Goal: Information Seeking & Learning: Learn about a topic

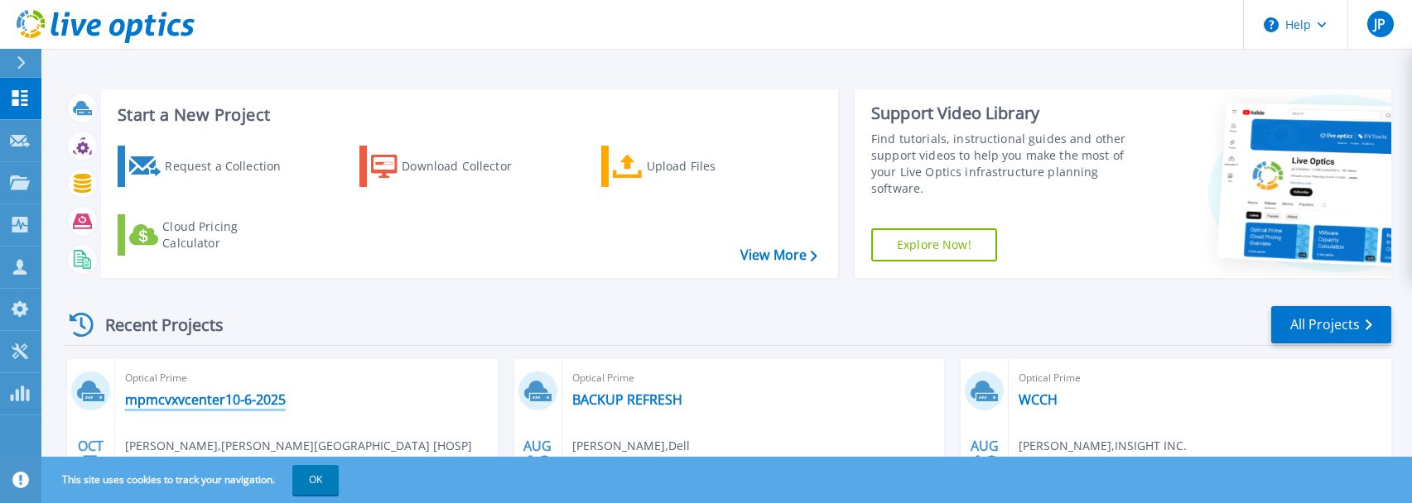
click at [185, 406] on link "mpmcvxvcenter10-6-2025" at bounding box center [205, 400] width 161 height 17
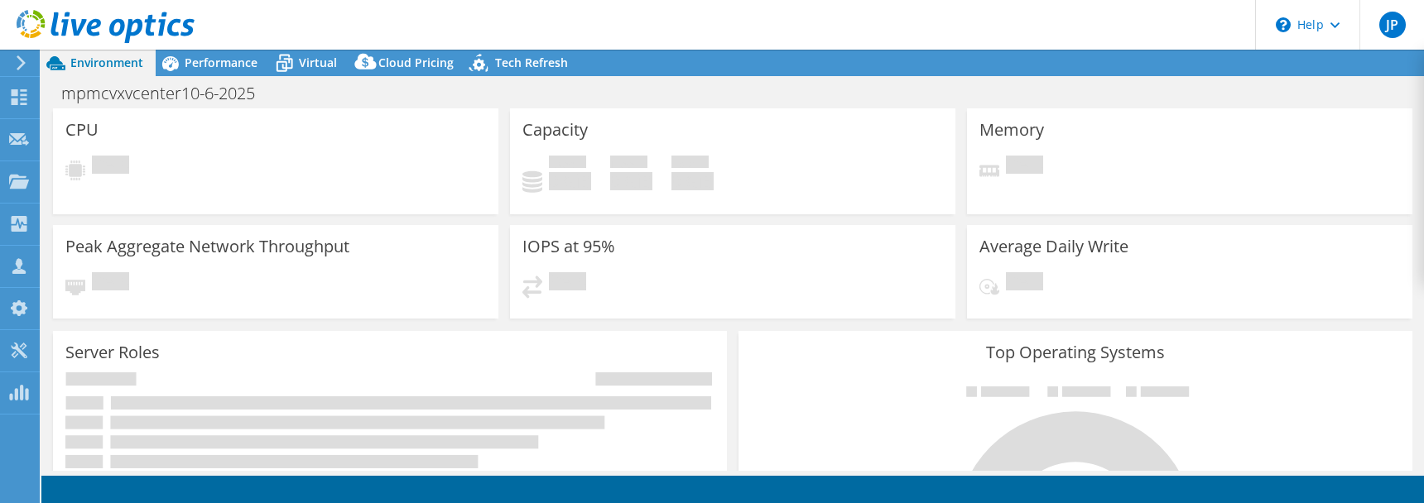
select select "USD"
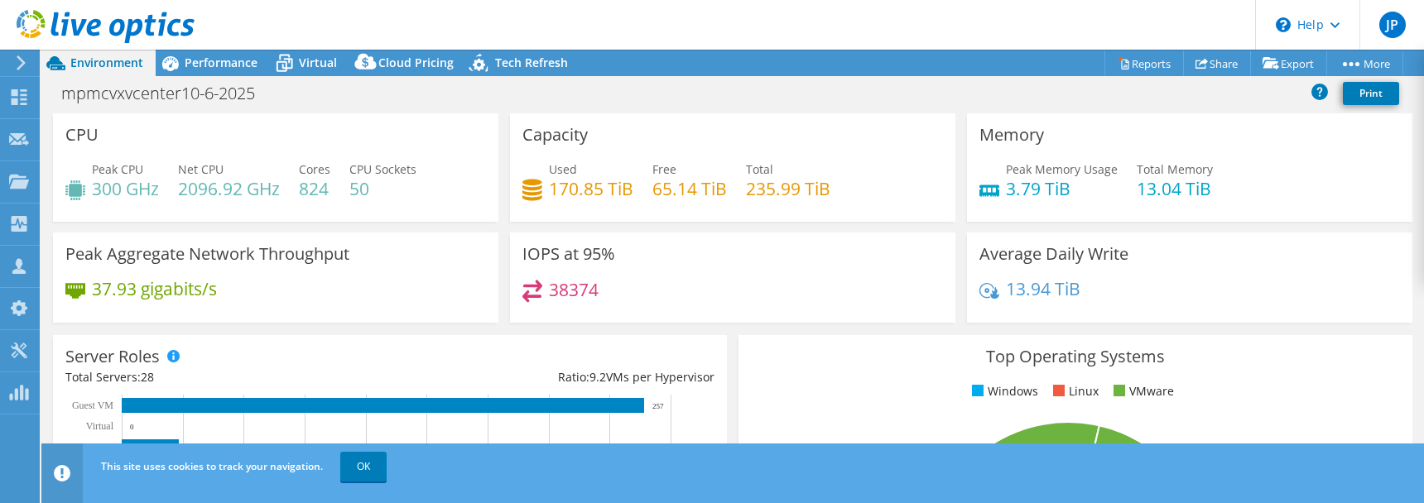
click at [243, 267] on div "Peak Aggregate Network Throughput 37.93 gigabits/s" at bounding box center [276, 278] width 446 height 90
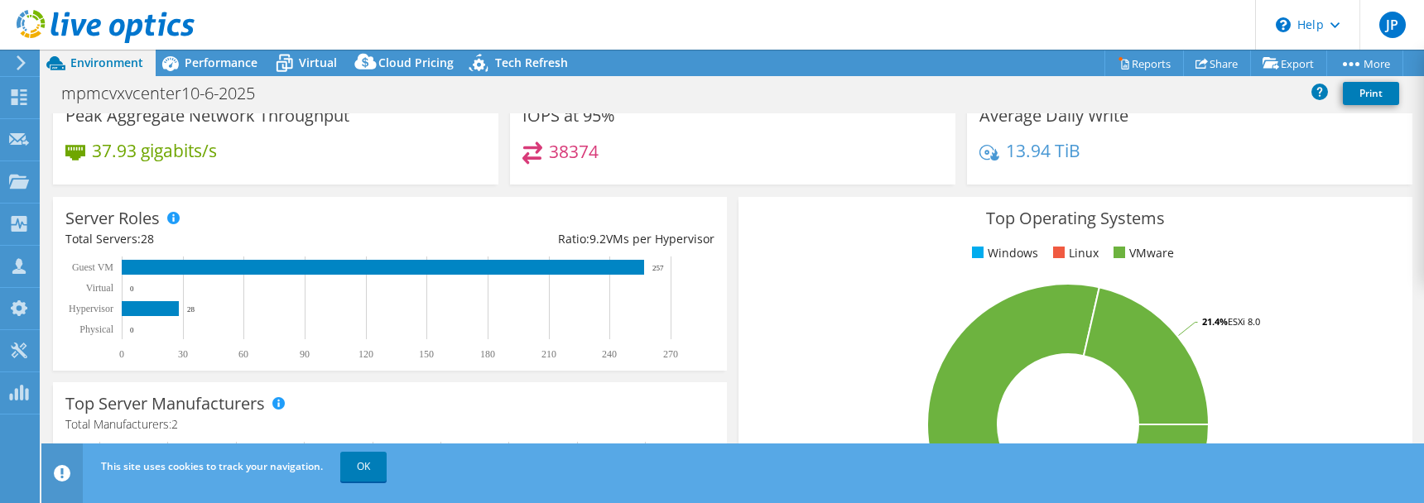
scroll to position [22, 0]
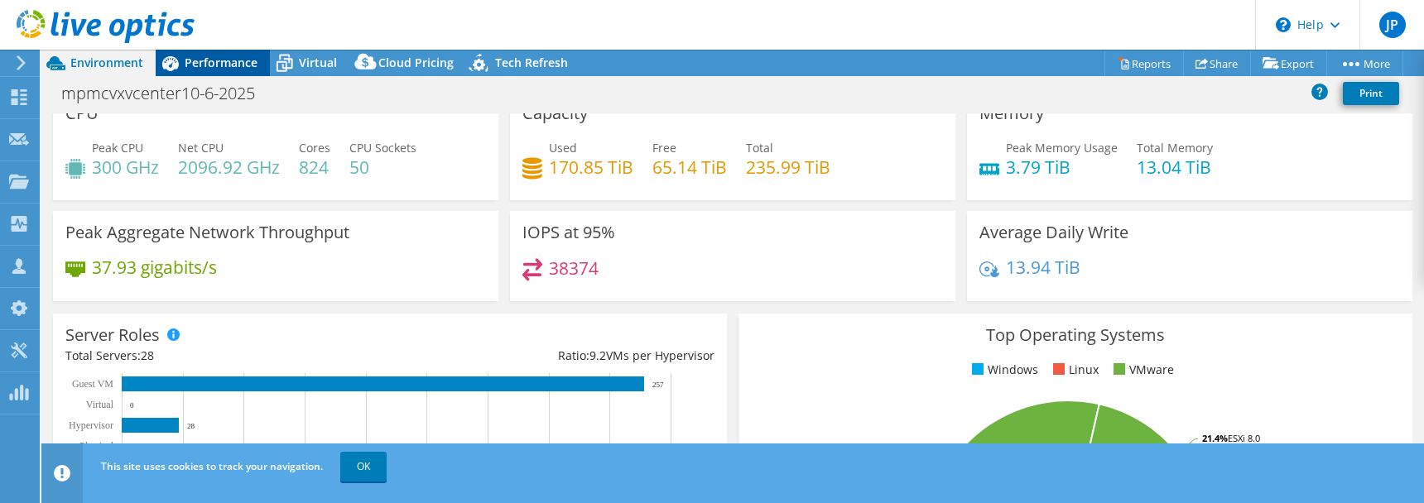
click at [202, 67] on span "Performance" at bounding box center [221, 63] width 73 height 16
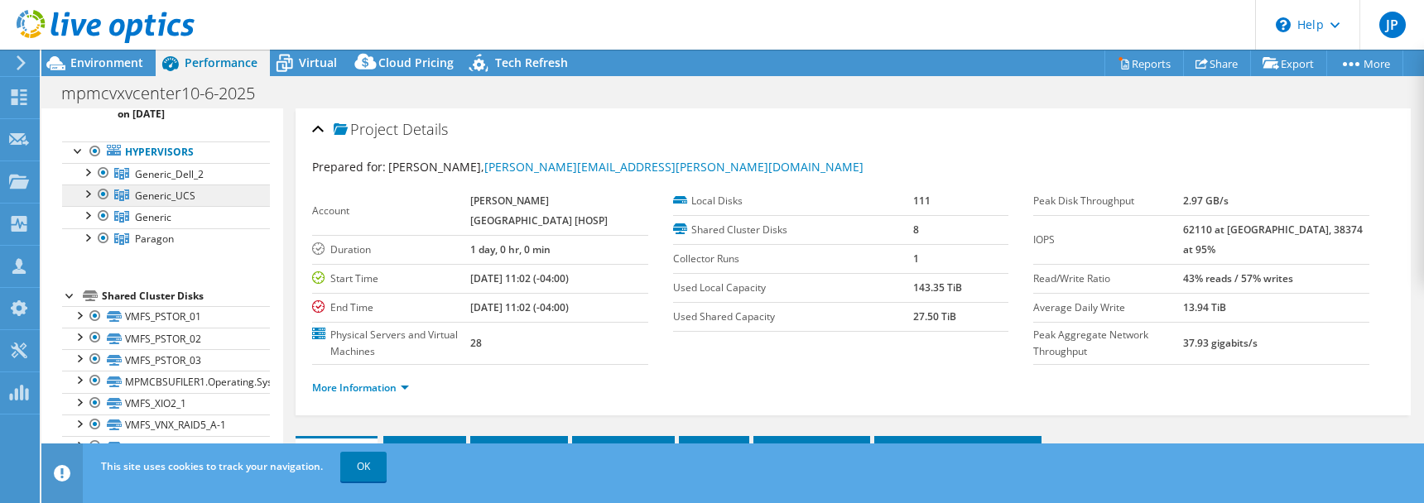
scroll to position [109, 0]
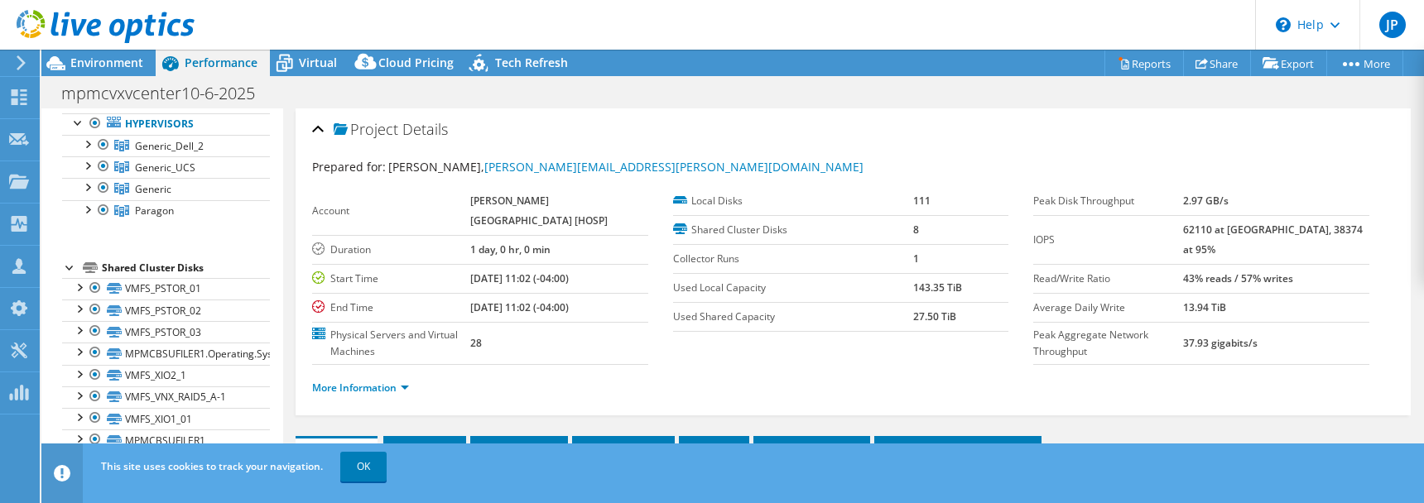
click at [67, 267] on div at bounding box center [70, 266] width 17 height 17
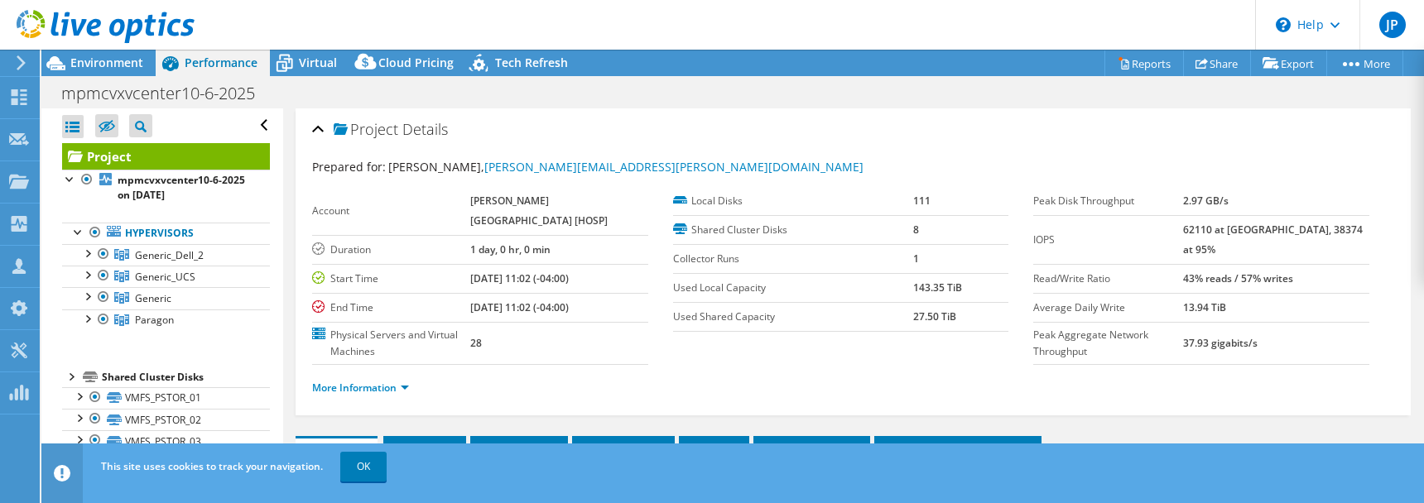
scroll to position [0, 0]
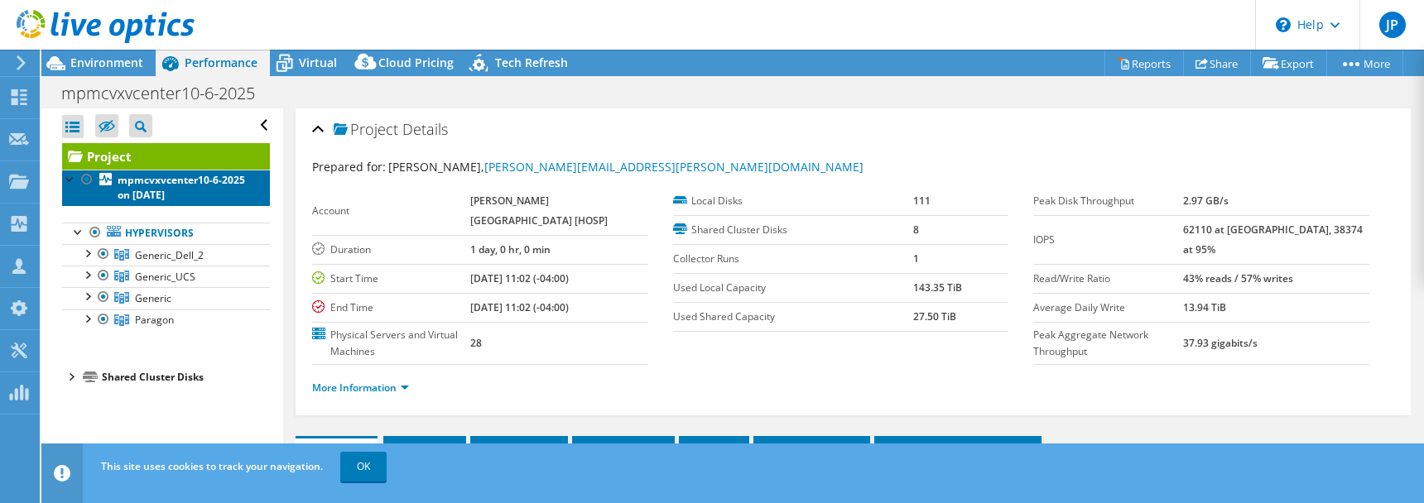
click at [147, 176] on b "mpmcvxvcenter10-6-2025 on [DATE]" at bounding box center [182, 187] width 128 height 29
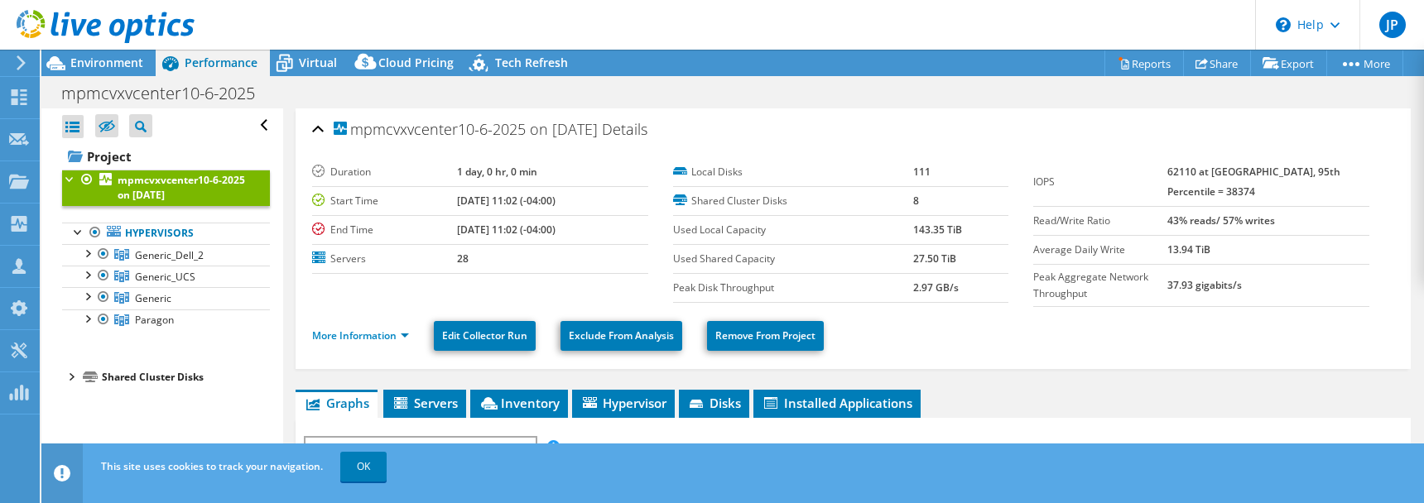
click at [77, 142] on div "Open All Close All Hide Excluded Nodes Project Tree Filter" at bounding box center [166, 125] width 208 height 35
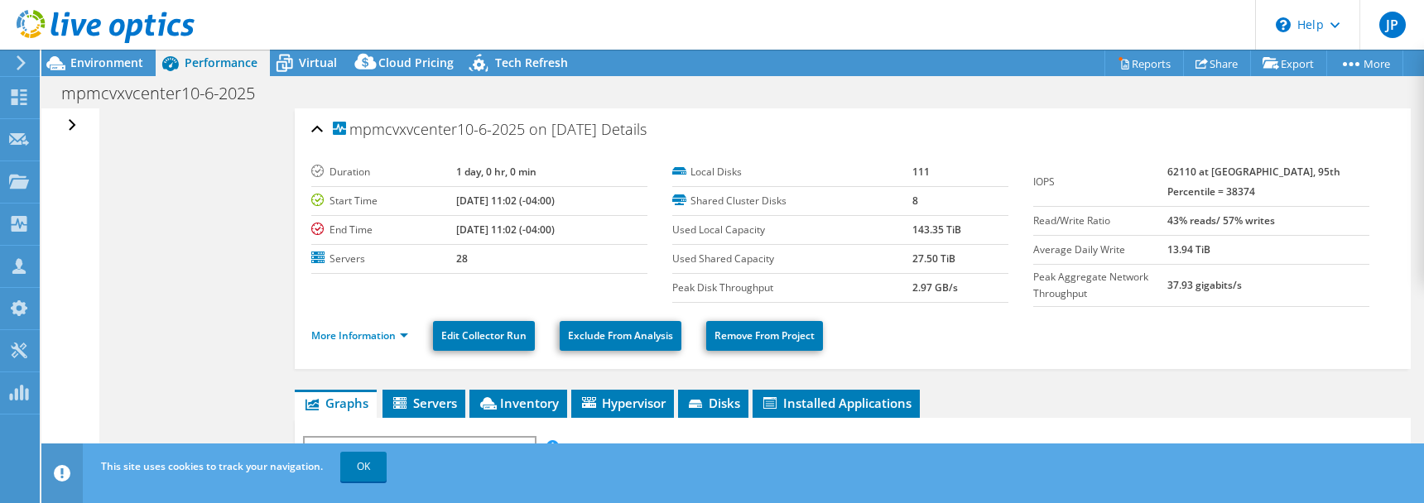
click at [75, 124] on div "Open All Close All Hide Excluded Nodes Project Tree Filter" at bounding box center [74, 125] width 24 height 35
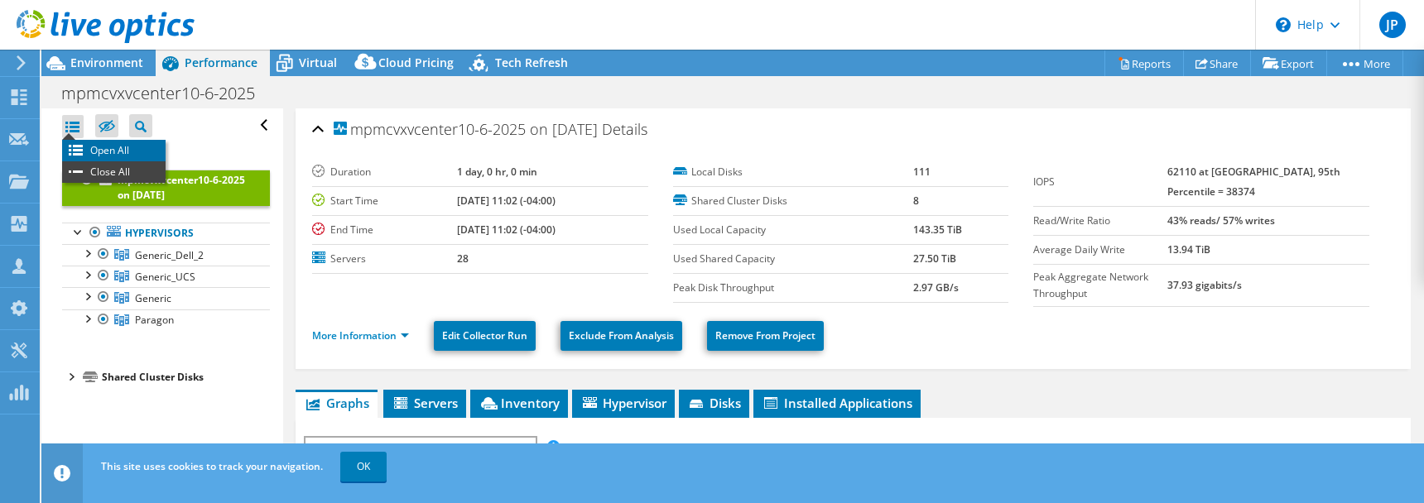
click at [103, 152] on li "Open All" at bounding box center [114, 151] width 104 height 22
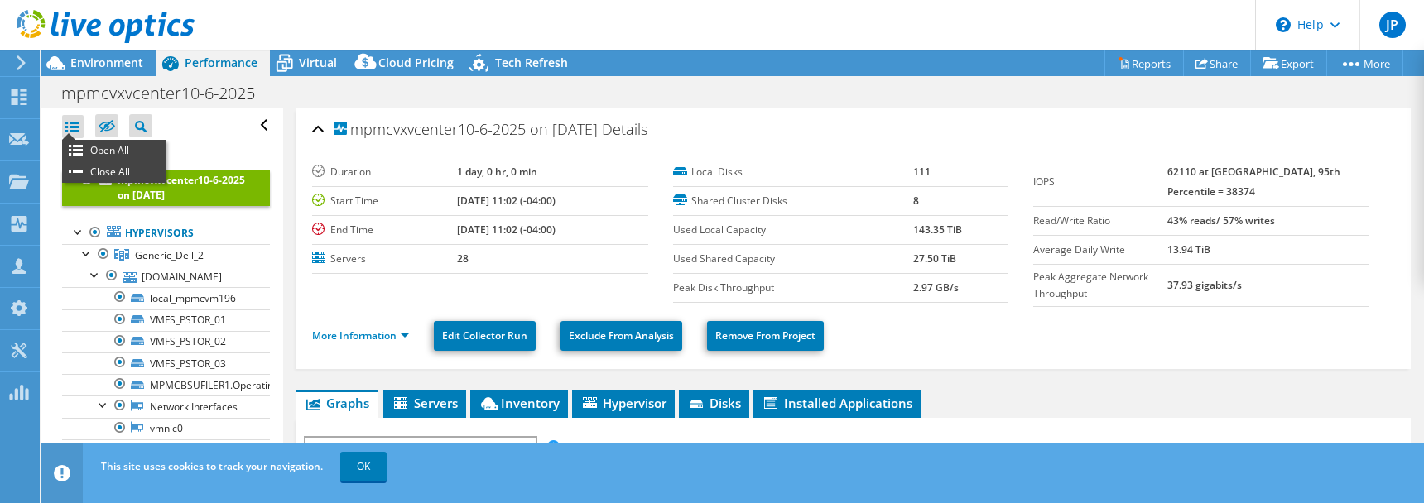
click at [74, 121] on div at bounding box center [73, 126] width 22 height 23
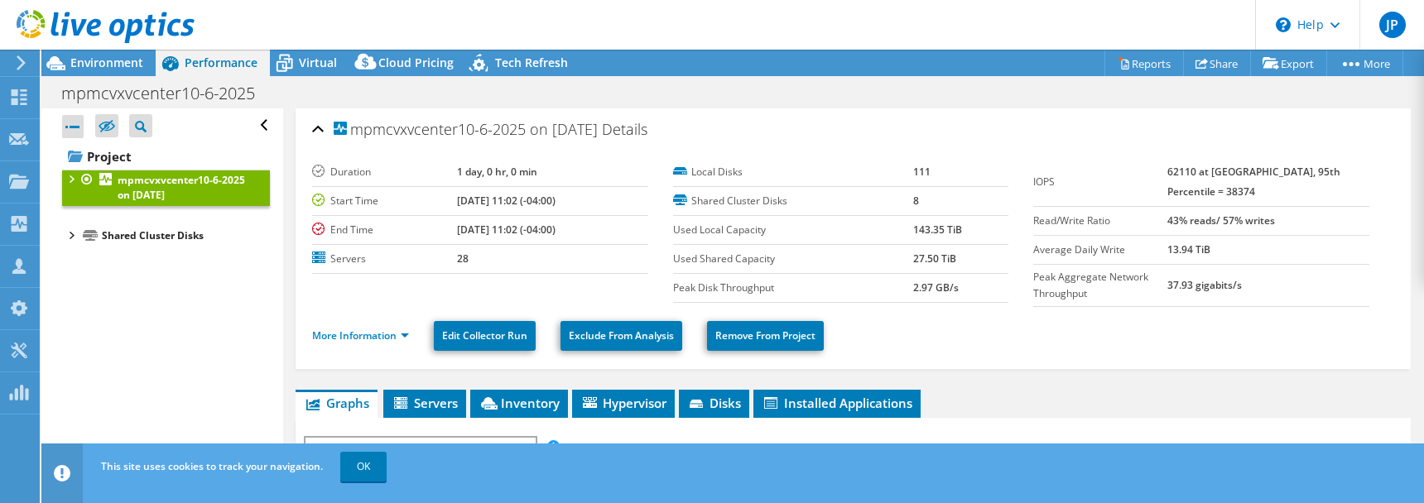
click at [71, 177] on div at bounding box center [70, 178] width 17 height 17
click at [82, 231] on div at bounding box center [78, 231] width 17 height 17
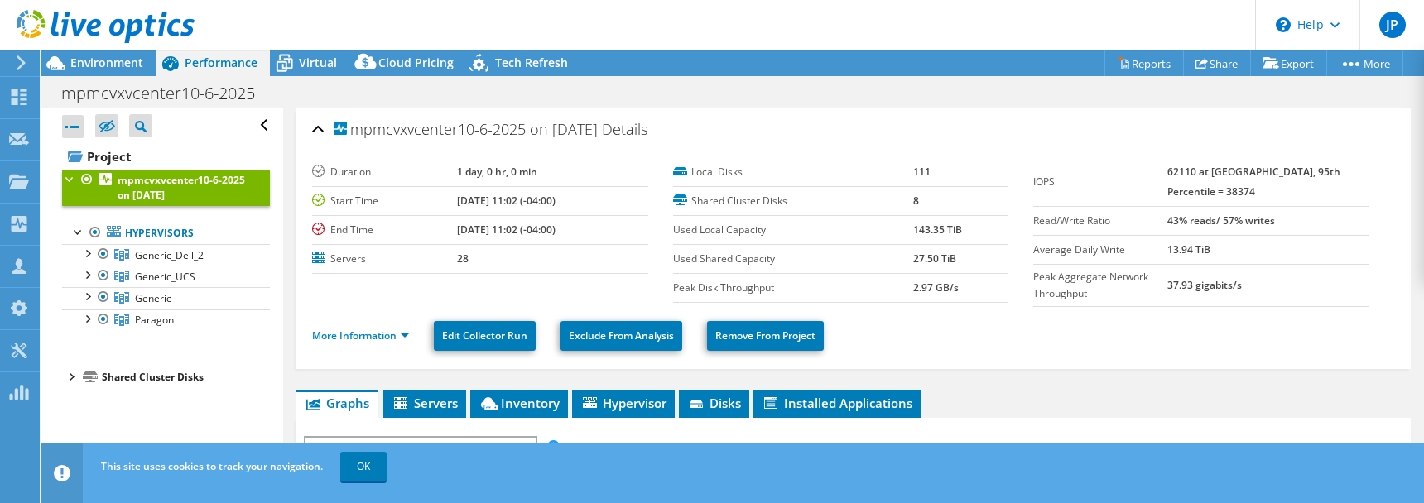
click at [65, 382] on div at bounding box center [70, 376] width 17 height 17
click at [68, 380] on div at bounding box center [70, 376] width 17 height 17
click at [62, 377] on div at bounding box center [70, 376] width 17 height 17
click at [135, 373] on div "Shared Cluster Disks" at bounding box center [186, 378] width 168 height 20
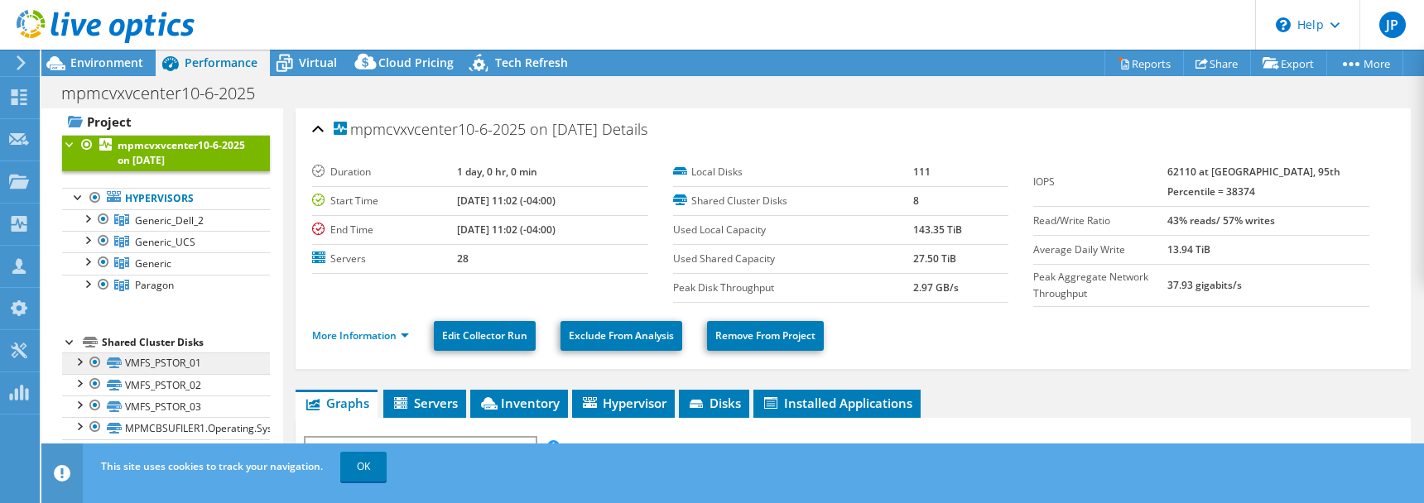
scroll to position [38, 0]
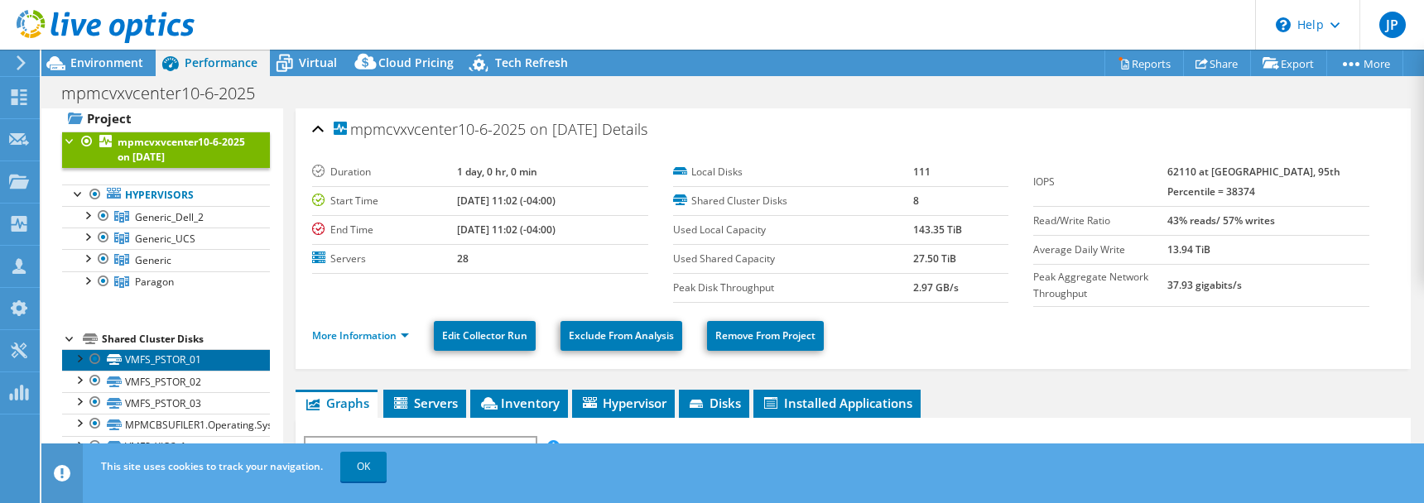
click at [147, 355] on link "VMFS_PSTOR_01" at bounding box center [166, 360] width 208 height 22
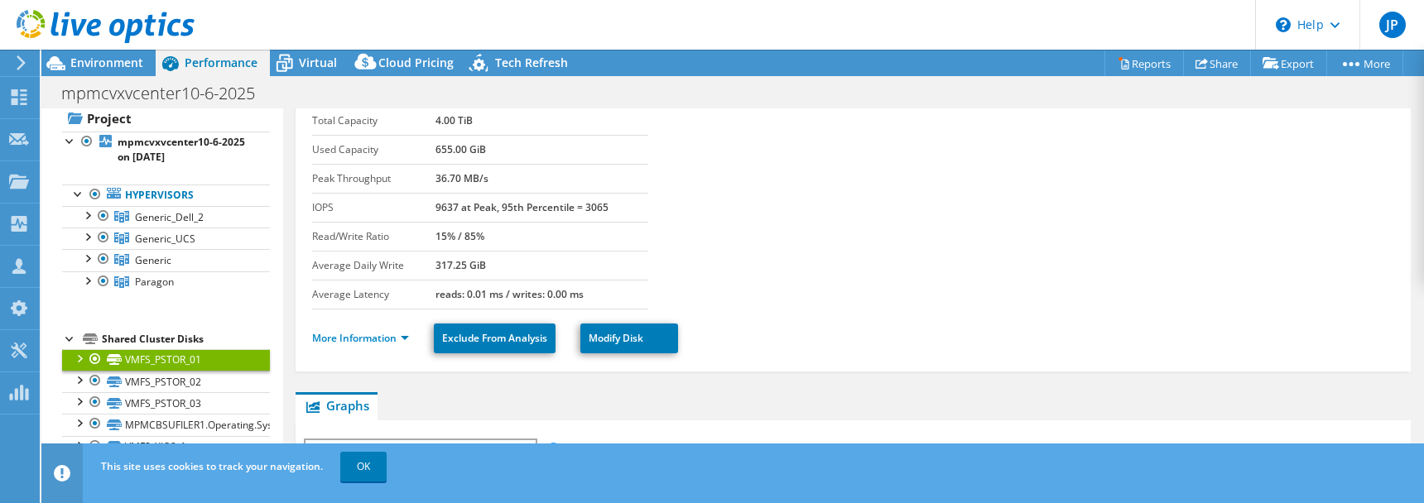
scroll to position [54, 0]
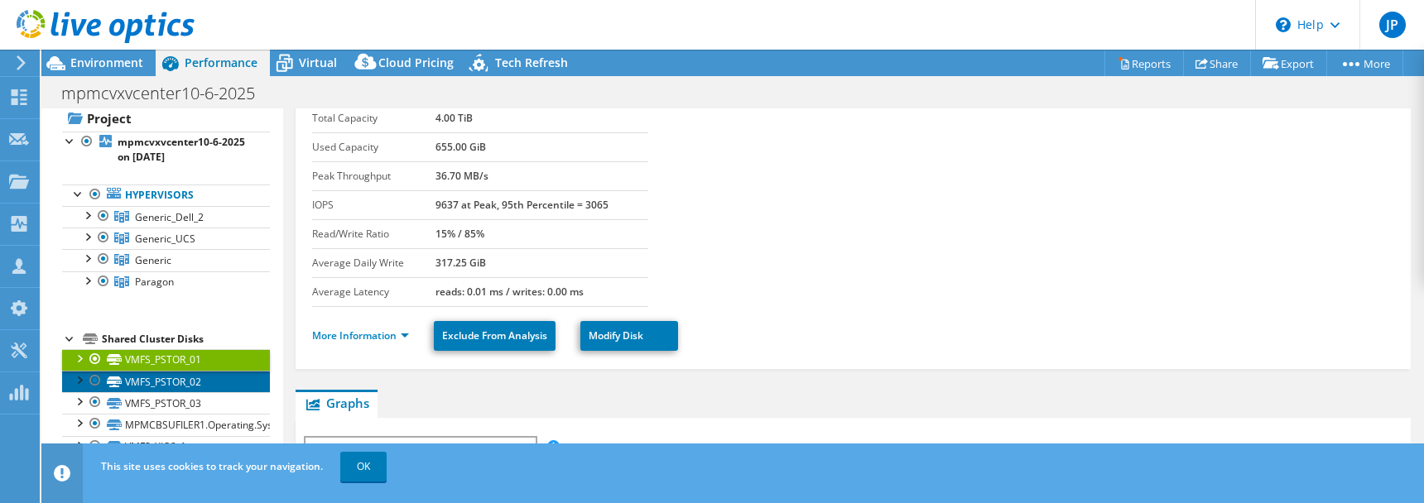
click at [198, 377] on link "VMFS_PSTOR_02" at bounding box center [166, 382] width 208 height 22
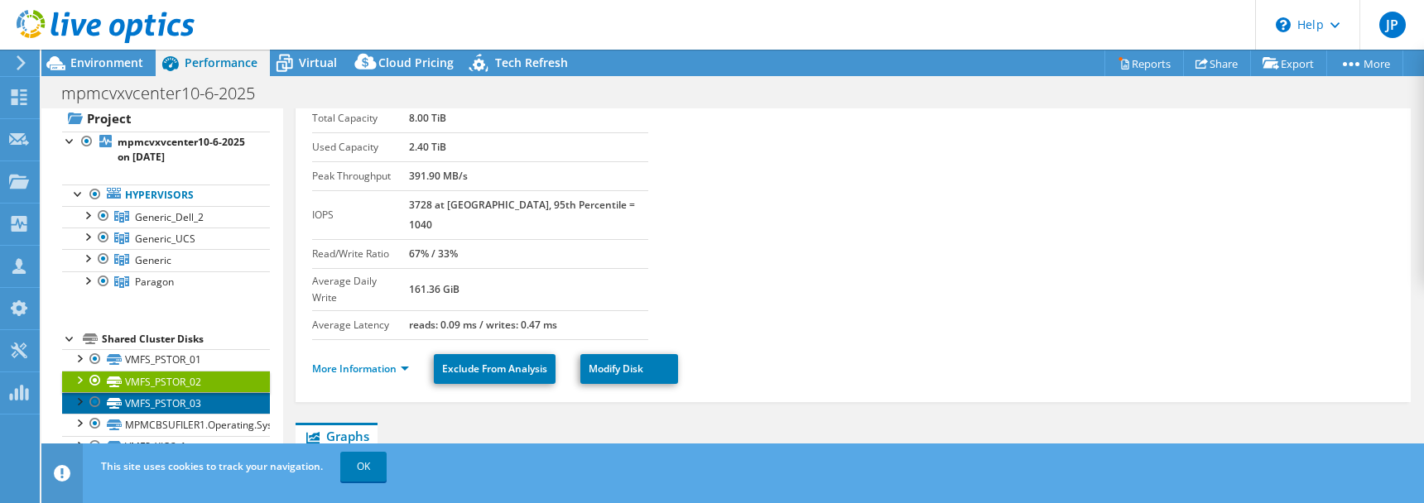
click at [190, 404] on link "VMFS_PSTOR_03" at bounding box center [166, 404] width 208 height 22
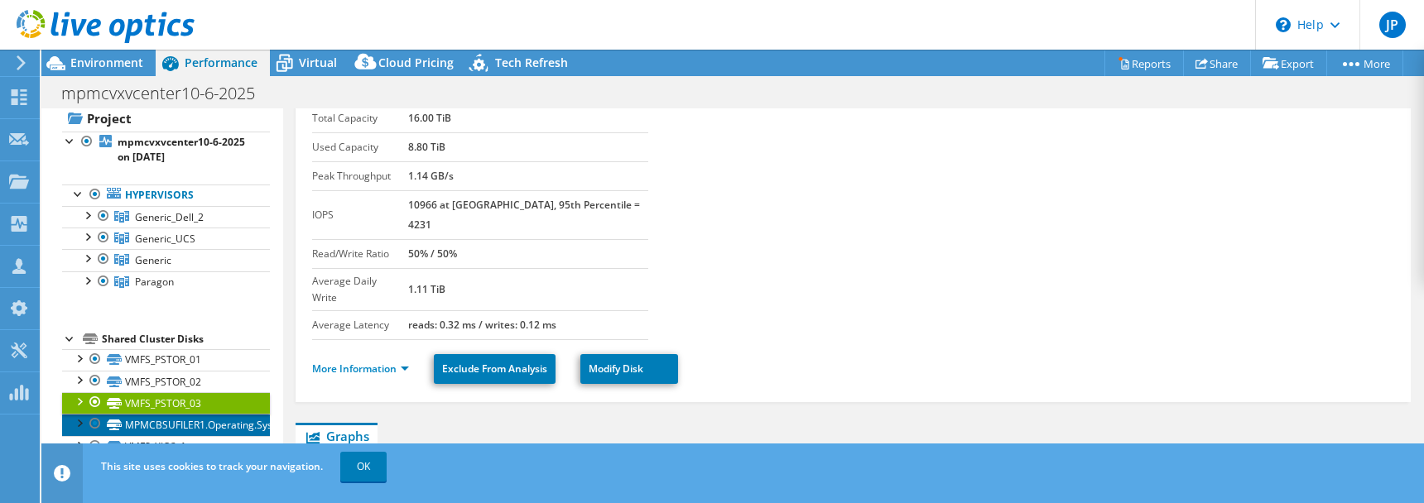
click at [192, 428] on link "MPMCBSUFILER1.Operating.System" at bounding box center [166, 425] width 208 height 22
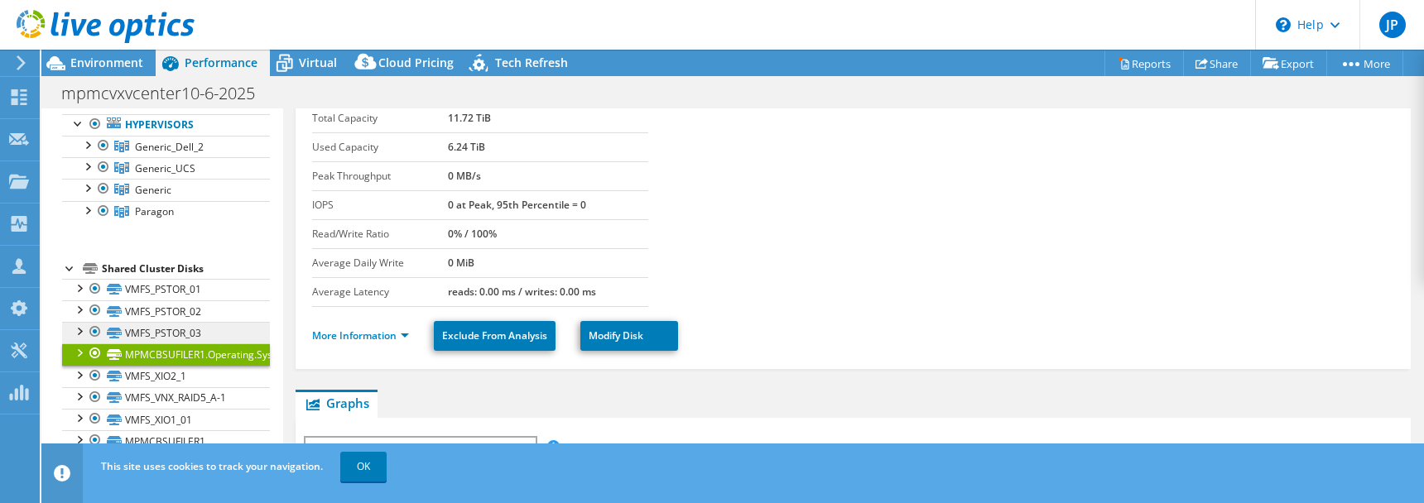
scroll to position [109, 0]
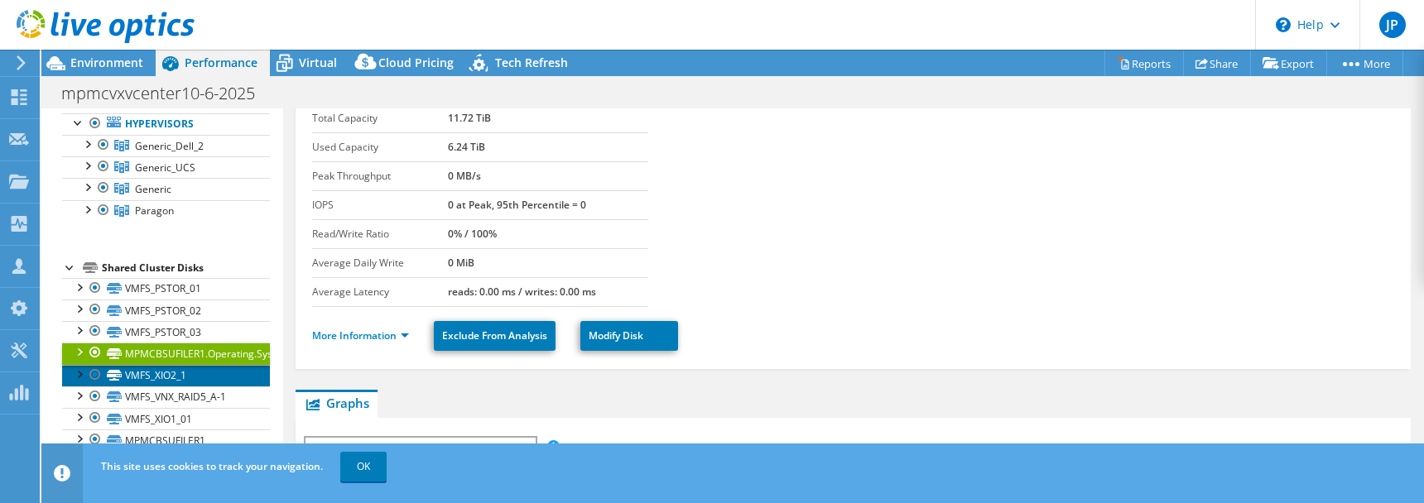
click at [192, 376] on link "VMFS_XIO2_1" at bounding box center [166, 376] width 208 height 22
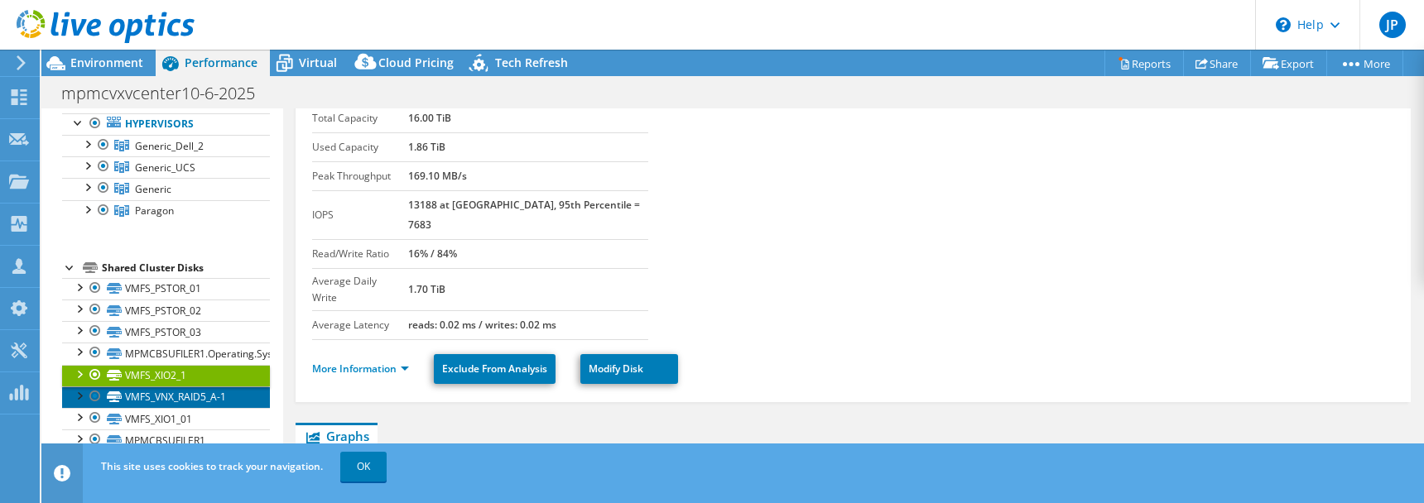
click at [190, 388] on link "VMFS_VNX_RAID5_A-1" at bounding box center [166, 398] width 208 height 22
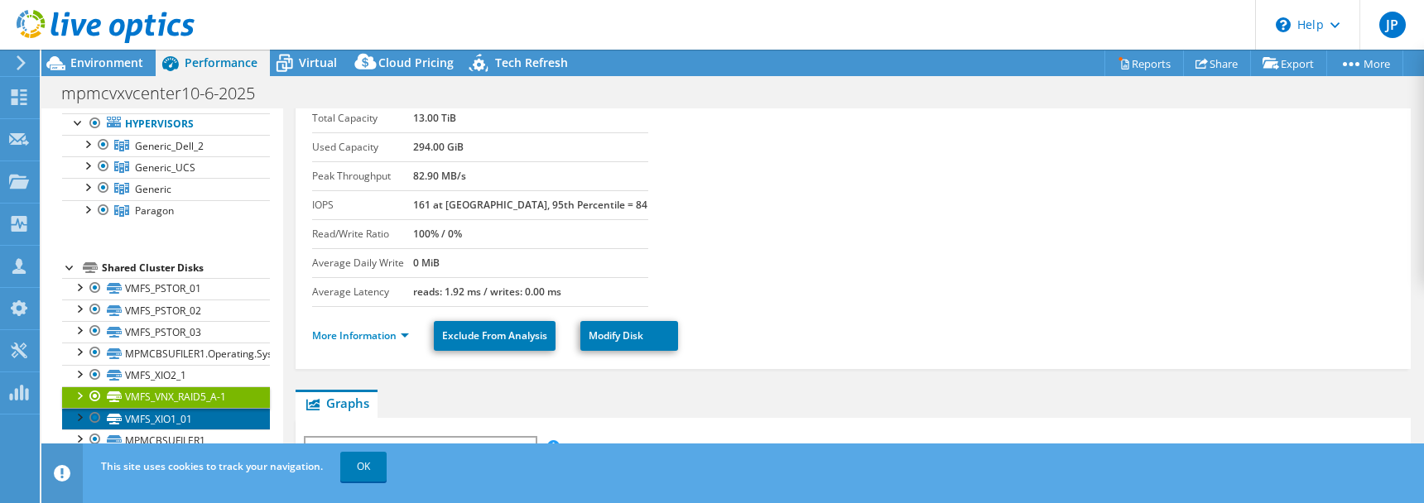
click at [184, 415] on link "VMFS_XIO1_01" at bounding box center [166, 419] width 208 height 22
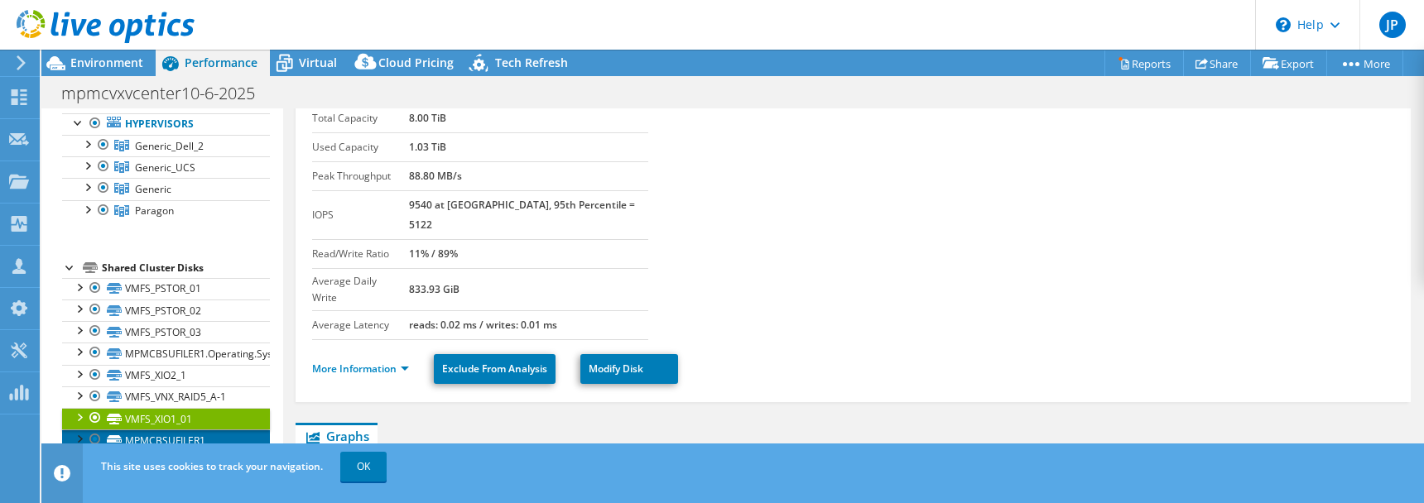
click at [202, 436] on link "MPMCBSUFILER1" at bounding box center [166, 441] width 208 height 22
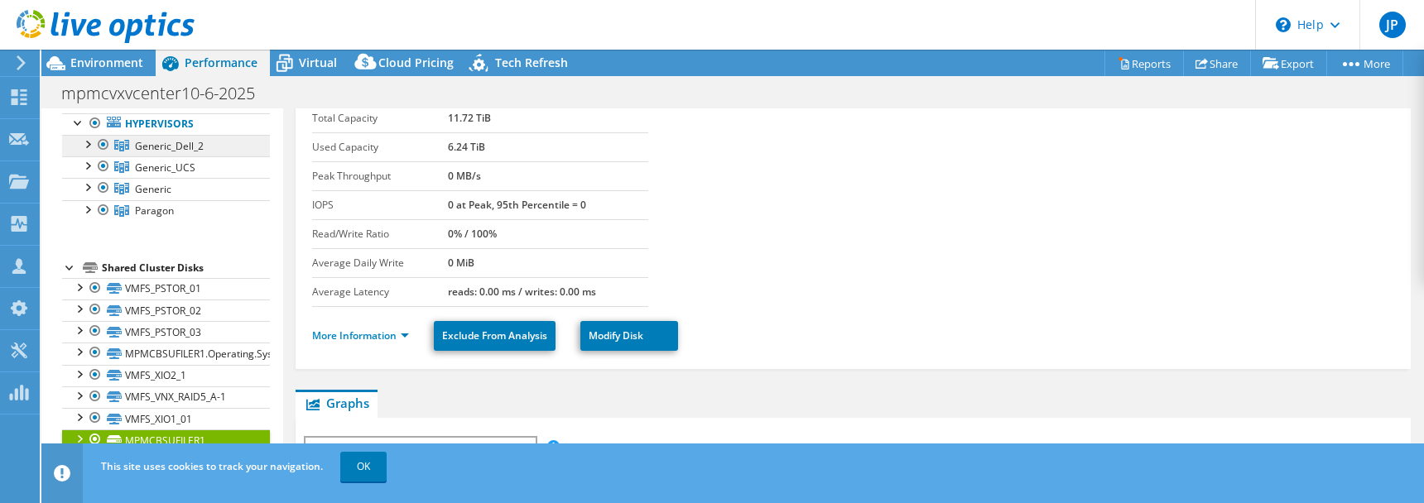
click at [137, 150] on span "Generic_Dell_2" at bounding box center [169, 146] width 69 height 14
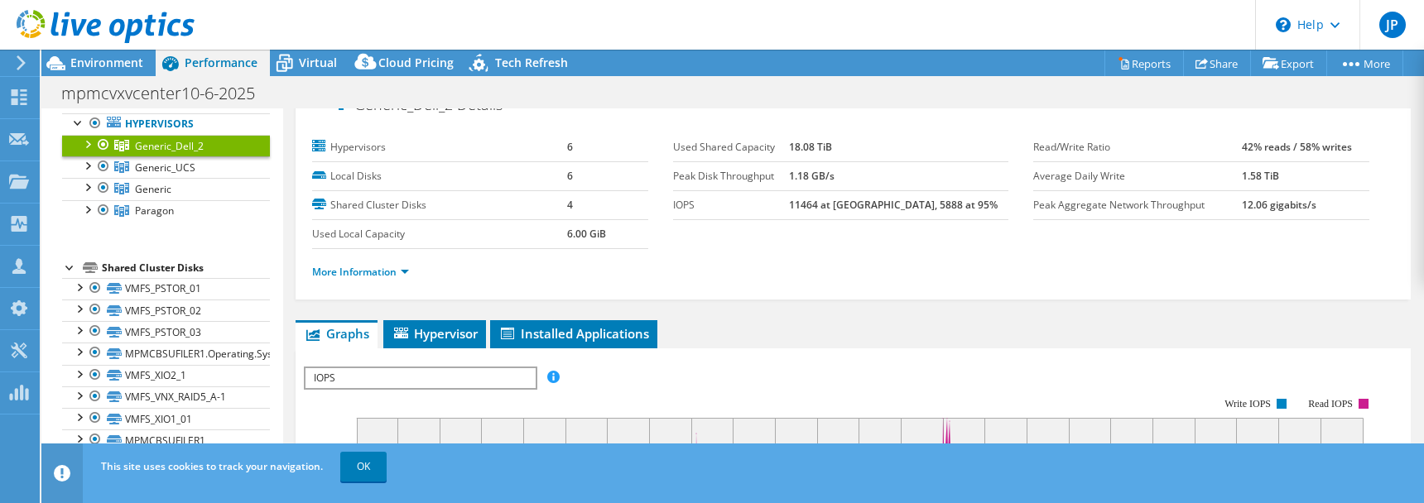
scroll to position [0, 0]
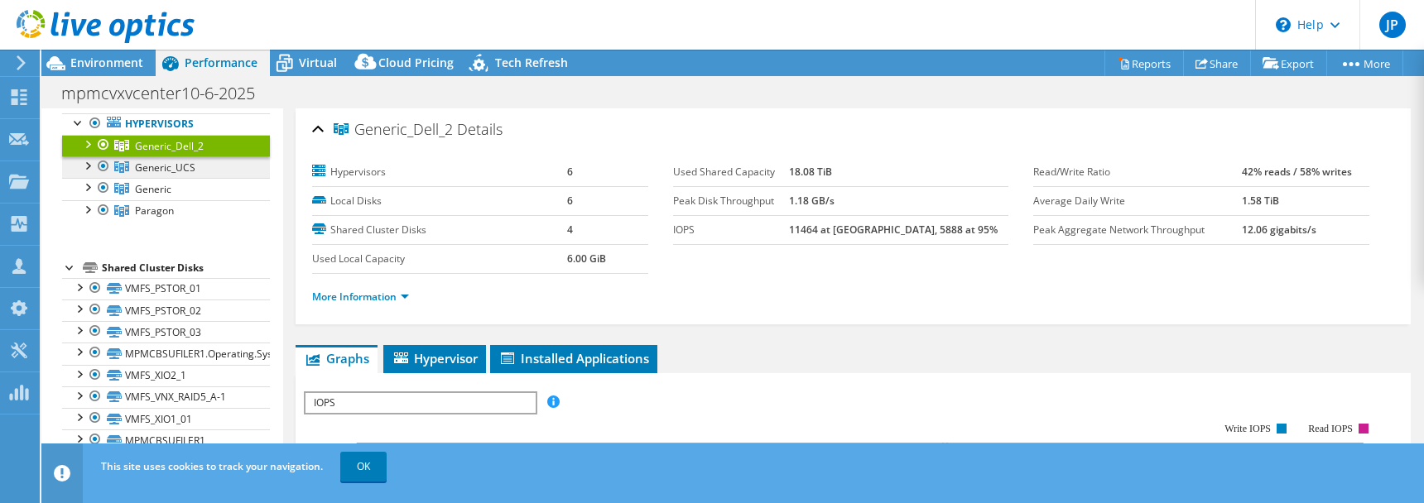
click at [193, 165] on span "Generic_UCS" at bounding box center [165, 168] width 60 height 14
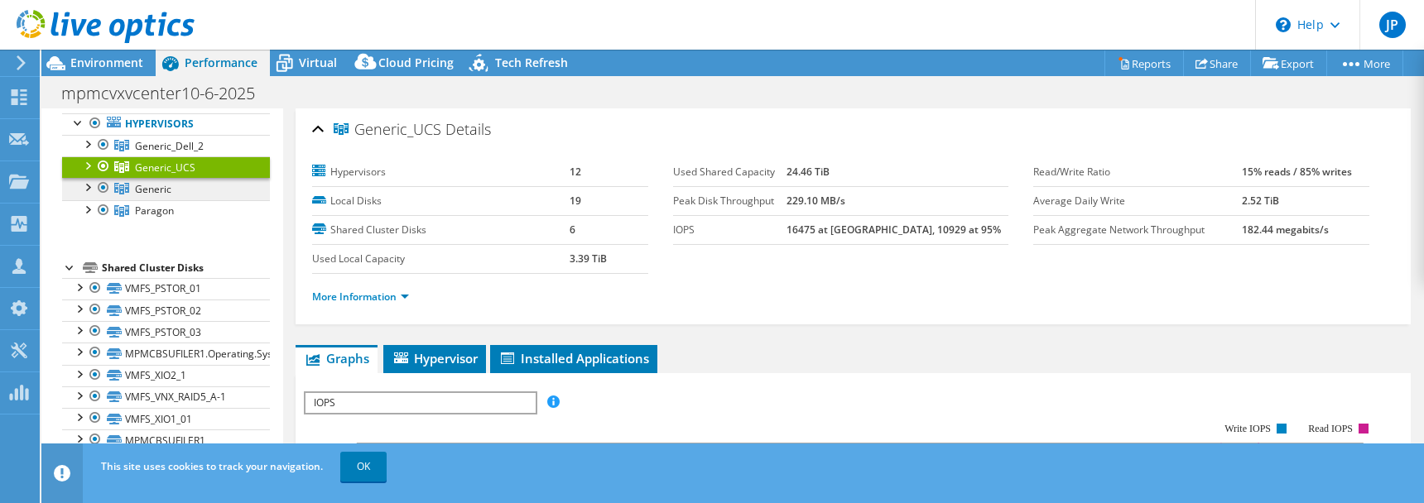
click at [190, 182] on link "Generic" at bounding box center [166, 189] width 208 height 22
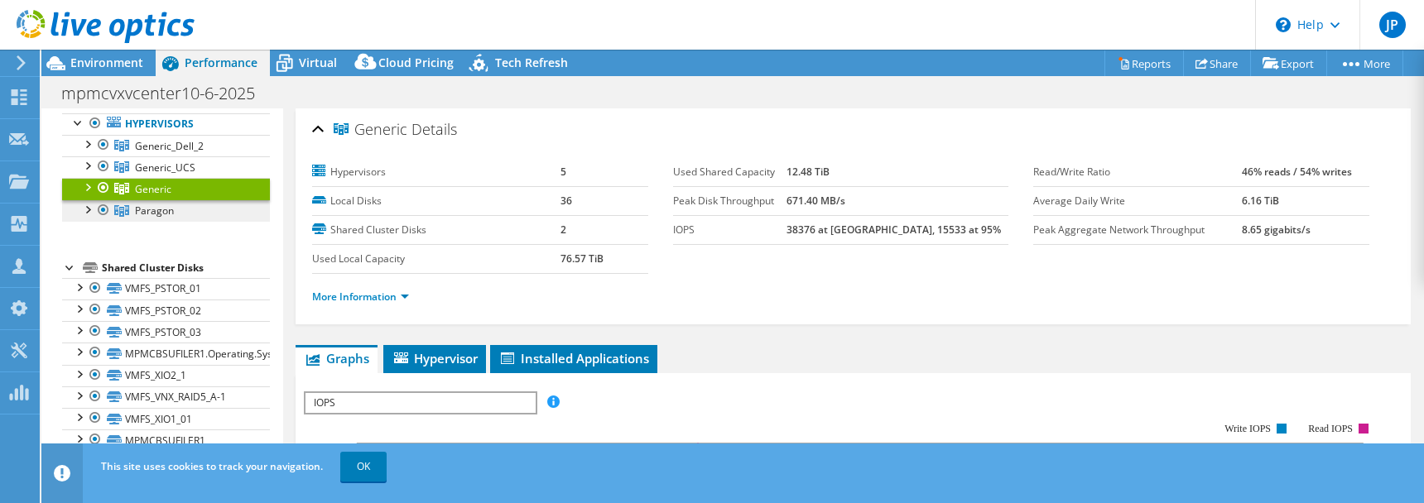
click at [190, 204] on link "Paragon" at bounding box center [166, 211] width 208 height 22
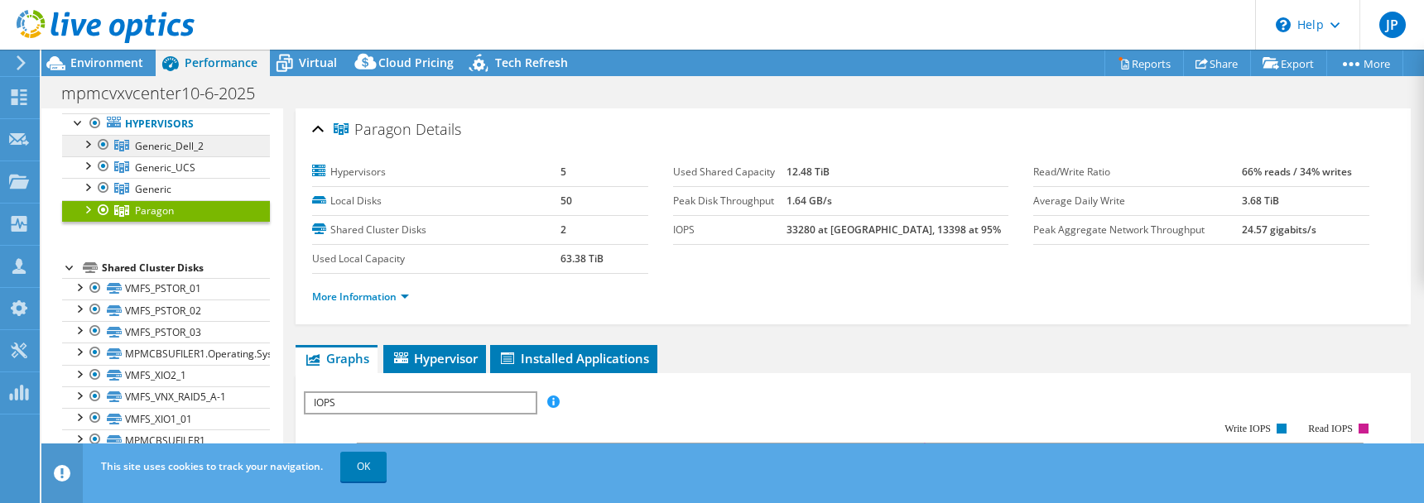
click at [187, 147] on span "Generic_Dell_2" at bounding box center [169, 146] width 69 height 14
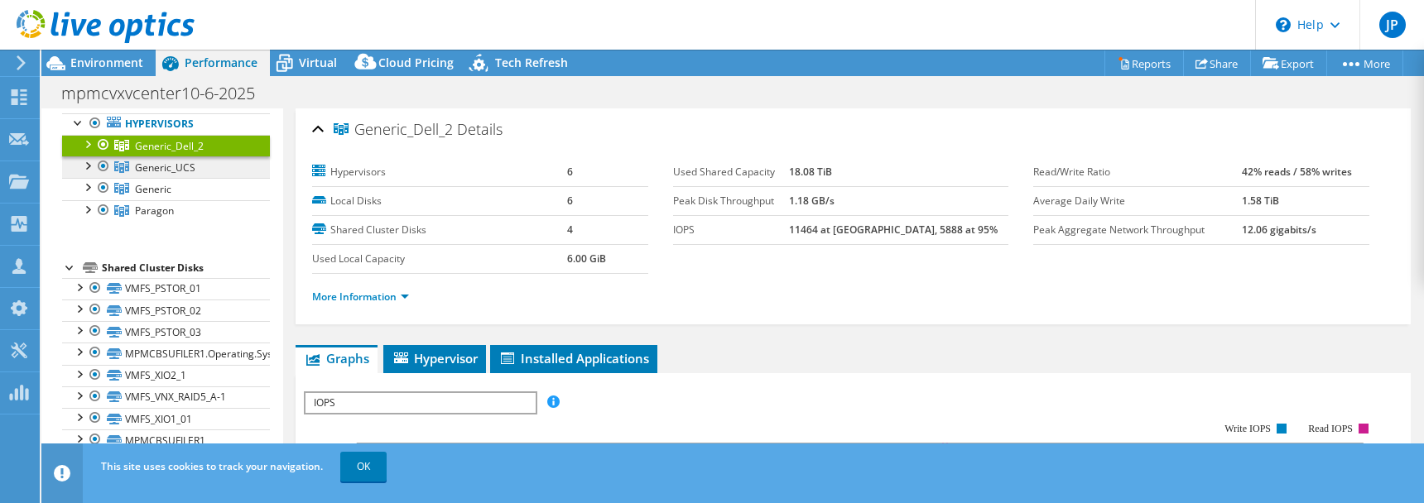
click at [181, 165] on span "Generic_UCS" at bounding box center [165, 168] width 60 height 14
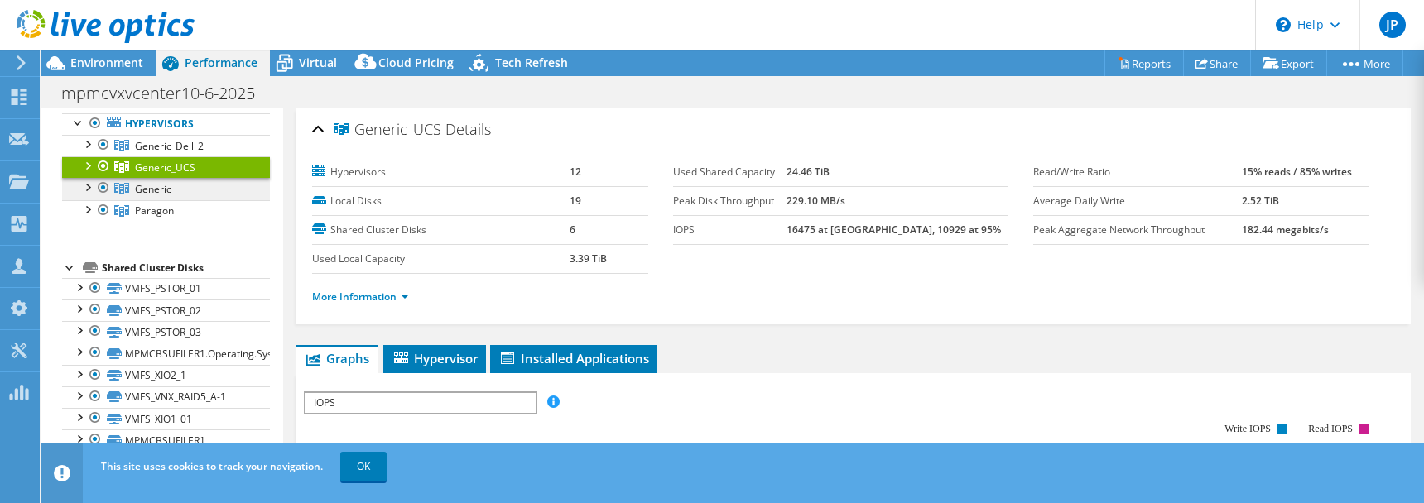
click at [178, 191] on link "Generic" at bounding box center [166, 189] width 208 height 22
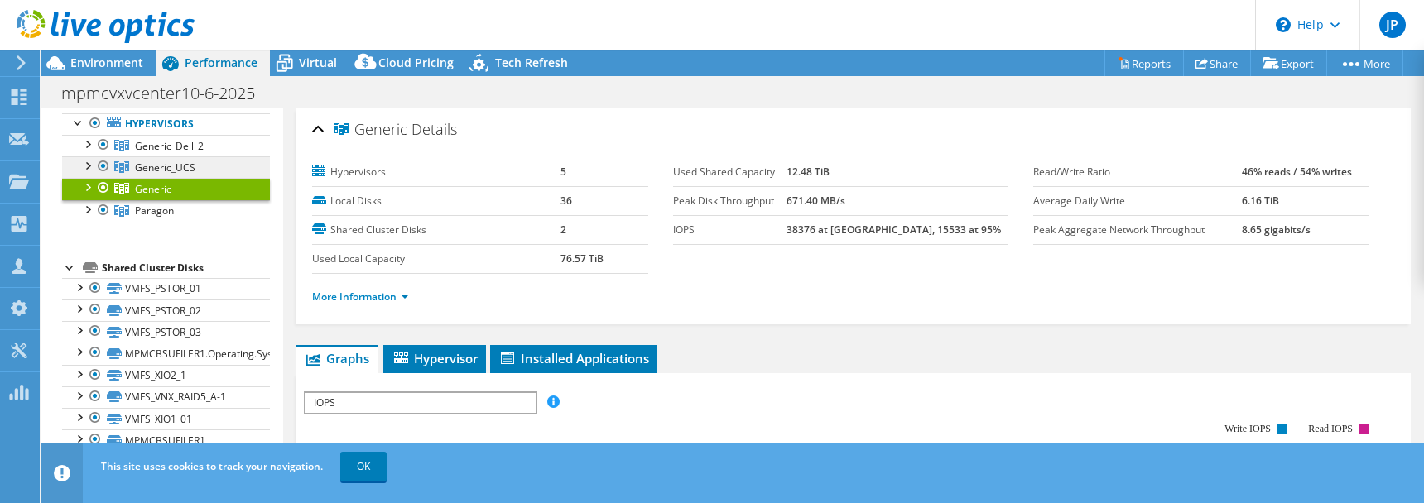
click at [181, 176] on link "Generic_UCS" at bounding box center [166, 168] width 208 height 22
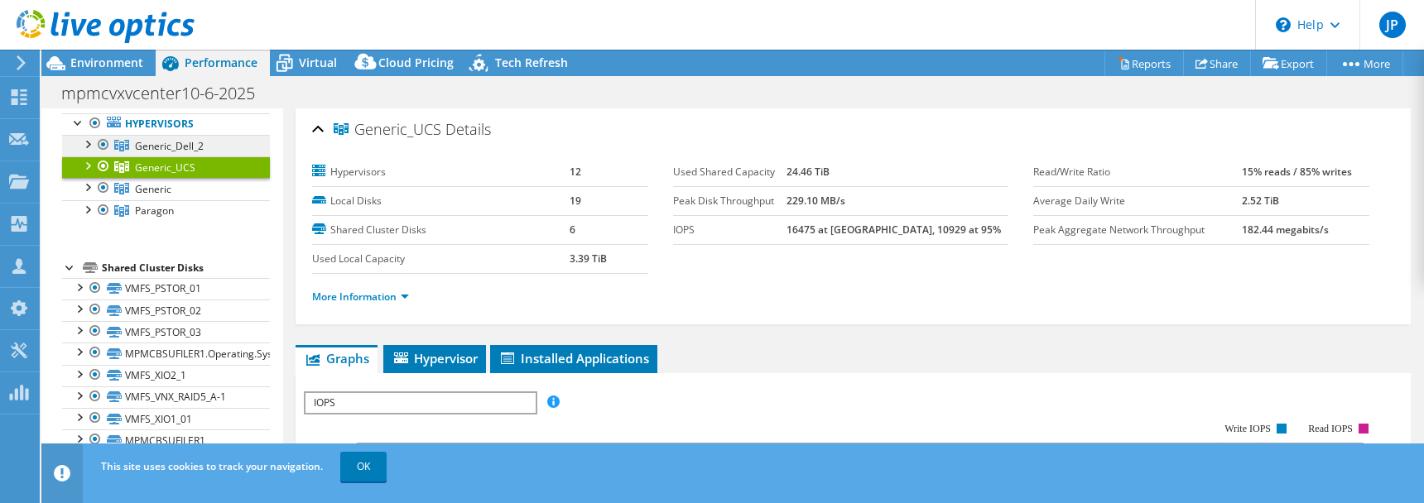
click at [187, 153] on link "Generic_Dell_2" at bounding box center [166, 146] width 208 height 22
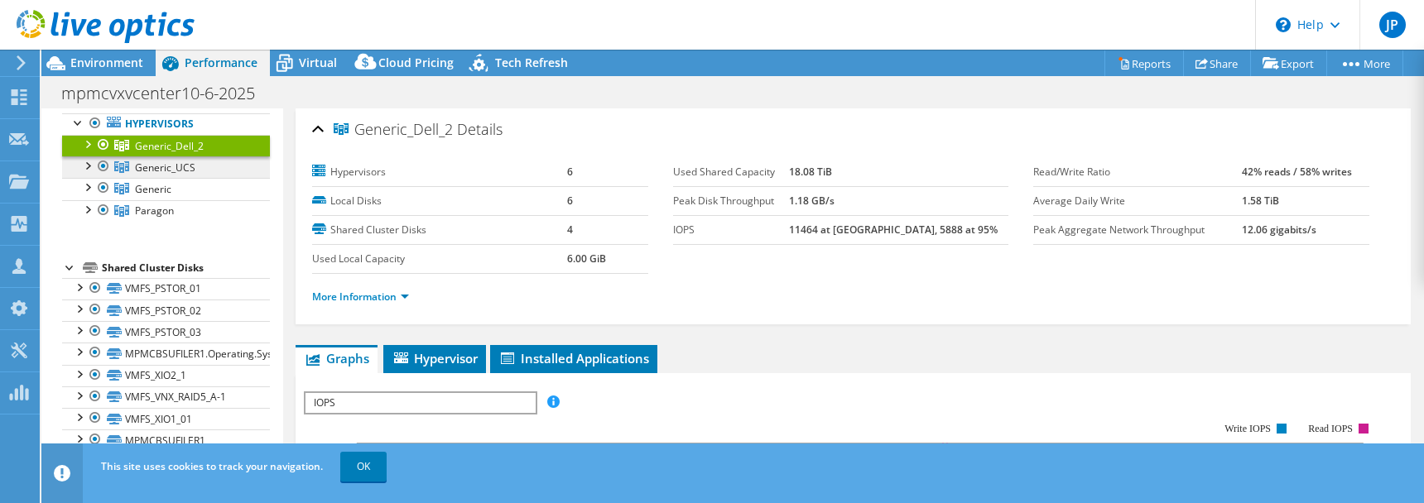
click at [184, 174] on link "Generic_UCS" at bounding box center [166, 168] width 208 height 22
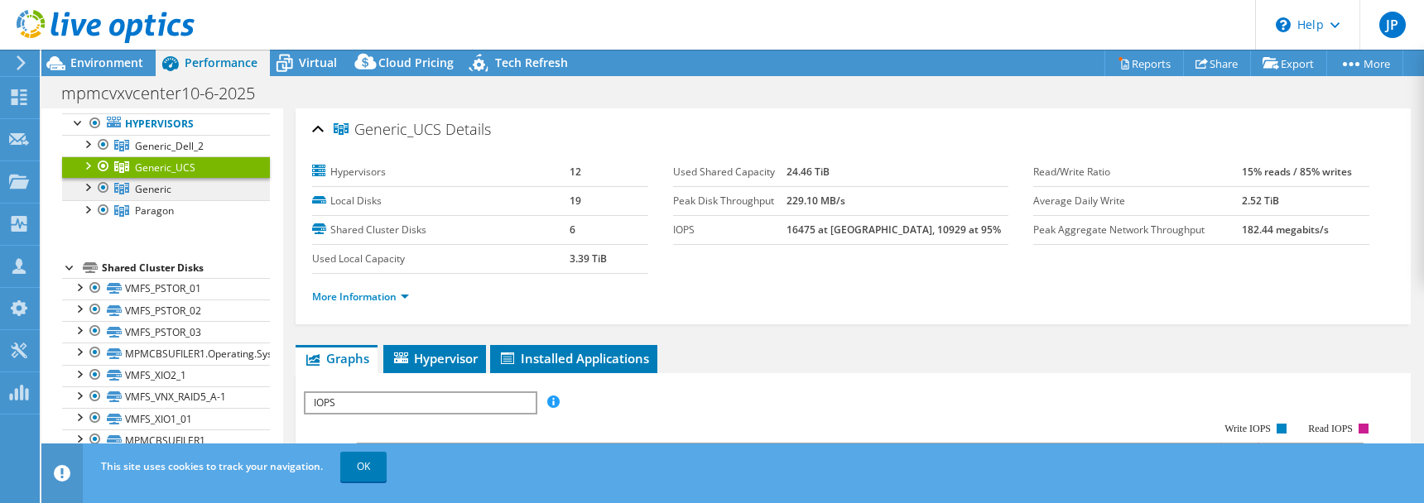
click at [181, 193] on link "Generic" at bounding box center [166, 189] width 208 height 22
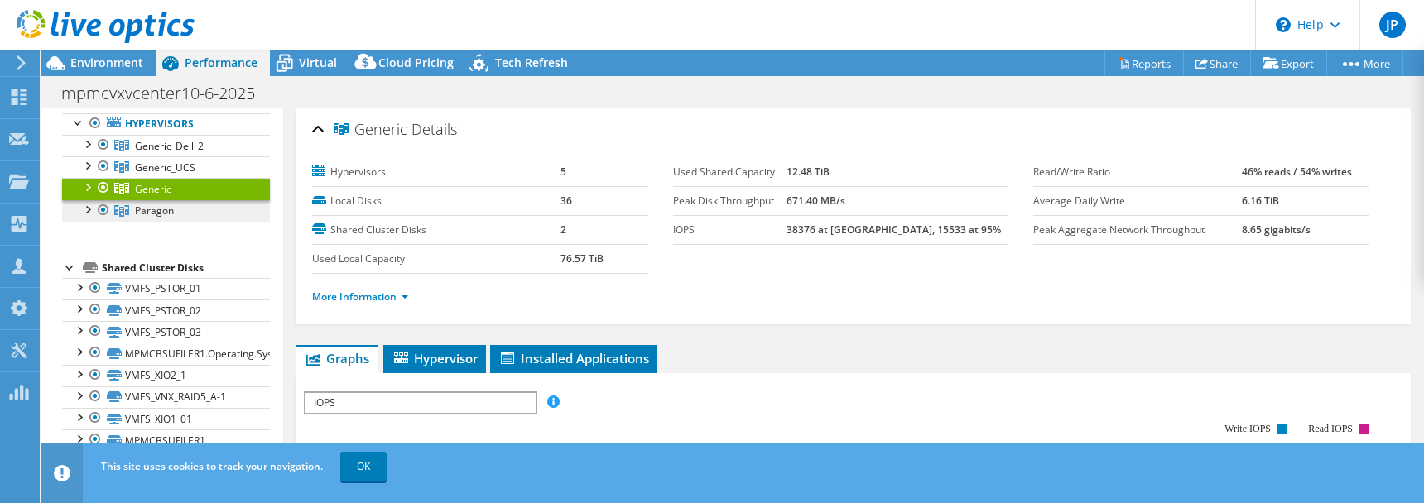
click at [181, 216] on link "Paragon" at bounding box center [166, 211] width 208 height 22
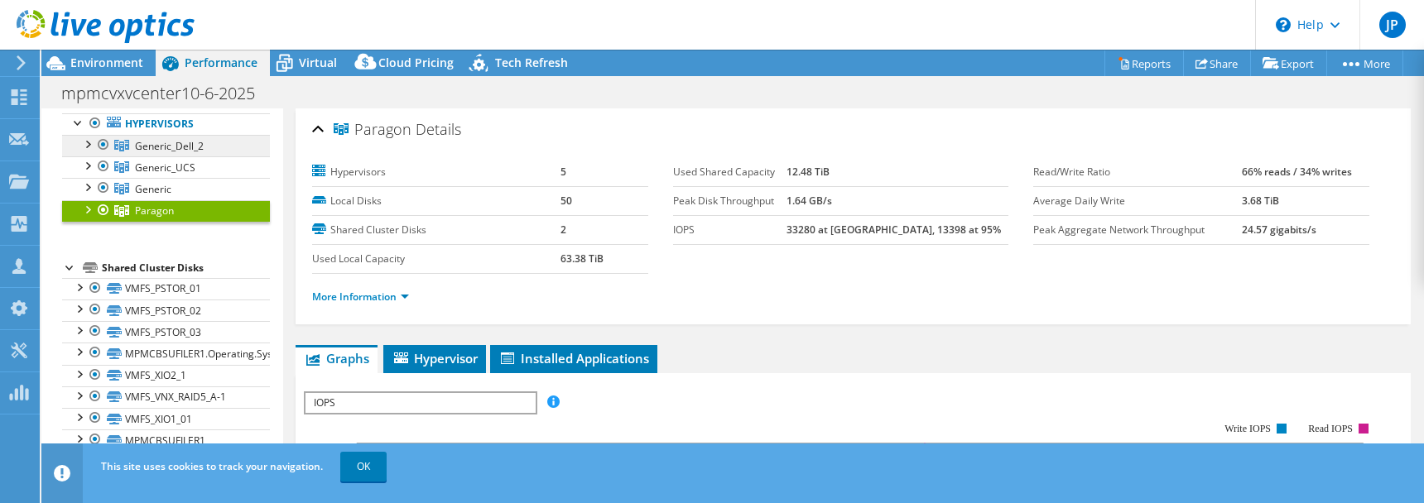
click at [186, 147] on span "Generic_Dell_2" at bounding box center [169, 146] width 69 height 14
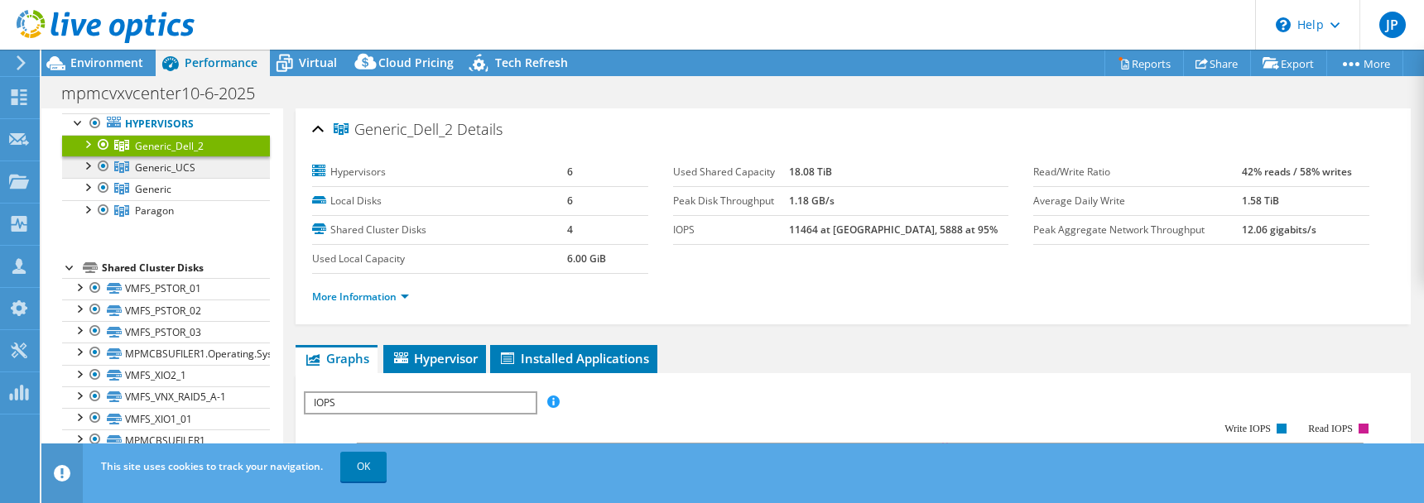
click at [183, 166] on span "Generic_UCS" at bounding box center [165, 168] width 60 height 14
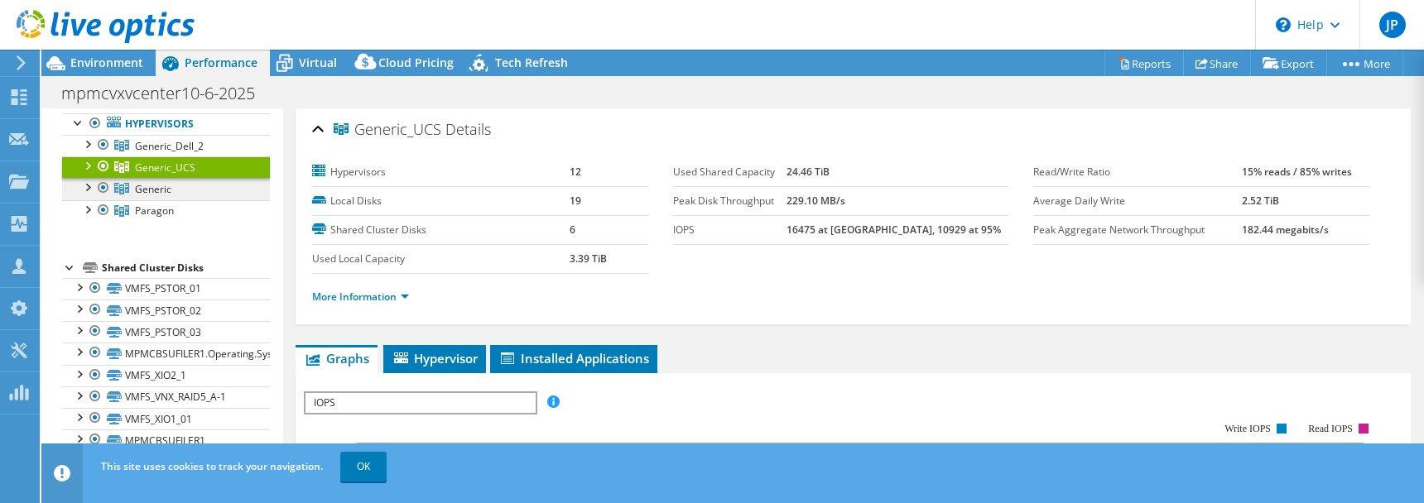
click at [178, 191] on link "Generic" at bounding box center [166, 189] width 208 height 22
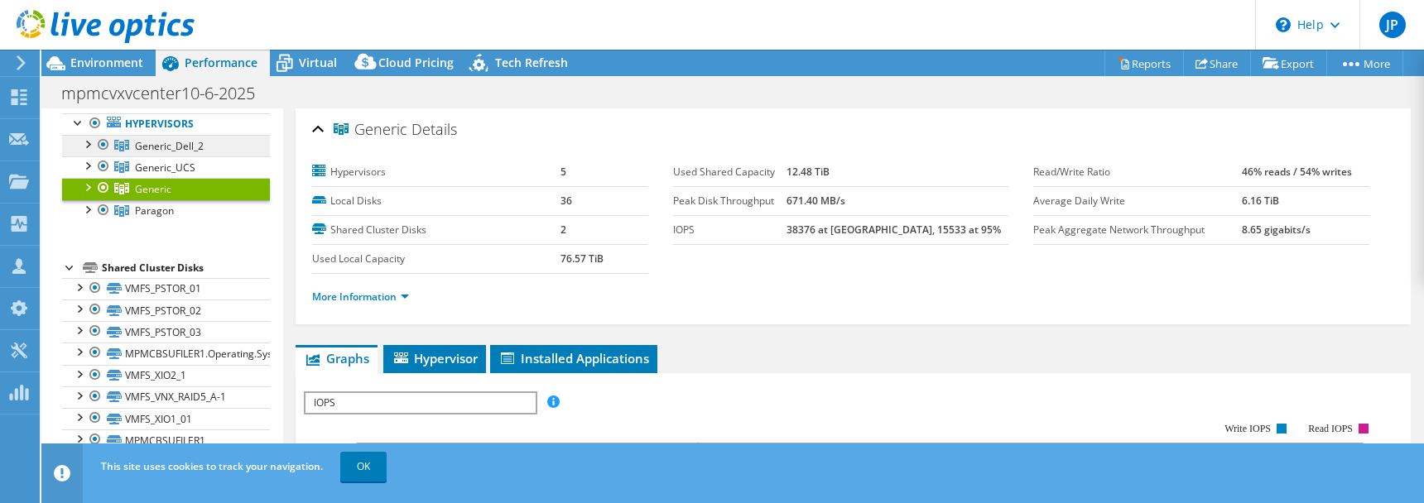
click at [191, 149] on span "Generic_Dell_2" at bounding box center [169, 146] width 69 height 14
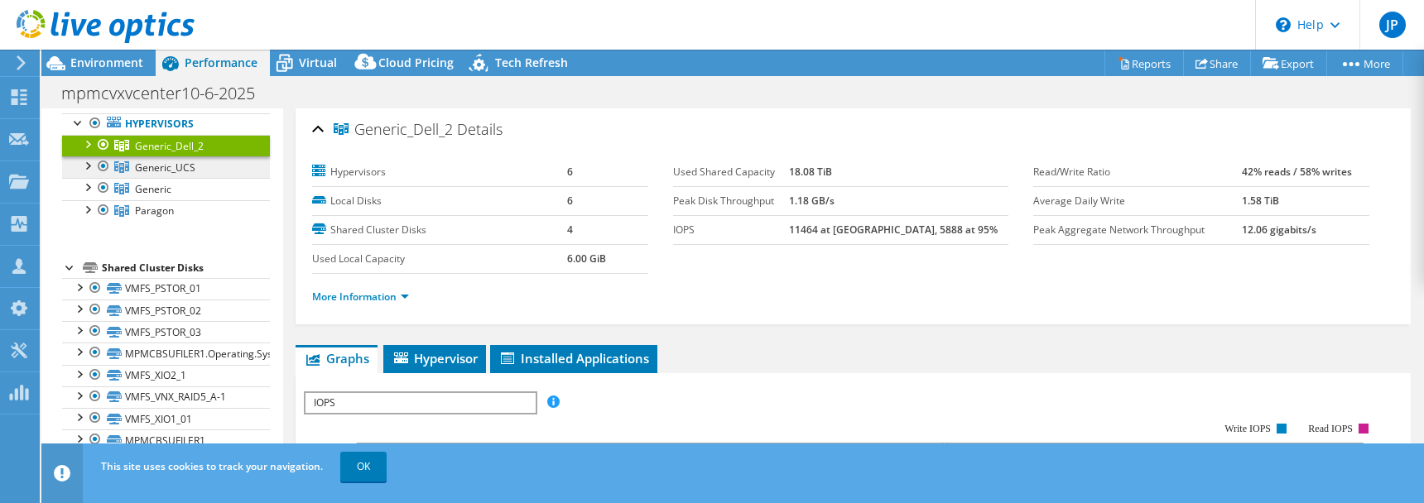
click at [188, 170] on span "Generic_UCS" at bounding box center [165, 168] width 60 height 14
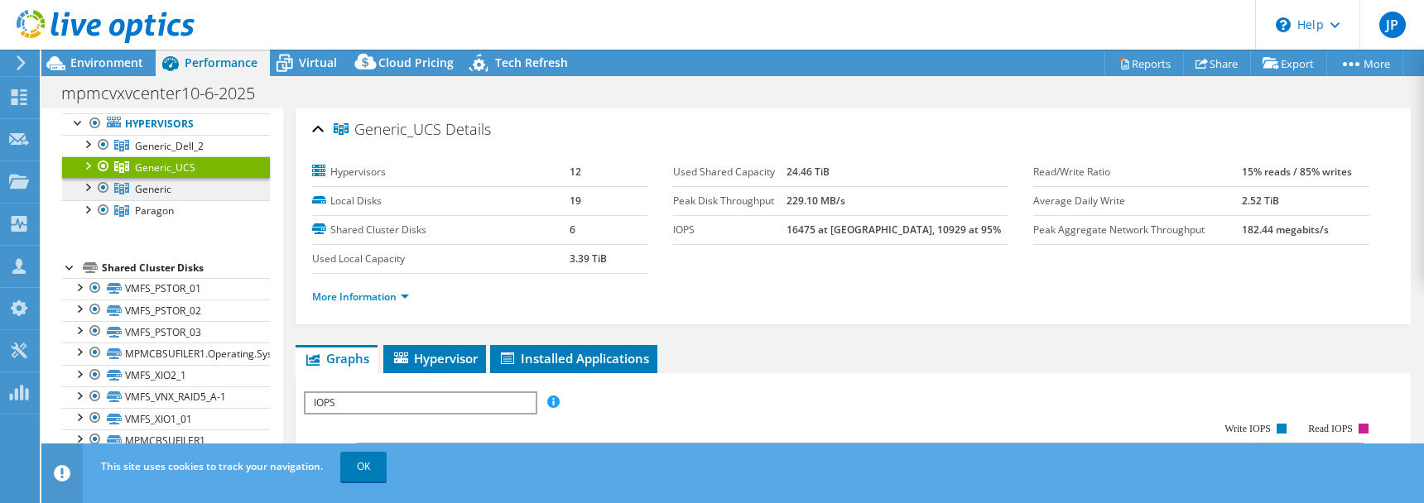
click at [177, 182] on link "Generic" at bounding box center [166, 189] width 208 height 22
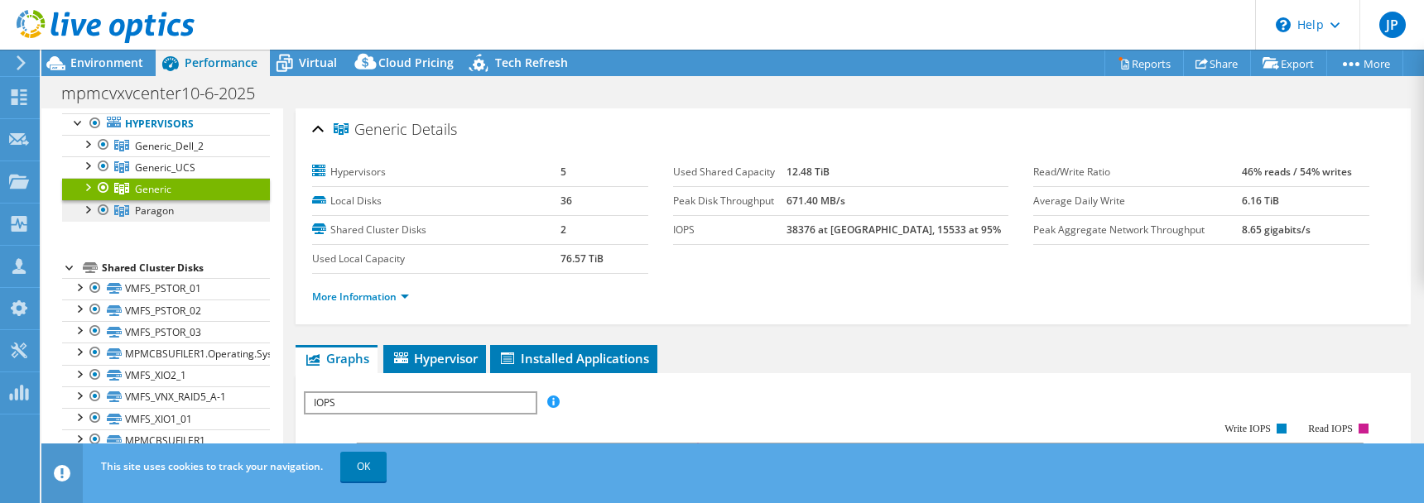
click at [174, 201] on link "Paragon" at bounding box center [166, 211] width 208 height 22
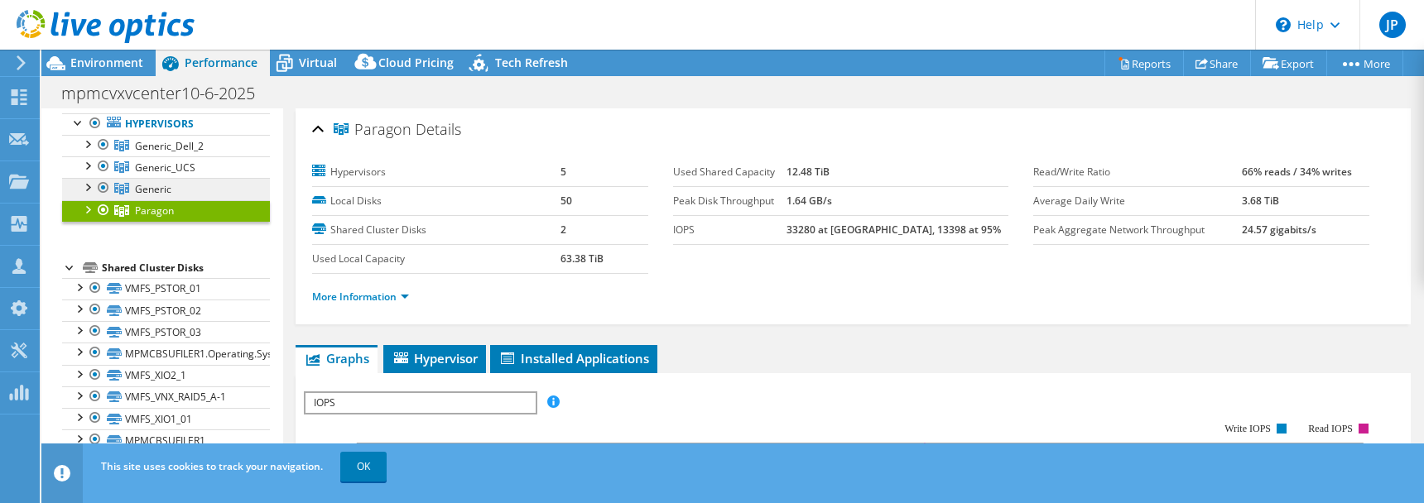
click at [177, 186] on link "Generic" at bounding box center [166, 189] width 208 height 22
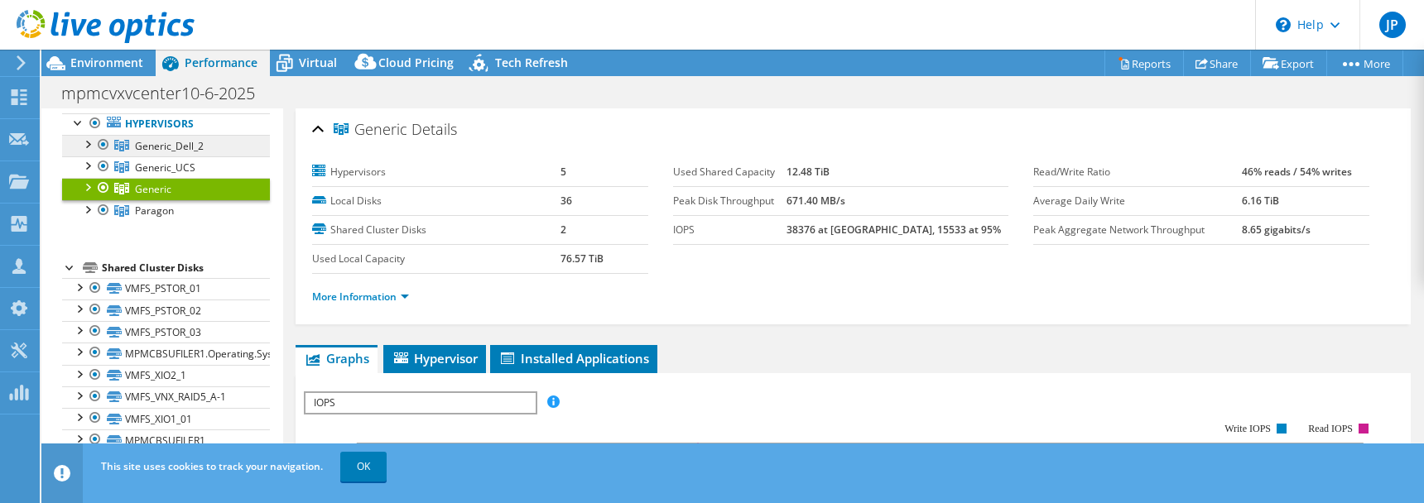
click at [184, 142] on span "Generic_Dell_2" at bounding box center [169, 146] width 69 height 14
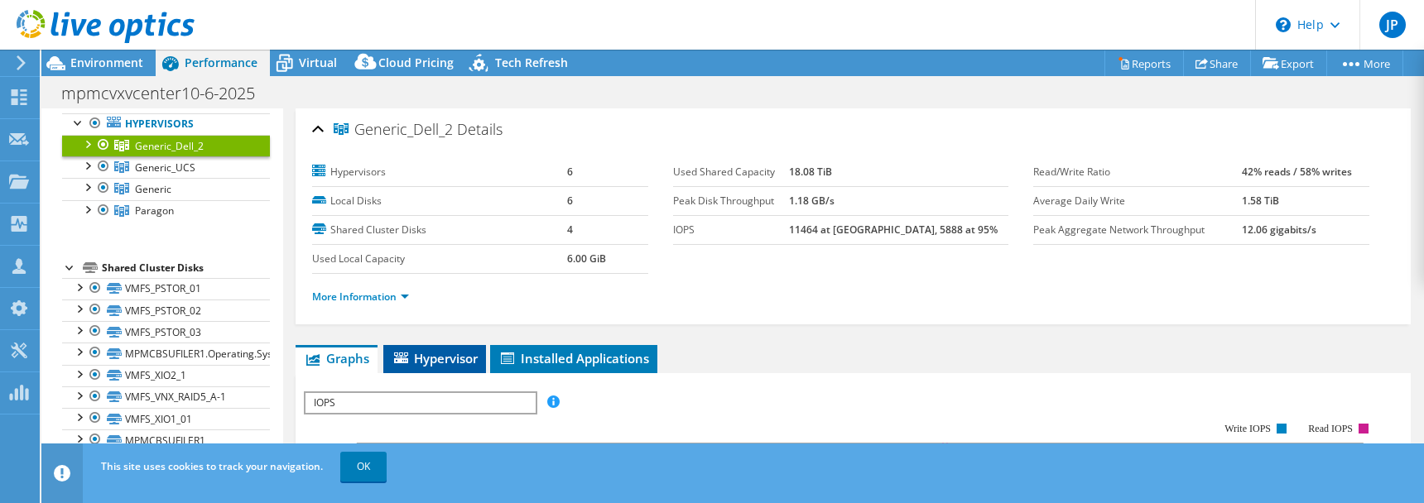
click at [460, 358] on span "Hypervisor" at bounding box center [435, 358] width 86 height 17
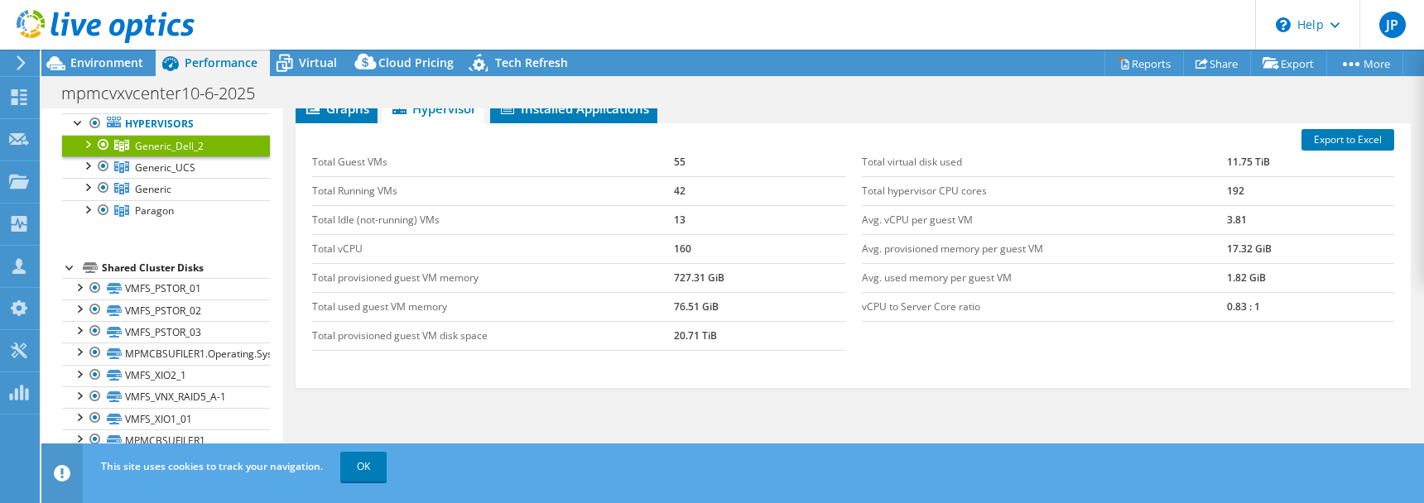
scroll to position [186, 0]
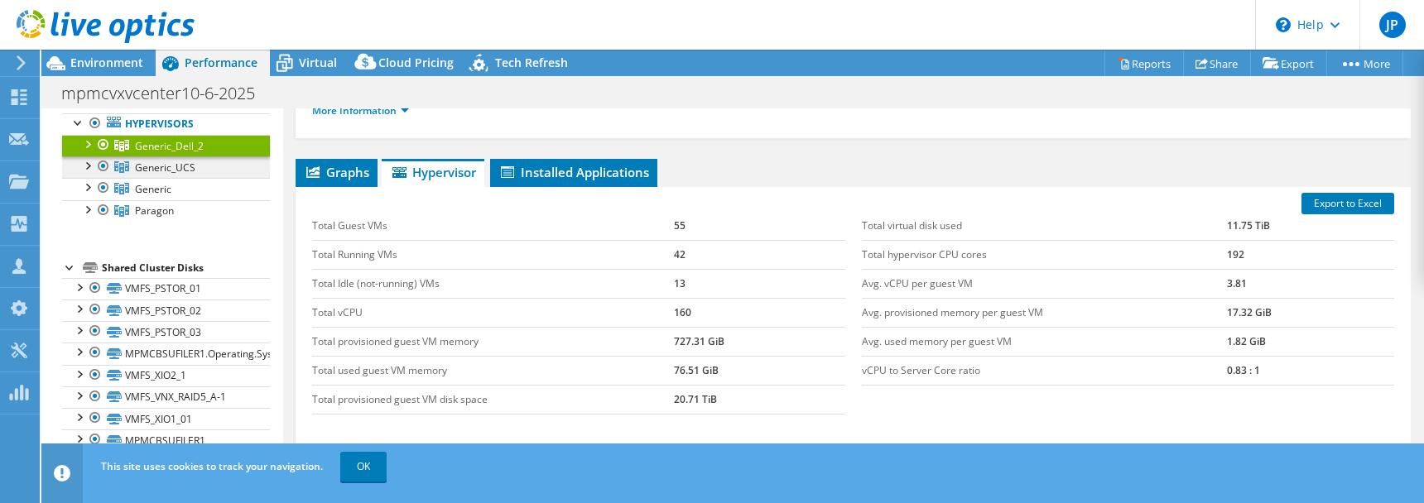
click at [182, 169] on span "Generic_UCS" at bounding box center [165, 168] width 60 height 14
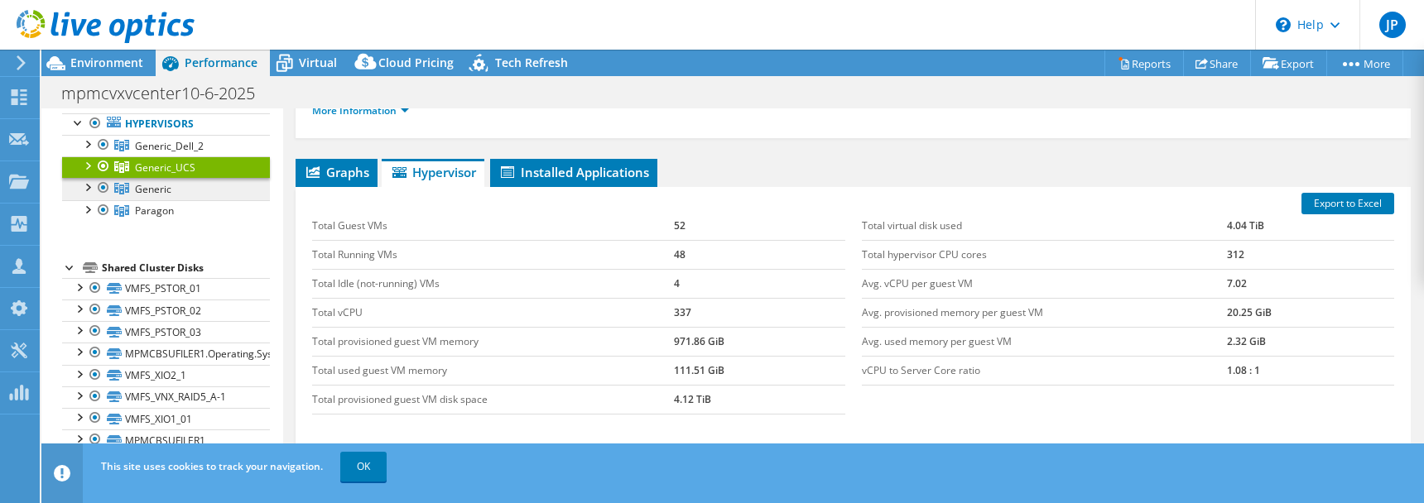
click at [176, 181] on link "Generic" at bounding box center [166, 189] width 208 height 22
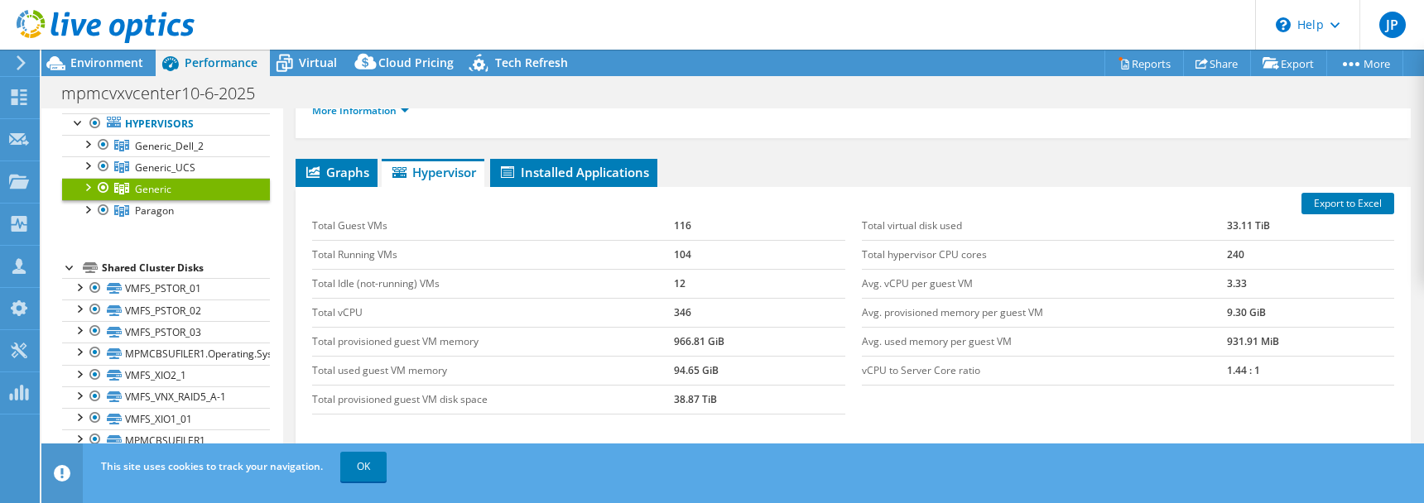
click at [170, 199] on link "Generic" at bounding box center [166, 189] width 208 height 22
click at [168, 205] on span "Paragon" at bounding box center [154, 211] width 39 height 14
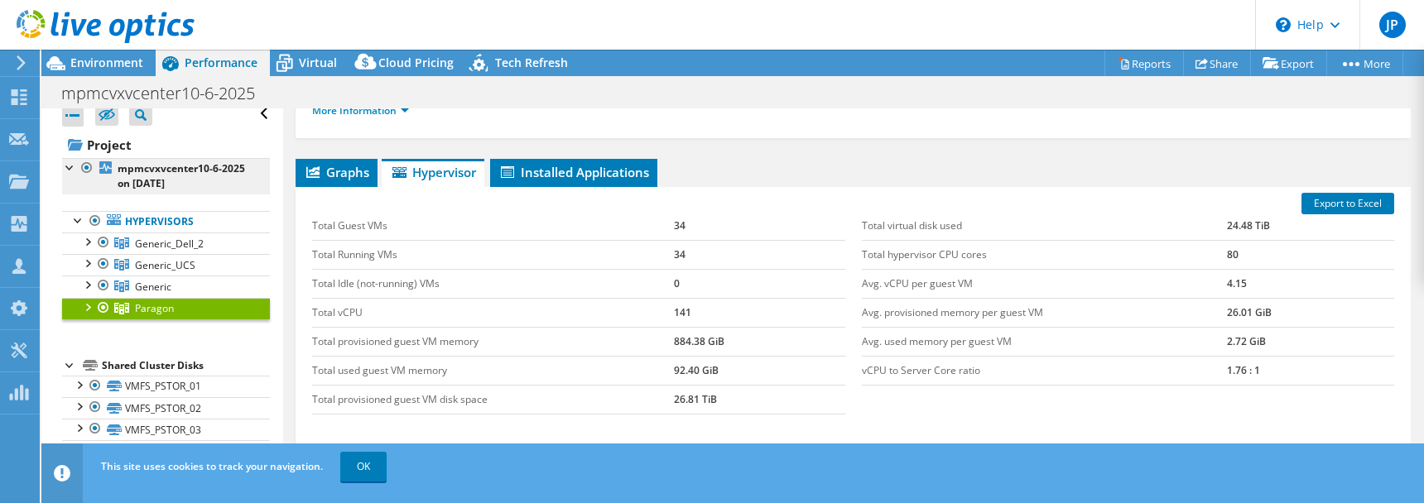
scroll to position [0, 0]
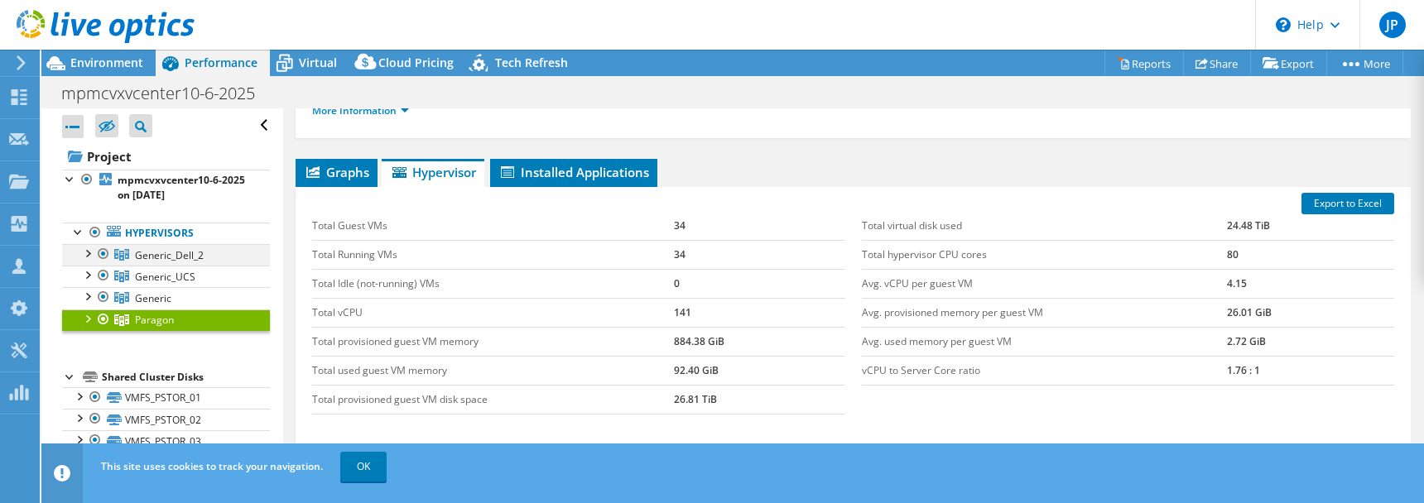
click at [89, 257] on div at bounding box center [87, 252] width 17 height 17
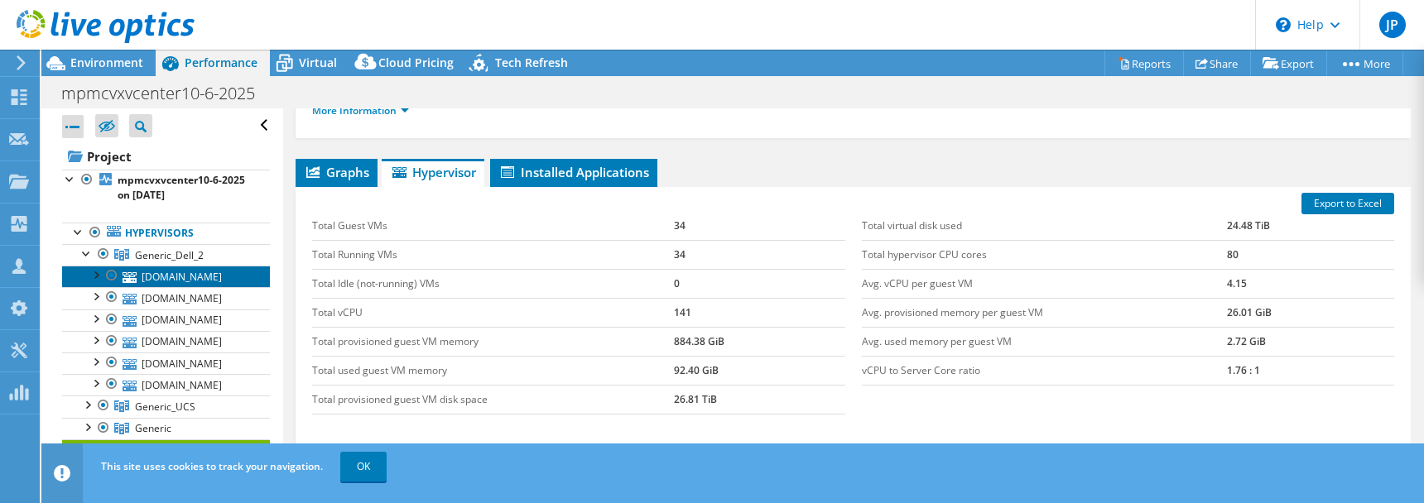
click at [192, 272] on link "[DOMAIN_NAME]" at bounding box center [166, 277] width 208 height 22
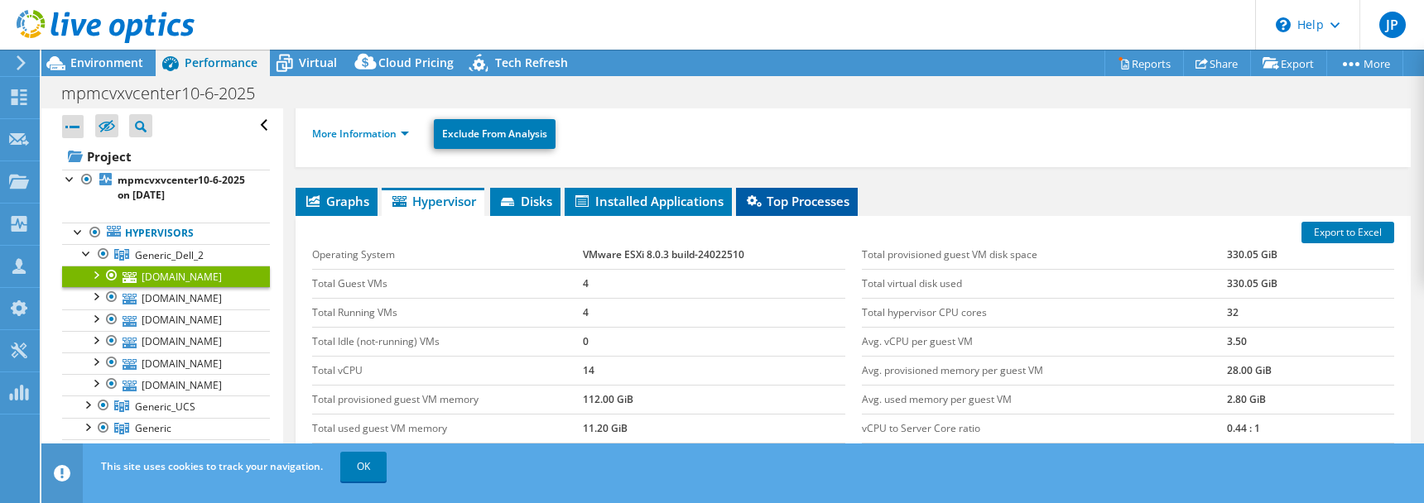
click at [745, 188] on li "Top Processes" at bounding box center [797, 202] width 122 height 28
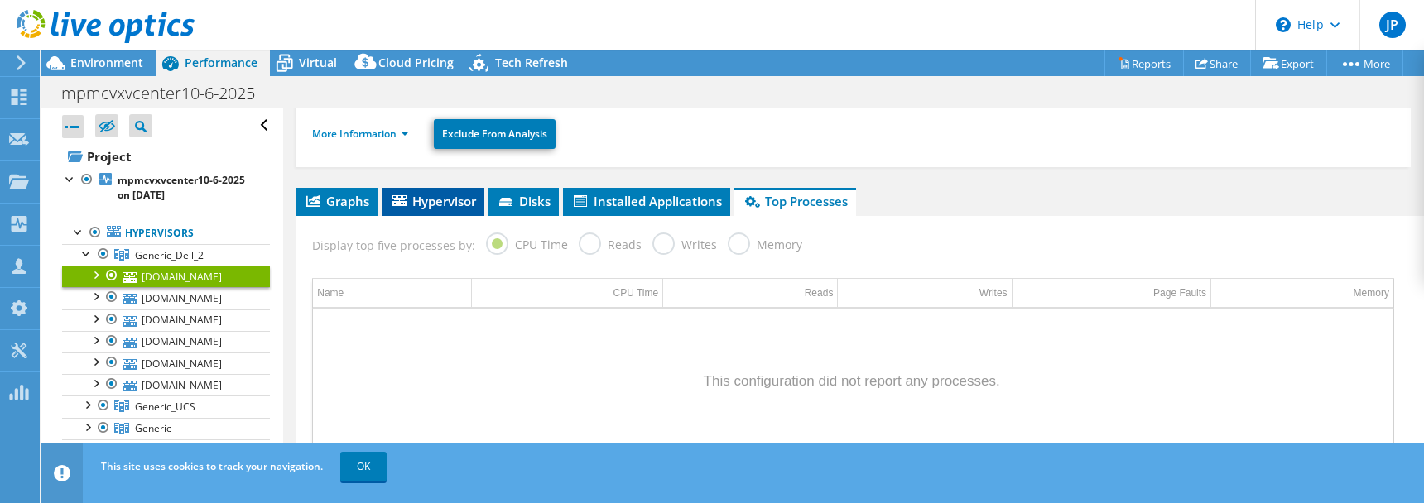
click at [458, 193] on span "Hypervisor" at bounding box center [433, 201] width 86 height 17
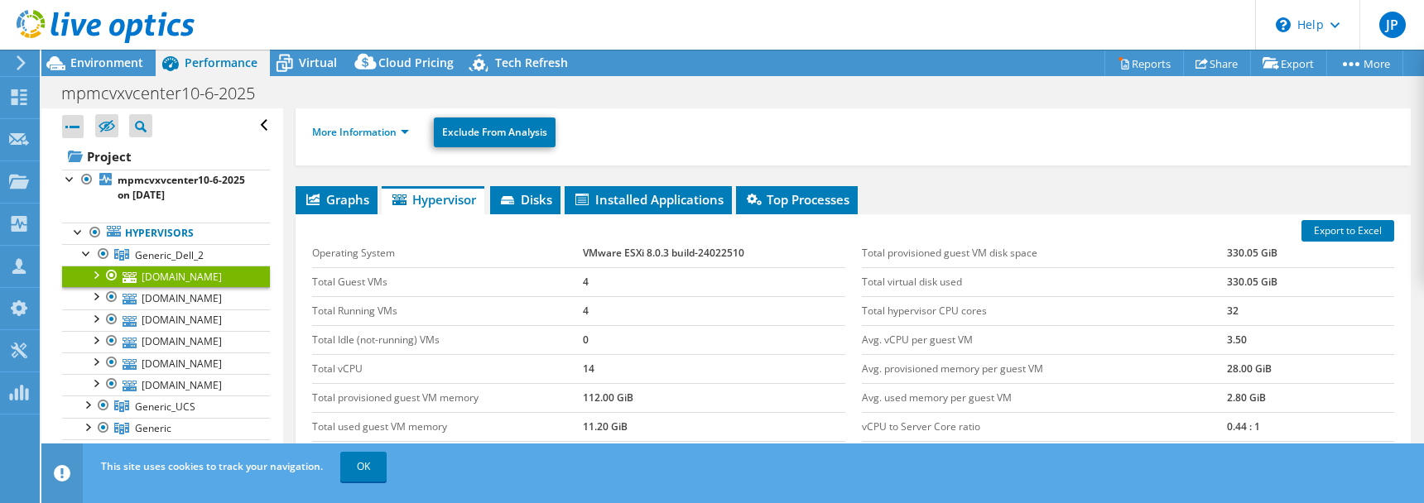
scroll to position [190, 0]
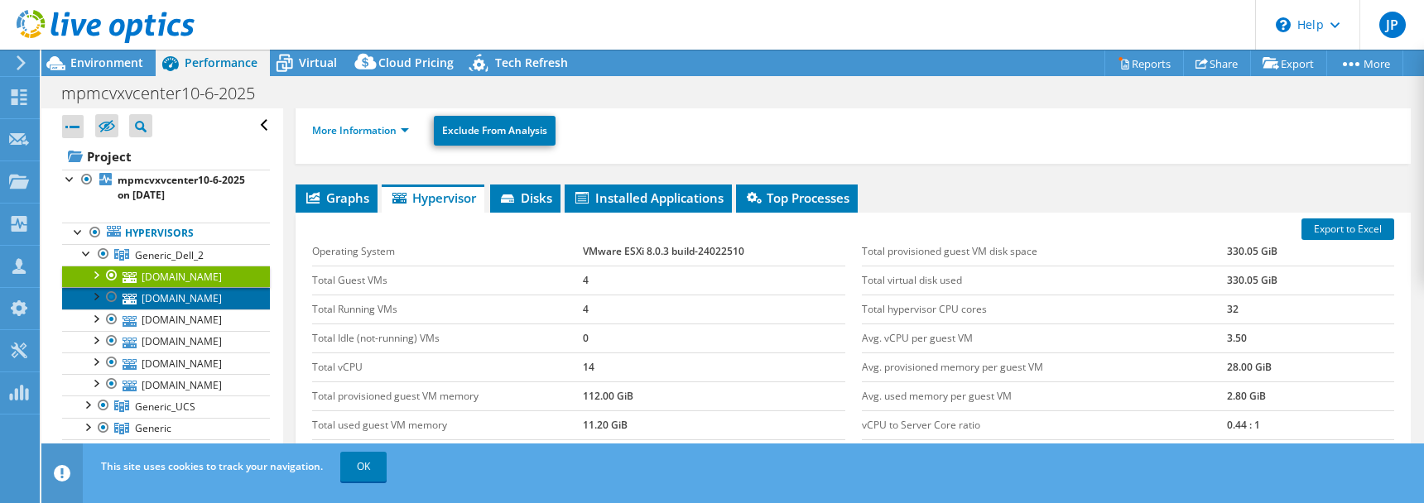
click at [195, 291] on link "[DOMAIN_NAME]" at bounding box center [166, 298] width 208 height 22
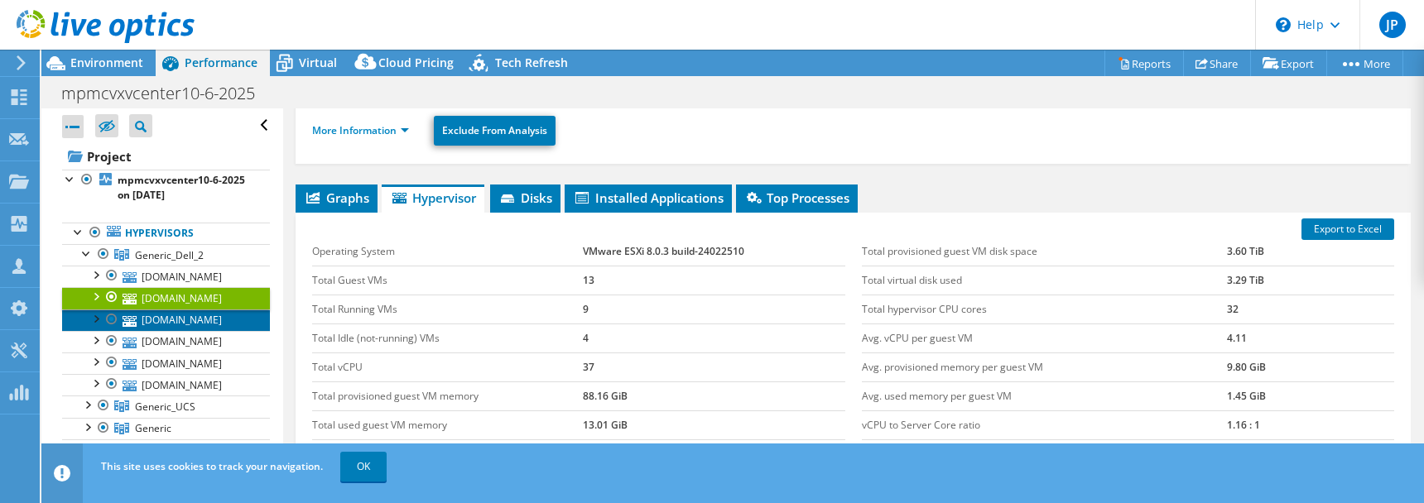
click at [201, 320] on link "[DOMAIN_NAME]" at bounding box center [166, 321] width 208 height 22
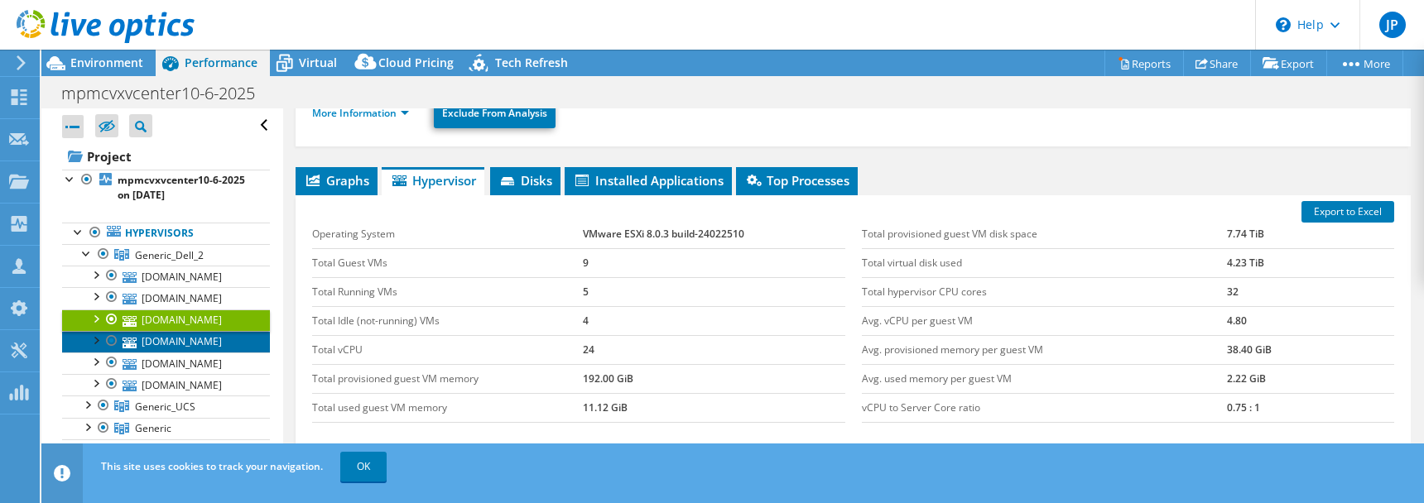
click at [196, 341] on link "[DOMAIN_NAME]" at bounding box center [166, 342] width 208 height 22
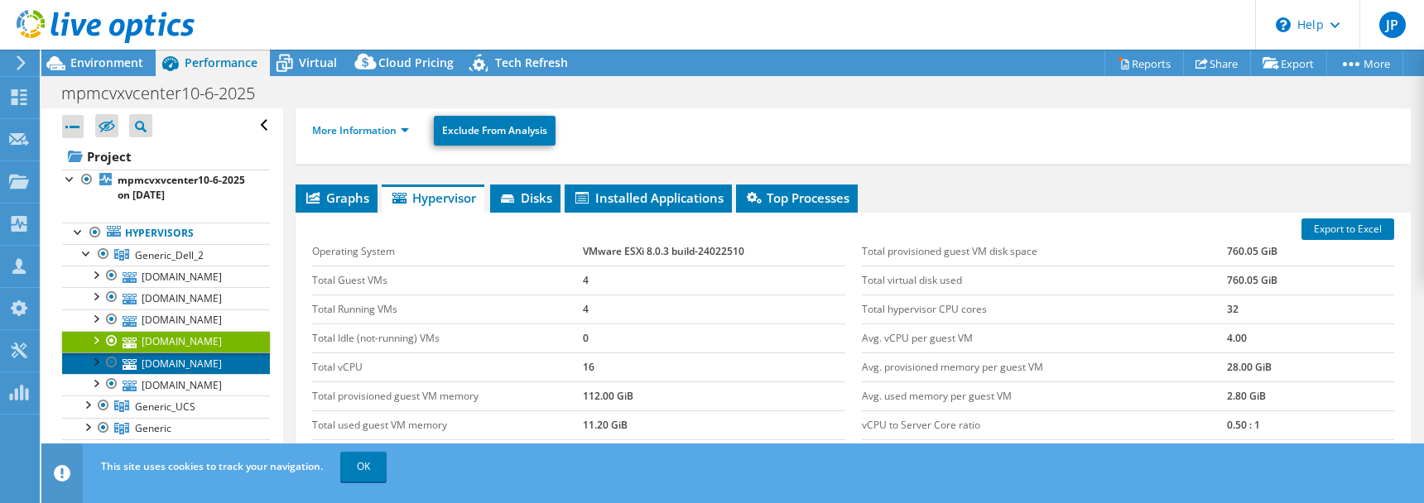
click at [195, 355] on link "[DOMAIN_NAME]" at bounding box center [166, 364] width 208 height 22
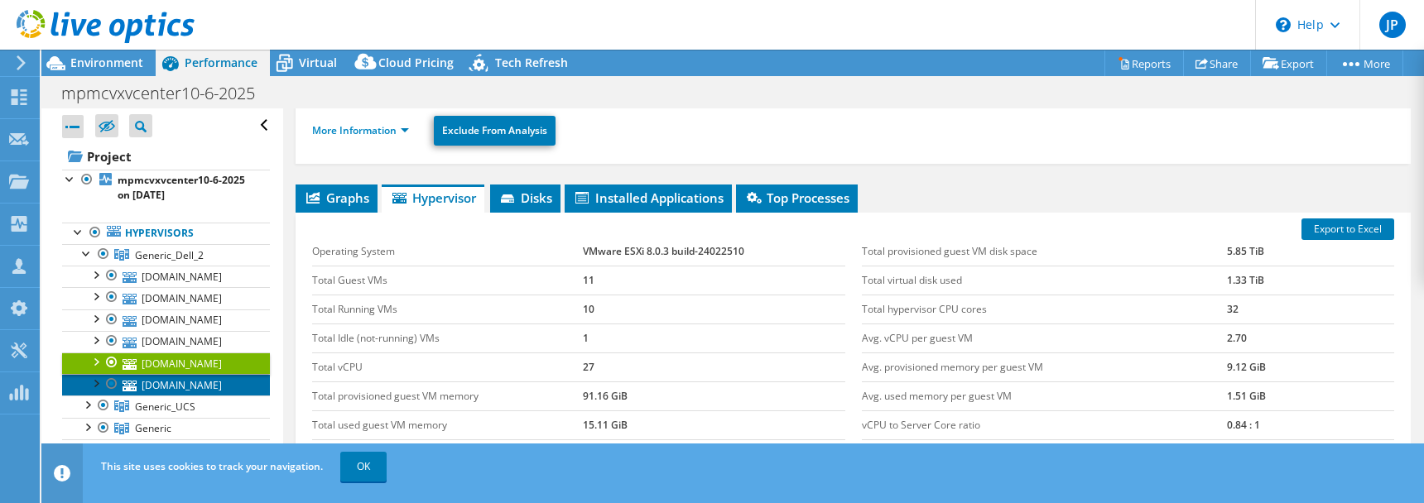
click at [196, 378] on link "[DOMAIN_NAME]" at bounding box center [166, 385] width 208 height 22
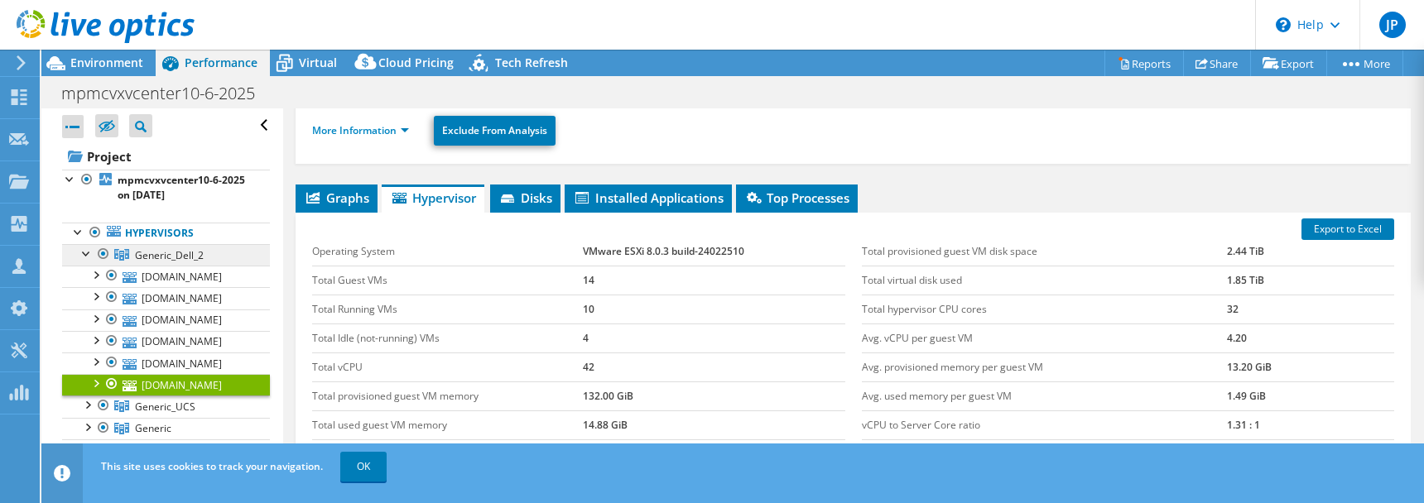
click at [142, 259] on span "Generic_Dell_2" at bounding box center [169, 255] width 69 height 14
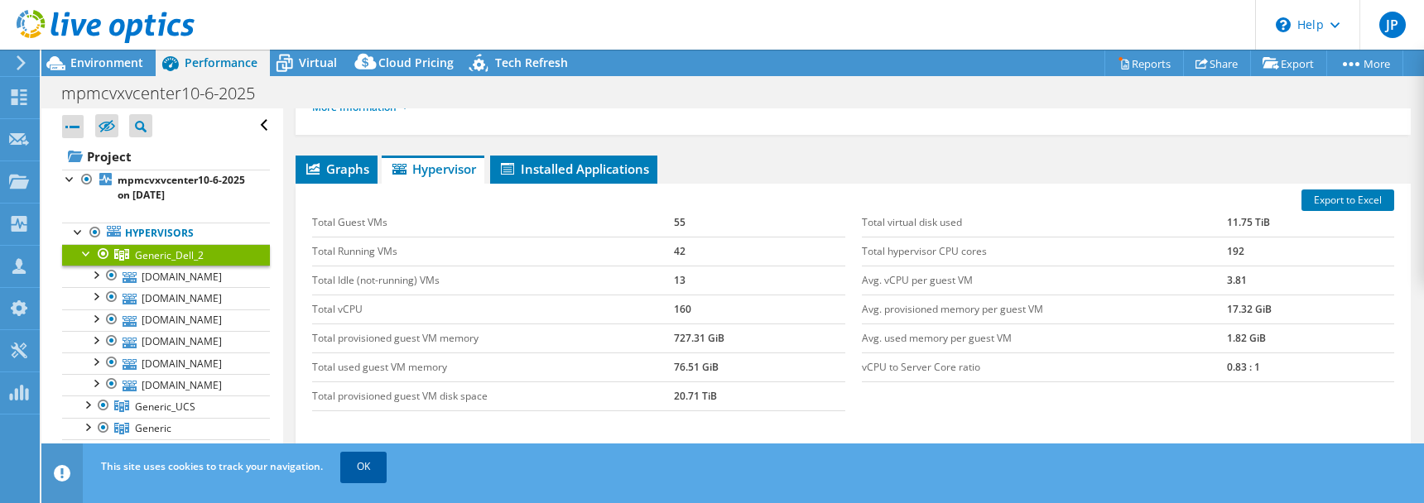
click at [371, 467] on link "OK" at bounding box center [363, 467] width 46 height 30
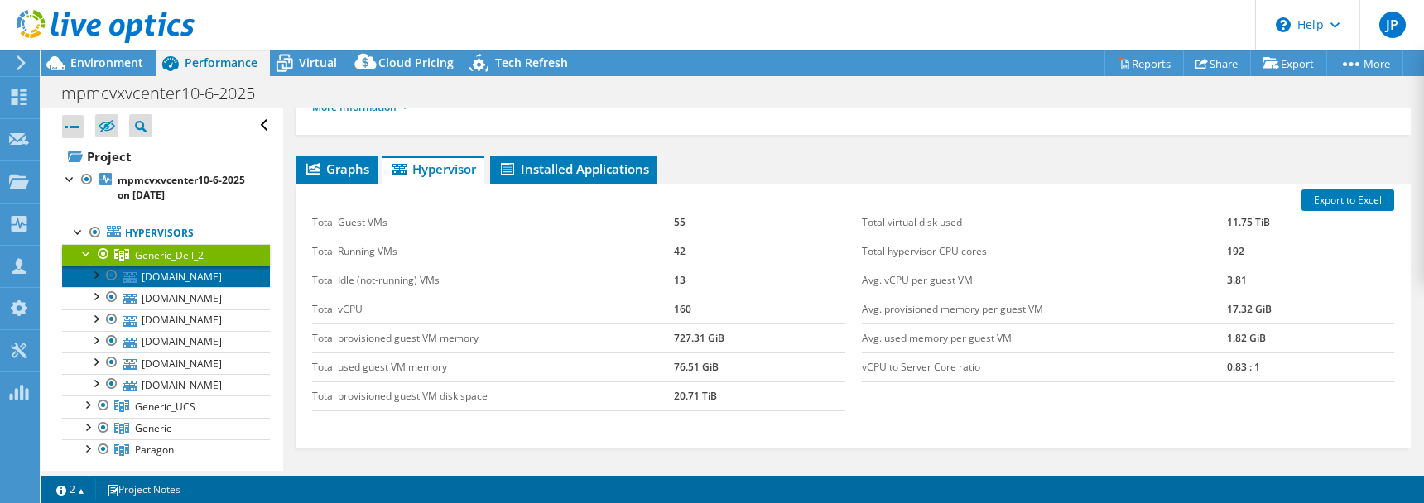
click at [198, 273] on link "[DOMAIN_NAME]" at bounding box center [166, 277] width 208 height 22
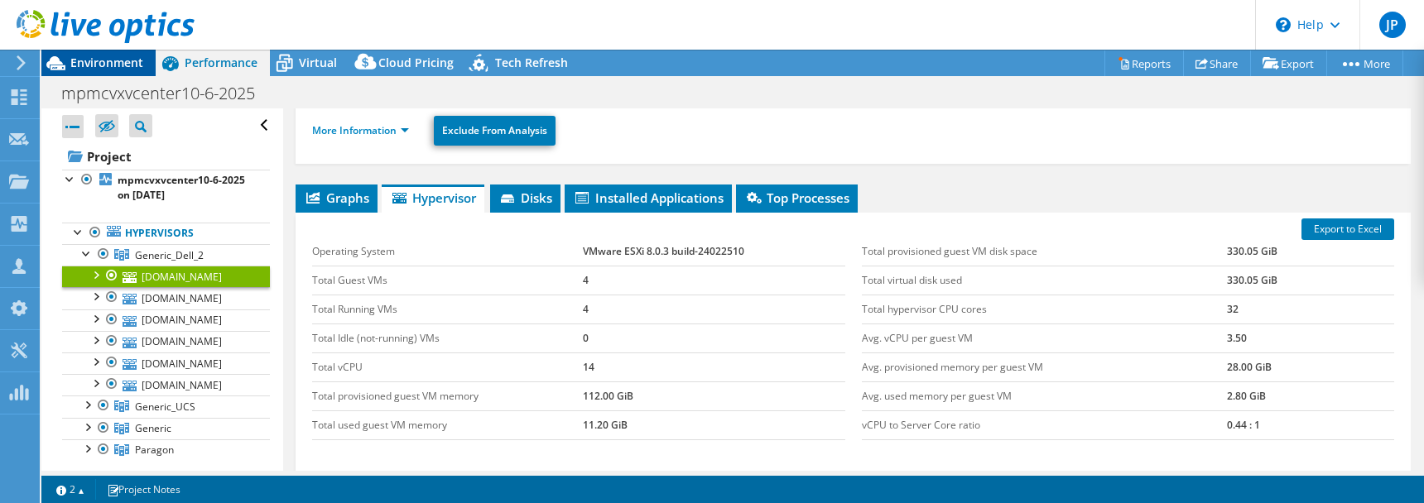
click at [107, 65] on span "Environment" at bounding box center [106, 63] width 73 height 16
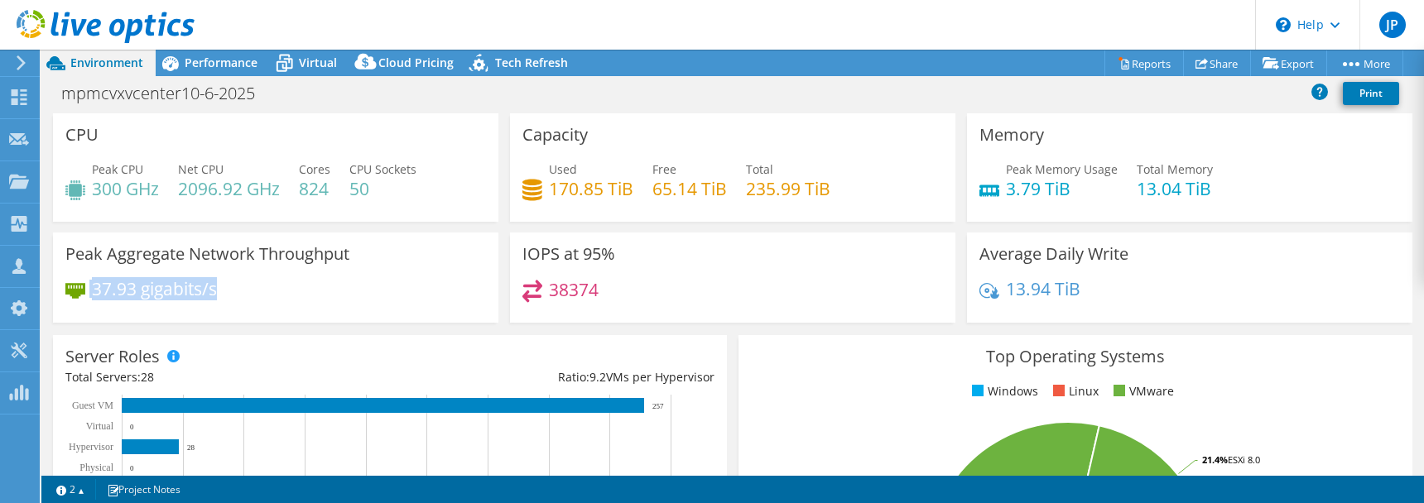
drag, startPoint x: 226, startPoint y: 292, endPoint x: 90, endPoint y: 297, distance: 135.9
click at [90, 297] on div "37.93 gigabits/s" at bounding box center [275, 297] width 421 height 35
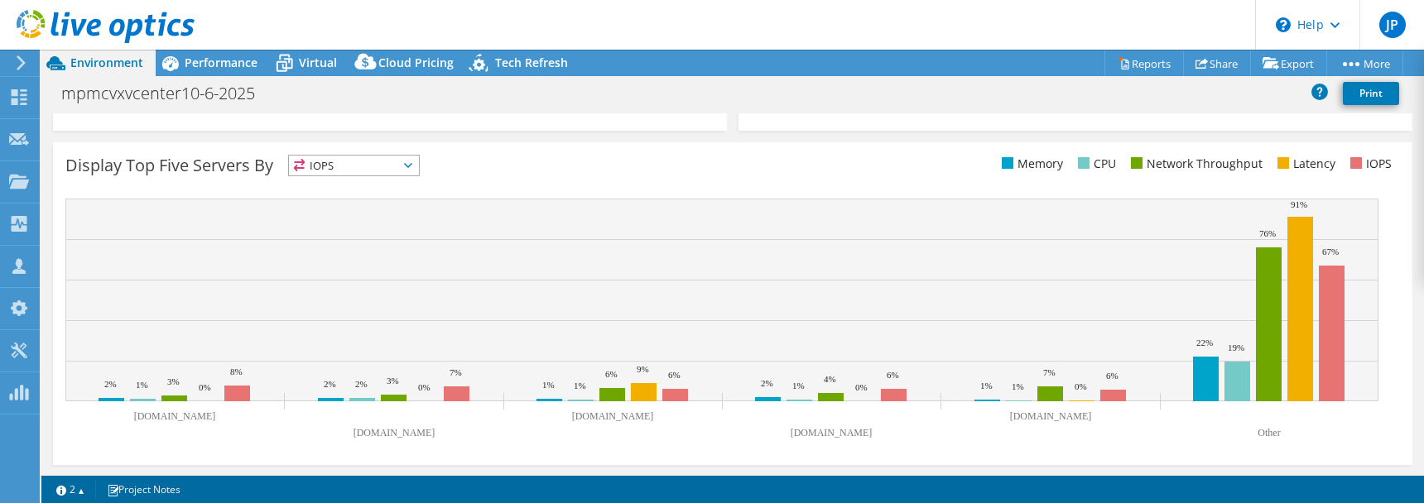
scroll to position [0, 0]
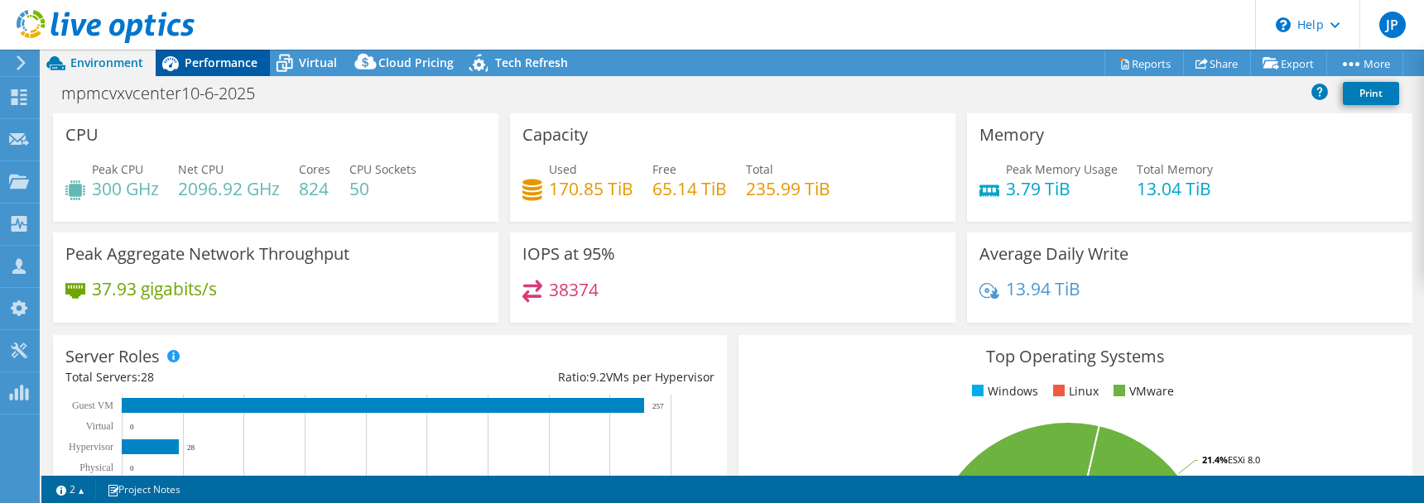
click at [205, 61] on span "Performance" at bounding box center [221, 63] width 73 height 16
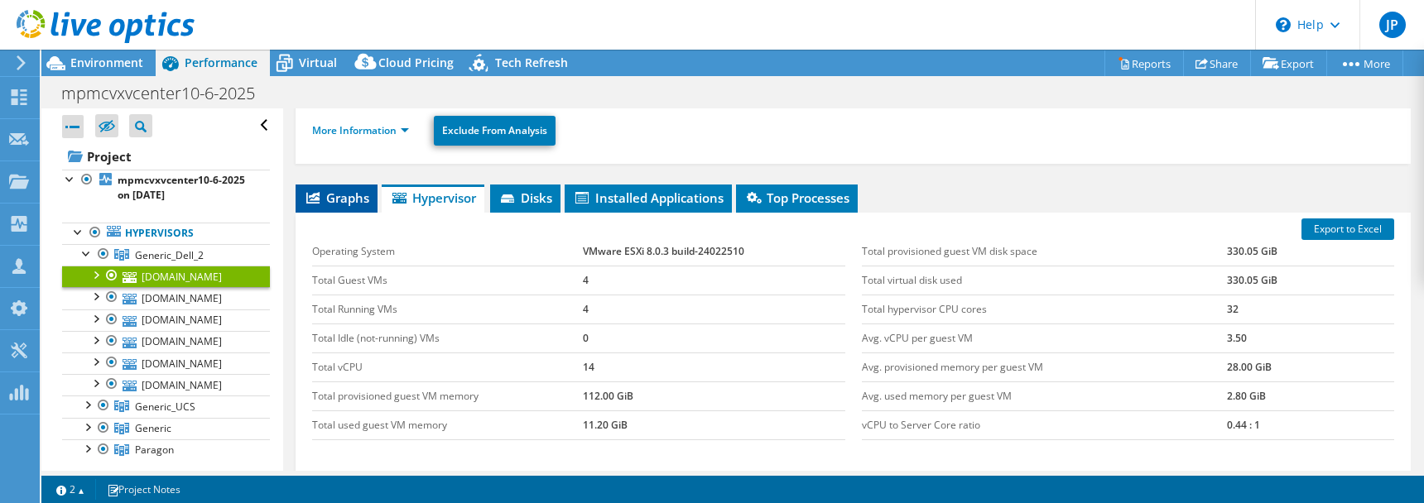
click at [354, 190] on span "Graphs" at bounding box center [336, 198] width 65 height 17
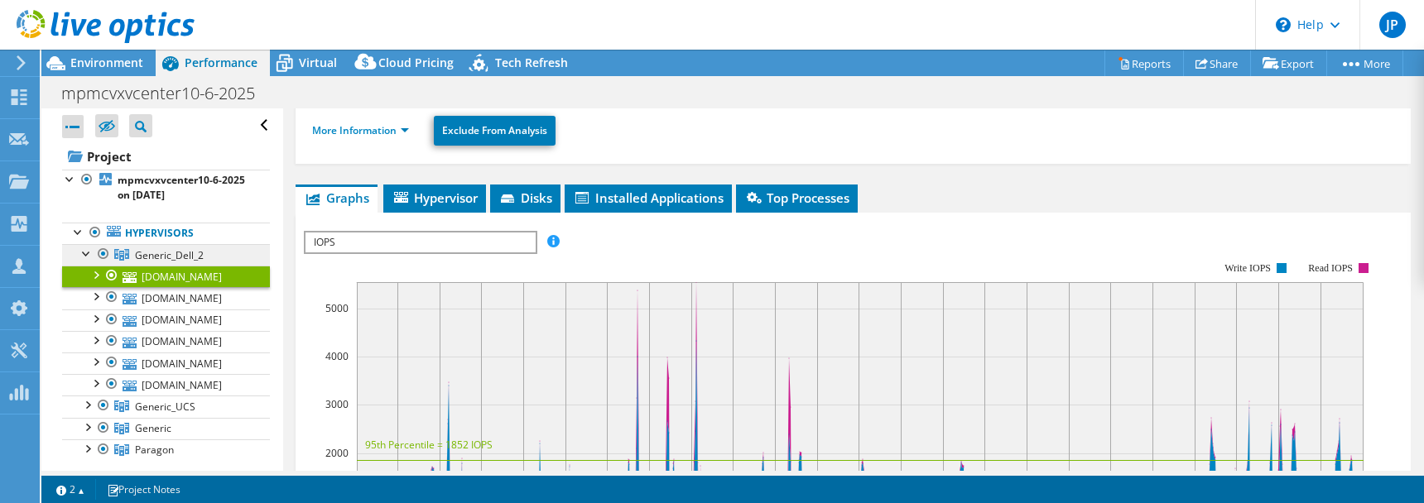
click at [176, 255] on span "Generic_Dell_2" at bounding box center [169, 255] width 69 height 14
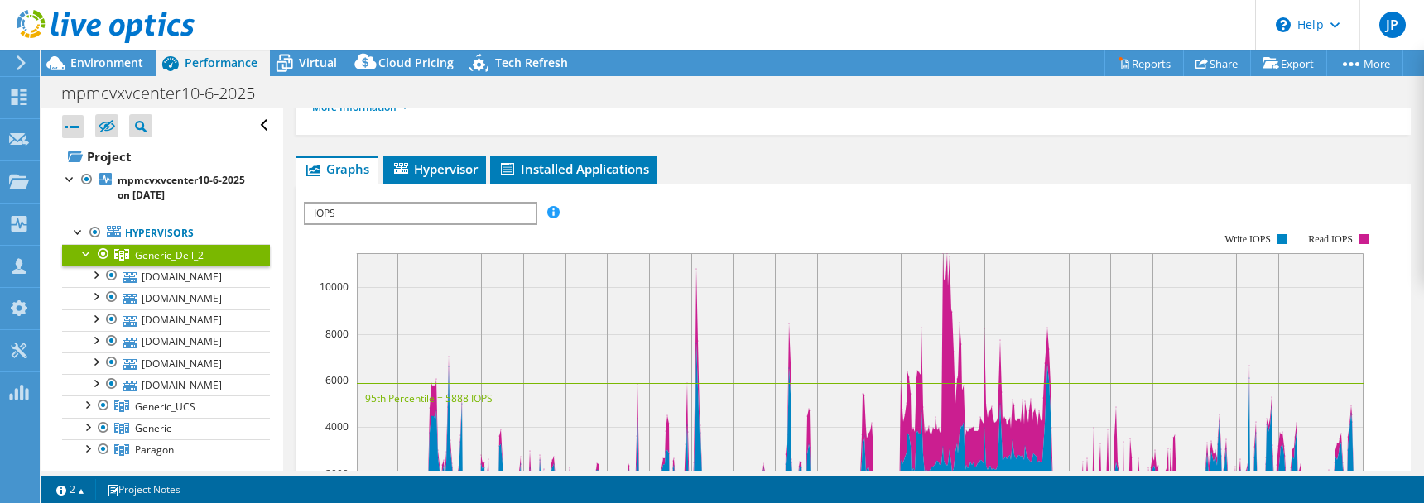
click at [89, 255] on div at bounding box center [87, 252] width 17 height 17
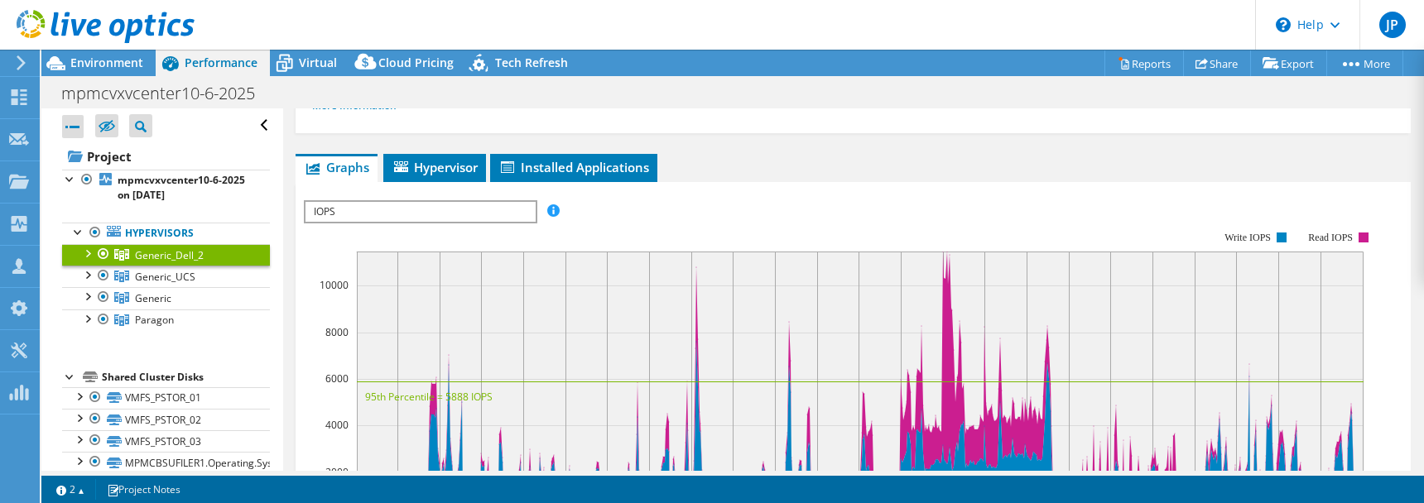
scroll to position [193, 0]
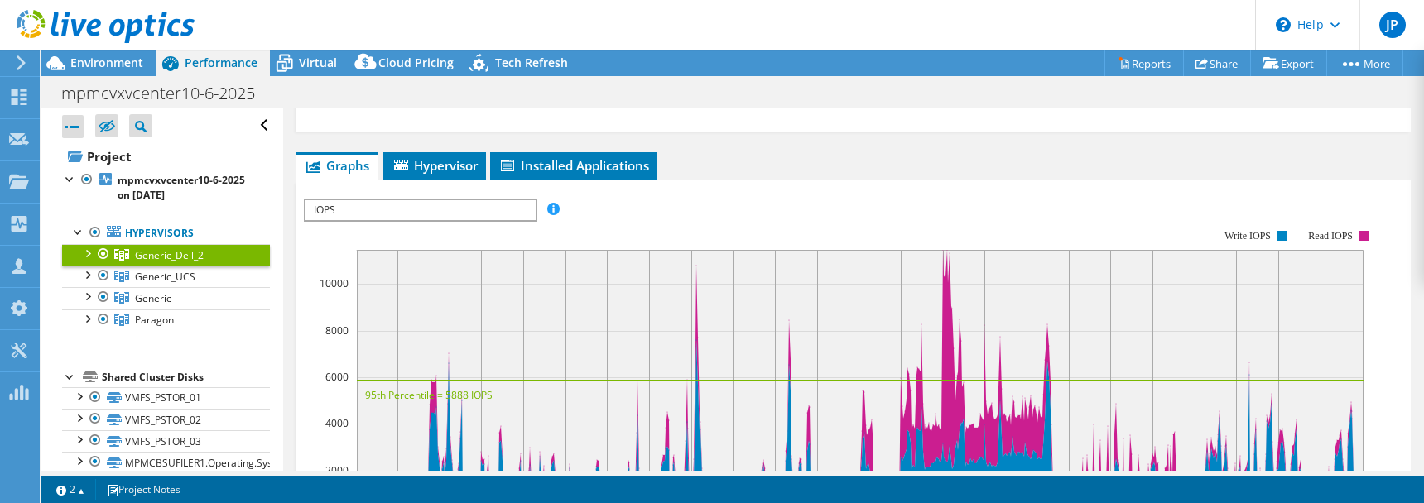
click at [530, 201] on span "IOPS" at bounding box center [420, 210] width 229 height 20
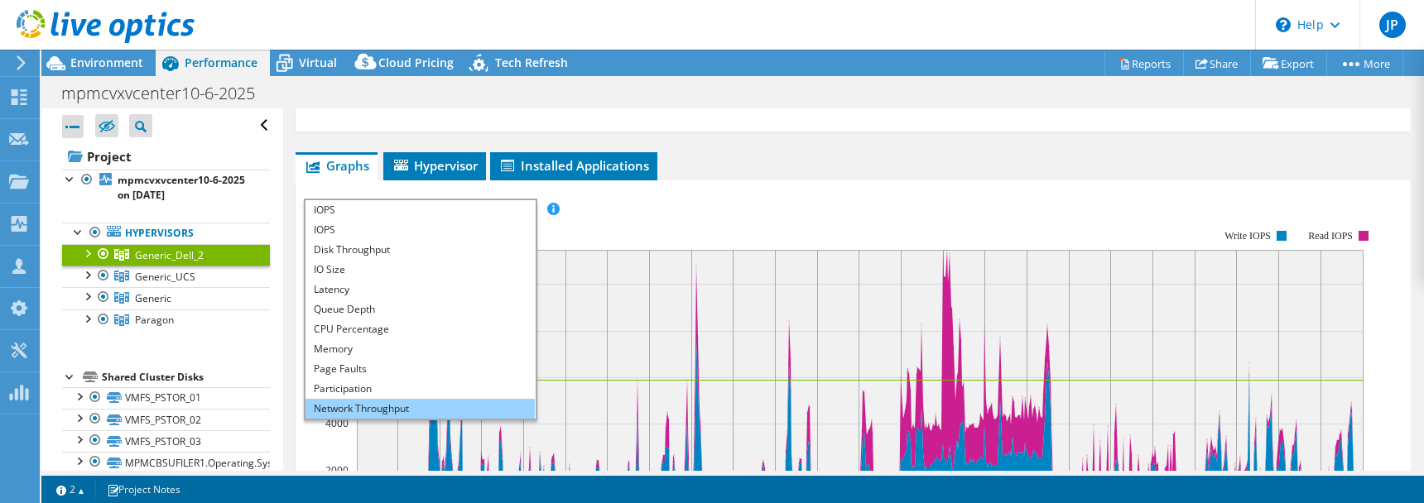
click at [411, 405] on li "Network Throughput" at bounding box center [420, 409] width 229 height 20
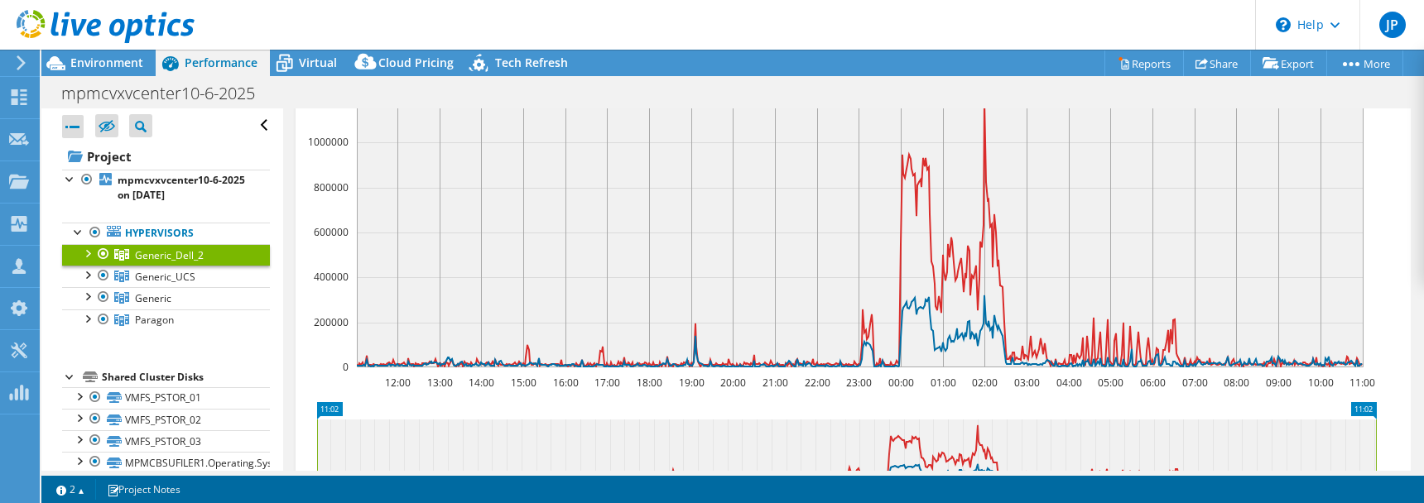
scroll to position [353, 0]
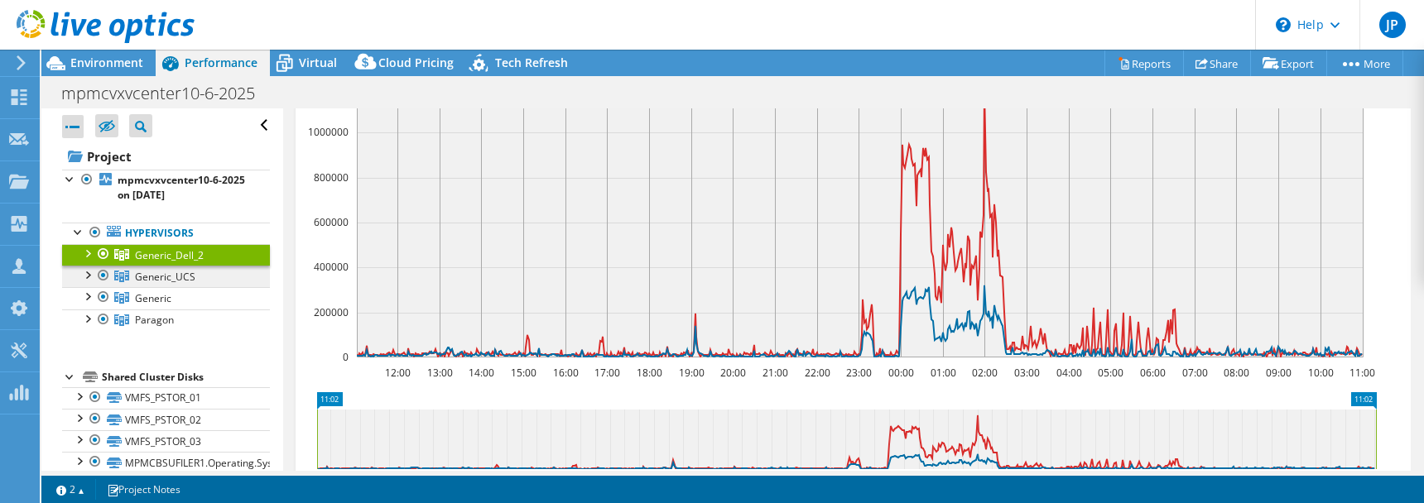
click at [190, 272] on span "Generic_UCS" at bounding box center [165, 277] width 60 height 14
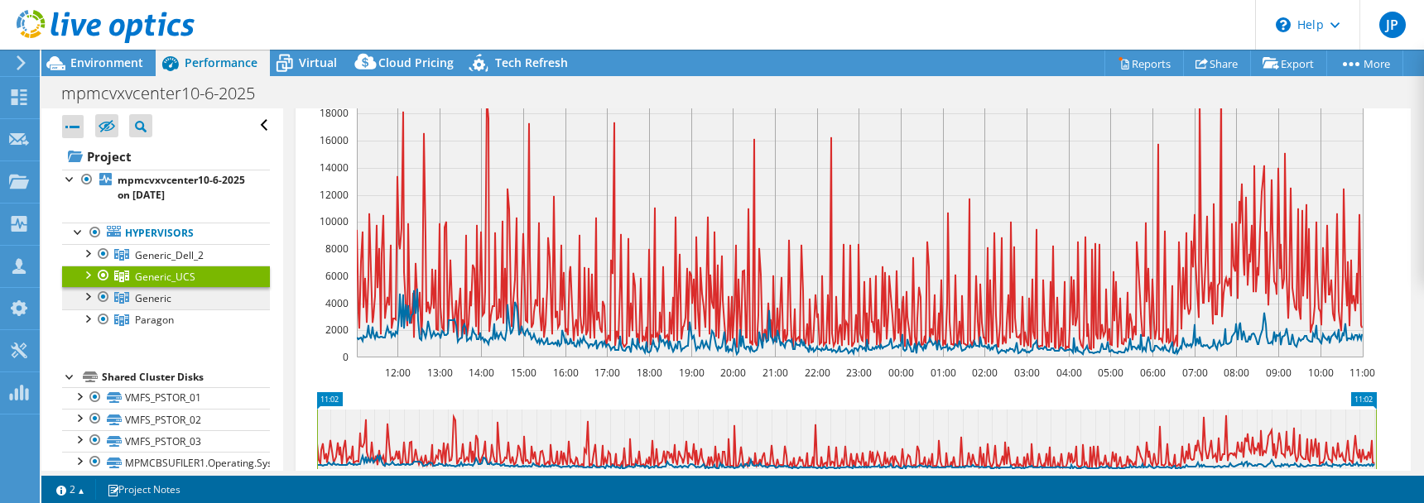
click at [186, 296] on link "Generic" at bounding box center [166, 298] width 208 height 22
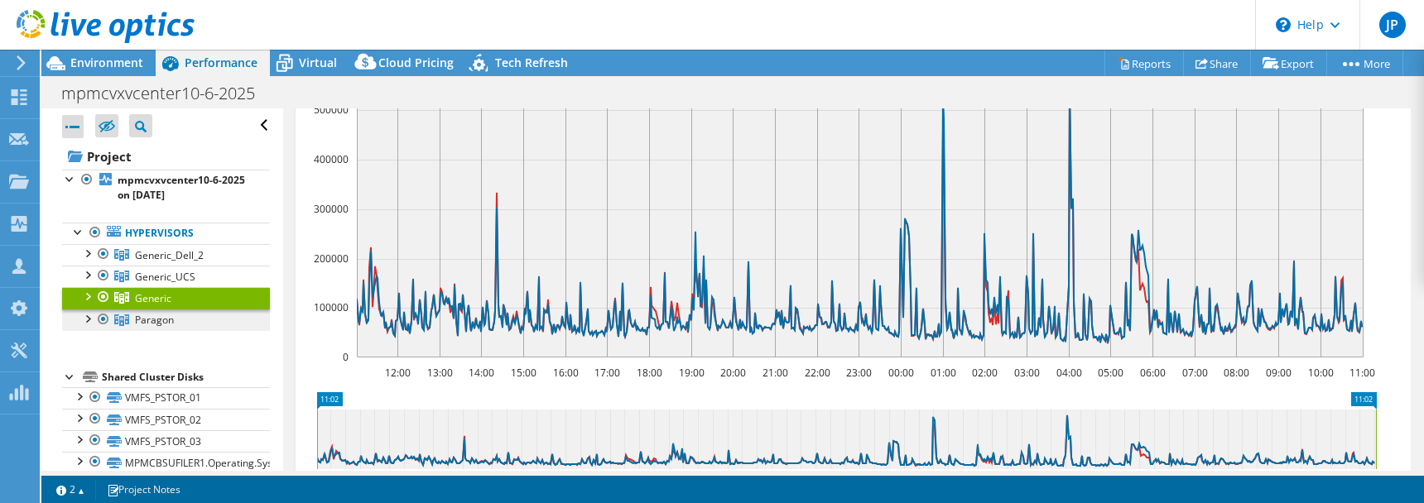
click at [193, 318] on link "Paragon" at bounding box center [166, 321] width 208 height 22
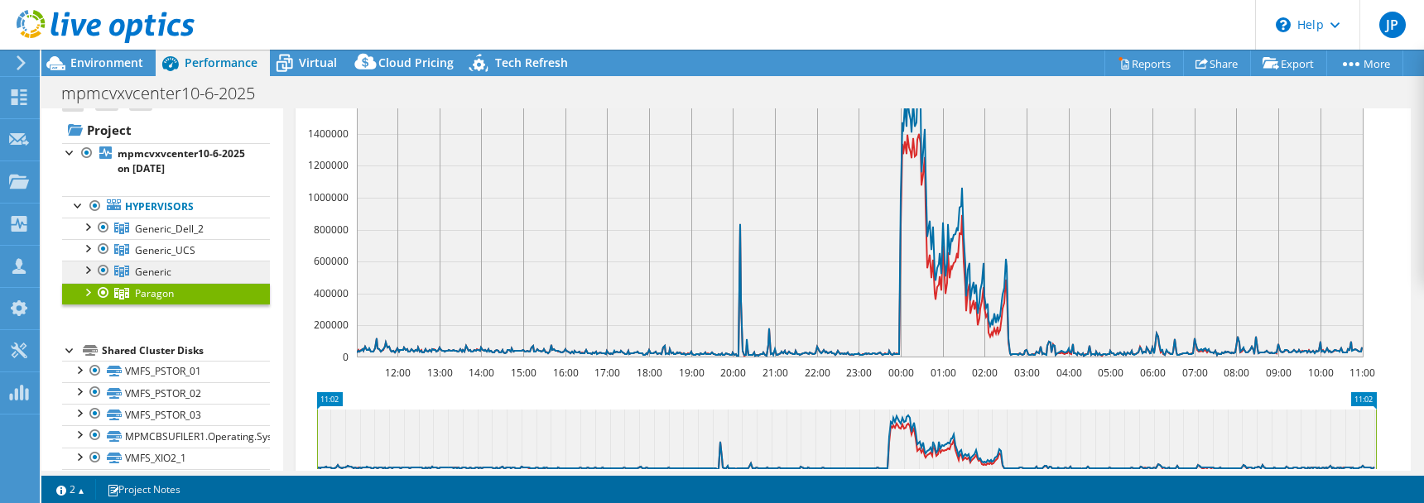
scroll to position [27, 0]
click at [153, 270] on span "Generic" at bounding box center [153, 271] width 36 height 14
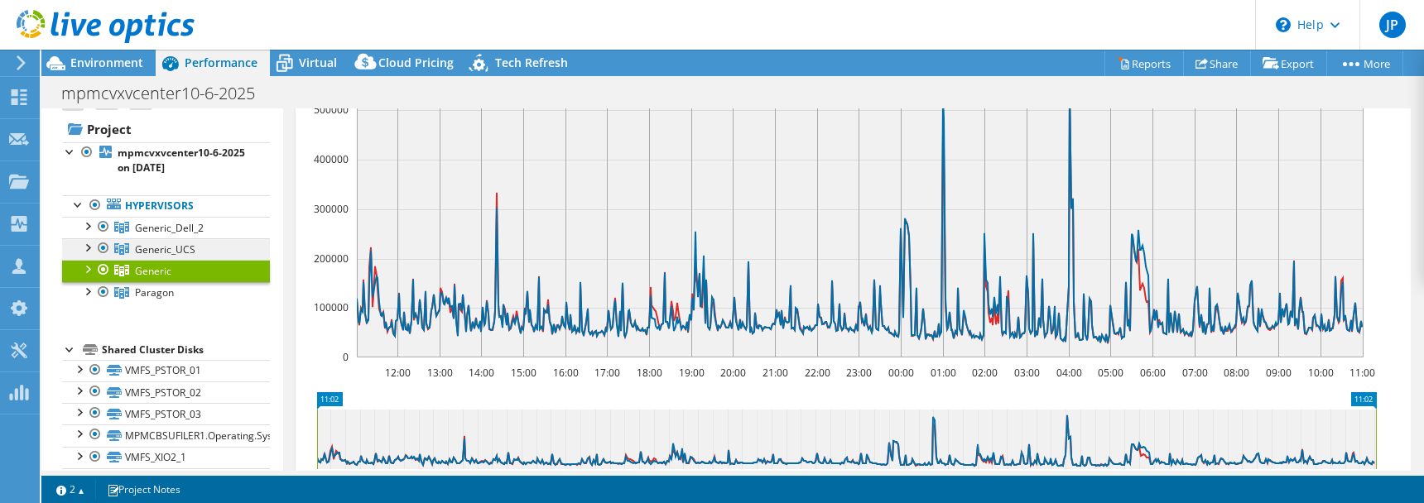
click at [205, 243] on link "Generic_UCS" at bounding box center [166, 249] width 208 height 22
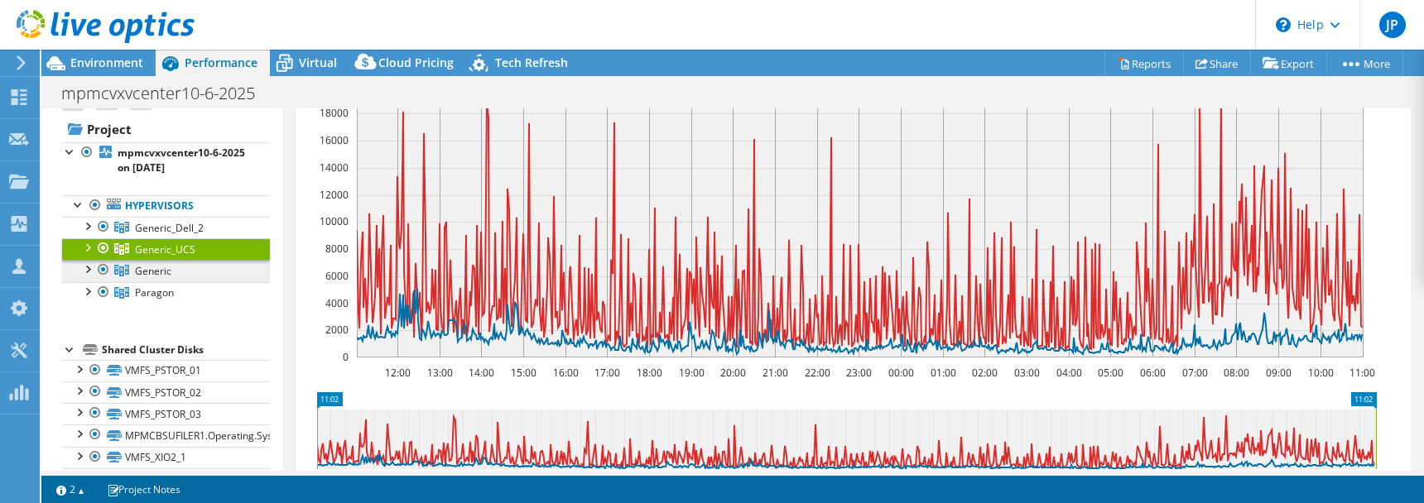
click at [188, 266] on link "Generic" at bounding box center [166, 271] width 208 height 22
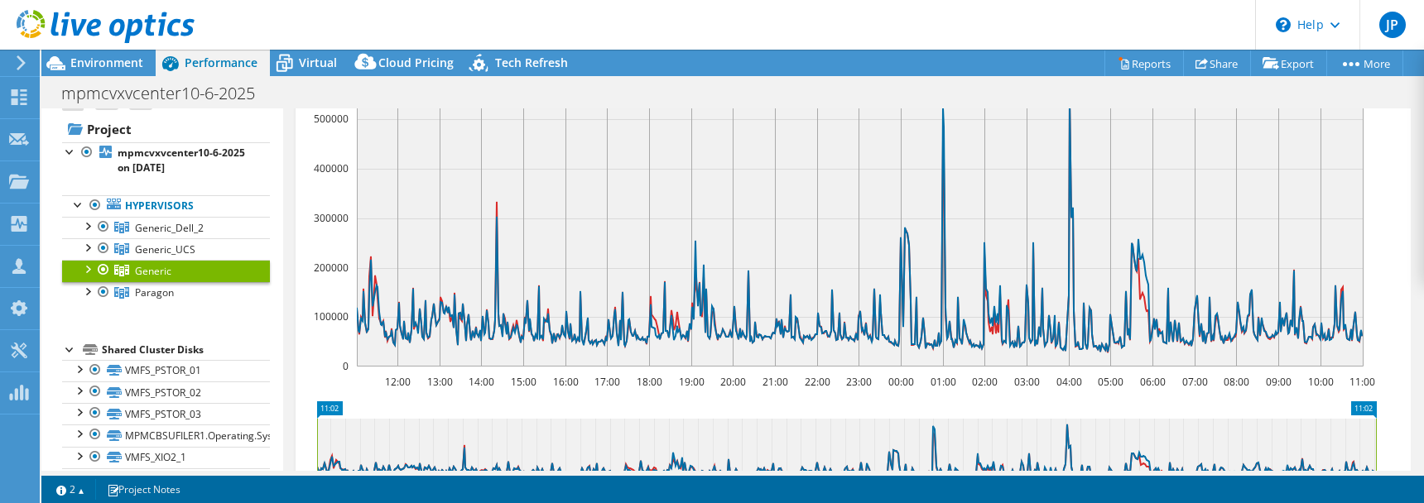
scroll to position [344, 0]
click at [161, 229] on span "Generic_Dell_2" at bounding box center [169, 228] width 69 height 14
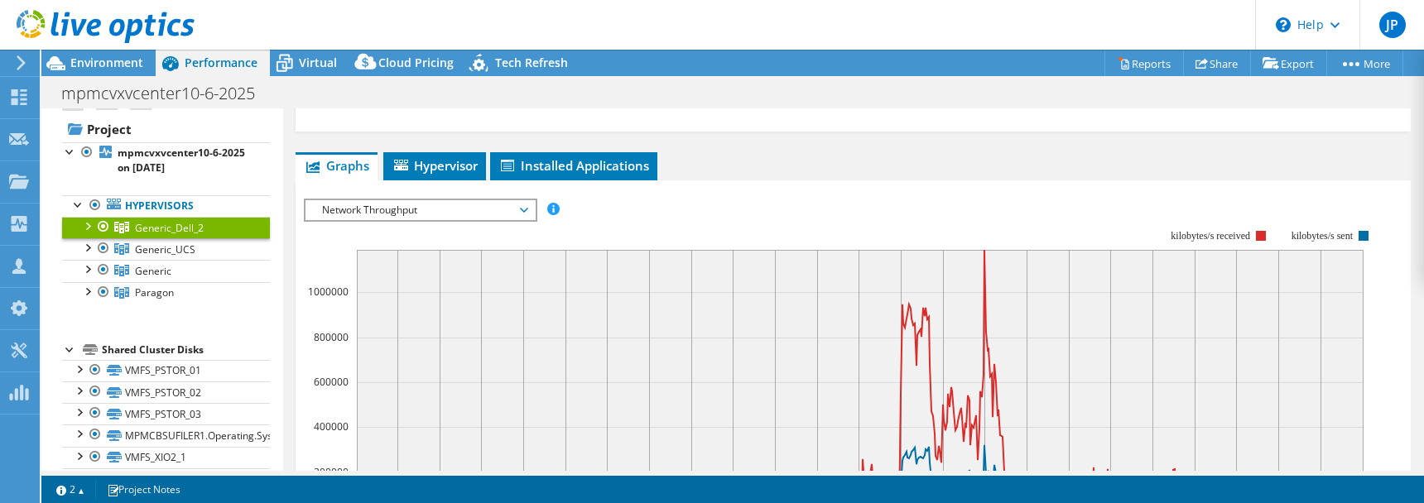
scroll to position [203, 0]
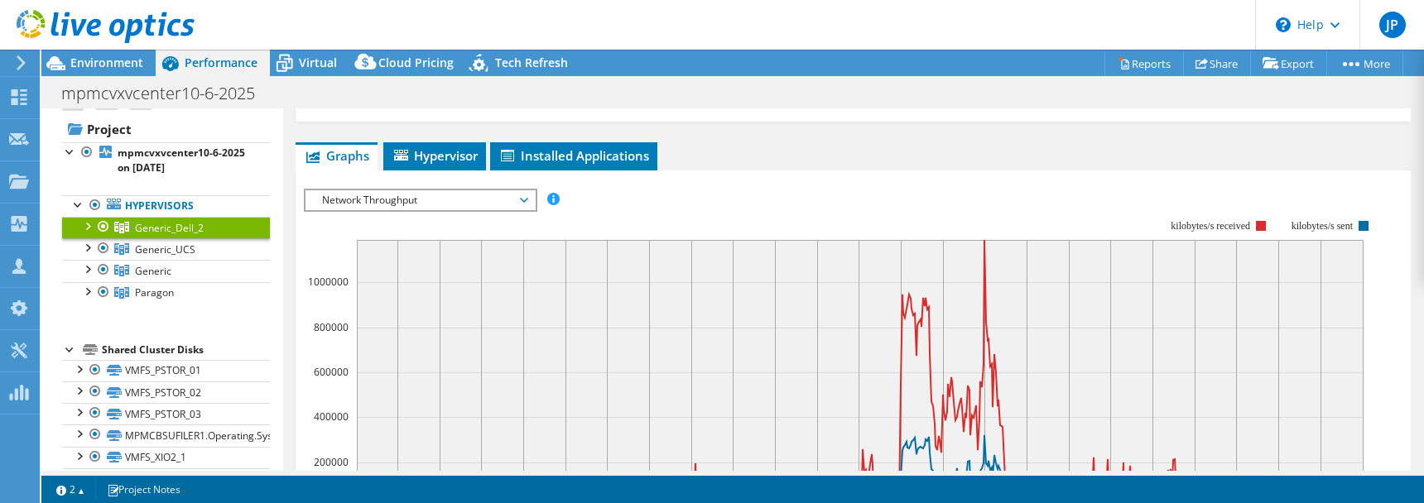
click at [527, 200] on icon at bounding box center [524, 200] width 8 height 5
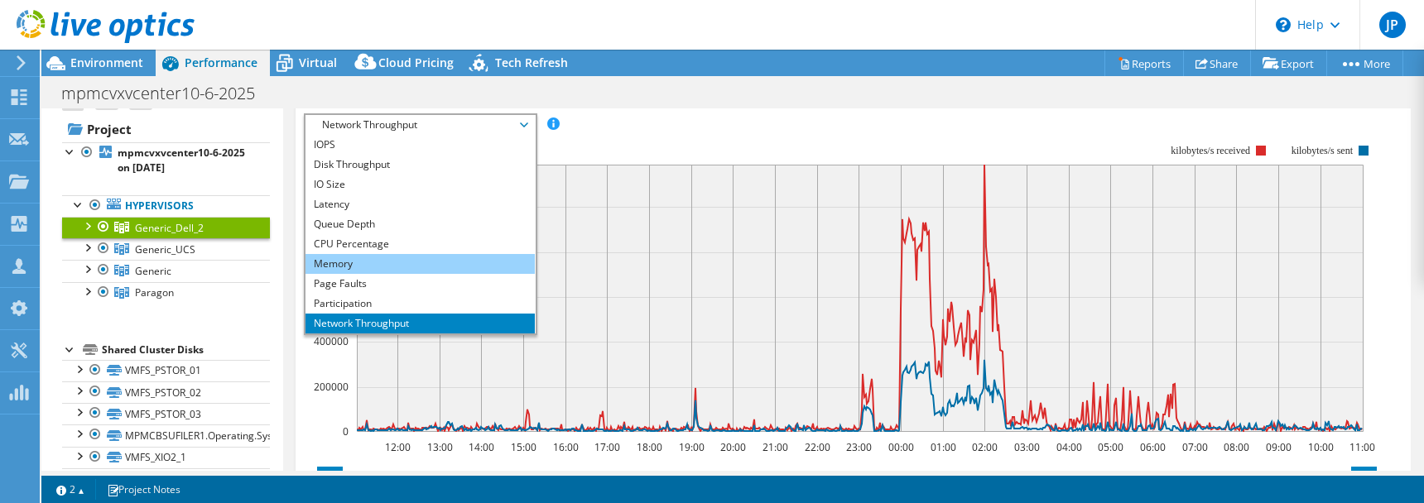
scroll to position [275, 0]
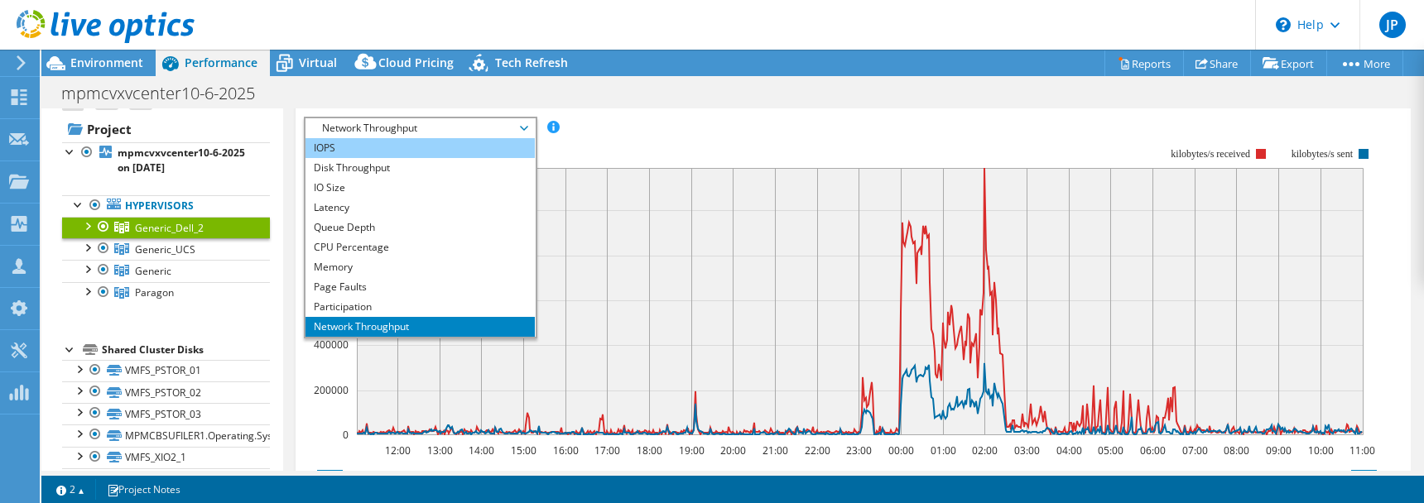
click at [405, 148] on li "IOPS" at bounding box center [420, 148] width 229 height 20
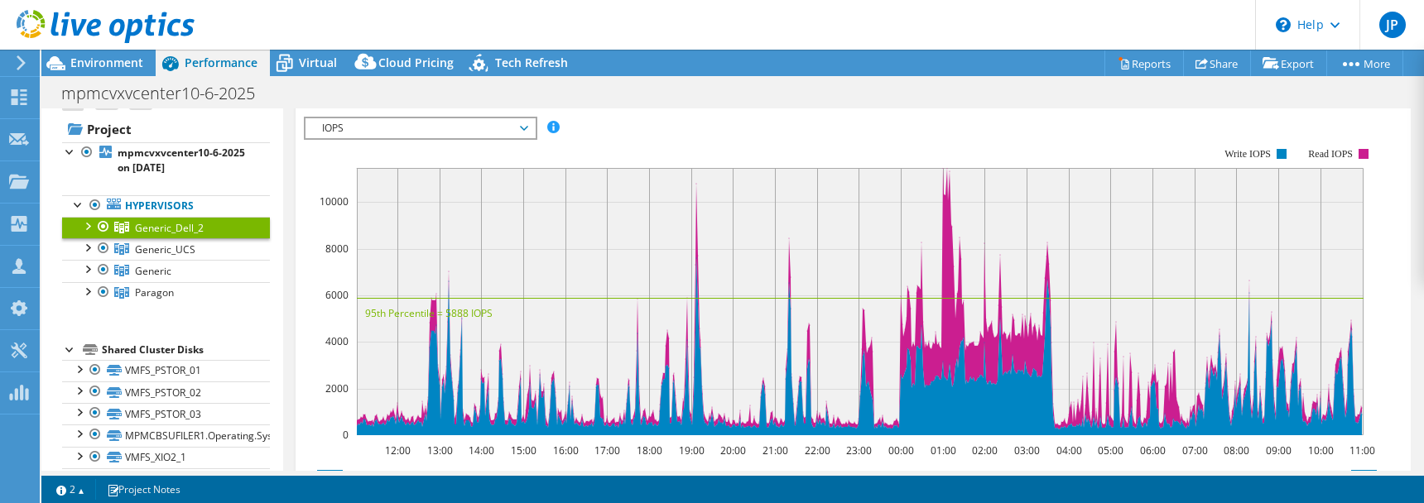
click at [526, 128] on span "IOPS" at bounding box center [420, 128] width 213 height 20
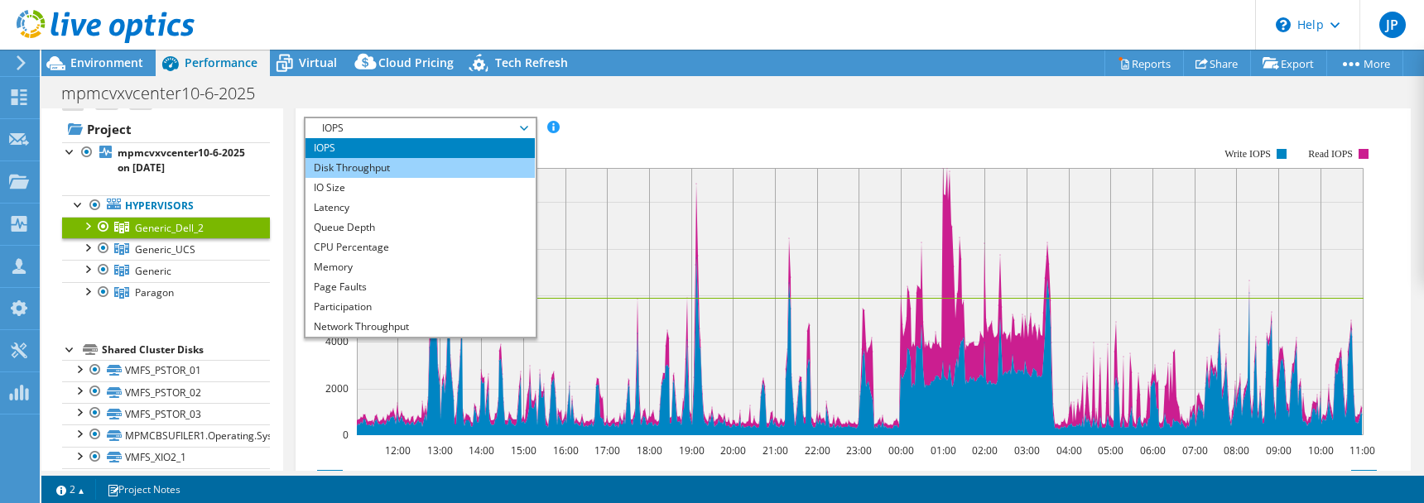
click at [423, 165] on li "Disk Throughput" at bounding box center [420, 168] width 229 height 20
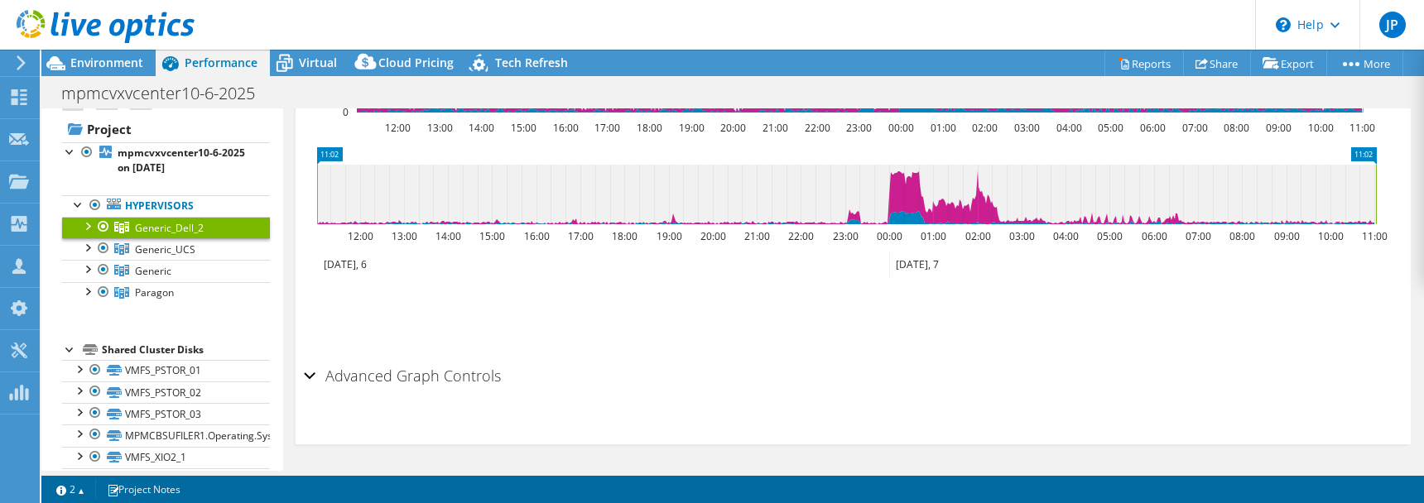
scroll to position [0, 0]
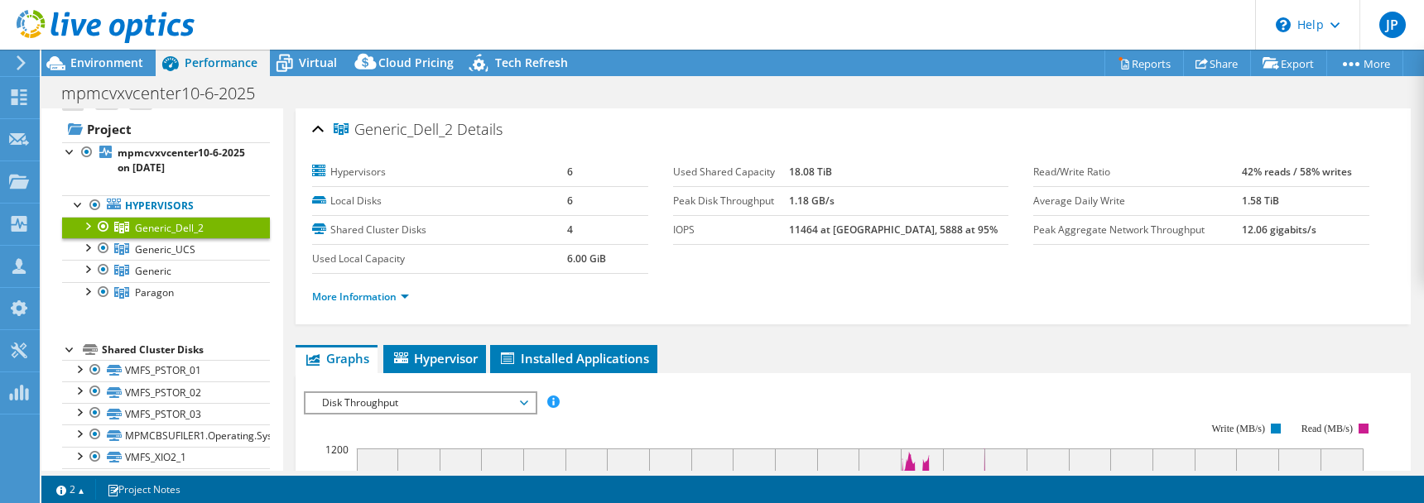
click at [109, 53] on div at bounding box center [97, 27] width 195 height 55
click at [108, 59] on span "Environment" at bounding box center [106, 63] width 73 height 16
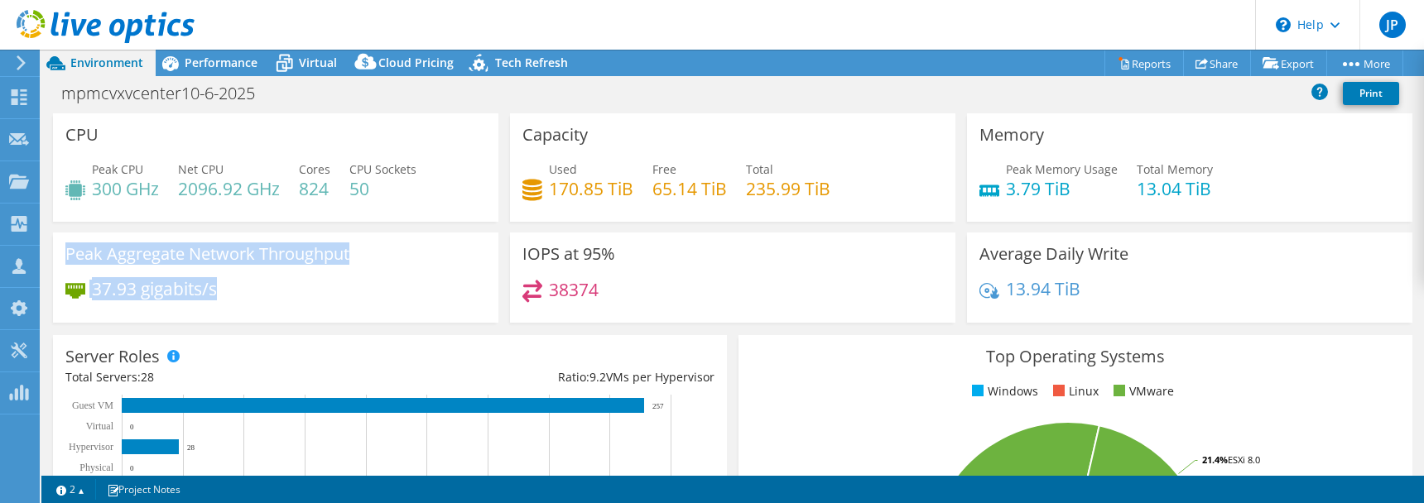
drag, startPoint x: 230, startPoint y: 290, endPoint x: 61, endPoint y: 257, distance: 172.1
click at [61, 257] on div "Peak Aggregate Network Throughput 37.93 gigabits/s" at bounding box center [276, 278] width 446 height 90
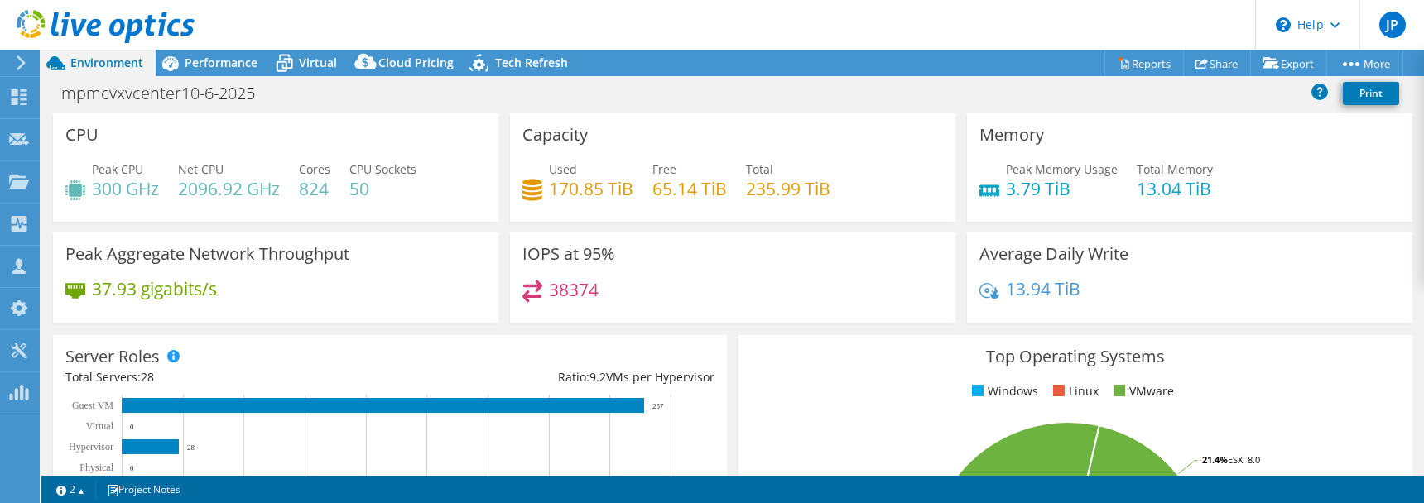
click at [245, 290] on div "37.93 gigabits/s" at bounding box center [275, 297] width 421 height 35
drag, startPoint x: 1072, startPoint y: 295, endPoint x: 961, endPoint y: 258, distance: 117.1
click at [967, 258] on div "Average Daily Write 13.94 TiB" at bounding box center [1190, 278] width 446 height 90
click at [1076, 302] on div "13.94 TiB" at bounding box center [1190, 297] width 421 height 35
drag, startPoint x: 831, startPoint y: 188, endPoint x: 743, endPoint y: 190, distance: 88.6
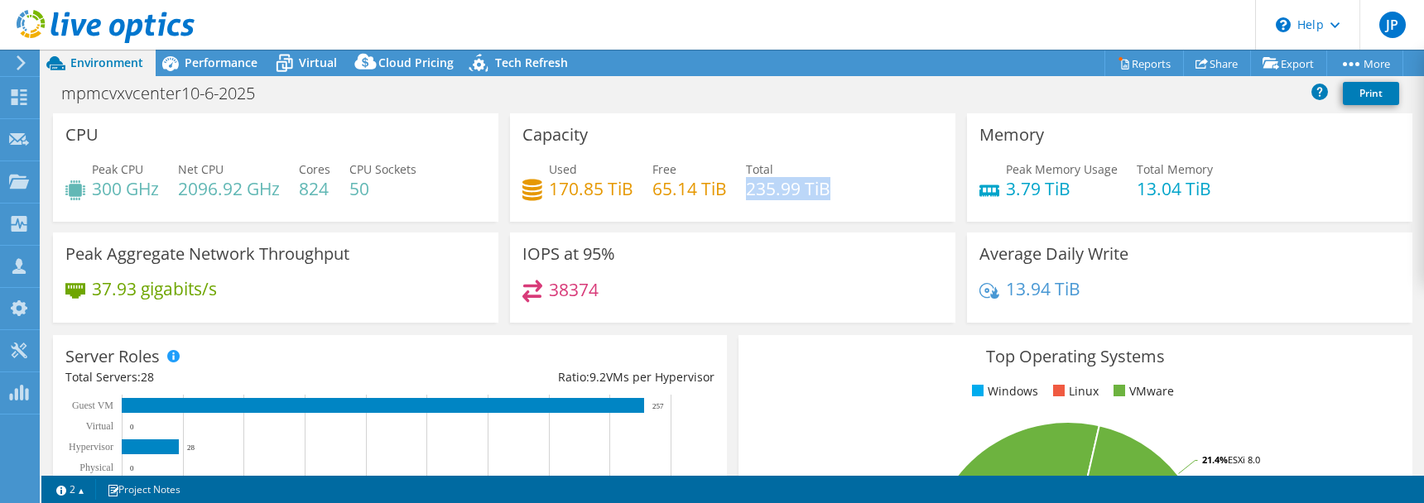
click at [743, 190] on div "Used 170.85 TiB Free 65.14 TiB Total 235.99 TiB" at bounding box center [733, 188] width 421 height 54
drag, startPoint x: 616, startPoint y: 190, endPoint x: 548, endPoint y: 199, distance: 68.4
click at [547, 198] on div "Used 170.85 TiB Free 65.14 TiB Total 235.99 TiB" at bounding box center [733, 188] width 421 height 54
drag, startPoint x: 1078, startPoint y: 292, endPoint x: 1003, endPoint y: 293, distance: 75.4
click at [1003, 293] on div "13.94 TiB" at bounding box center [1190, 297] width 421 height 35
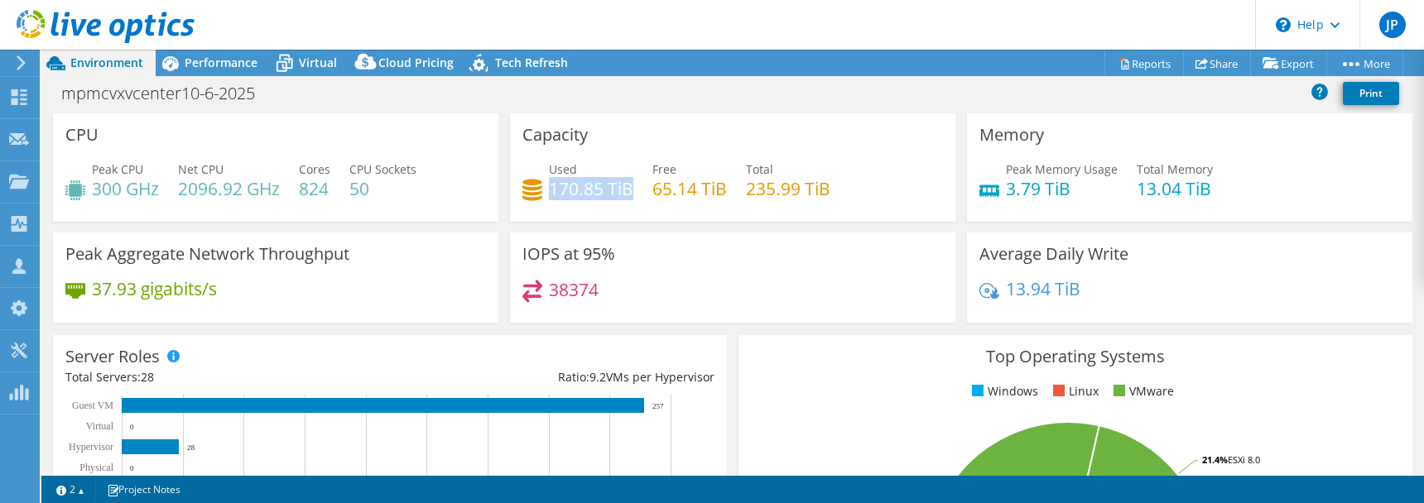
drag, startPoint x: 629, startPoint y: 195, endPoint x: 549, endPoint y: 194, distance: 79.5
click at [549, 194] on h4 "170.85 TiB" at bounding box center [591, 189] width 84 height 18
drag, startPoint x: 1072, startPoint y: 296, endPoint x: 982, endPoint y: 300, distance: 89.5
click at [981, 300] on div "13.94 TiB" at bounding box center [1190, 297] width 421 height 35
click at [1056, 290] on h4 "13.94 TiB" at bounding box center [1043, 289] width 75 height 18
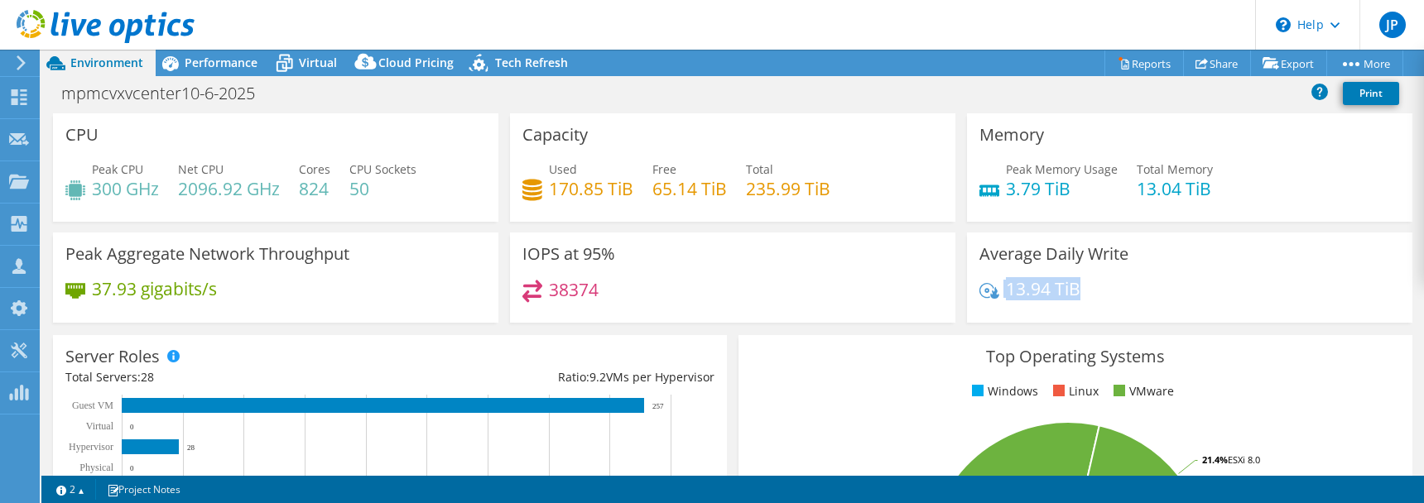
drag, startPoint x: 1072, startPoint y: 294, endPoint x: 970, endPoint y: 291, distance: 101.9
click at [970, 291] on div "Average Daily Write 13.94 TiB" at bounding box center [1190, 278] width 446 height 90
click at [1061, 291] on h4 "13.94 TiB" at bounding box center [1043, 289] width 75 height 18
click at [1074, 290] on div "13.94 TiB" at bounding box center [1190, 297] width 421 height 35
click at [210, 64] on span "Performance" at bounding box center [221, 63] width 73 height 16
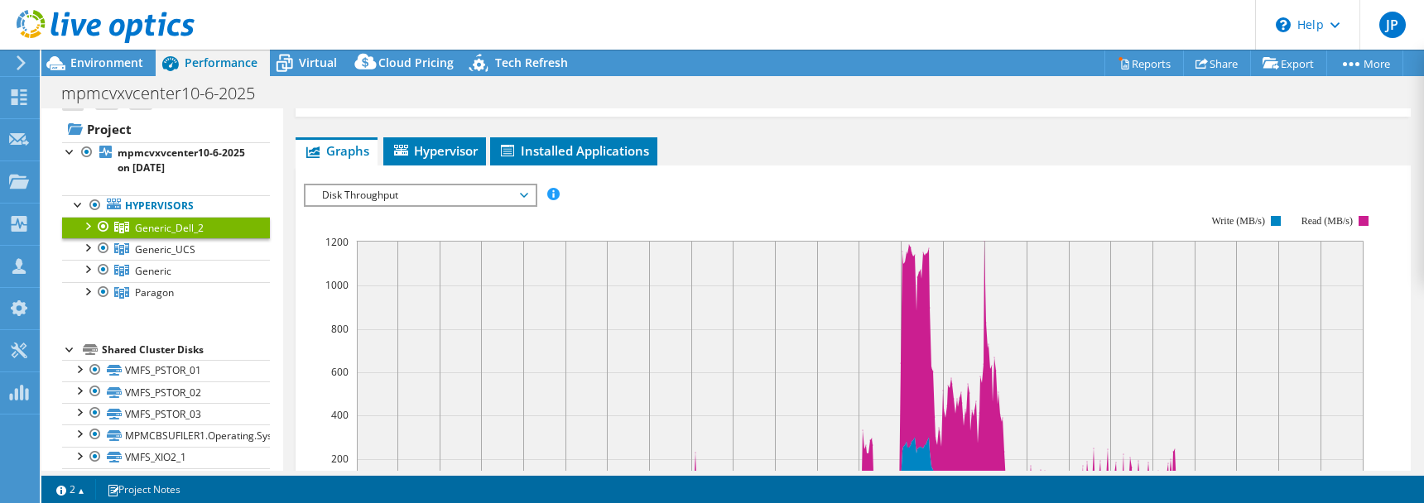
scroll to position [250, 0]
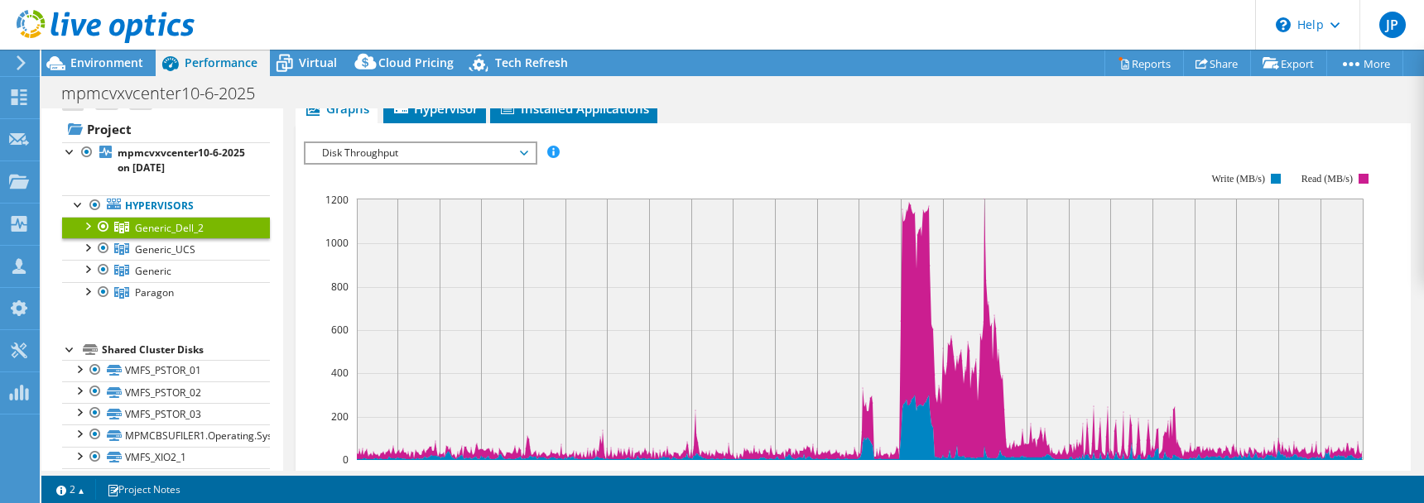
click at [518, 147] on span "Disk Throughput" at bounding box center [420, 153] width 213 height 20
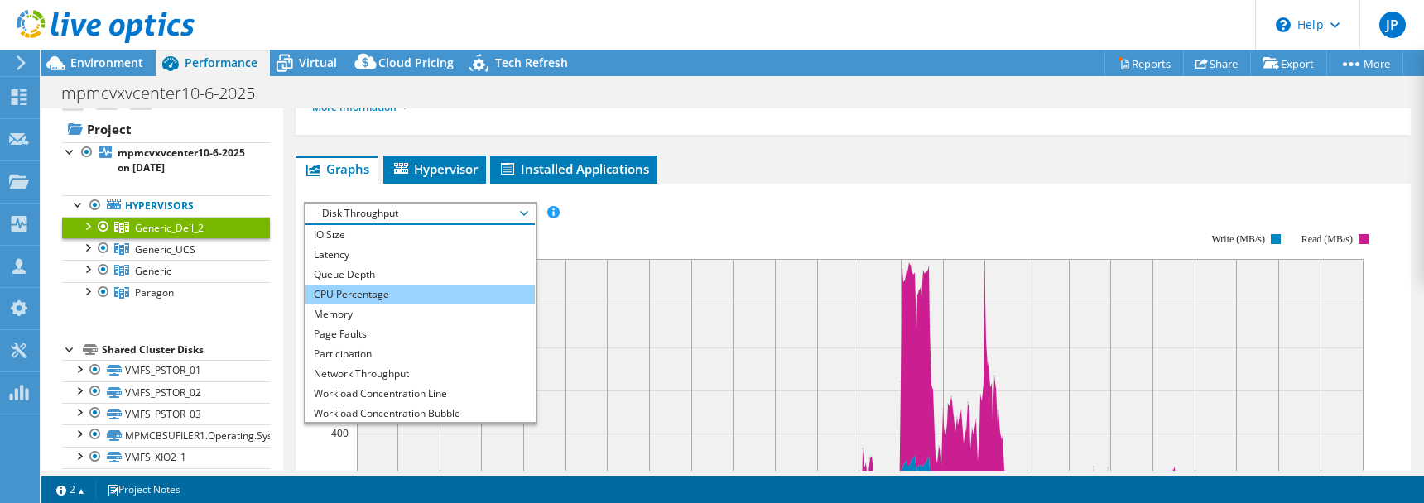
scroll to position [40, 0]
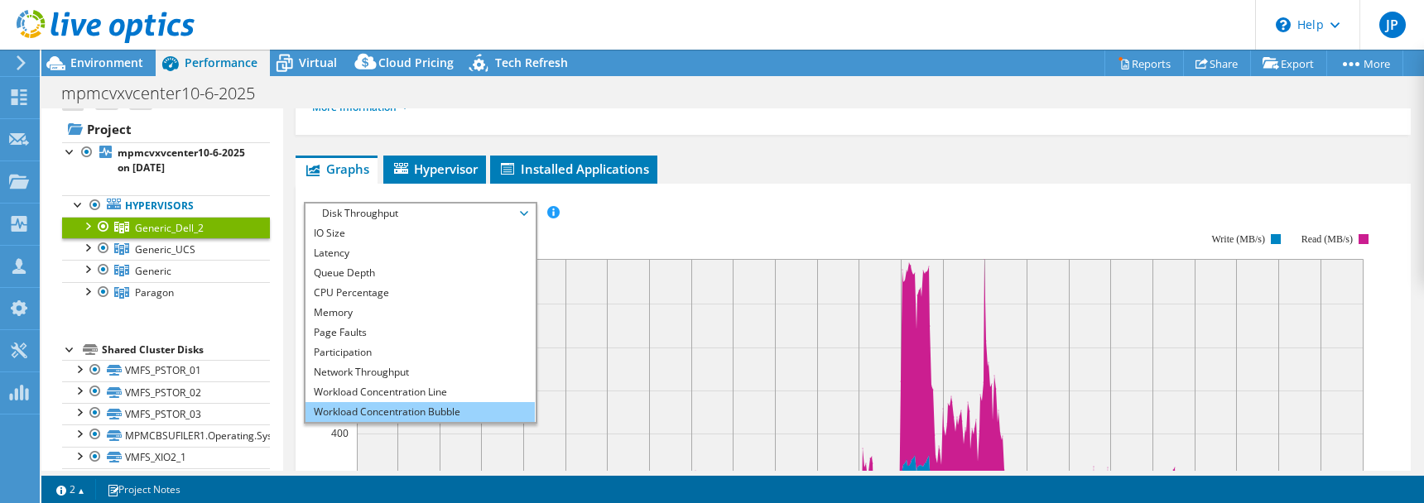
click at [450, 407] on li "Workload Concentration Bubble" at bounding box center [420, 412] width 229 height 20
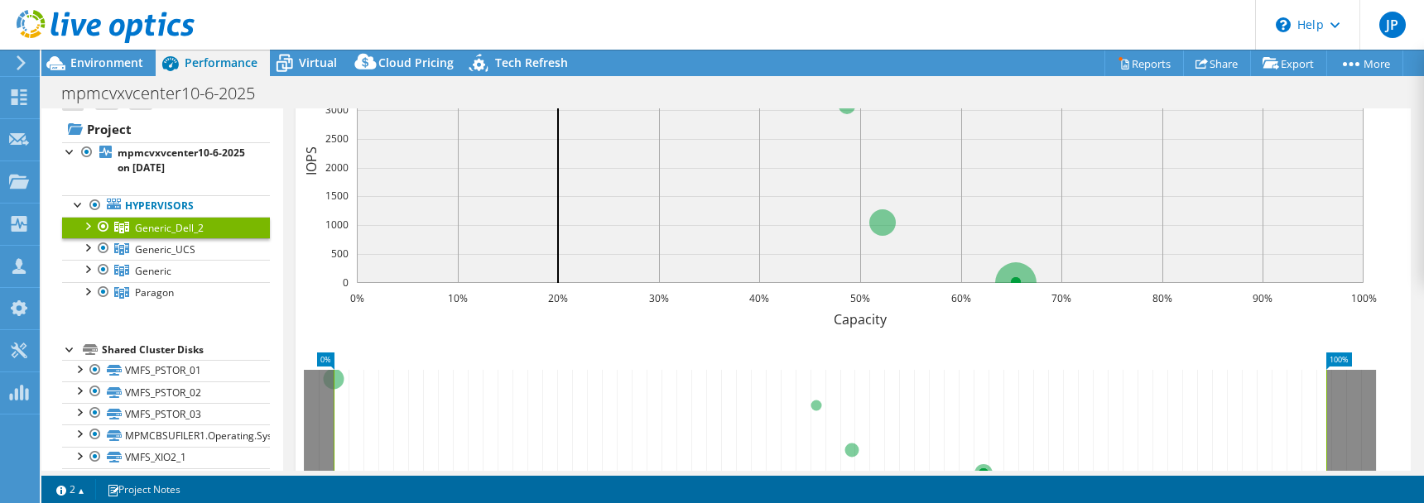
scroll to position [423, 0]
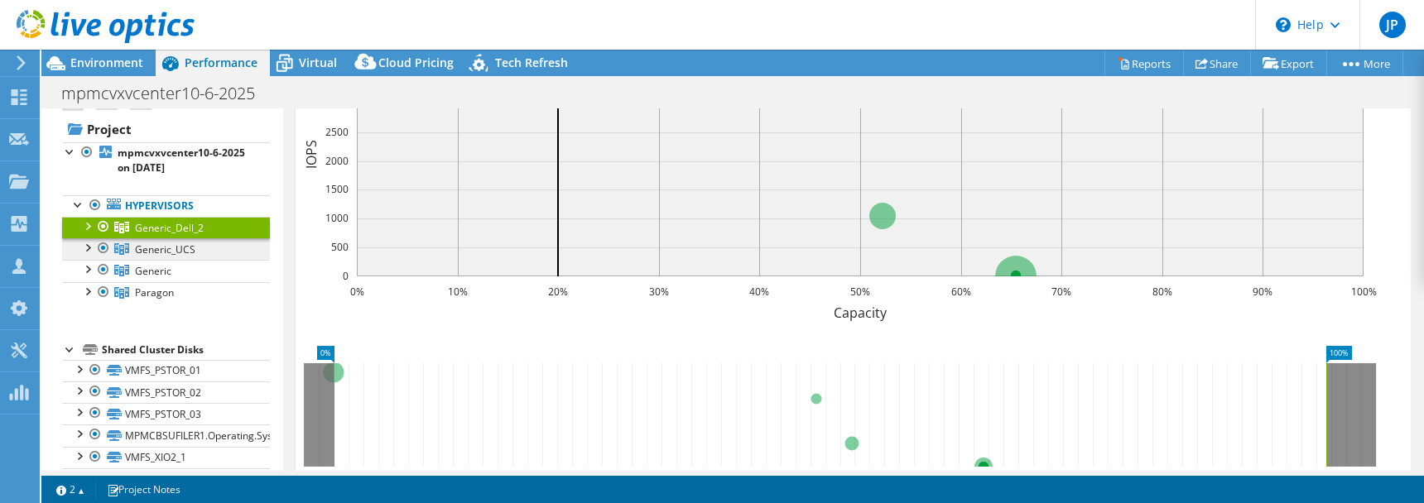
click at [161, 258] on link "Generic_UCS" at bounding box center [166, 249] width 208 height 22
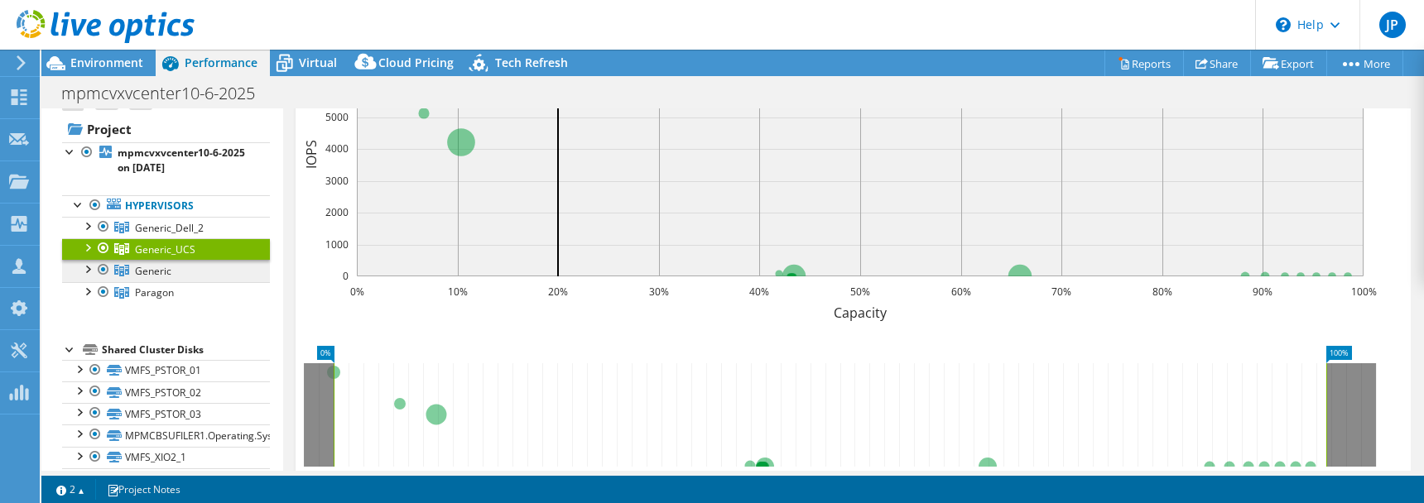
click at [158, 274] on span "Generic" at bounding box center [153, 271] width 36 height 14
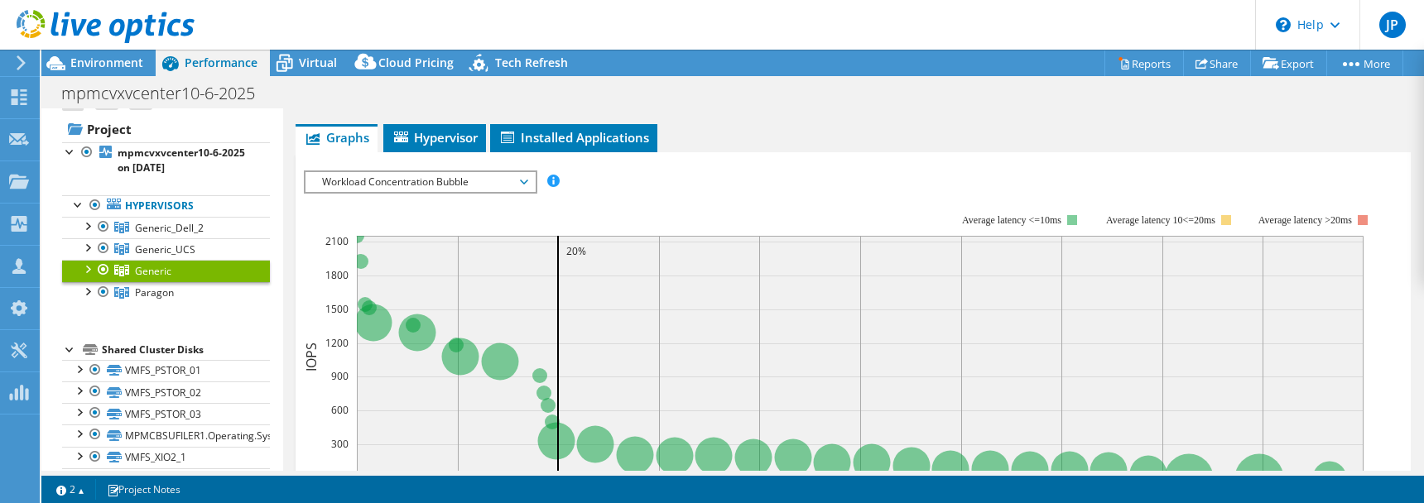
scroll to position [216, 0]
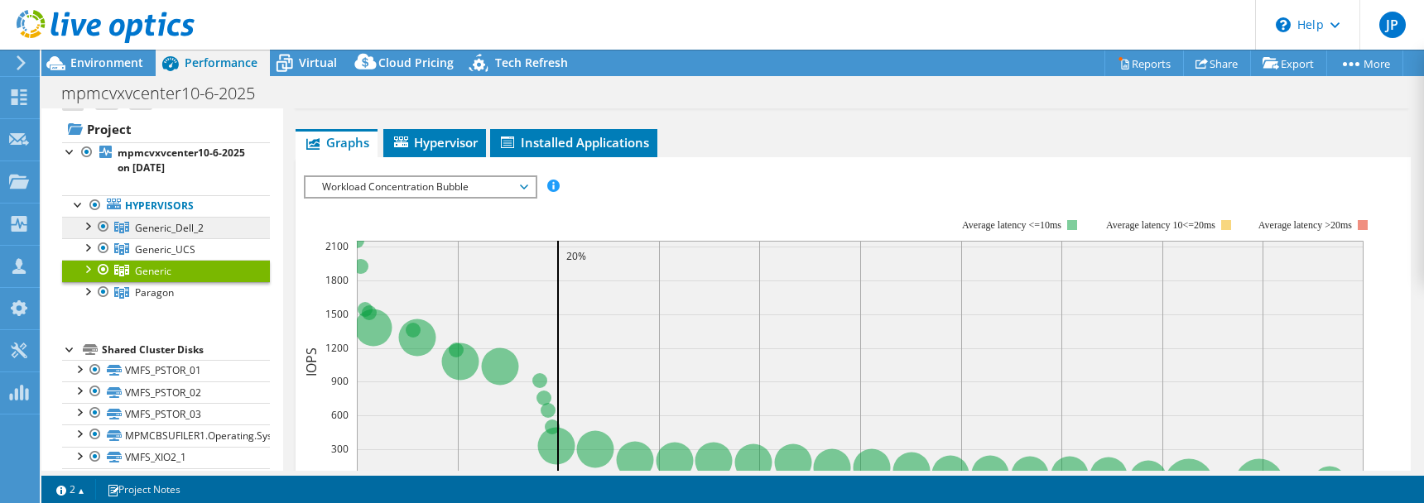
click at [187, 228] on span "Generic_Dell_2" at bounding box center [169, 228] width 69 height 14
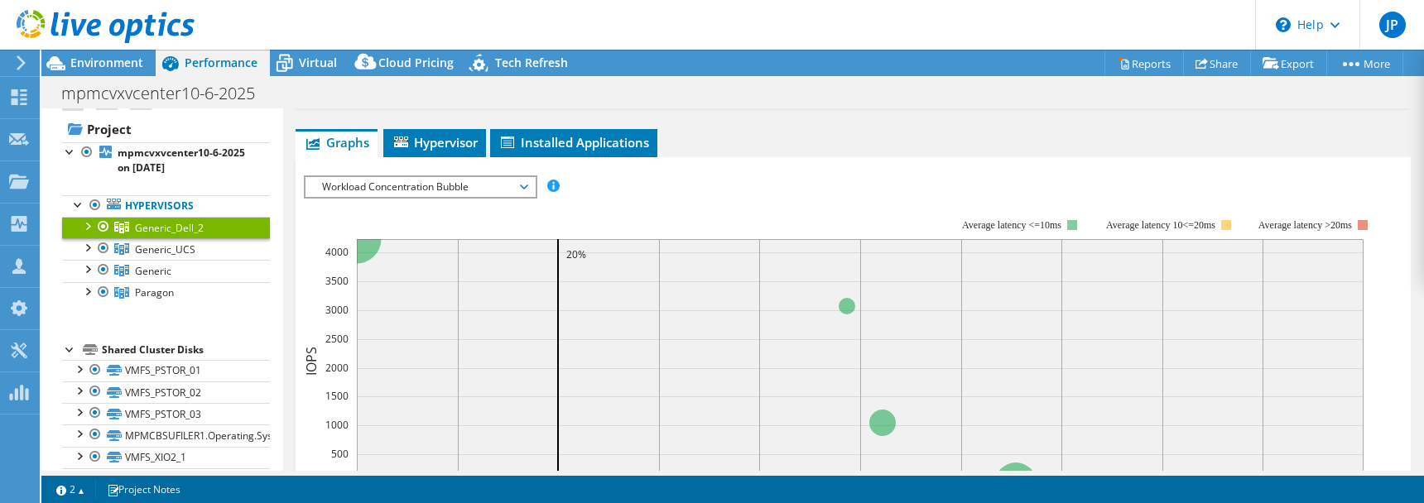
click at [438, 183] on span "Workload Concentration Bubble" at bounding box center [420, 187] width 213 height 20
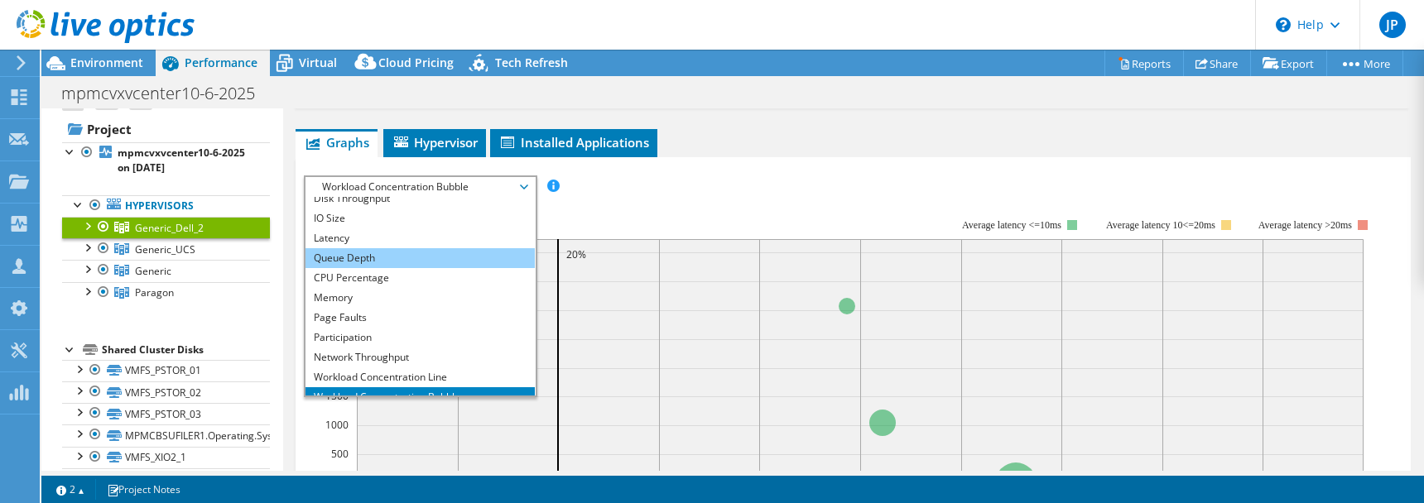
scroll to position [0, 0]
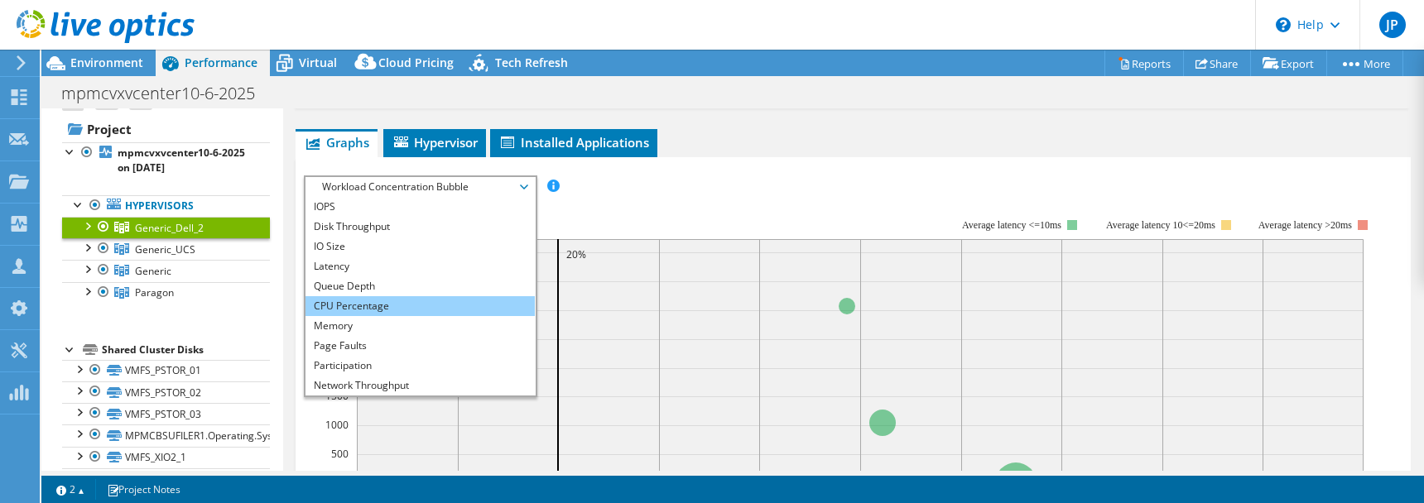
click at [398, 297] on li "CPU Percentage" at bounding box center [420, 306] width 229 height 20
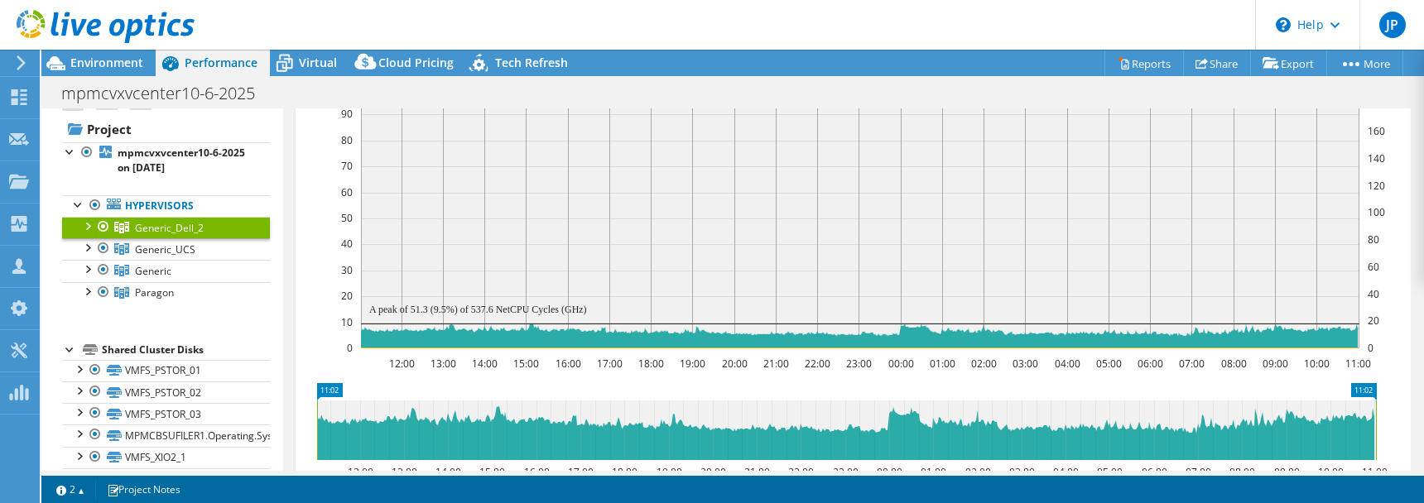
scroll to position [371, 0]
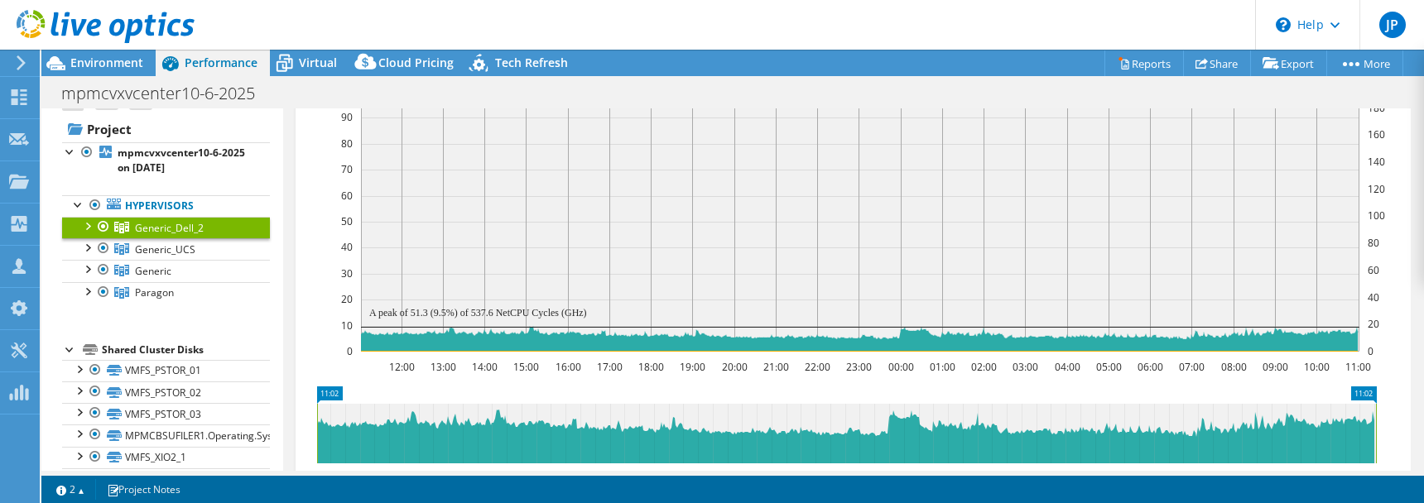
click at [149, 226] on span "Generic_Dell_2" at bounding box center [169, 228] width 69 height 14
click at [90, 225] on div at bounding box center [87, 225] width 17 height 17
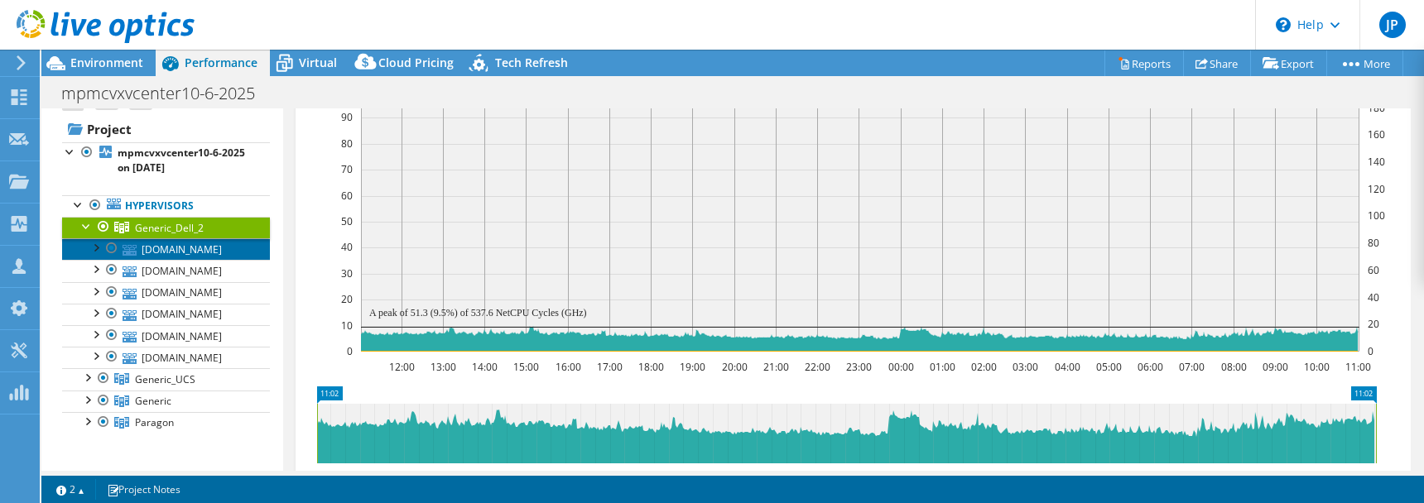
click at [177, 249] on link "[DOMAIN_NAME]" at bounding box center [166, 249] width 208 height 22
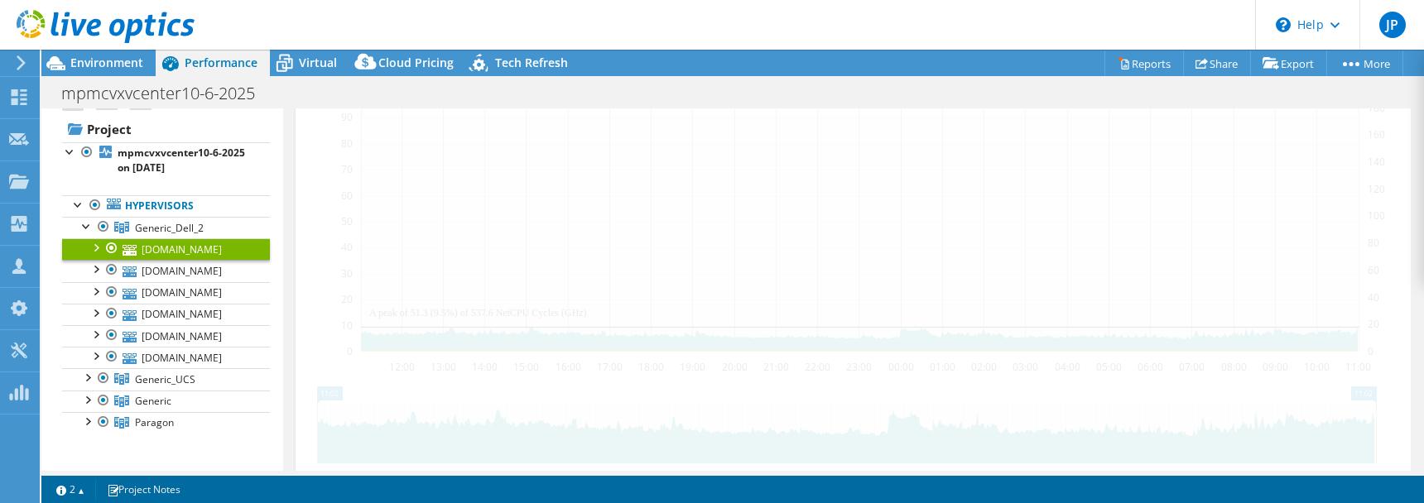
scroll to position [383, 0]
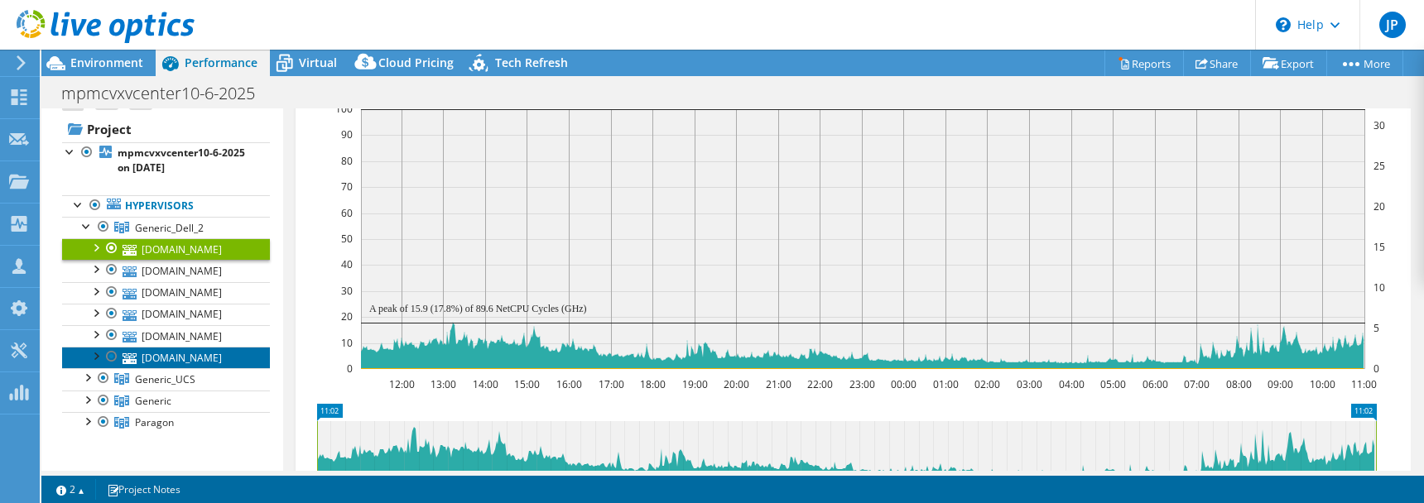
click at [161, 361] on link "[DOMAIN_NAME]" at bounding box center [166, 358] width 208 height 22
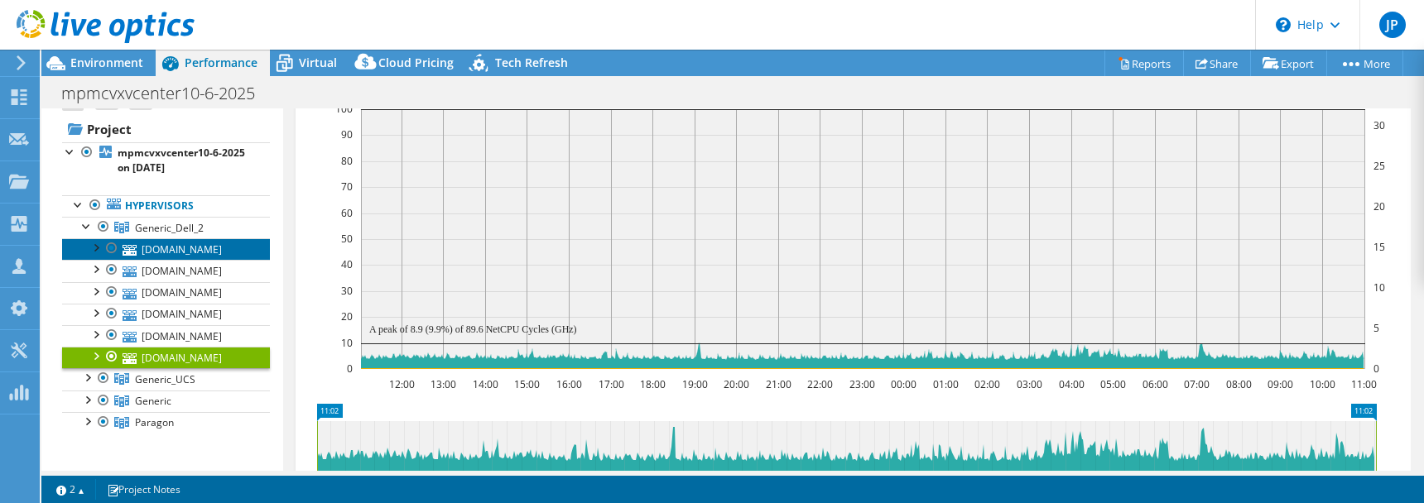
click at [171, 245] on link "[DOMAIN_NAME]" at bounding box center [166, 249] width 208 height 22
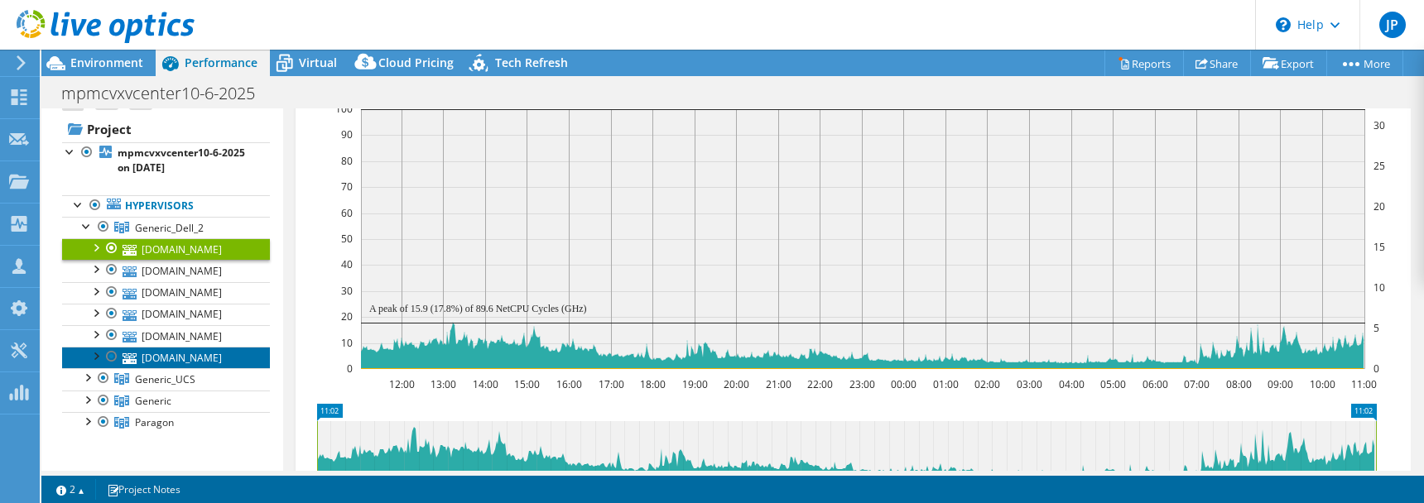
click at [179, 353] on link "[DOMAIN_NAME]" at bounding box center [166, 358] width 208 height 22
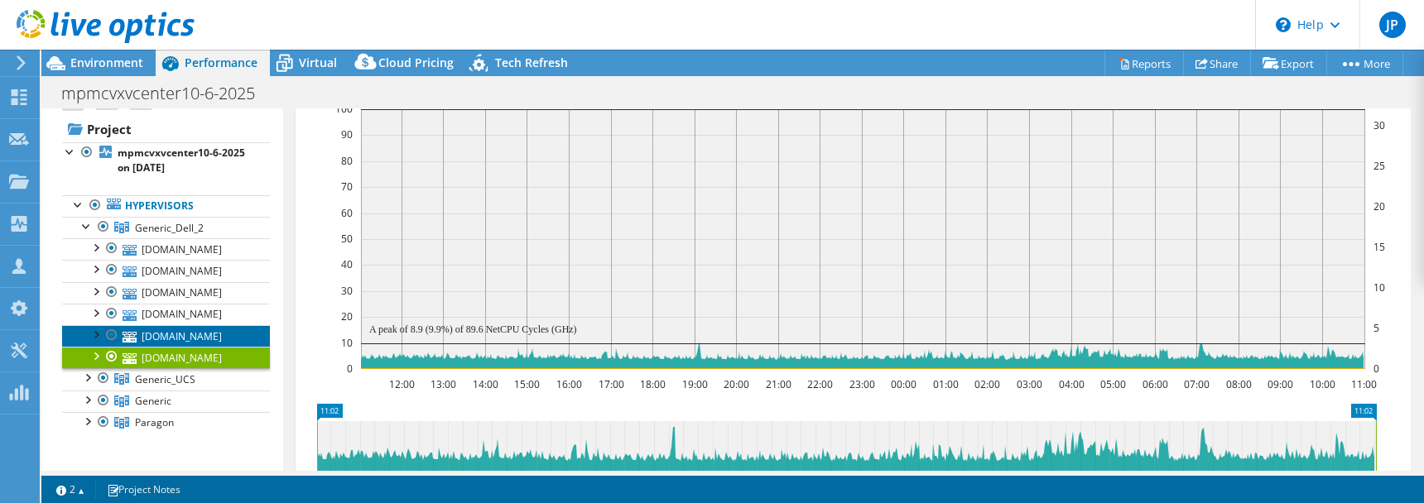
click at [195, 335] on link "[DOMAIN_NAME]" at bounding box center [166, 336] width 208 height 22
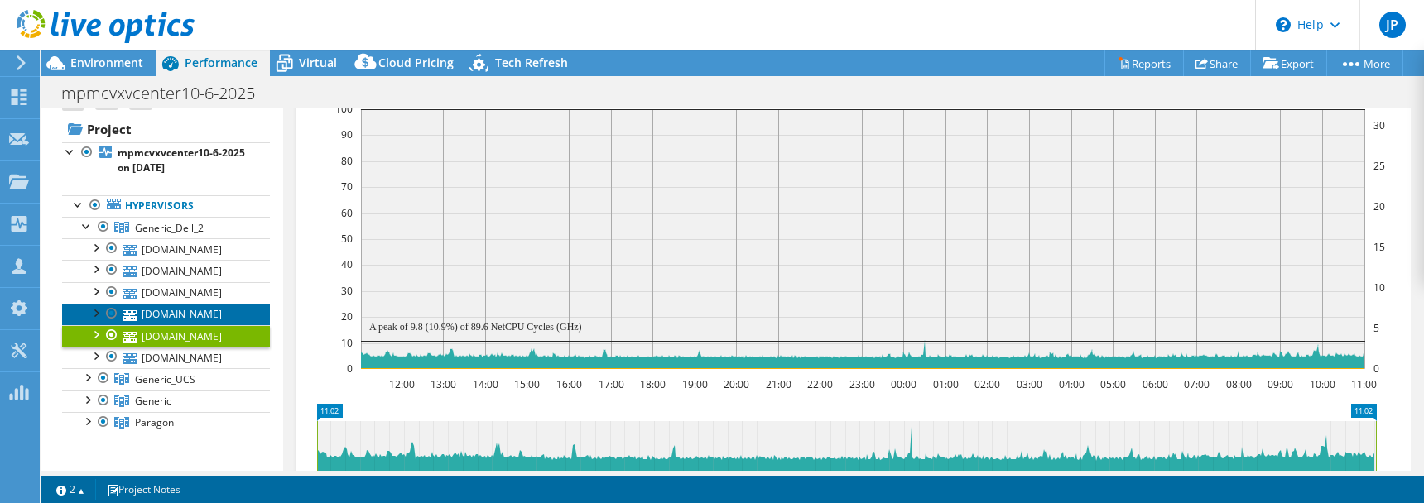
click at [193, 317] on link "[DOMAIN_NAME]" at bounding box center [166, 315] width 208 height 22
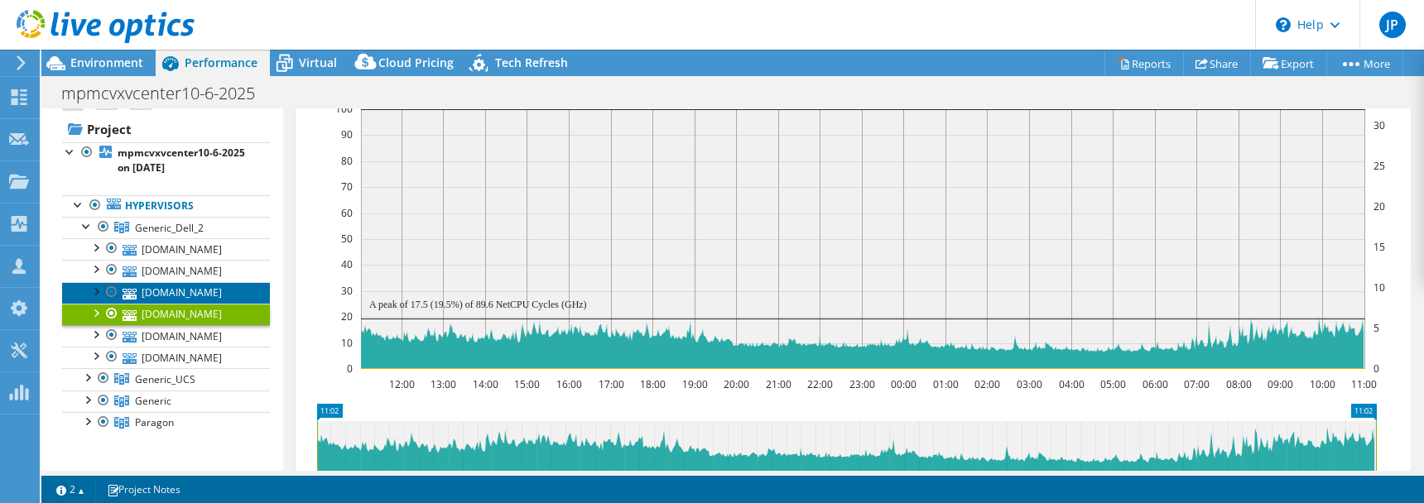
click at [190, 288] on link "[DOMAIN_NAME]" at bounding box center [166, 293] width 208 height 22
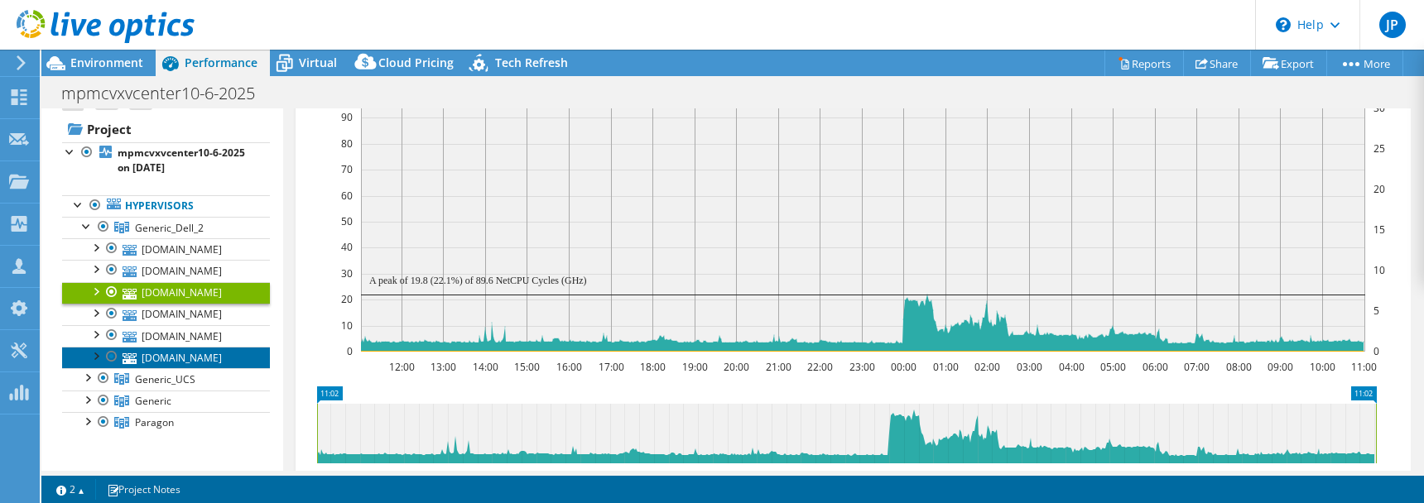
click at [188, 354] on link "[DOMAIN_NAME]" at bounding box center [166, 358] width 208 height 22
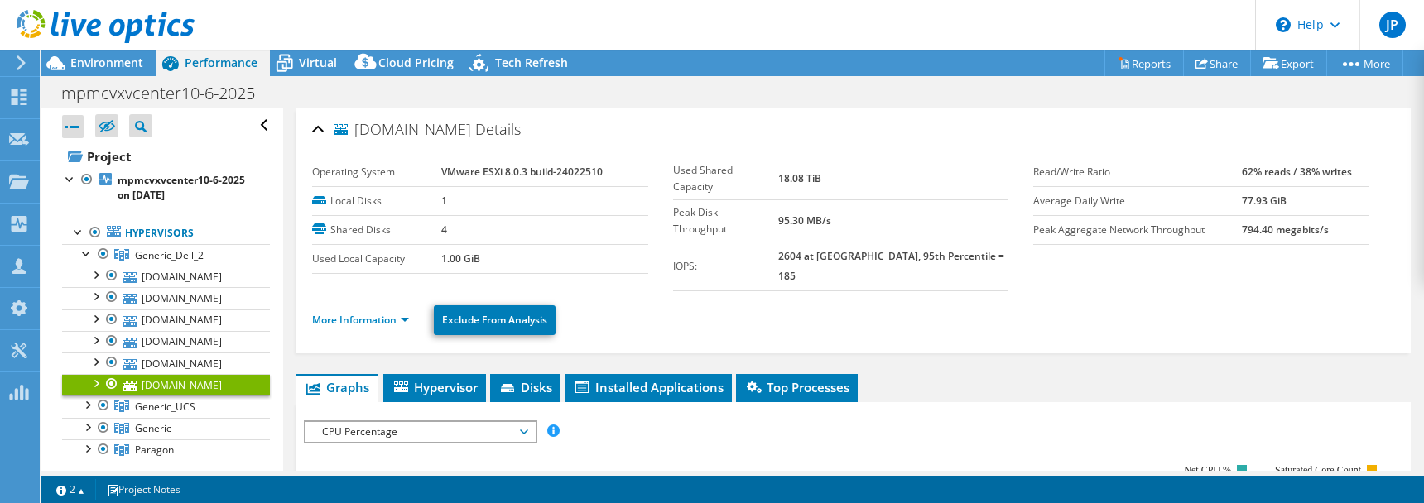
select select "USD"
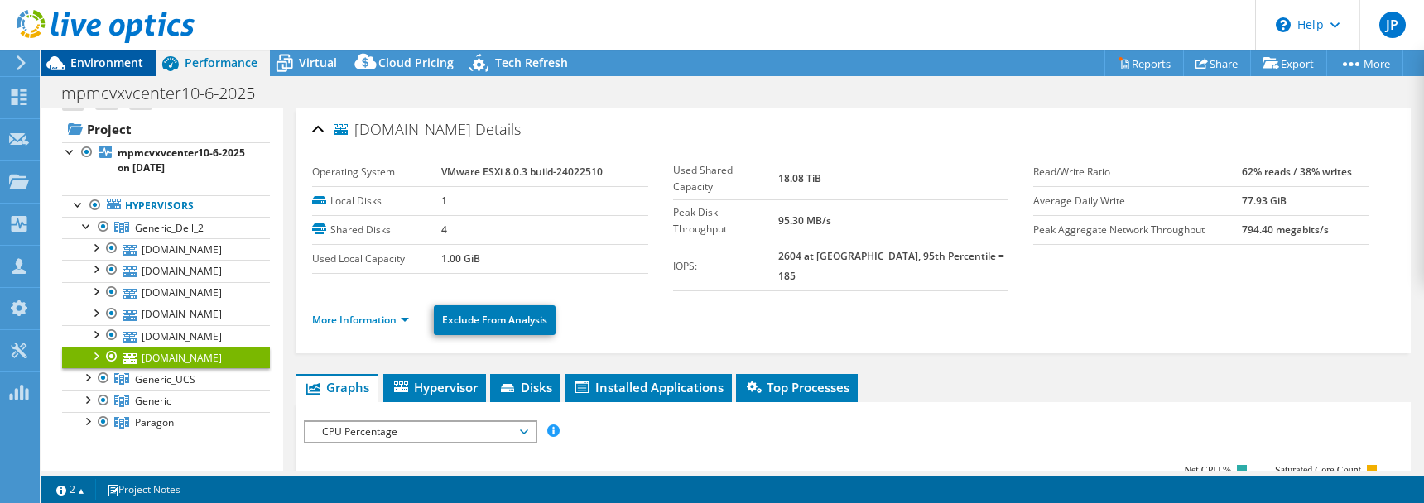
click at [112, 71] on div "Environment" at bounding box center [98, 63] width 114 height 26
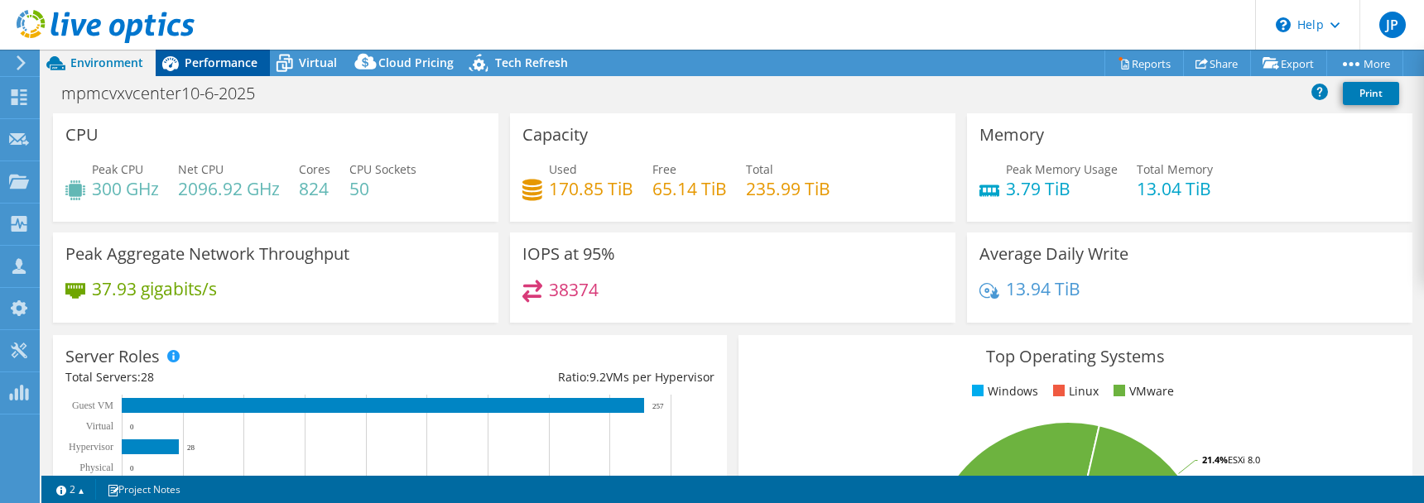
click at [202, 58] on span "Performance" at bounding box center [221, 63] width 73 height 16
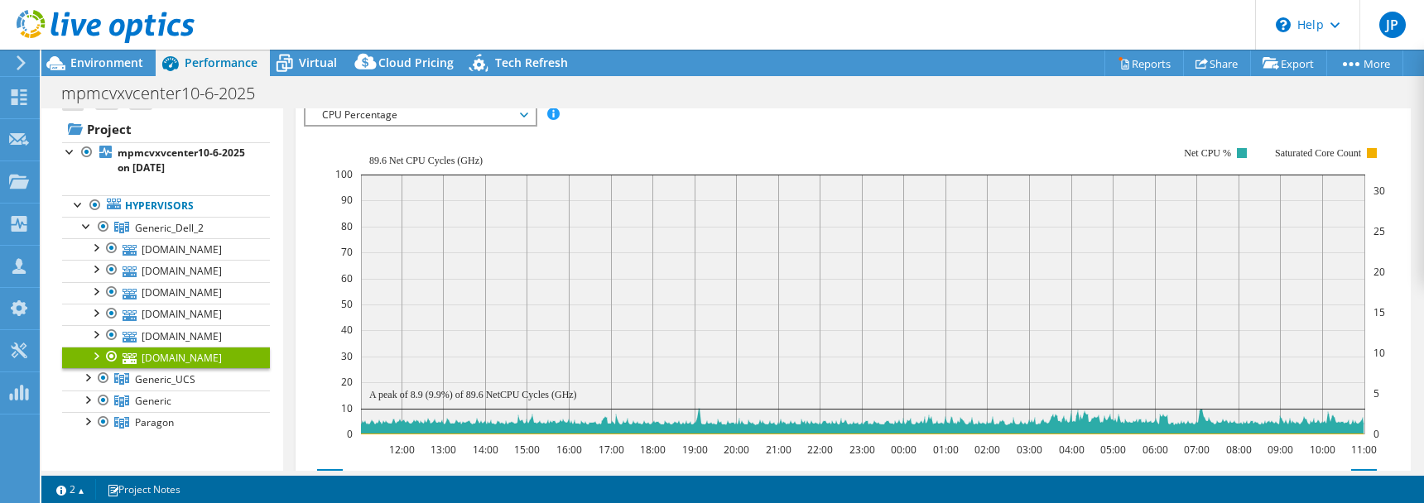
scroll to position [322, 0]
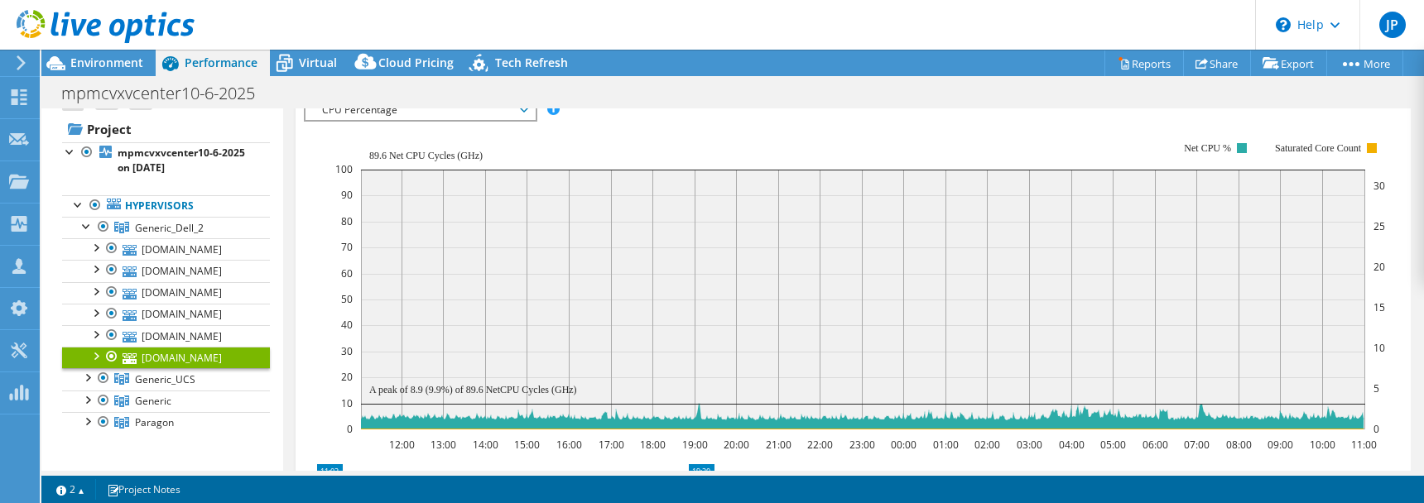
drag, startPoint x: 1366, startPoint y: 446, endPoint x: 614, endPoint y: 429, distance: 752.9
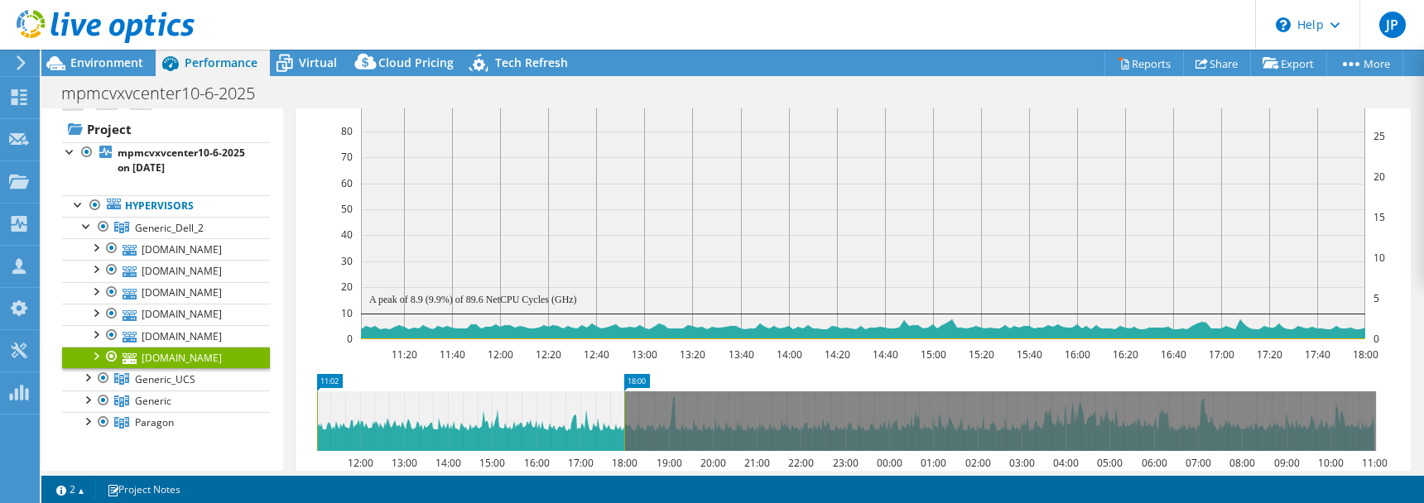
scroll to position [421, 0]
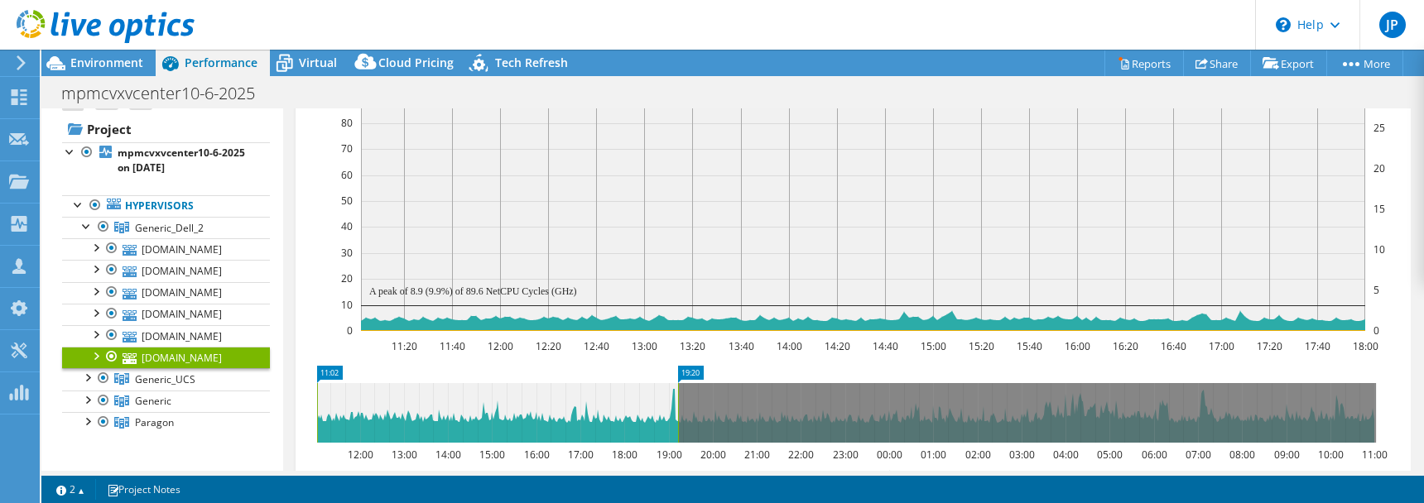
drag, startPoint x: 633, startPoint y: 349, endPoint x: 686, endPoint y: 352, distance: 53.1
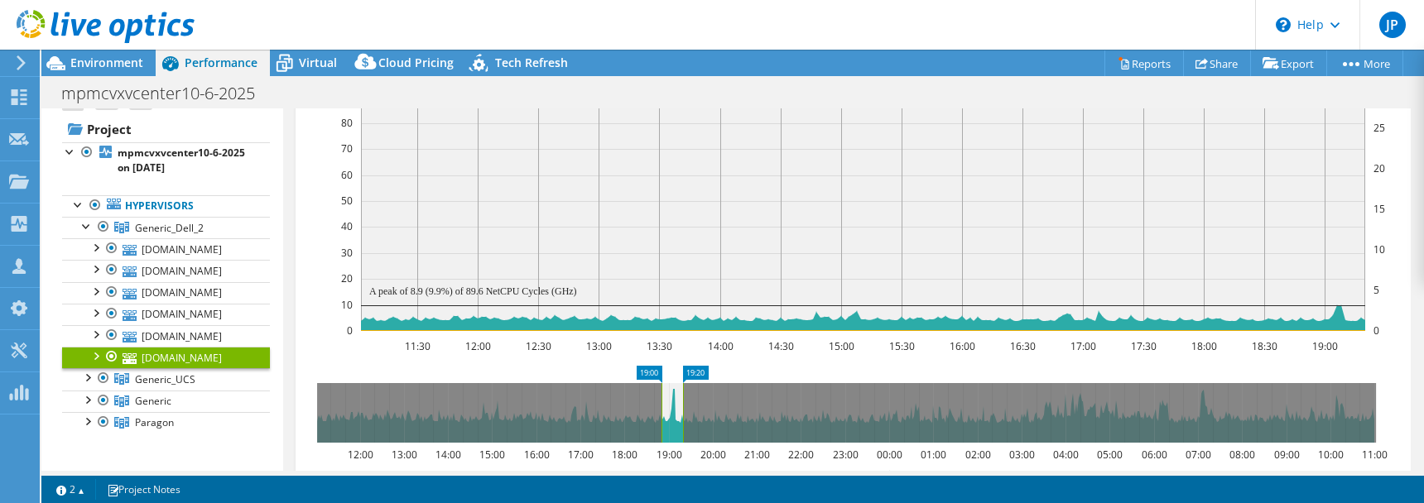
drag, startPoint x: 383, startPoint y: 353, endPoint x: 677, endPoint y: 369, distance: 294.4
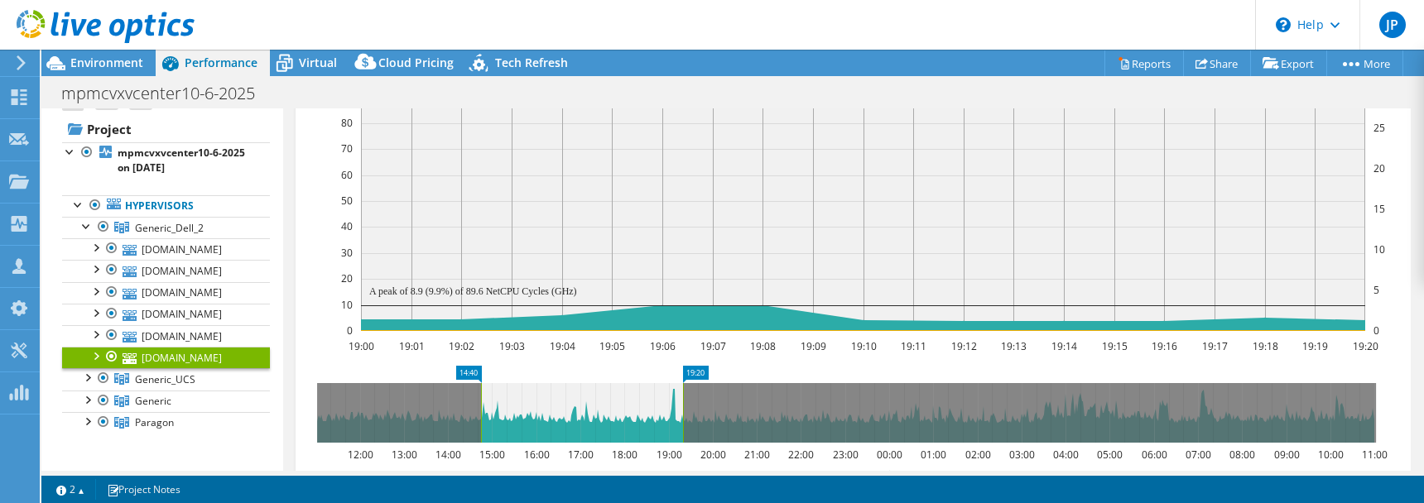
drag, startPoint x: 655, startPoint y: 351, endPoint x: 467, endPoint y: 354, distance: 188.0
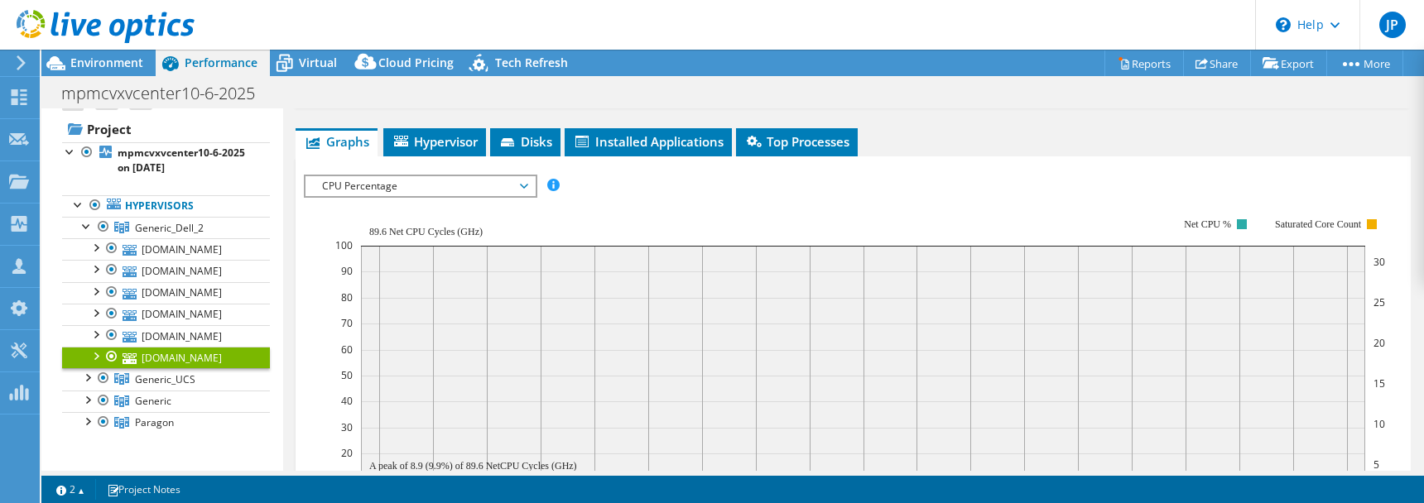
scroll to position [176, 0]
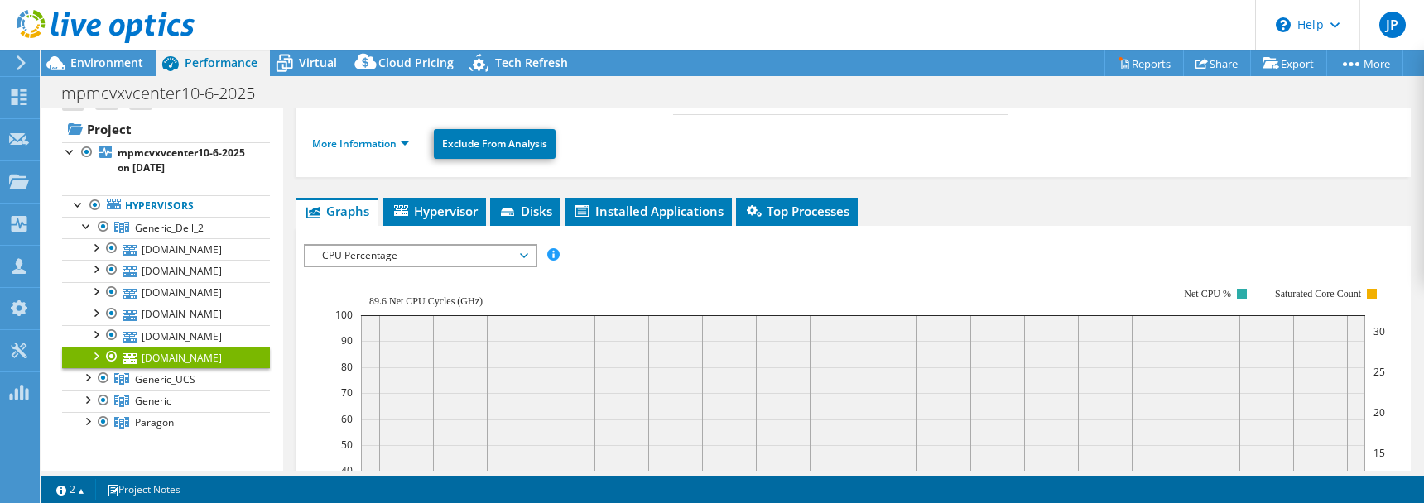
click at [393, 246] on span "CPU Percentage" at bounding box center [420, 256] width 213 height 20
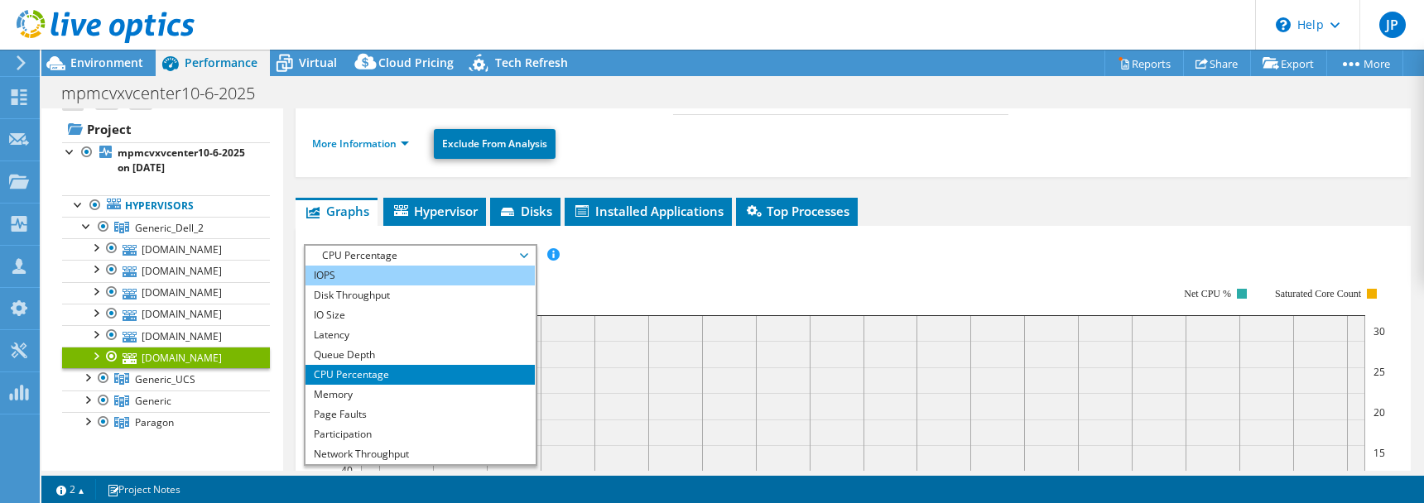
click at [392, 266] on li "IOPS" at bounding box center [420, 276] width 229 height 20
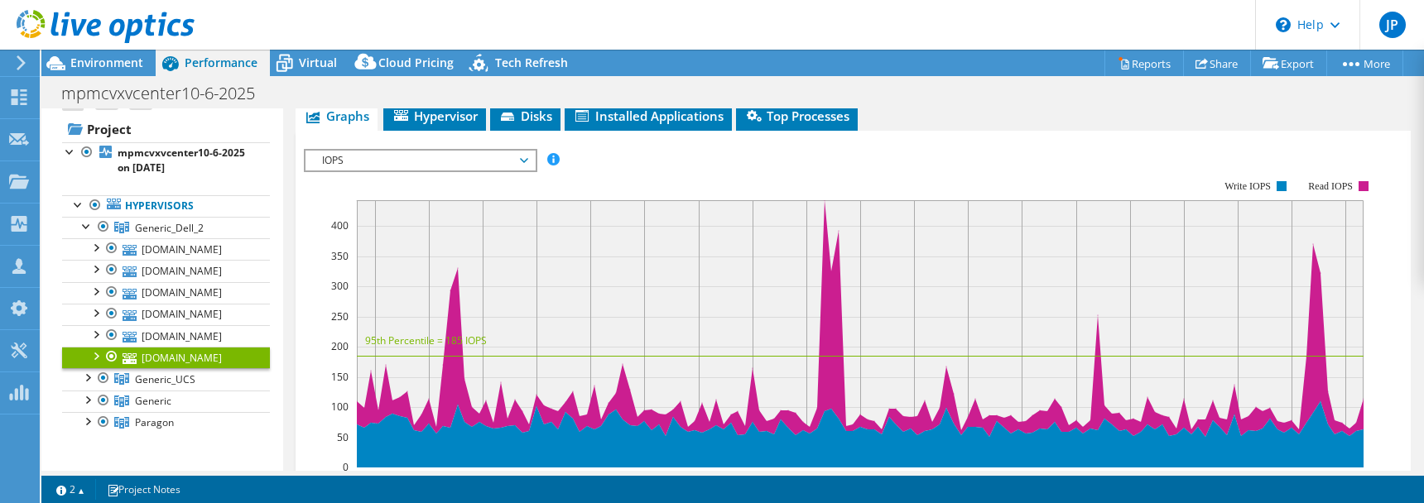
scroll to position [246, 0]
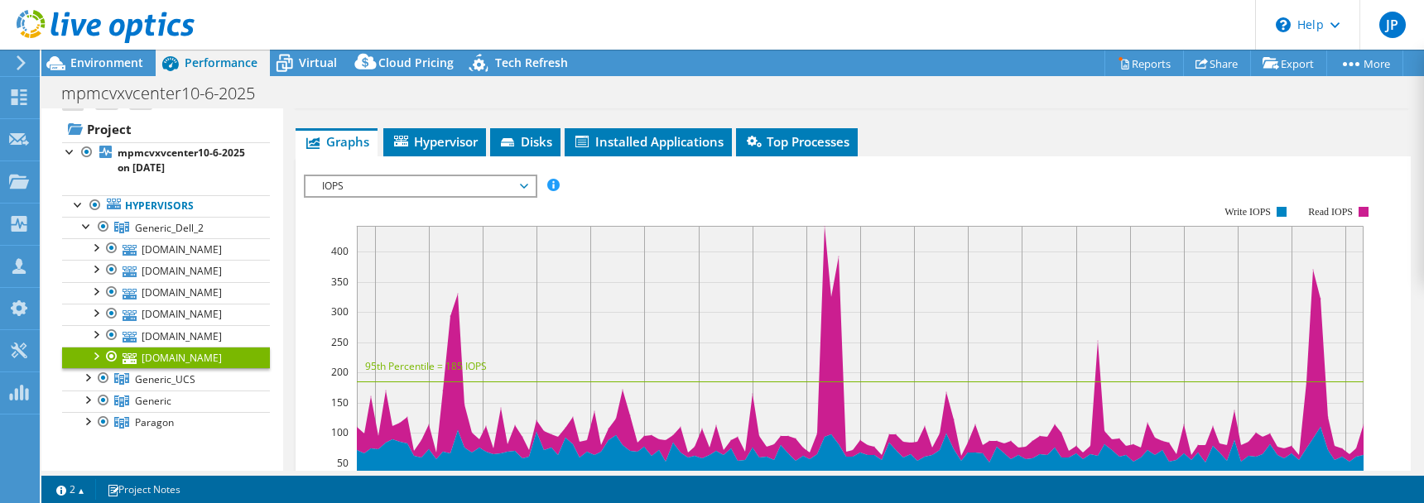
click at [527, 176] on span "IOPS" at bounding box center [420, 186] width 213 height 20
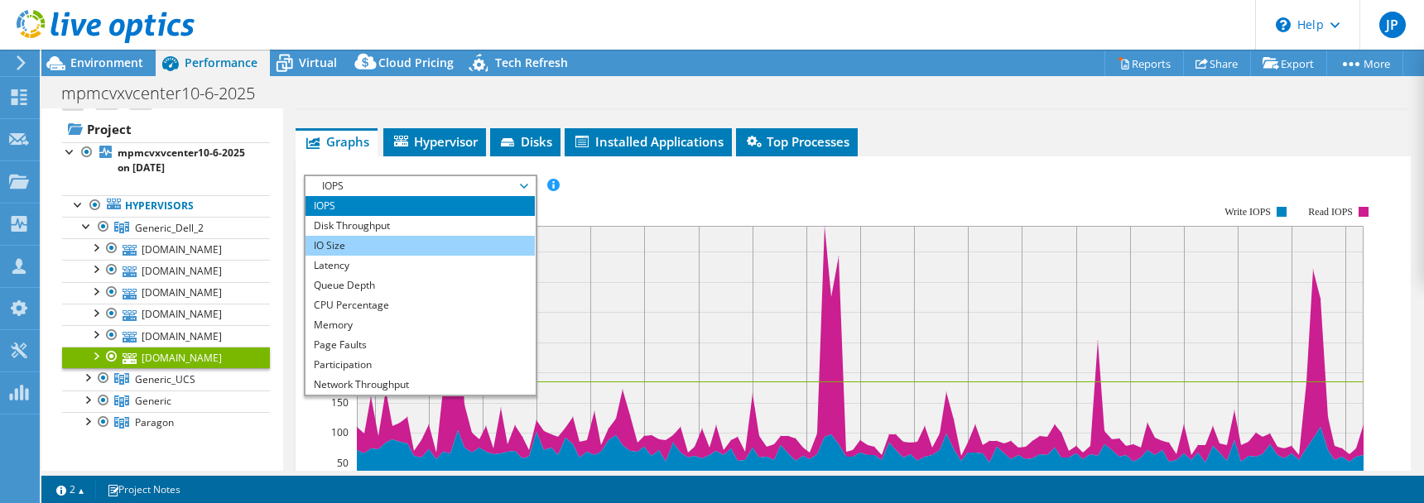
click at [370, 236] on li "IO Size" at bounding box center [420, 246] width 229 height 20
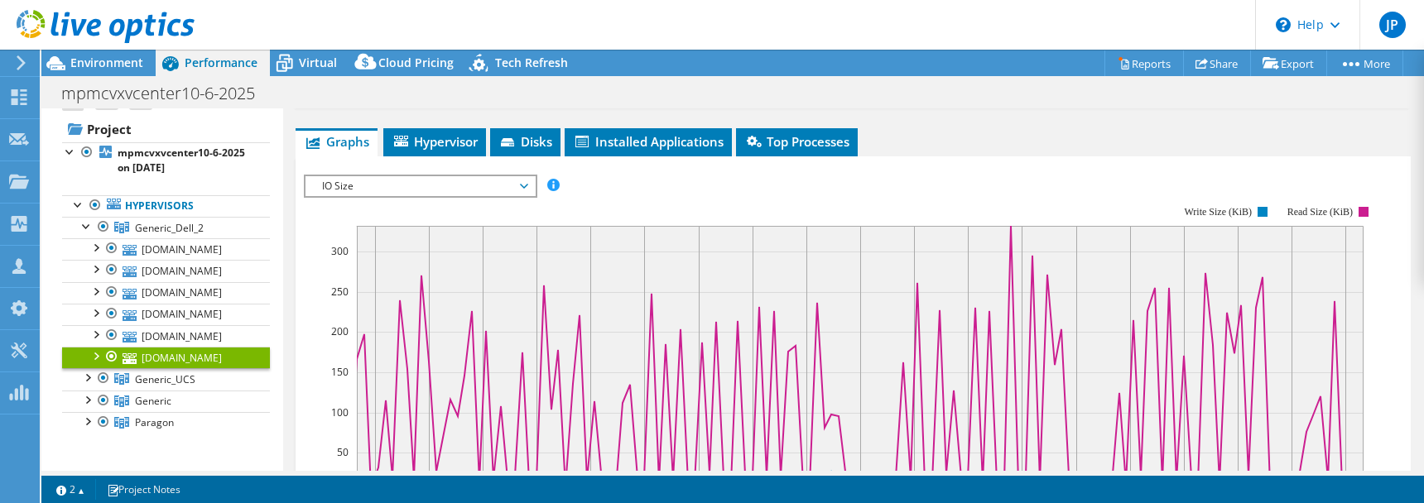
click at [525, 176] on span "IO Size" at bounding box center [420, 186] width 213 height 20
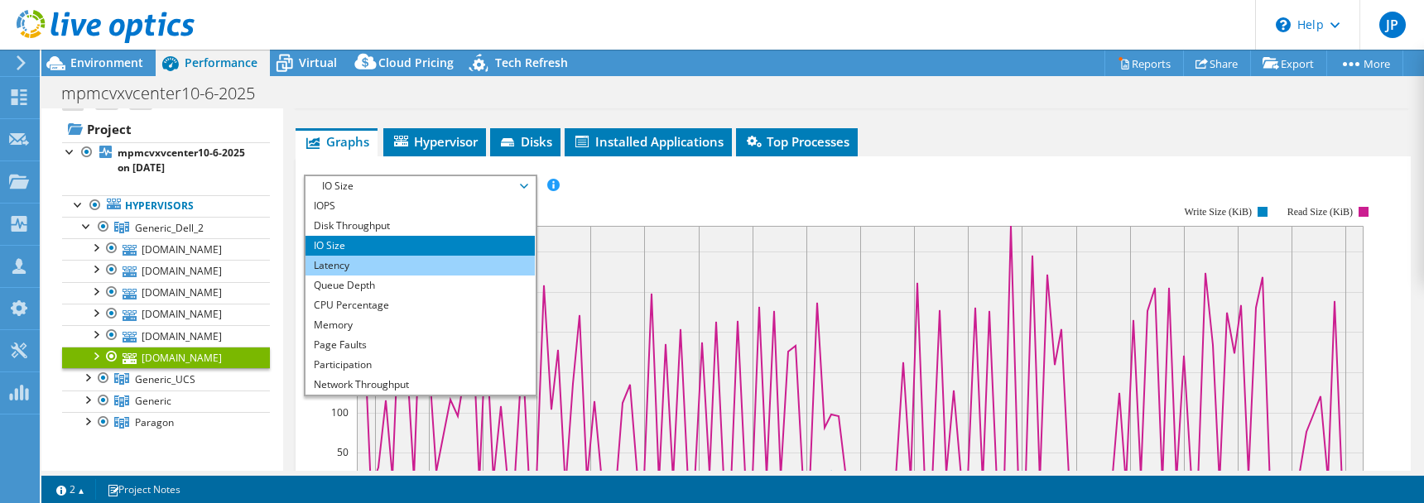
click at [340, 256] on li "Latency" at bounding box center [420, 266] width 229 height 20
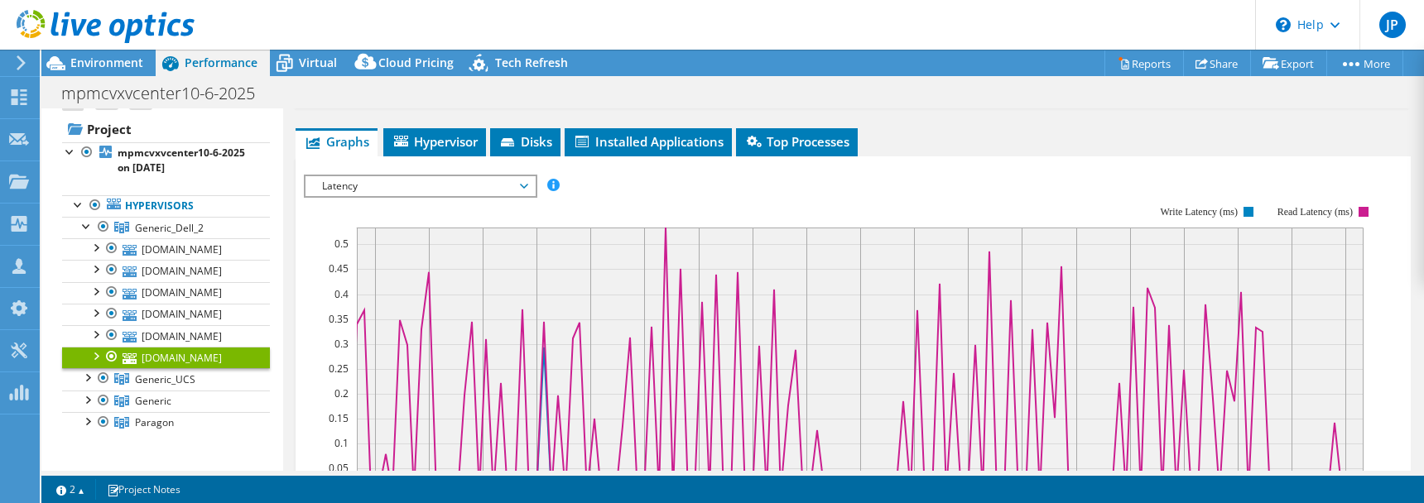
click at [22, 63] on use at bounding box center [21, 62] width 9 height 15
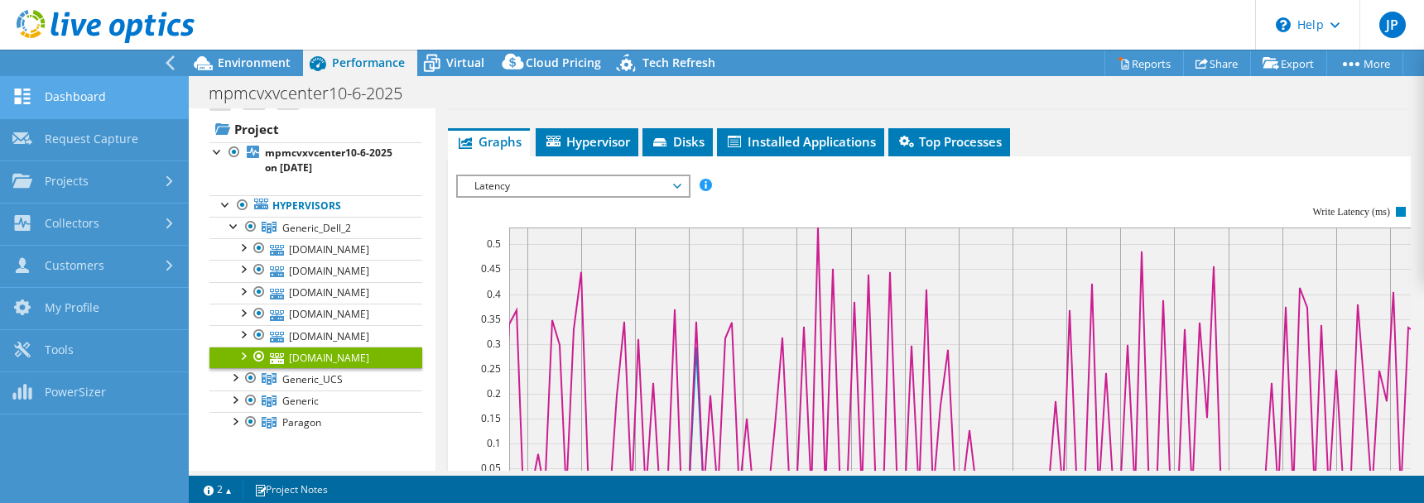
click at [67, 97] on link "Dashboard" at bounding box center [94, 98] width 189 height 42
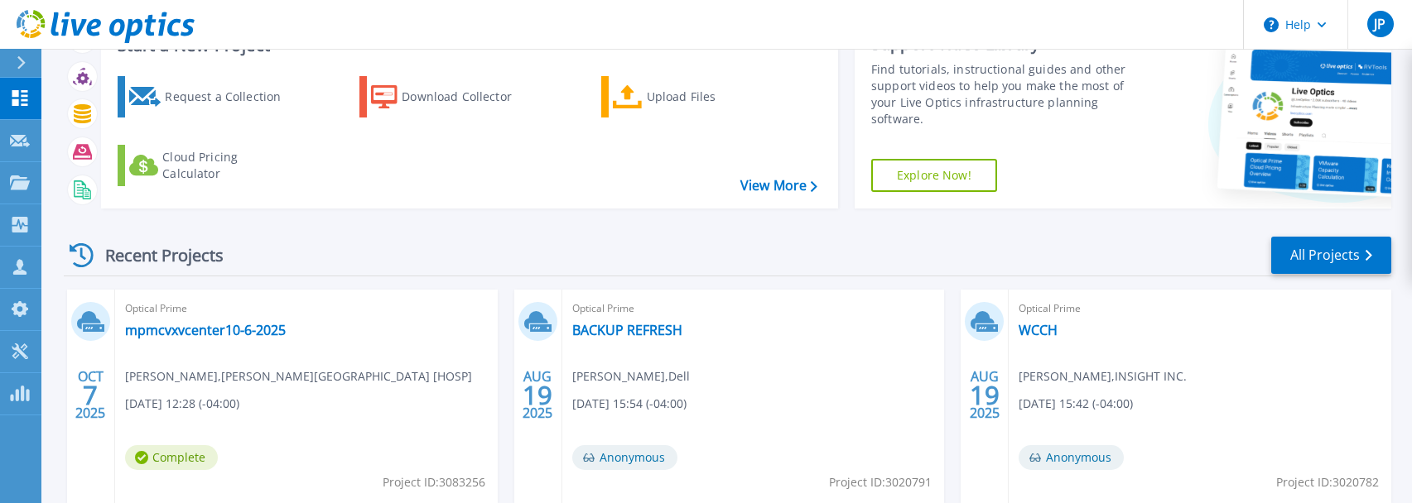
scroll to position [76, 0]
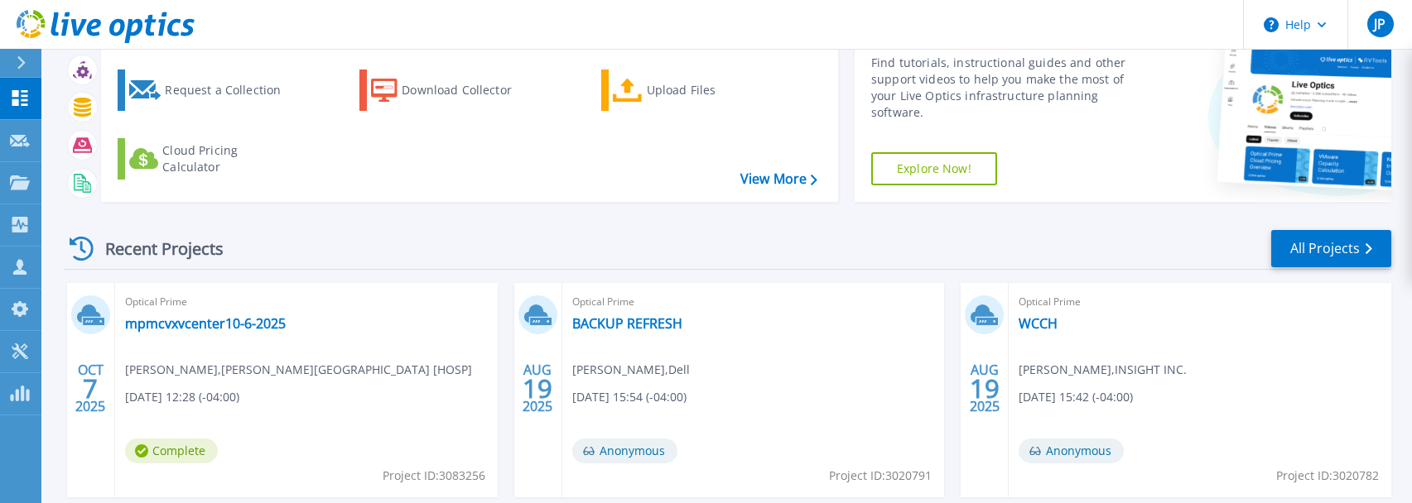
drag, startPoint x: 268, startPoint y: 400, endPoint x: 301, endPoint y: 400, distance: 32.3
click at [301, 400] on div "Optical Prime mpmcvxvcenter10-6-2025 [PERSON_NAME] , [PERSON_NAME][GEOGRAPHIC_D…" at bounding box center [306, 390] width 383 height 214
click at [224, 328] on link "mpmcvxvcenter10-6-2025" at bounding box center [205, 324] width 161 height 17
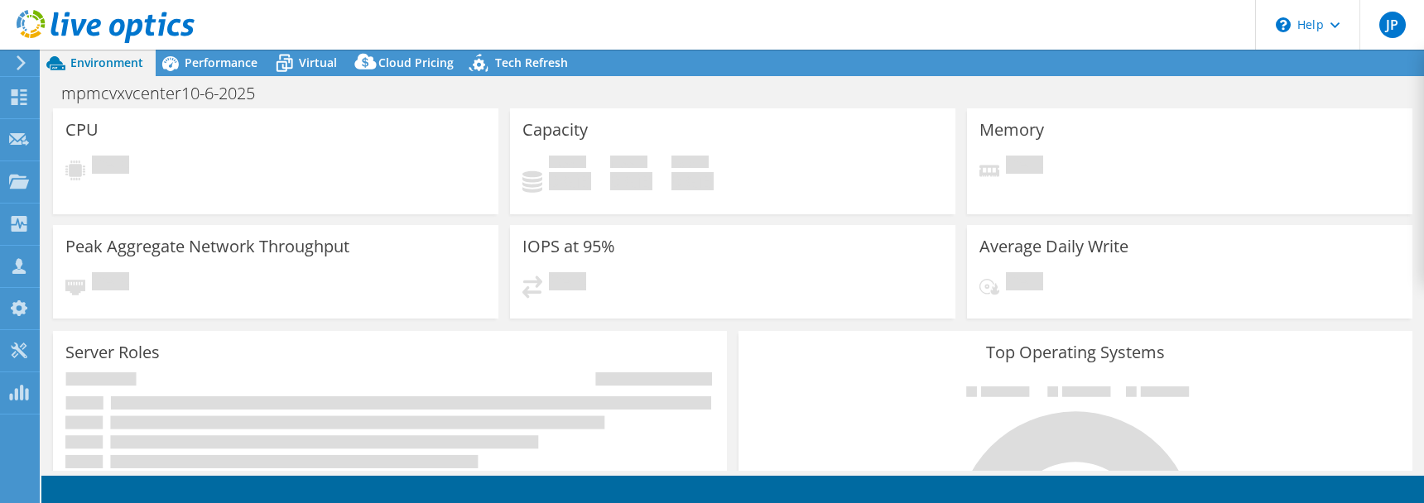
select select "USD"
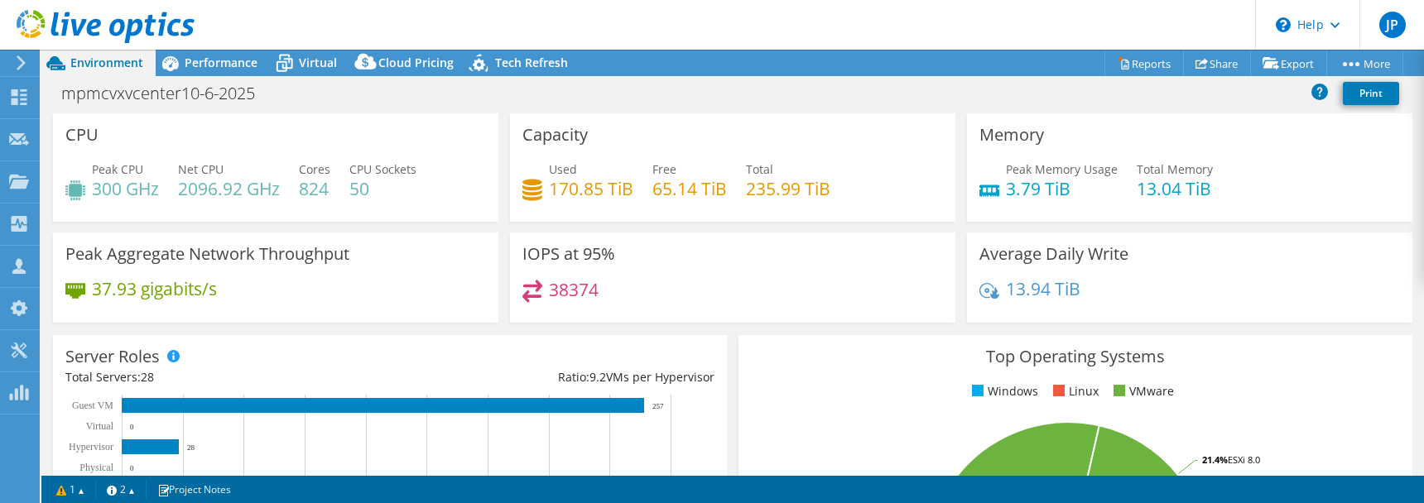
click at [18, 65] on icon at bounding box center [21, 62] width 12 height 15
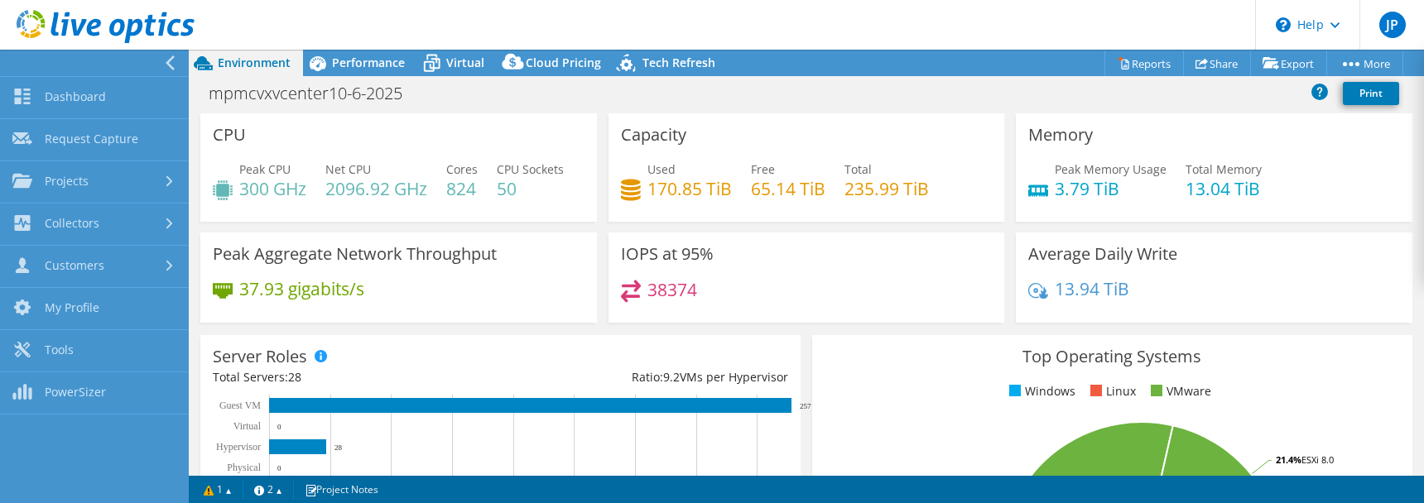
click at [157, 59] on div at bounding box center [90, 63] width 189 height 26
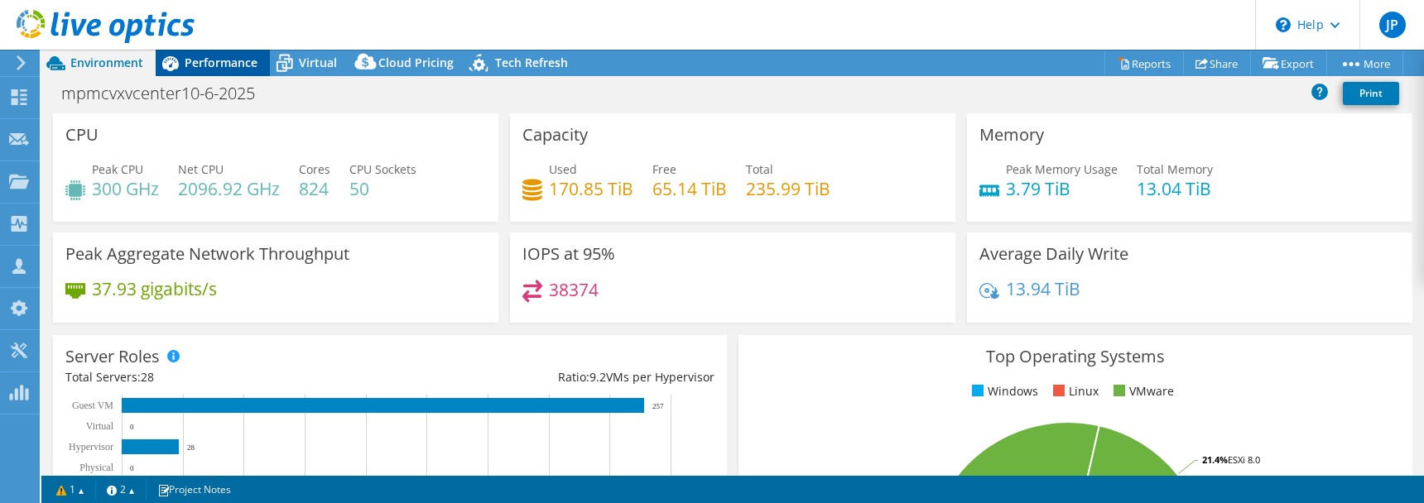
click at [200, 63] on span "Performance" at bounding box center [221, 63] width 73 height 16
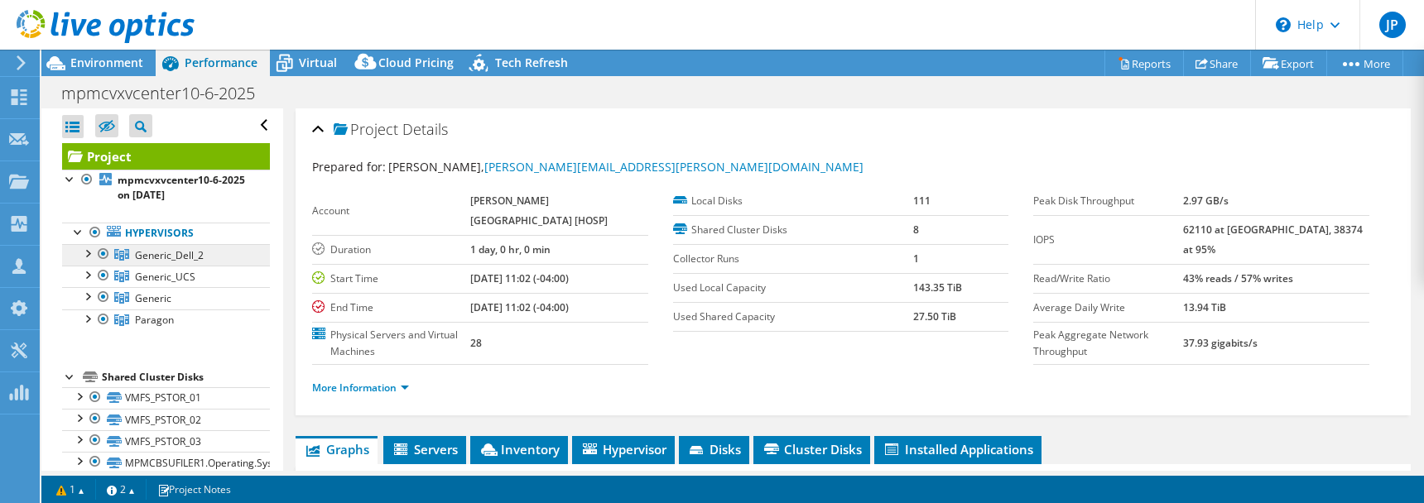
click at [221, 255] on link "Generic_Dell_2" at bounding box center [166, 255] width 208 height 22
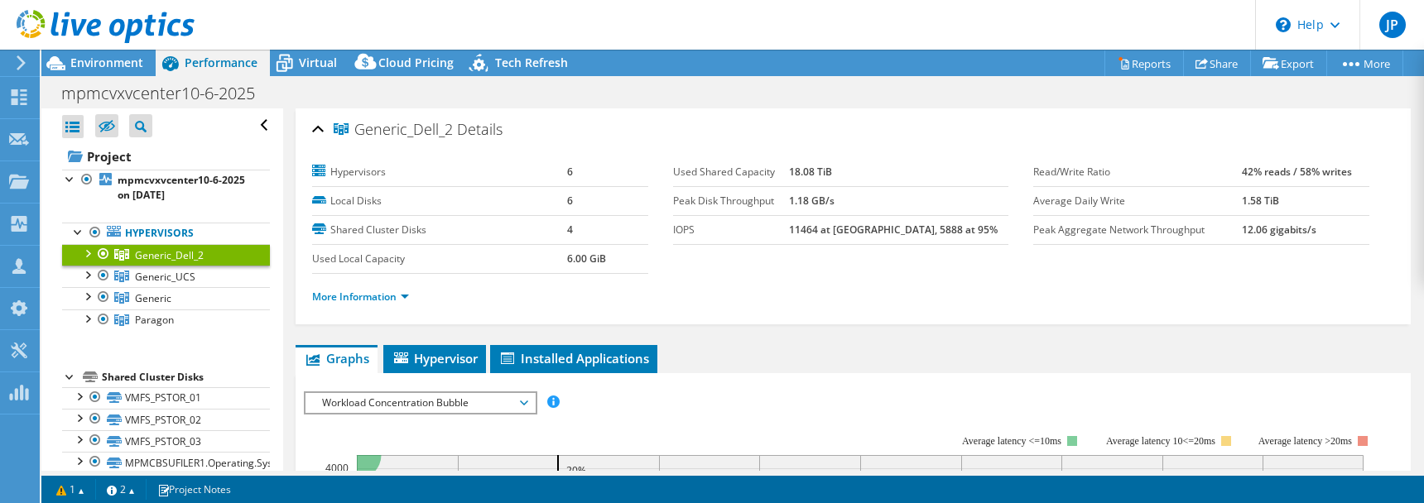
click at [460, 396] on span "Workload Concentration Bubble" at bounding box center [420, 403] width 213 height 20
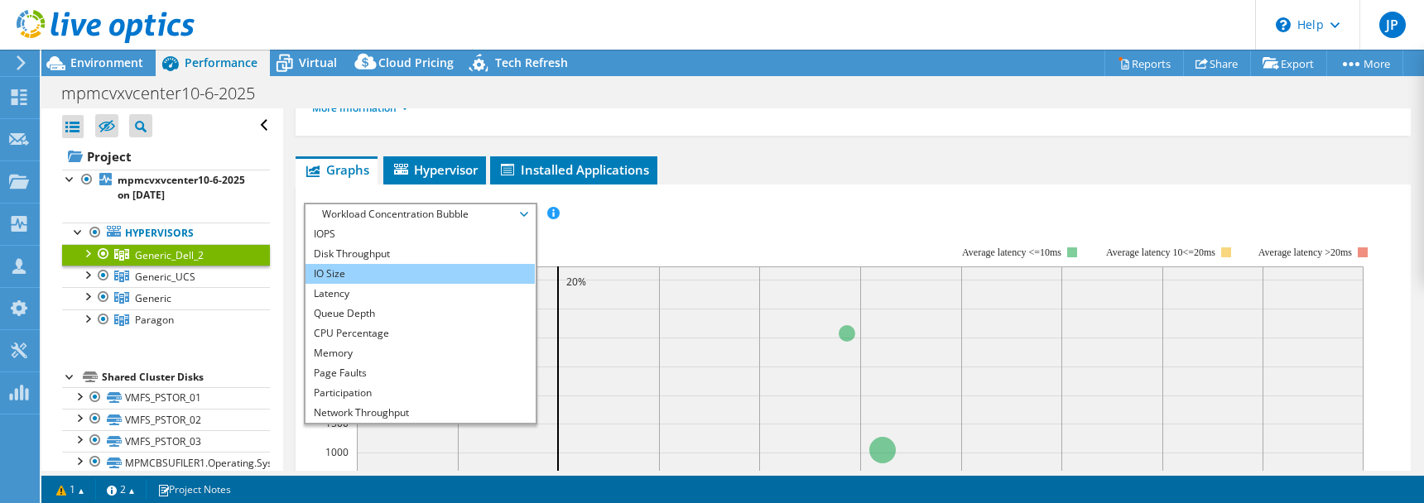
scroll to position [185, 0]
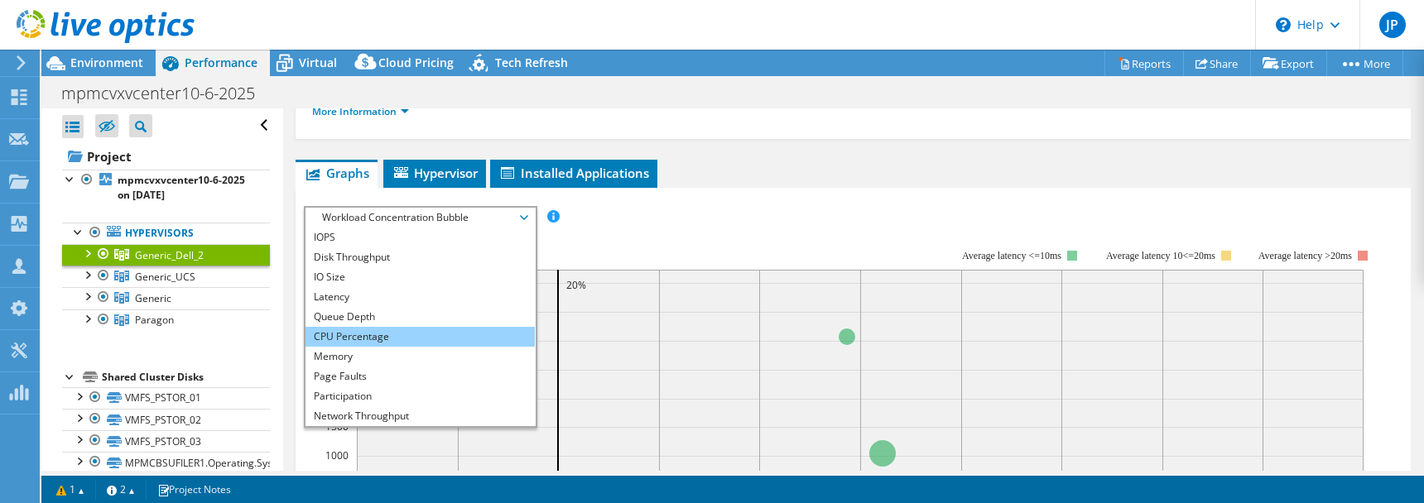
click at [410, 330] on li "CPU Percentage" at bounding box center [420, 337] width 229 height 20
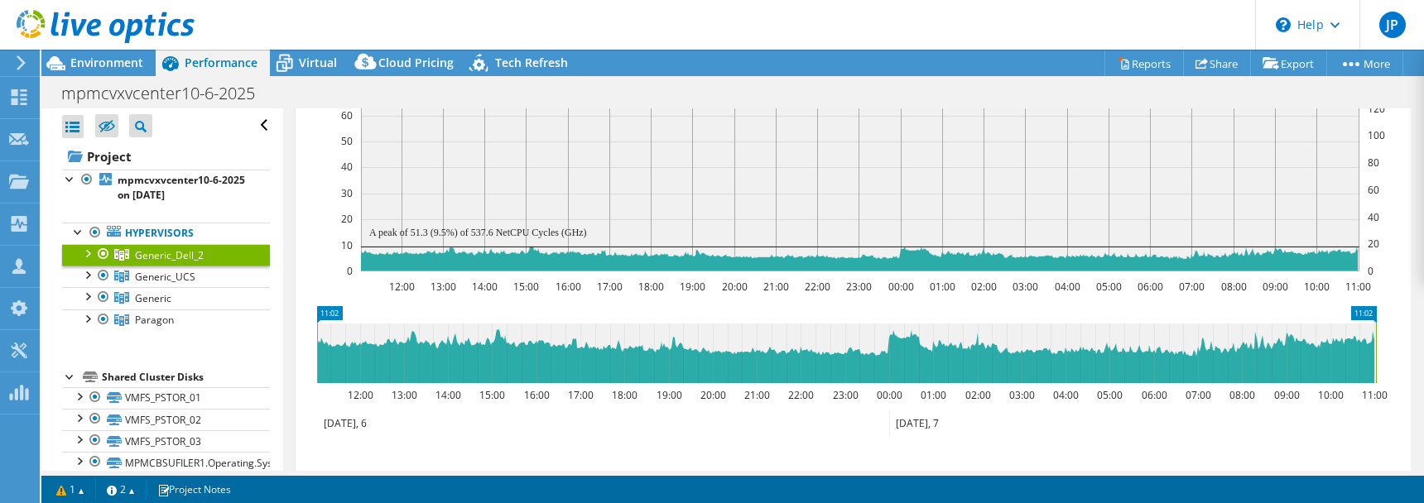
scroll to position [383, 0]
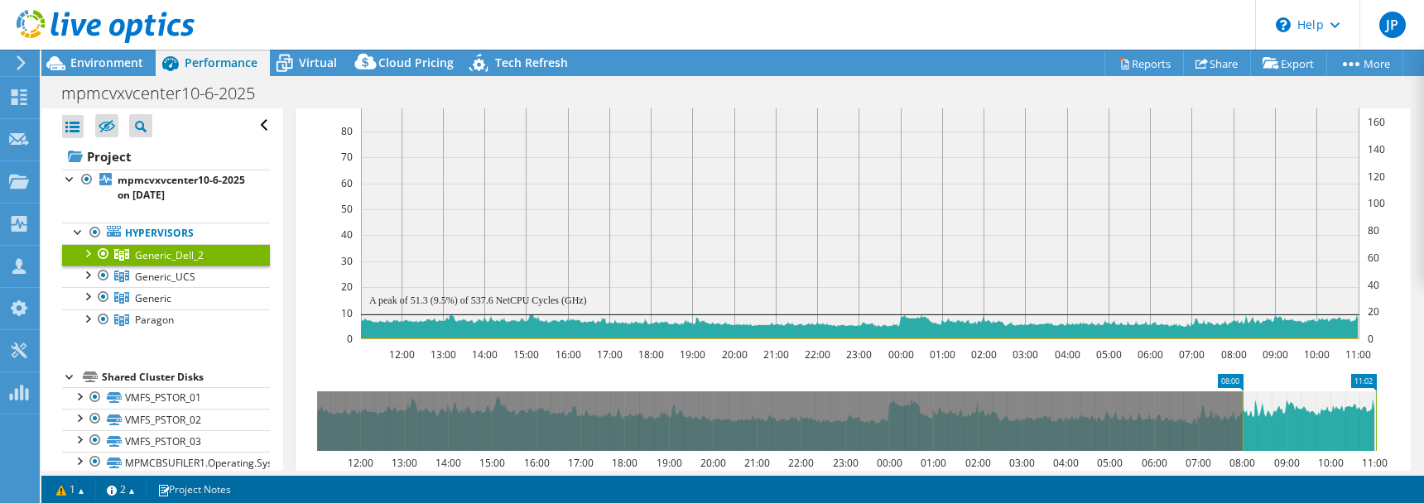
drag, startPoint x: 331, startPoint y: 376, endPoint x: 1257, endPoint y: 422, distance: 927.0
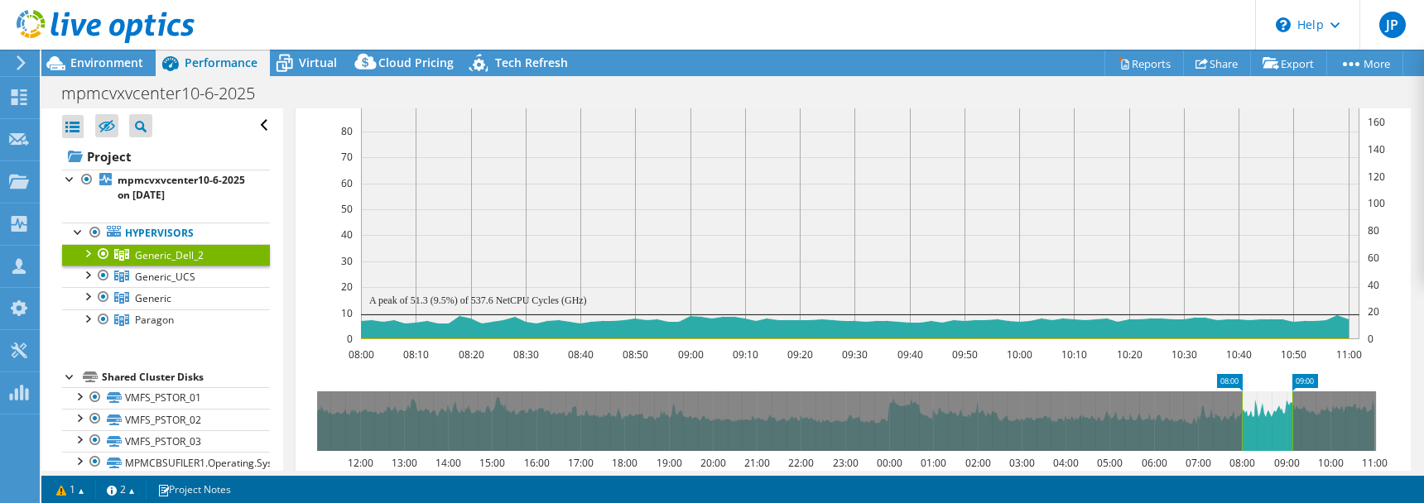
drag, startPoint x: 1357, startPoint y: 378, endPoint x: 1277, endPoint y: 405, distance: 84.8
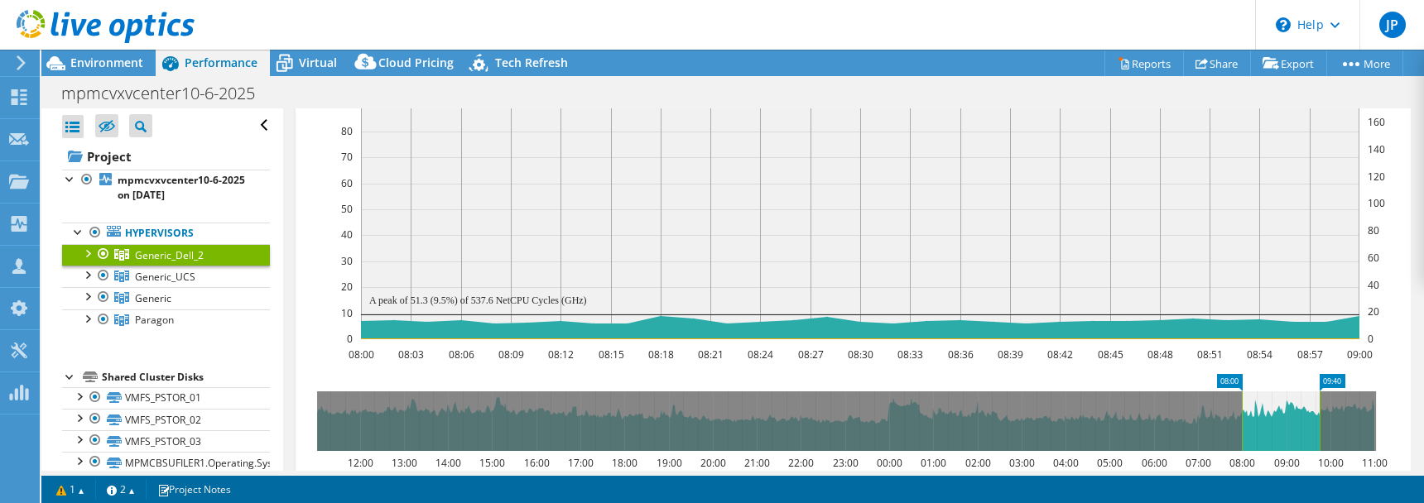
drag, startPoint x: 1298, startPoint y: 378, endPoint x: 1332, endPoint y: 380, distance: 34.0
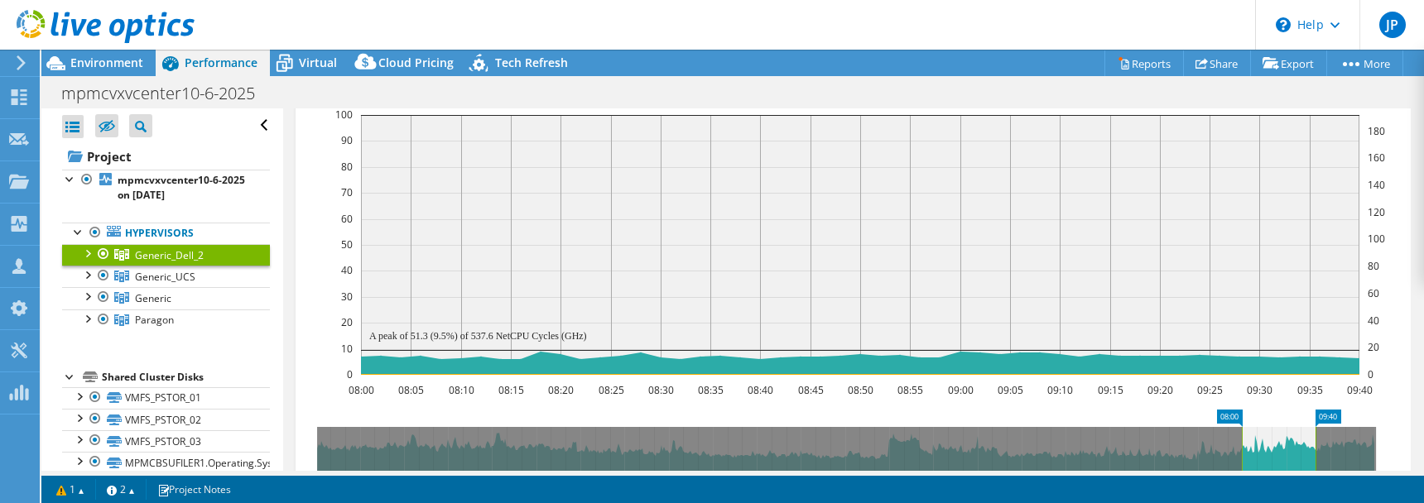
scroll to position [161, 0]
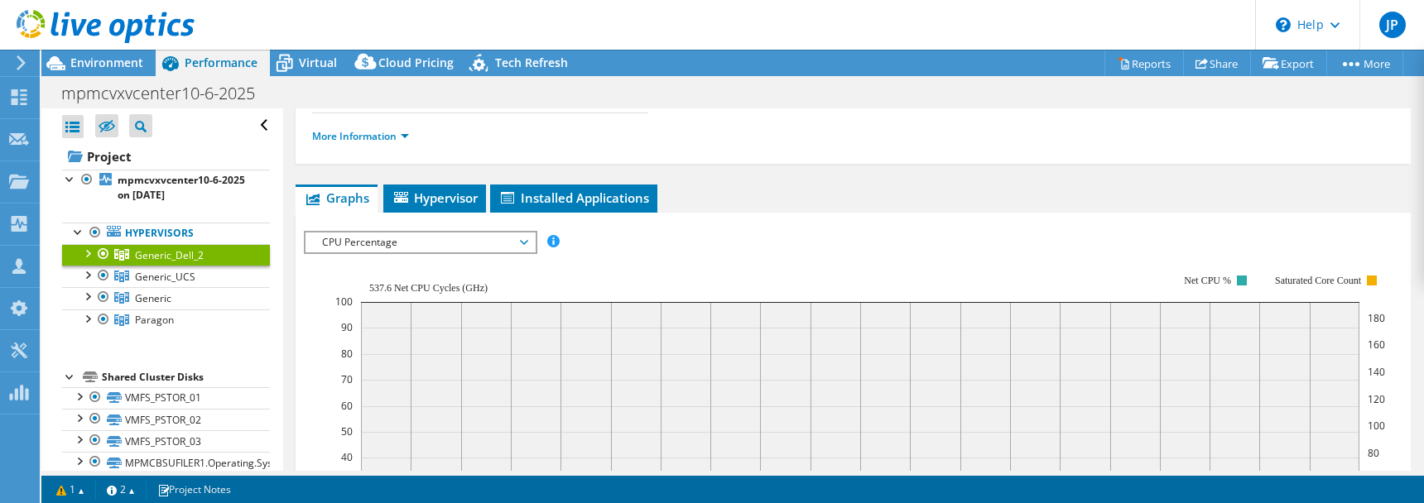
click at [430, 238] on span "CPU Percentage" at bounding box center [420, 243] width 213 height 20
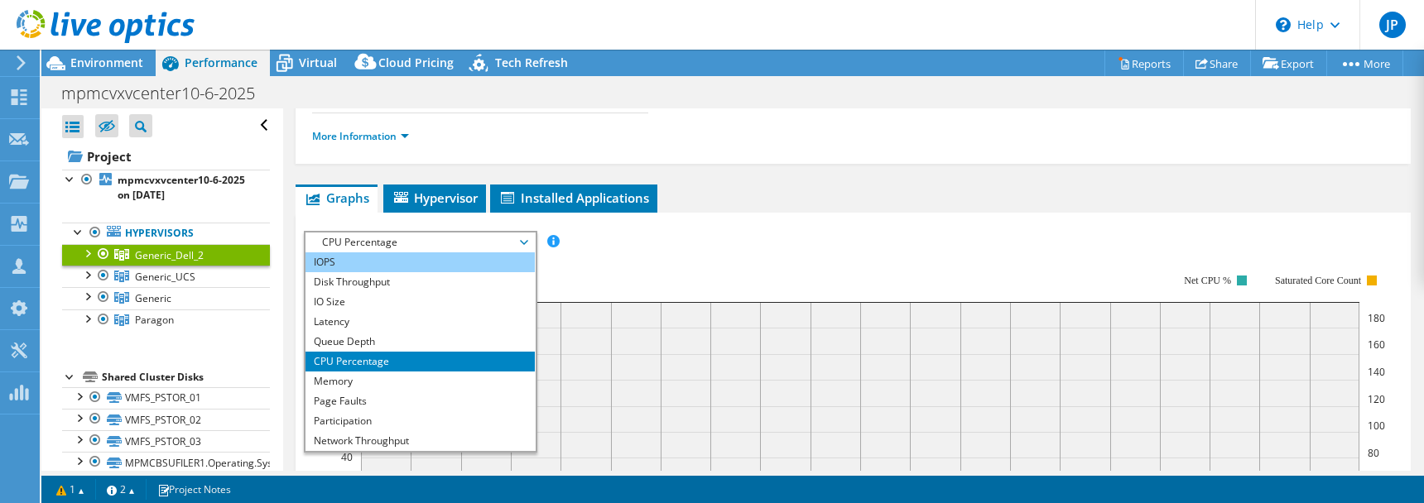
click at [385, 259] on li "IOPS" at bounding box center [420, 263] width 229 height 20
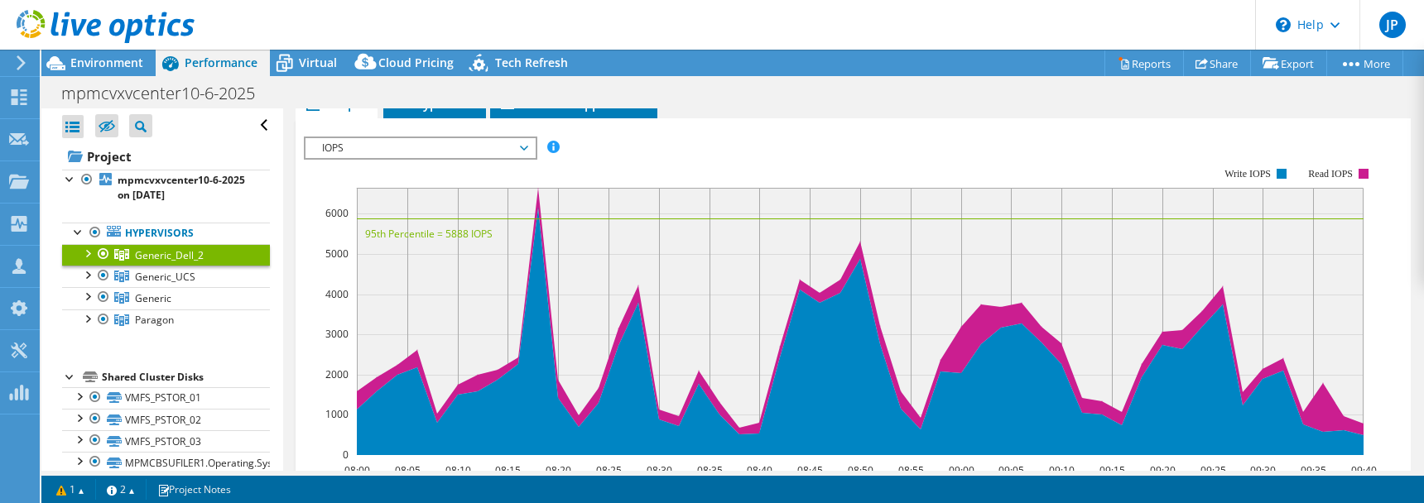
scroll to position [245, 0]
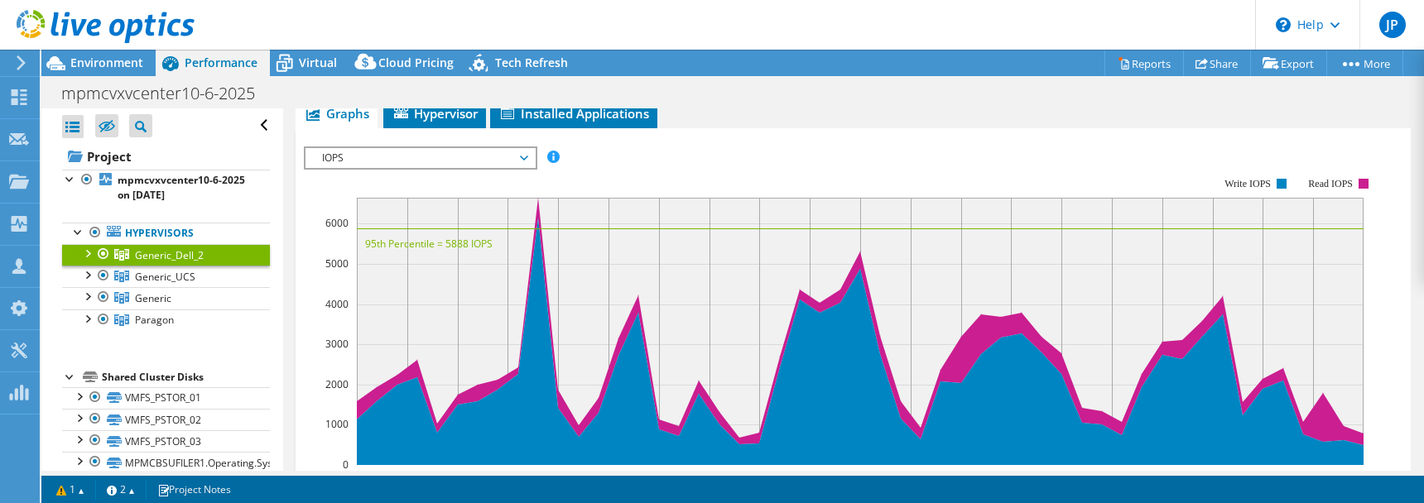
click at [493, 153] on span "IOPS" at bounding box center [420, 158] width 213 height 20
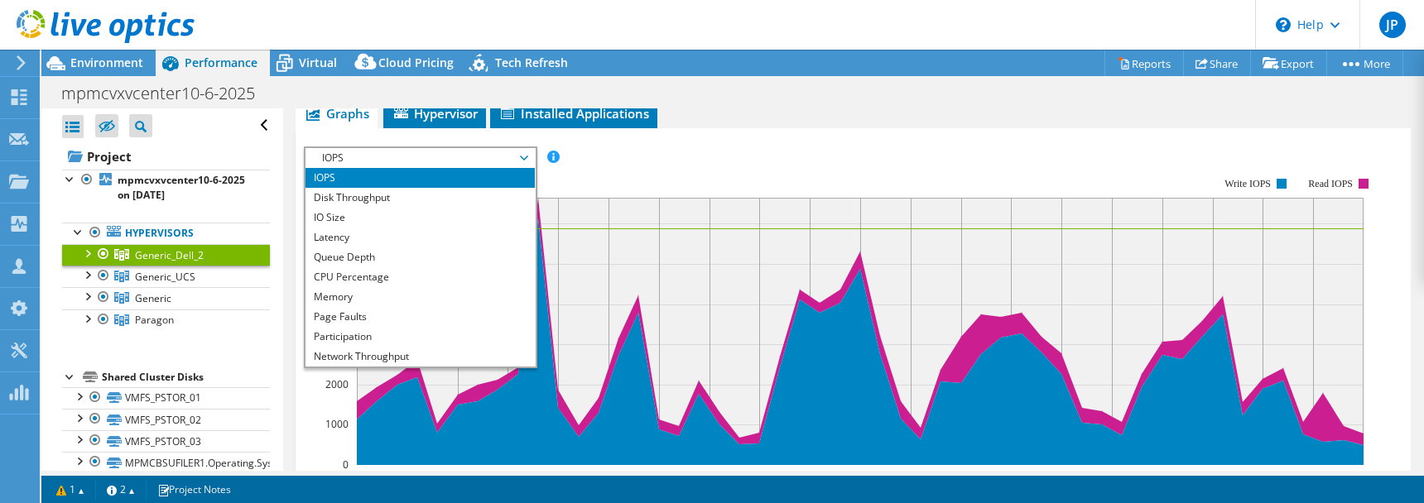
click at [764, 185] on rect at bounding box center [840, 322] width 1073 height 331
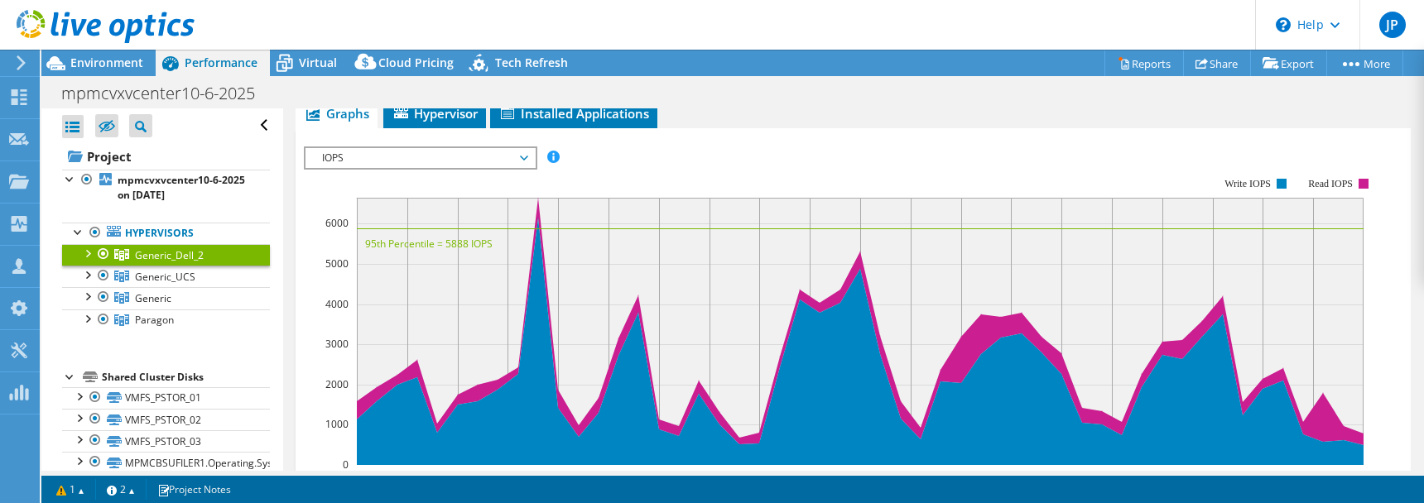
click at [526, 152] on span "IOPS" at bounding box center [420, 158] width 229 height 20
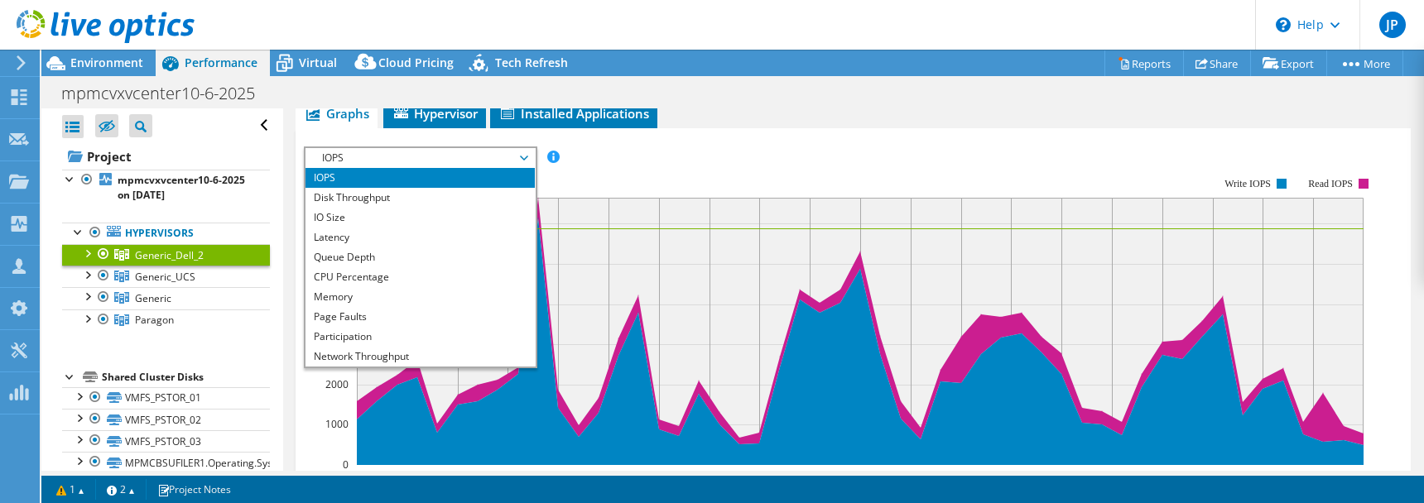
click at [691, 165] on rect at bounding box center [840, 322] width 1073 height 331
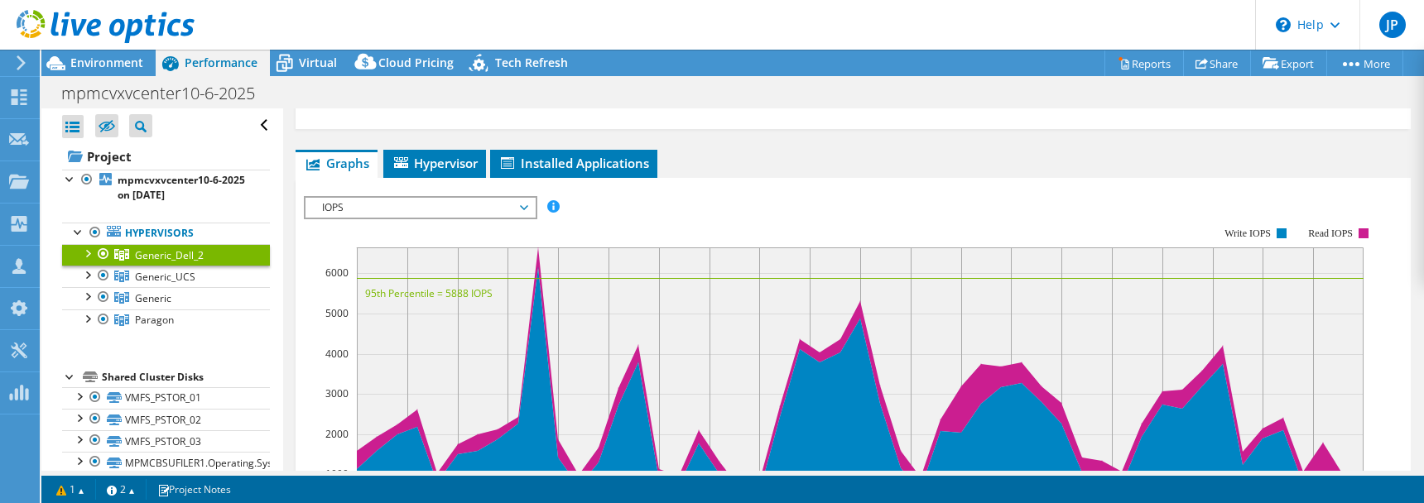
scroll to position [177, 0]
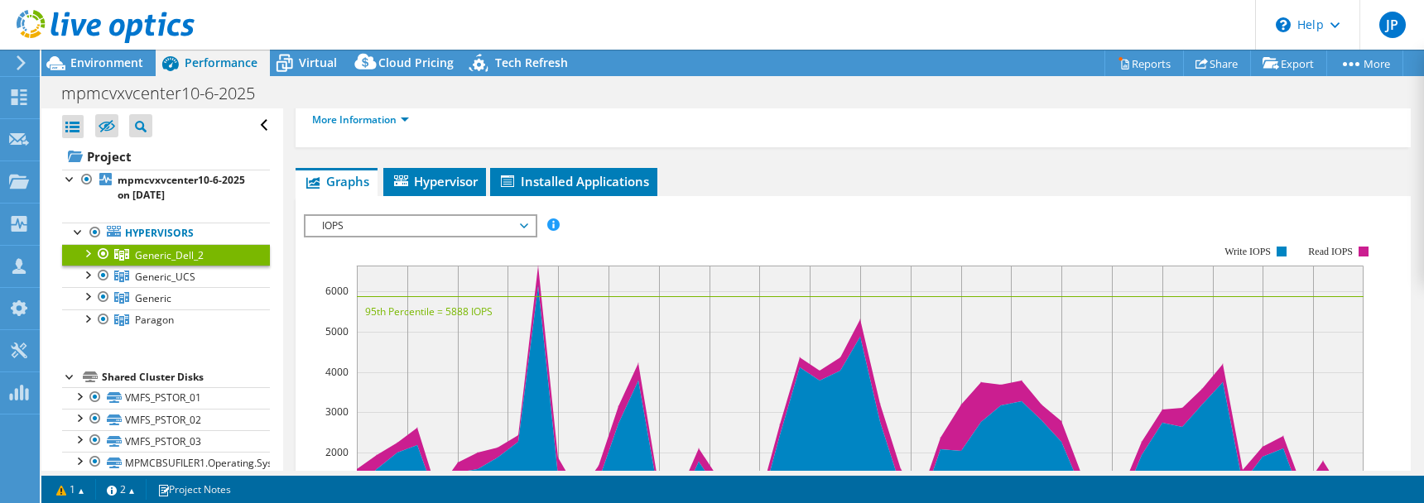
click at [518, 225] on span "IOPS" at bounding box center [420, 226] width 213 height 20
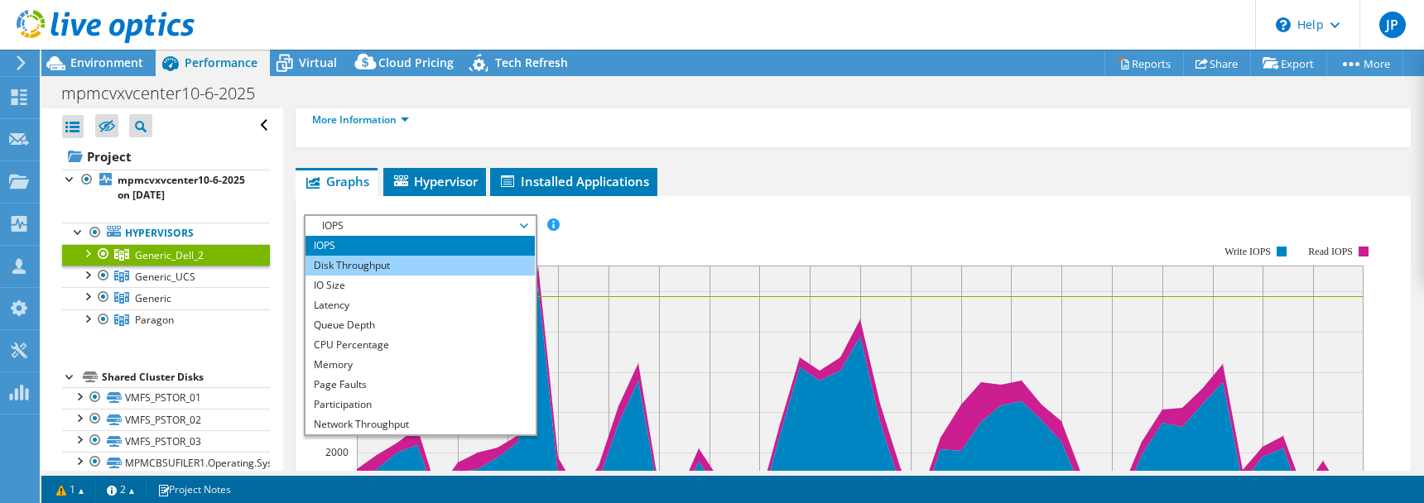
click at [404, 258] on li "Disk Throughput" at bounding box center [420, 266] width 229 height 20
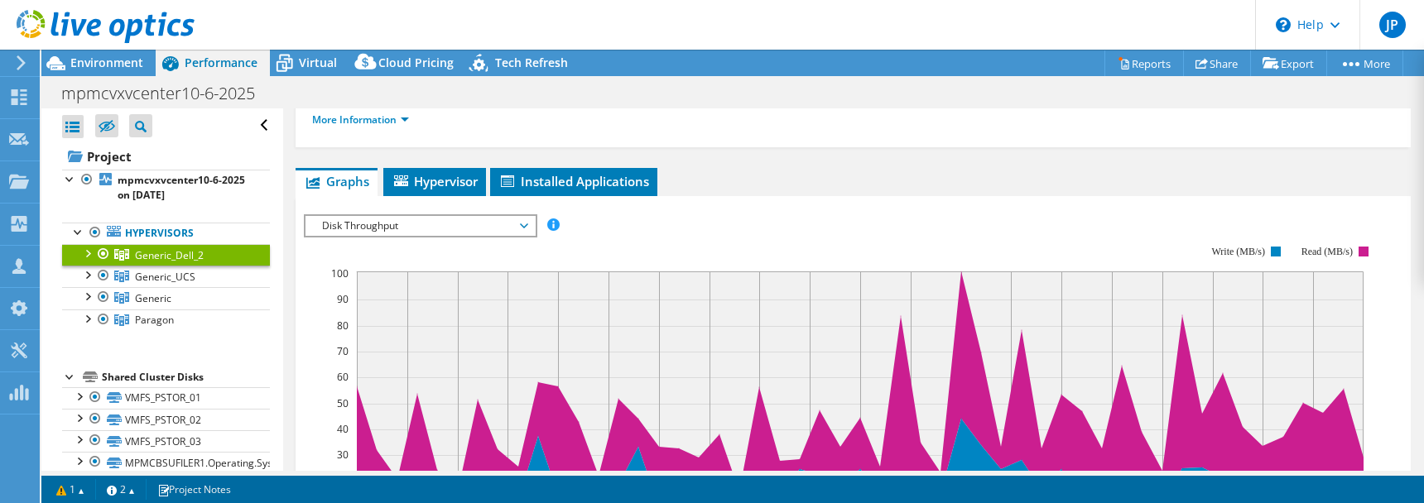
click at [848, 201] on div "IOPS Disk Throughput IO Size Latency Queue Depth CPU Percentage Memory Page Fau…" at bounding box center [853, 488] width 1099 height 584
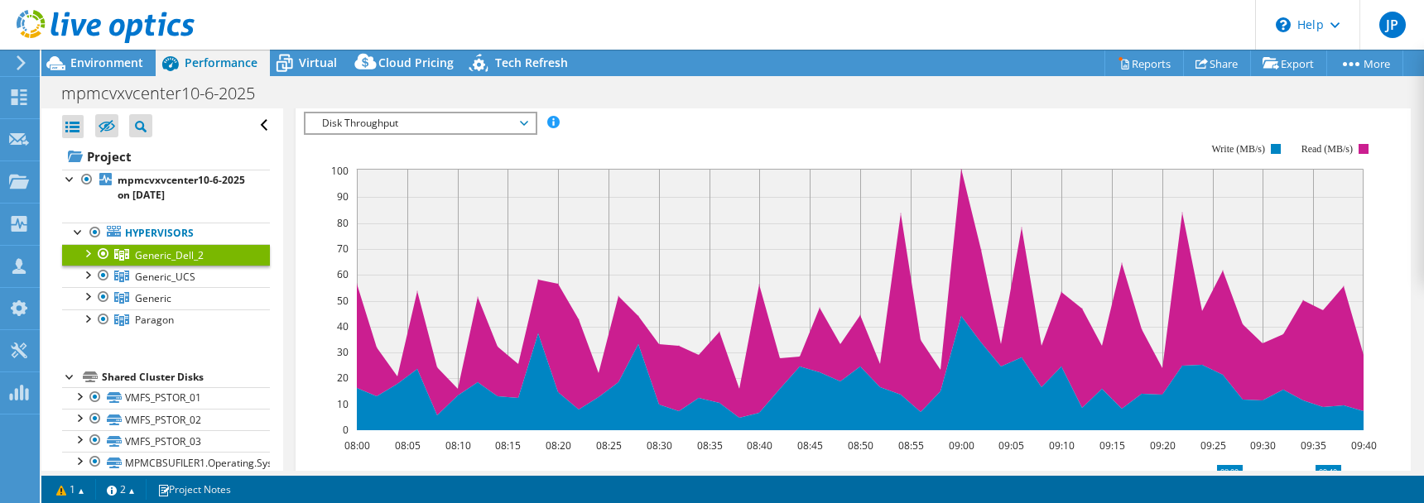
scroll to position [277, 0]
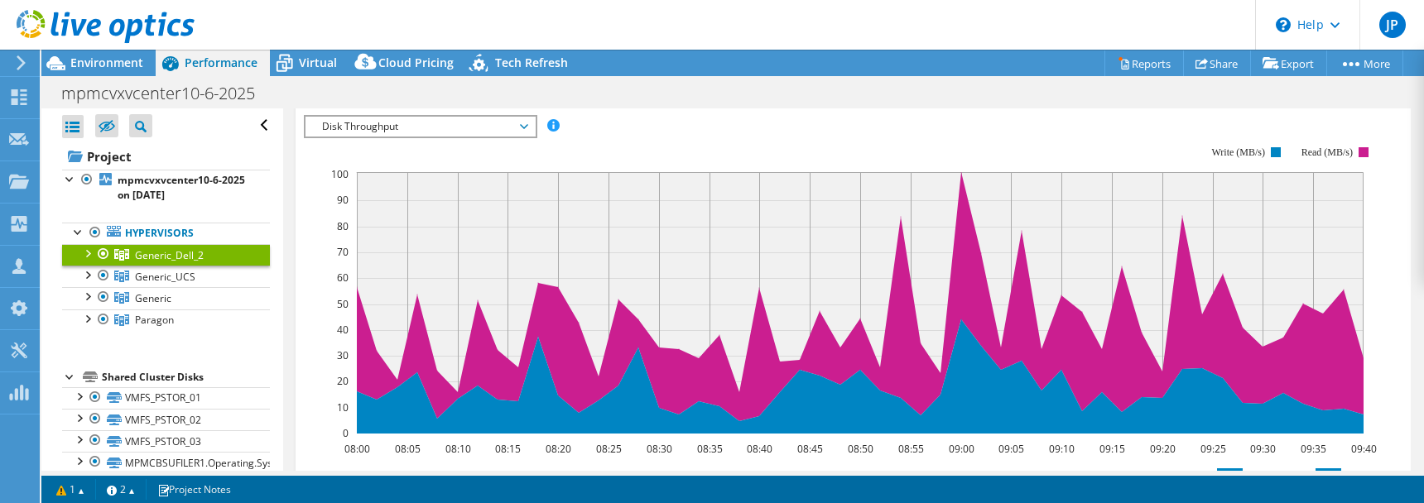
click at [530, 123] on span "Disk Throughput" at bounding box center [420, 127] width 229 height 20
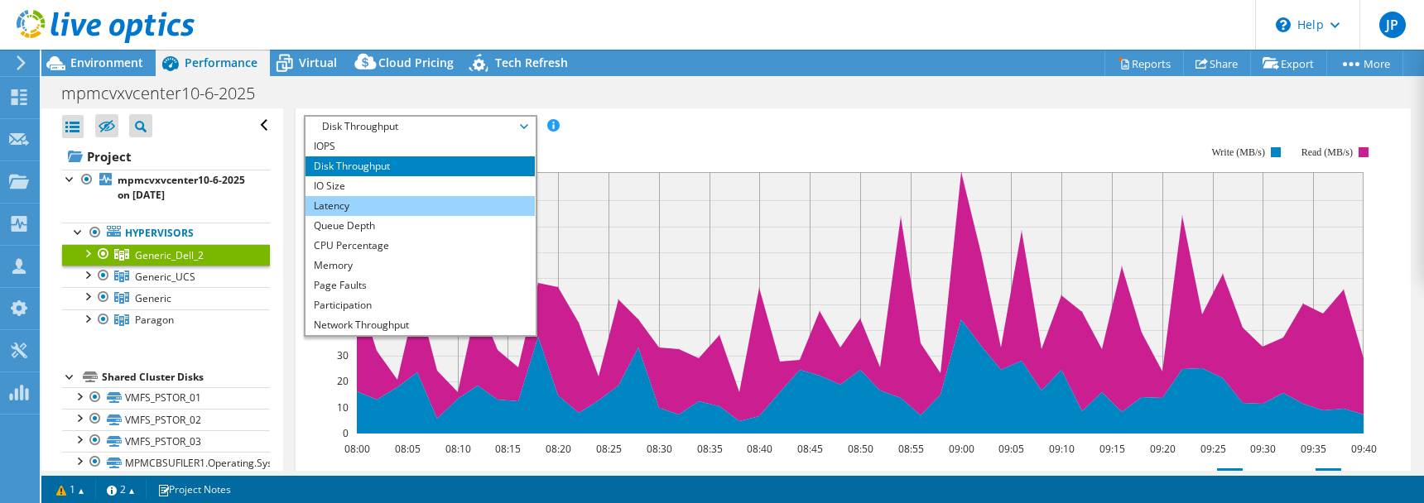
click at [439, 202] on li "Latency" at bounding box center [420, 206] width 229 height 20
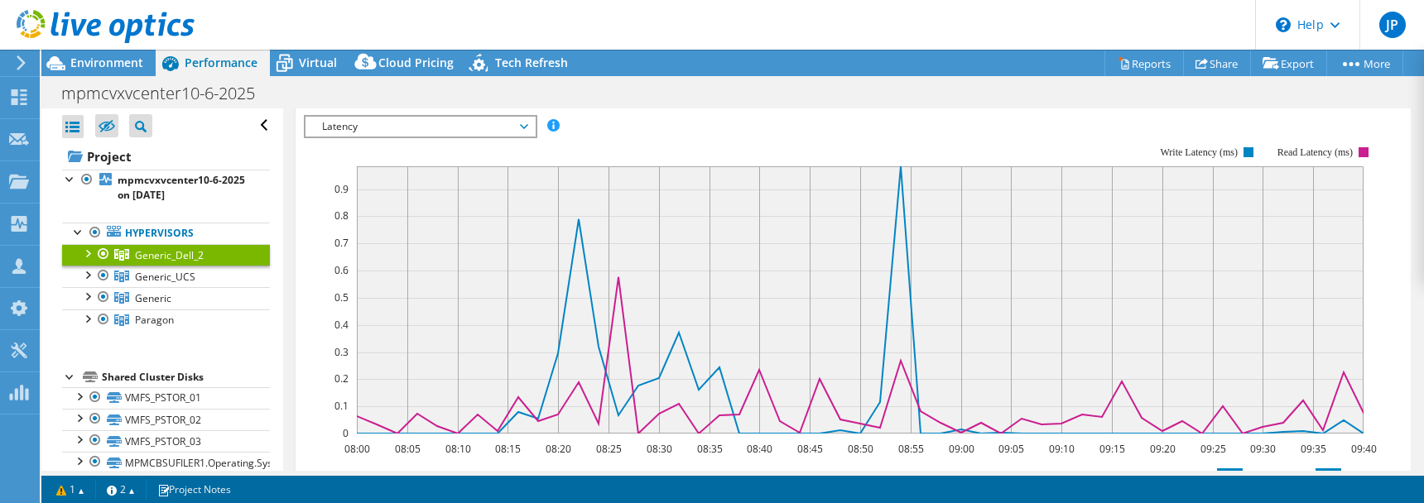
click at [531, 123] on span "Latency" at bounding box center [420, 127] width 229 height 20
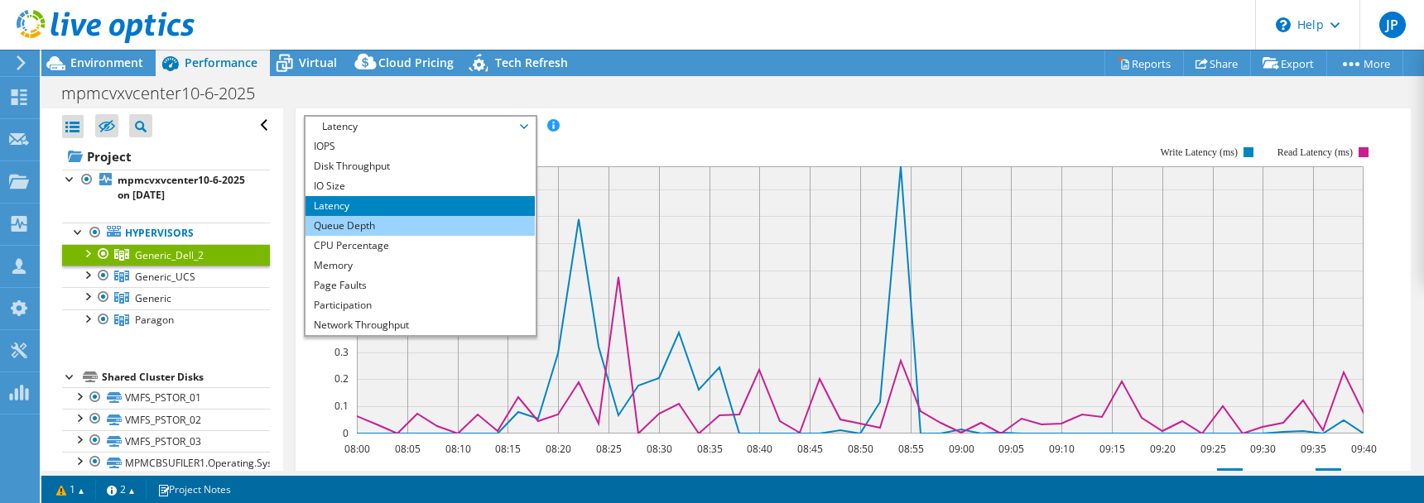
click at [431, 221] on li "Queue Depth" at bounding box center [420, 226] width 229 height 20
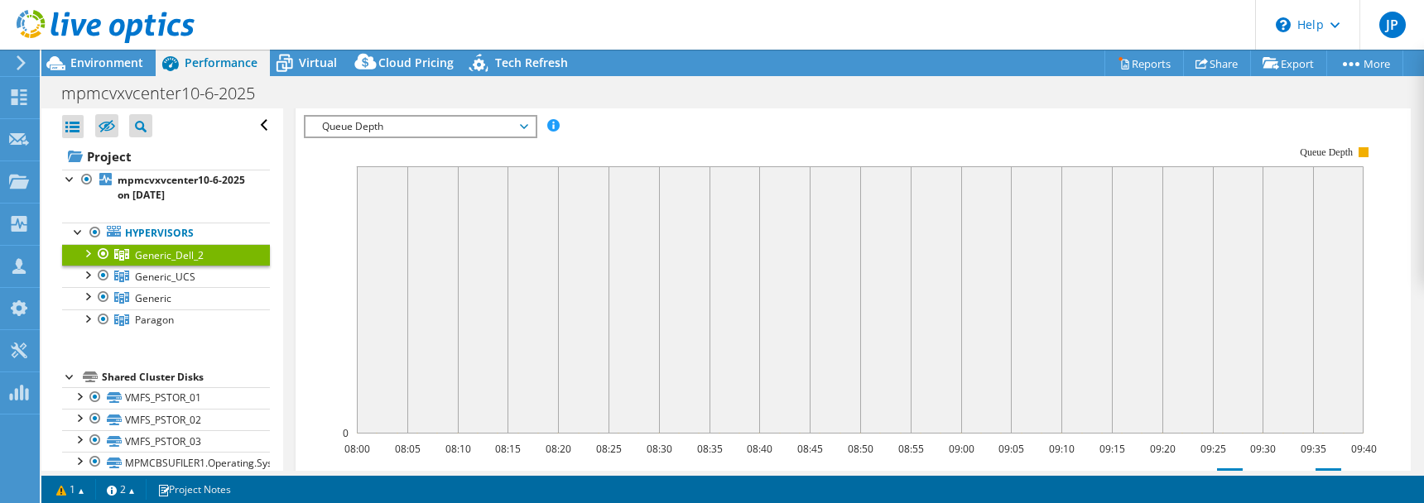
click at [526, 123] on span "Queue Depth" at bounding box center [420, 127] width 213 height 20
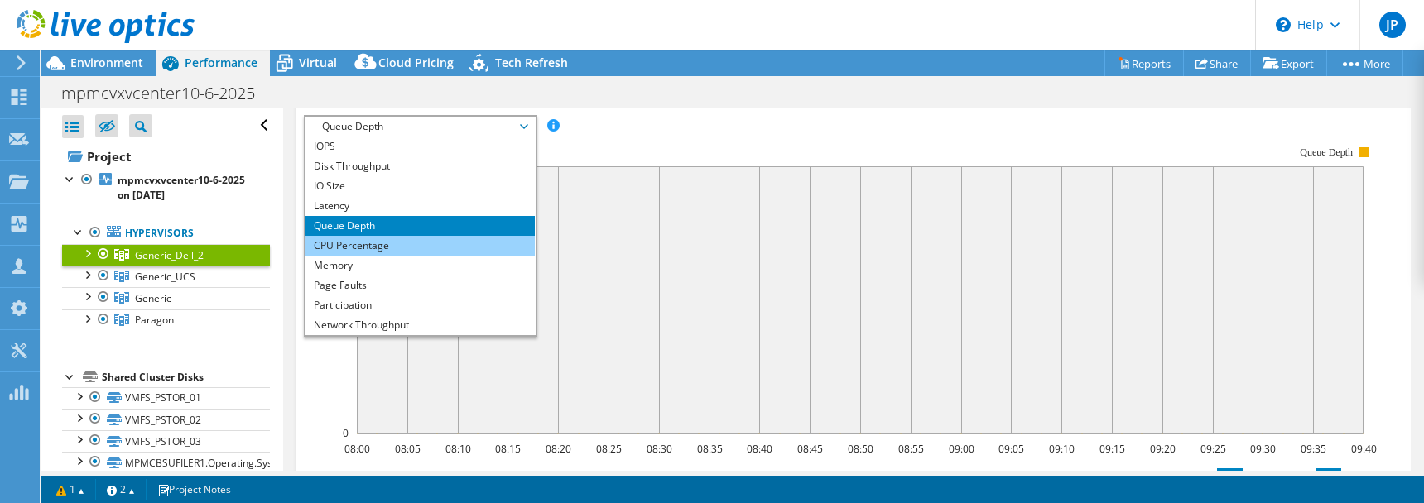
click at [402, 242] on li "CPU Percentage" at bounding box center [420, 246] width 229 height 20
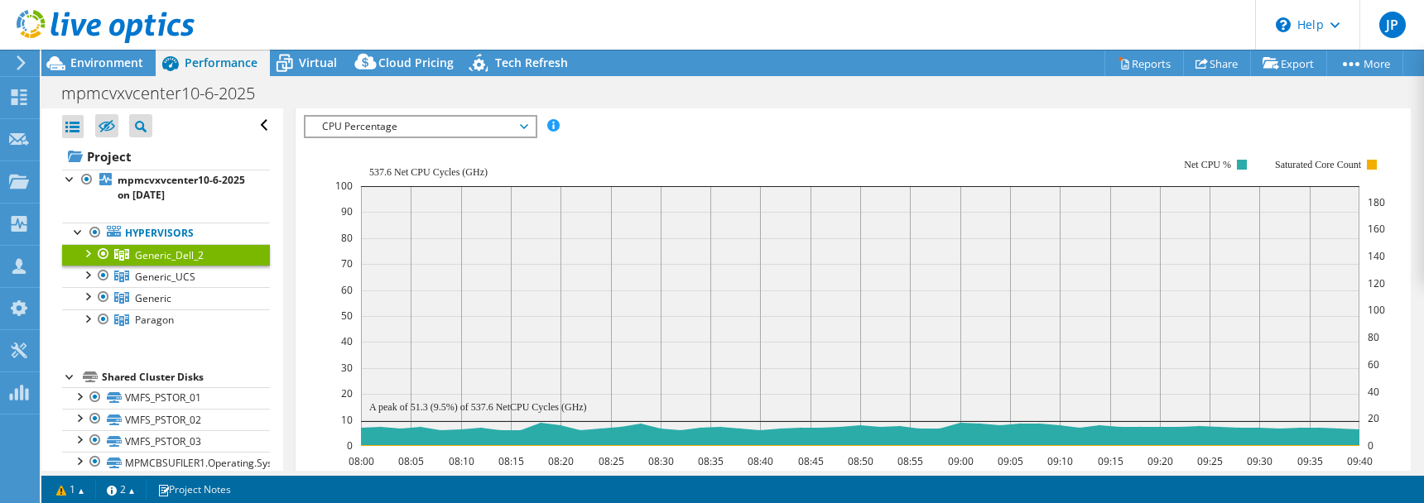
click at [528, 124] on icon at bounding box center [524, 126] width 8 height 5
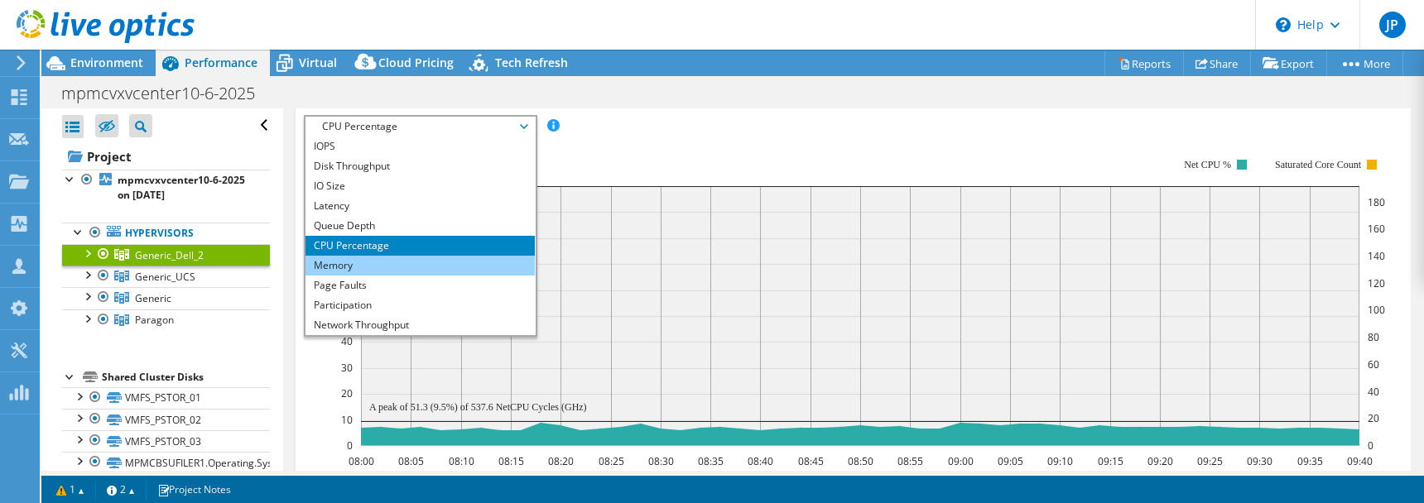
click at [383, 257] on li "Memory" at bounding box center [420, 266] width 229 height 20
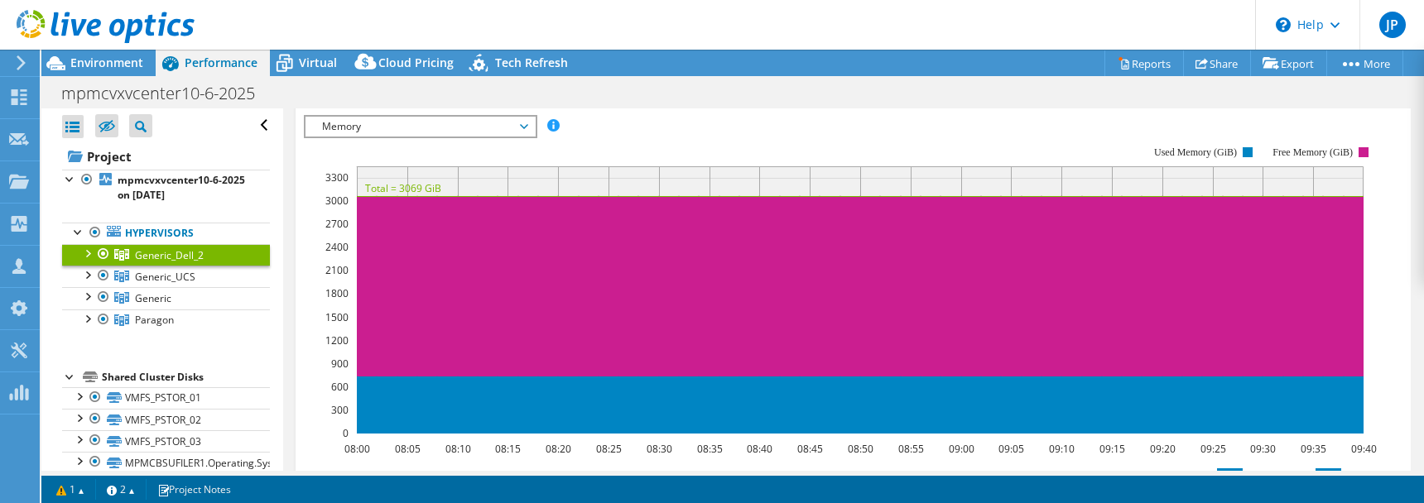
click at [525, 127] on span "Memory" at bounding box center [420, 127] width 213 height 20
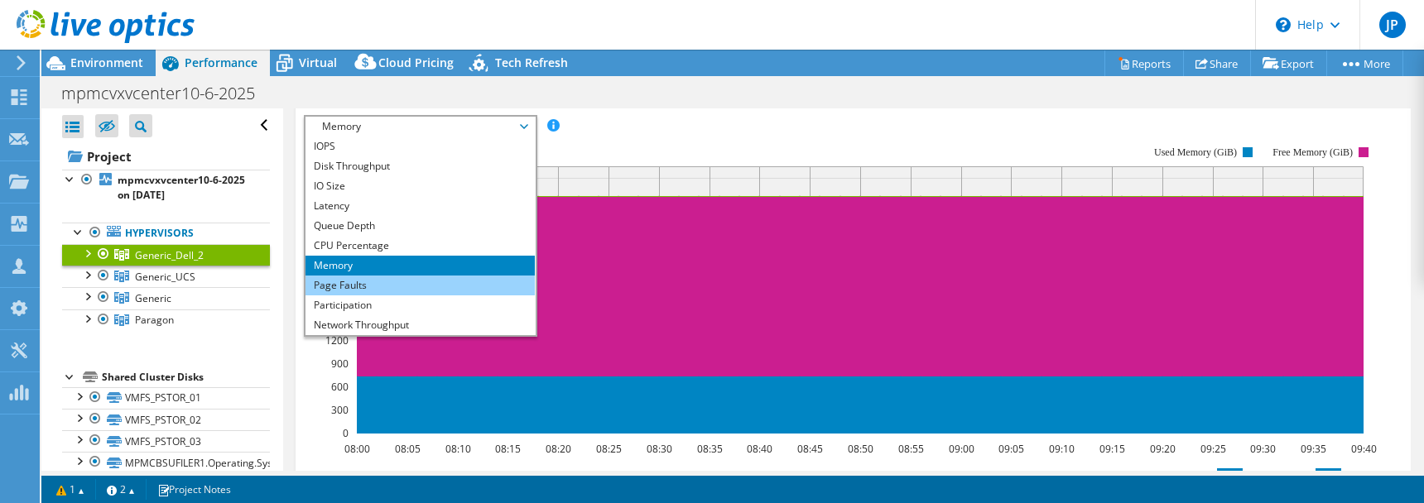
click at [422, 283] on li "Page Faults" at bounding box center [420, 286] width 229 height 20
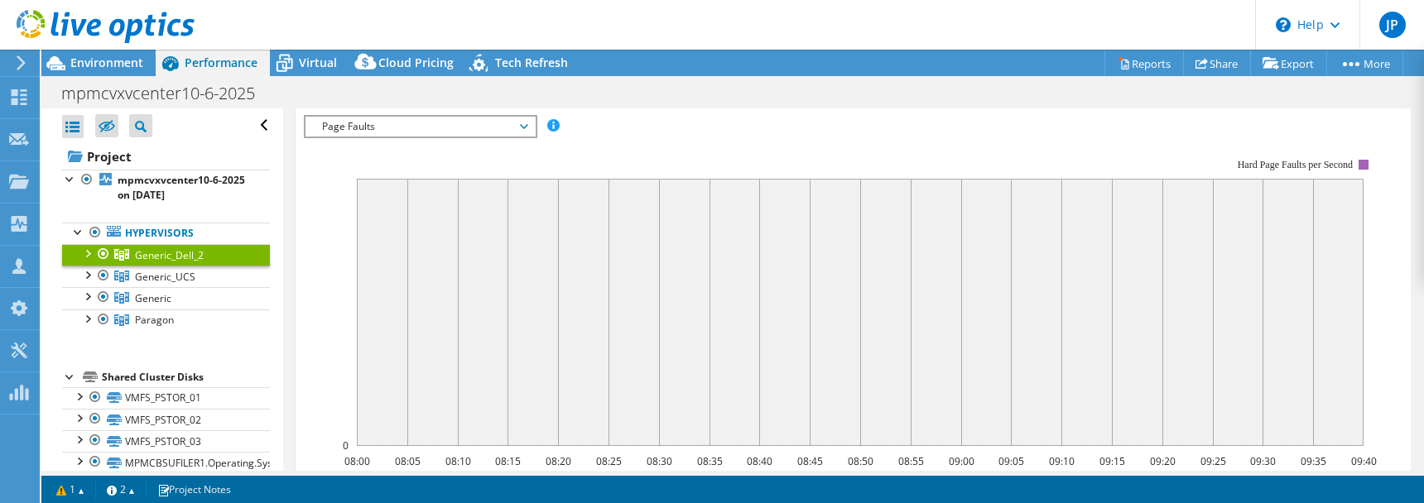
click at [523, 120] on span "Page Faults" at bounding box center [420, 127] width 213 height 20
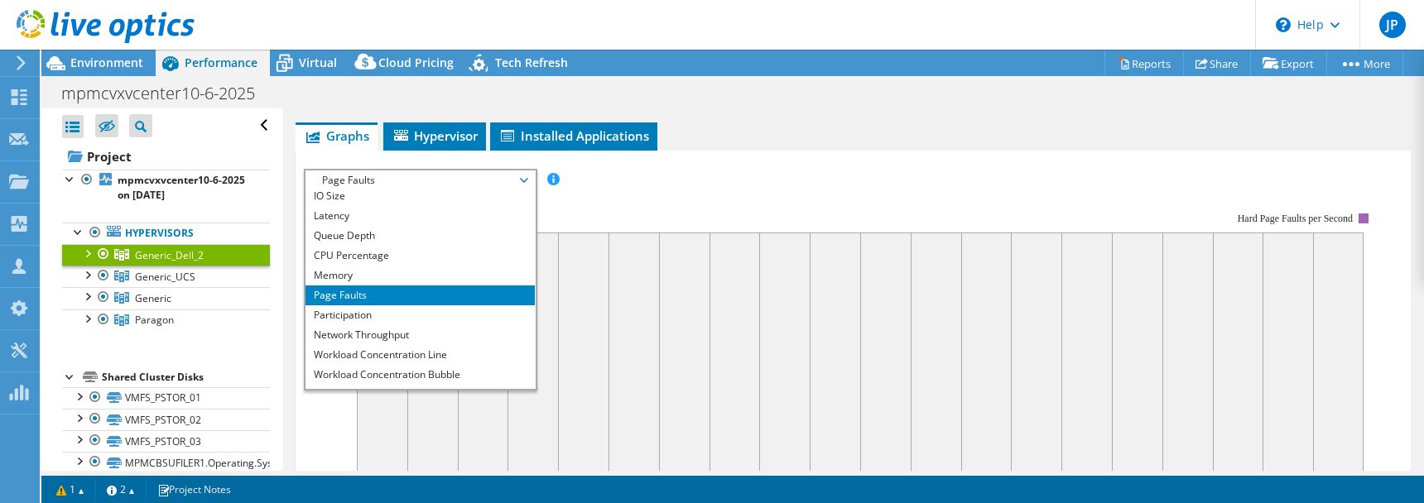
scroll to position [60, 0]
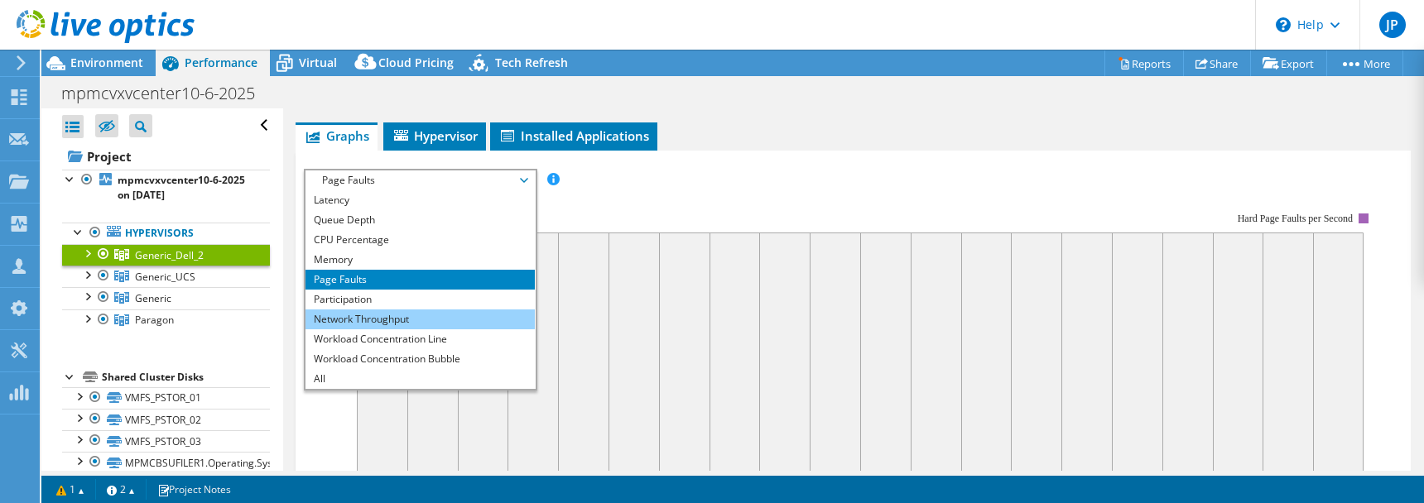
click at [426, 321] on li "Network Throughput" at bounding box center [420, 320] width 229 height 20
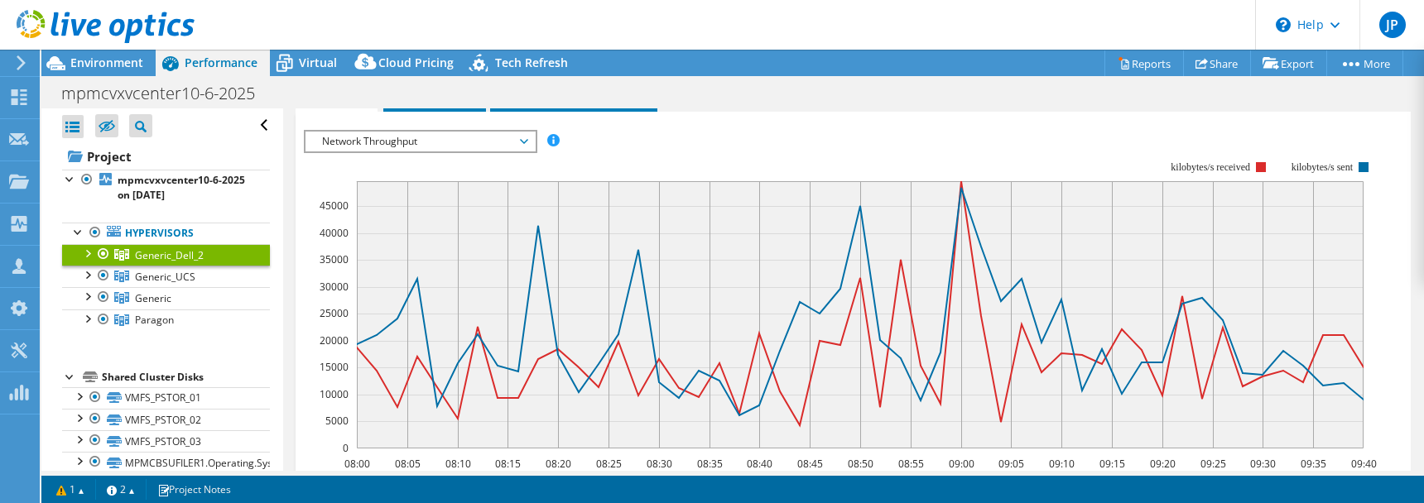
scroll to position [288, 0]
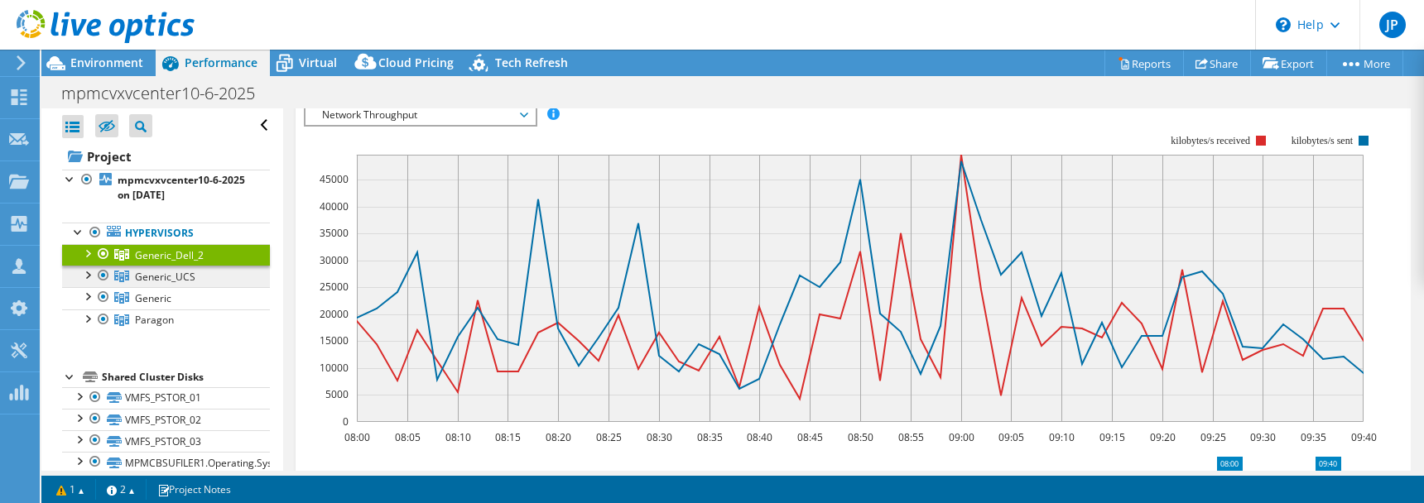
click at [171, 282] on span "Generic_UCS" at bounding box center [165, 277] width 60 height 14
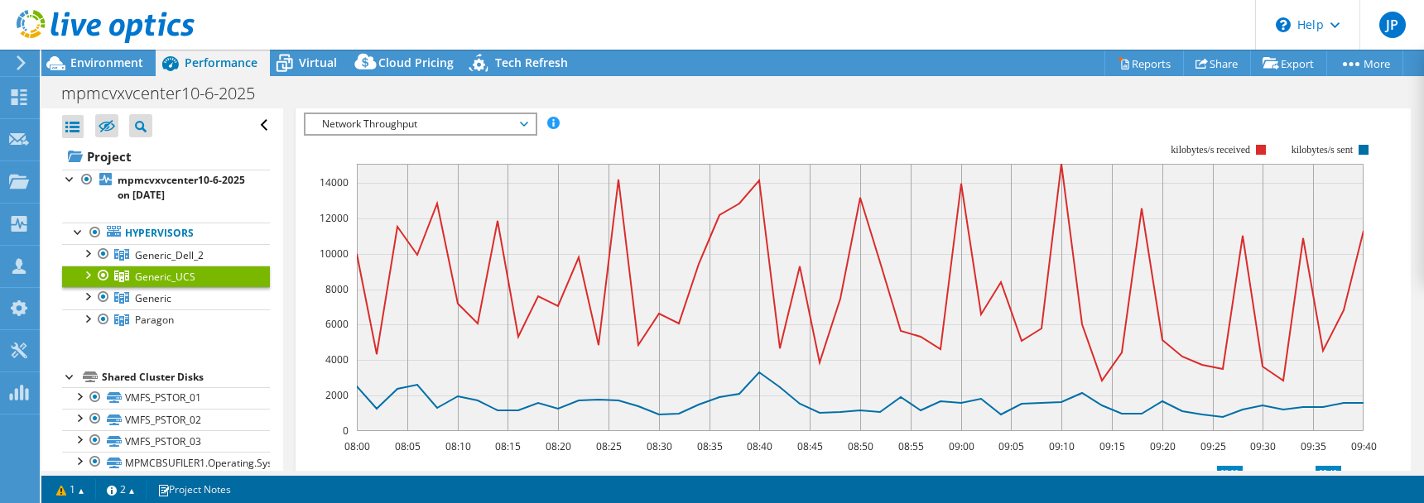
scroll to position [278, 0]
click at [79, 281] on div at bounding box center [87, 274] width 17 height 17
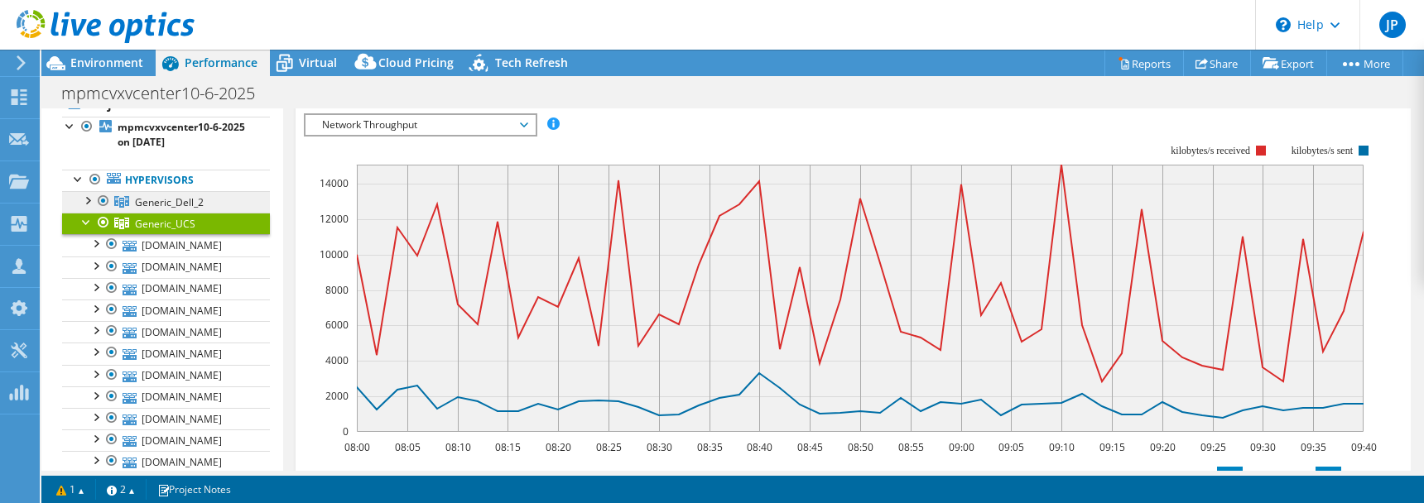
scroll to position [51, 0]
click at [91, 202] on div at bounding box center [87, 201] width 17 height 17
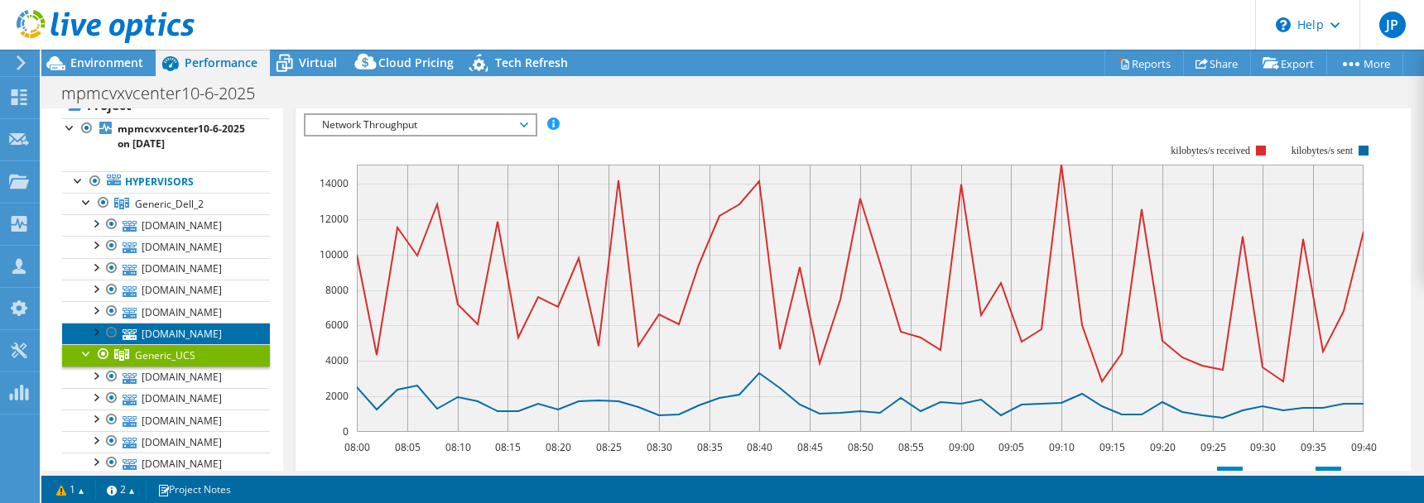
click at [215, 333] on link "[DOMAIN_NAME]" at bounding box center [166, 334] width 208 height 22
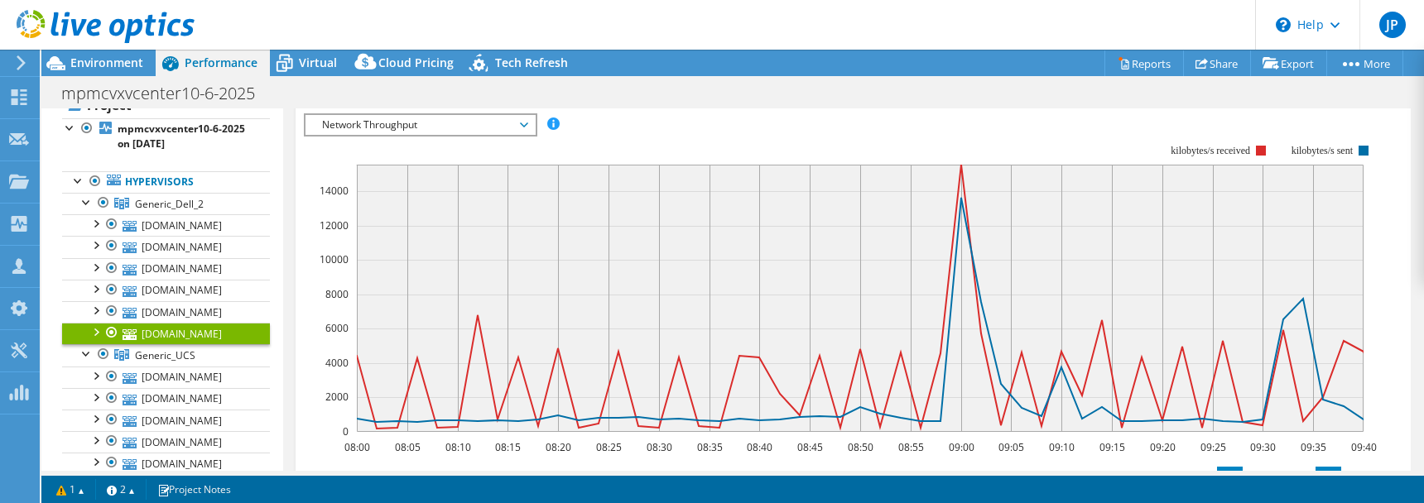
scroll to position [290, 0]
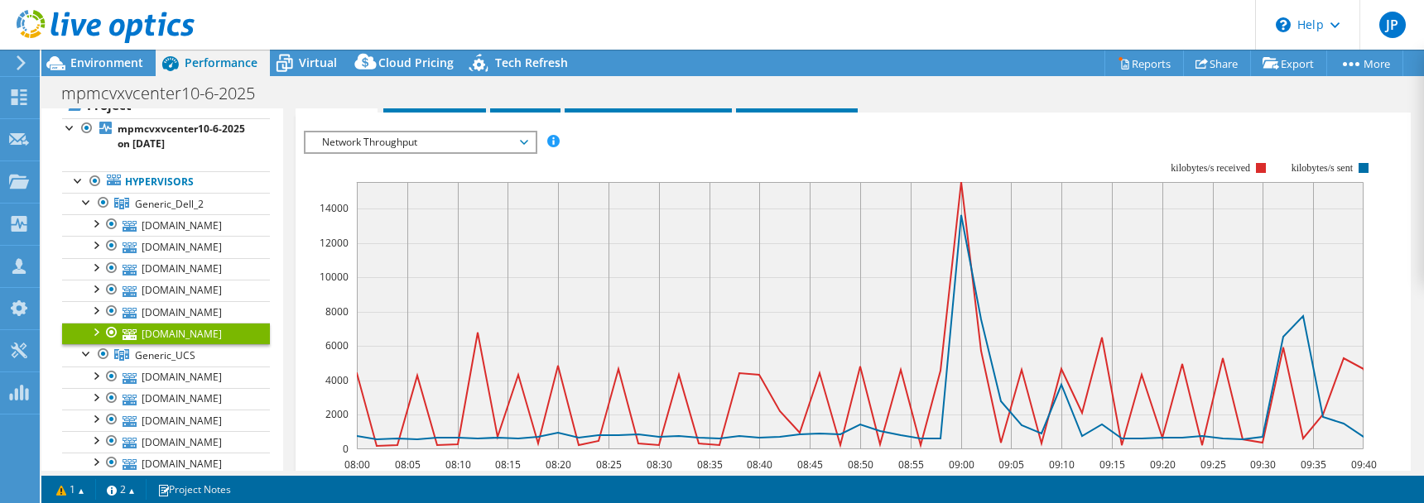
click at [221, 330] on link "[DOMAIN_NAME]" at bounding box center [166, 334] width 208 height 22
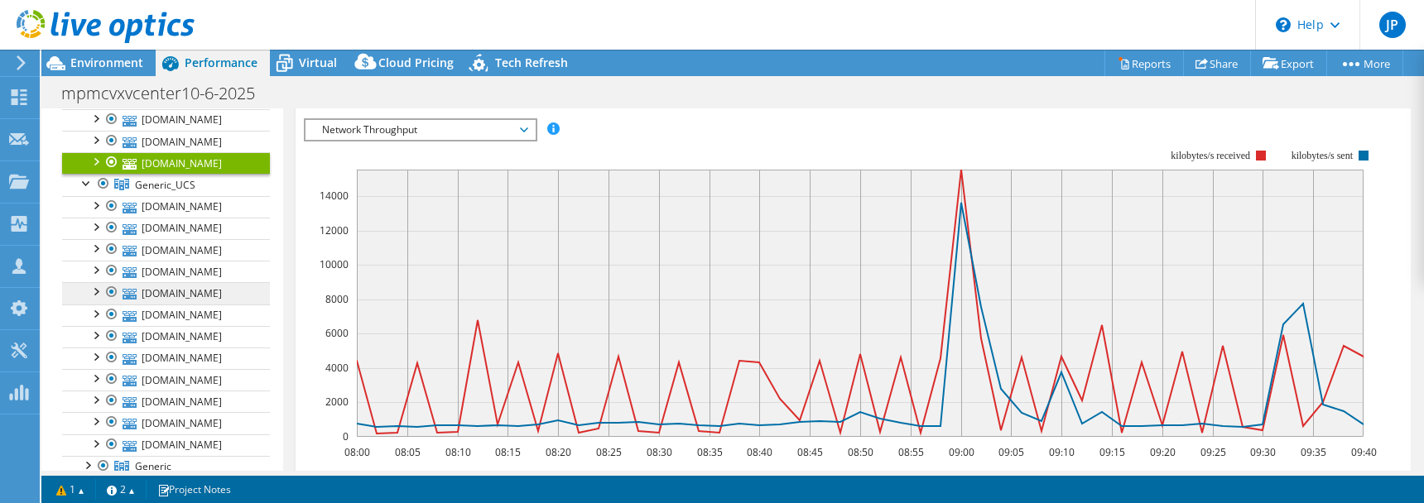
scroll to position [243, 0]
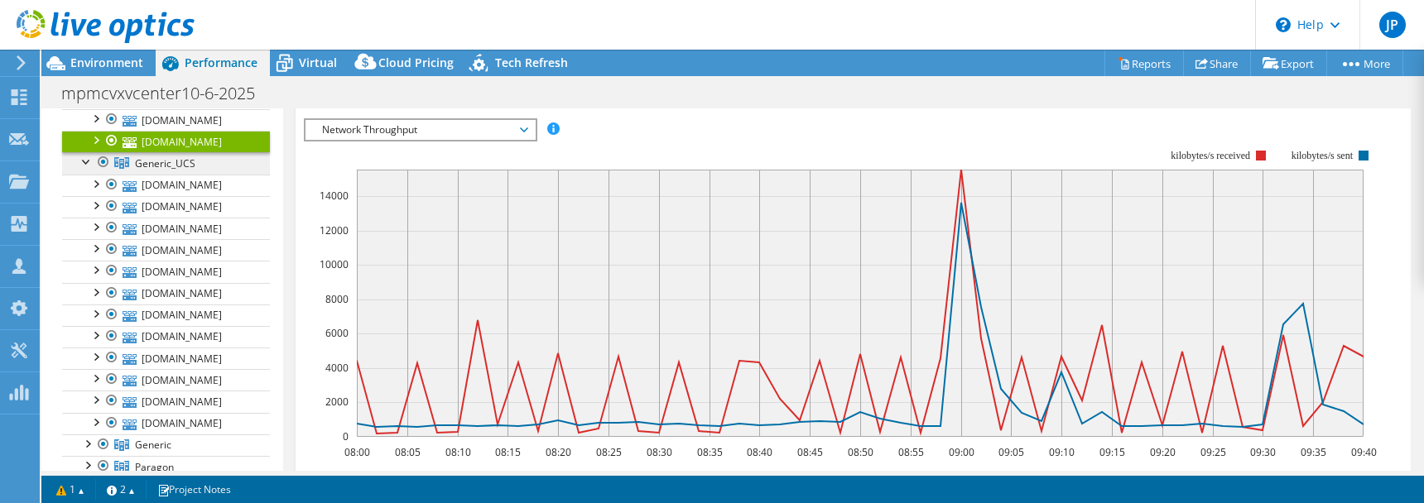
click at [187, 168] on span "Generic_UCS" at bounding box center [165, 164] width 60 height 14
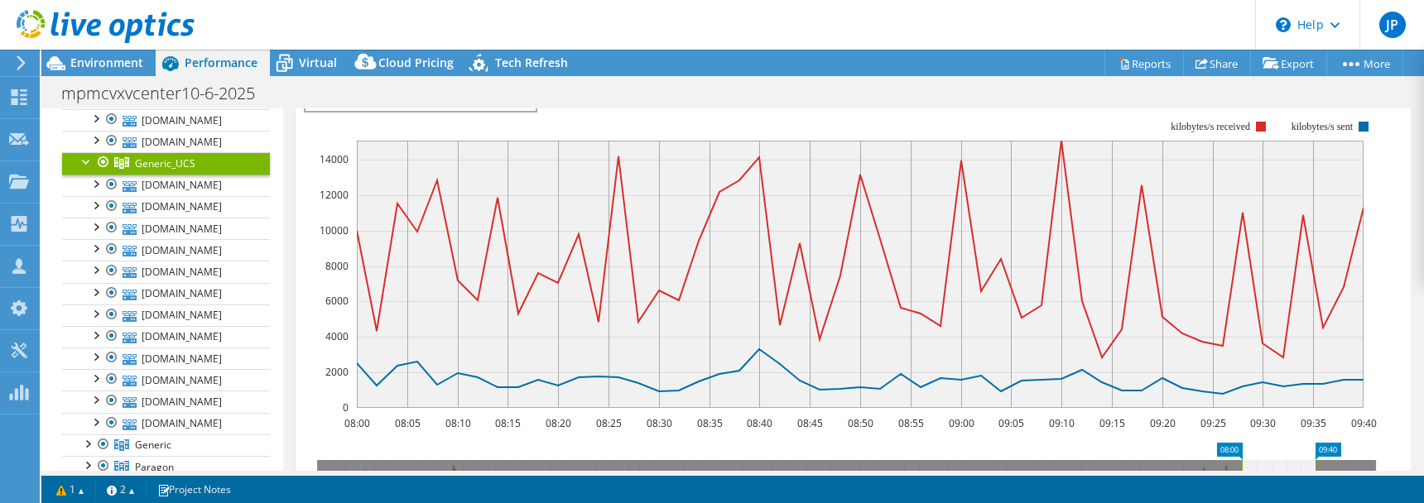
scroll to position [291, 0]
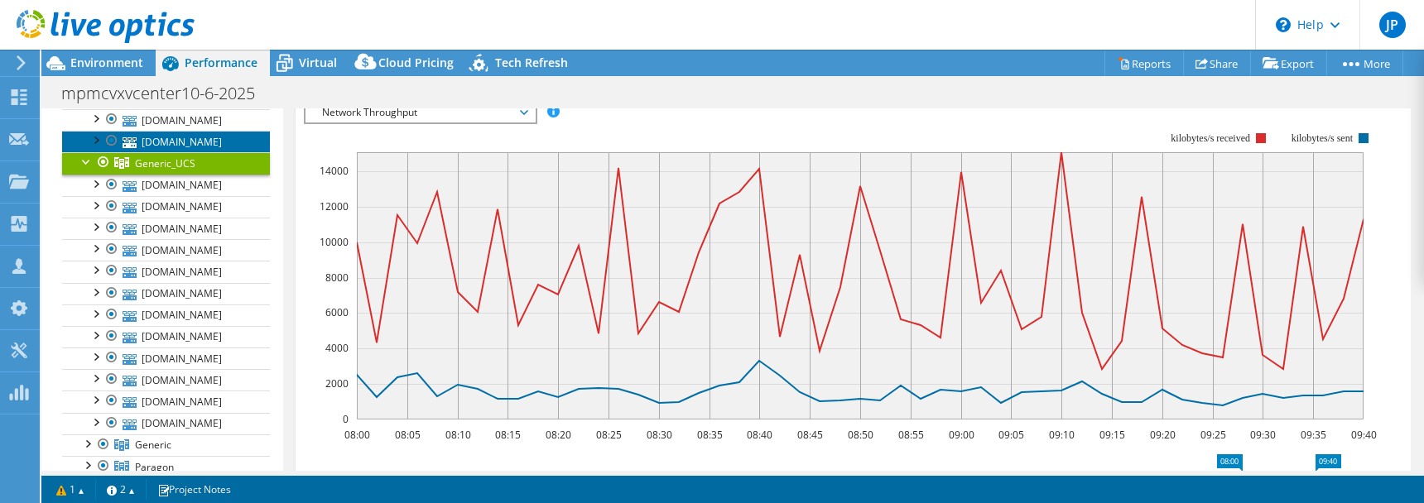
click at [207, 142] on link "[DOMAIN_NAME]" at bounding box center [166, 142] width 208 height 22
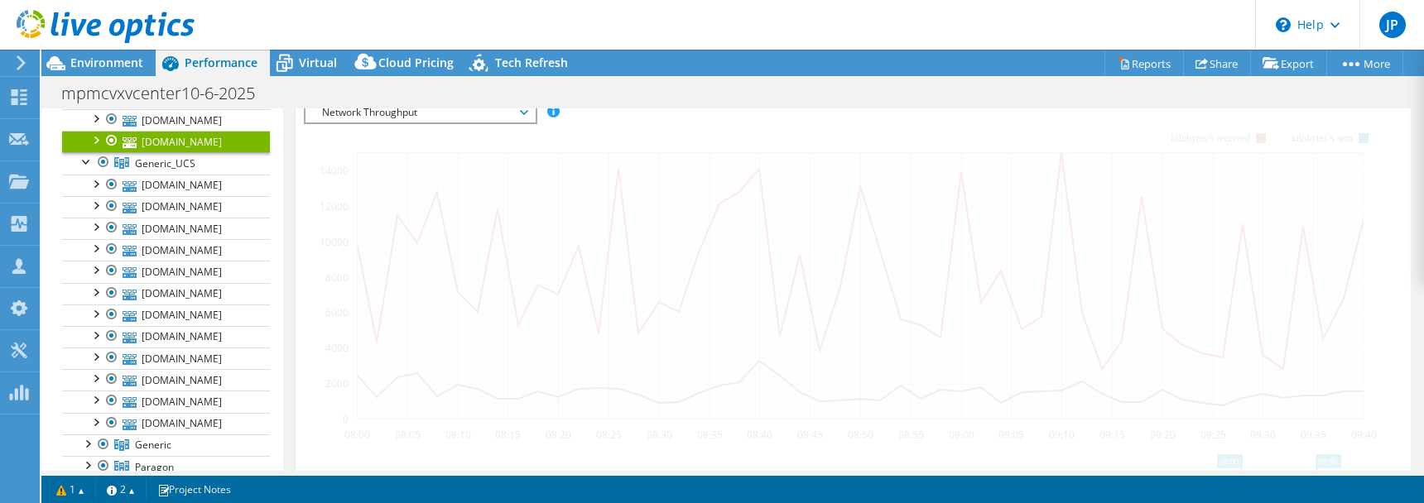
scroll to position [302, 0]
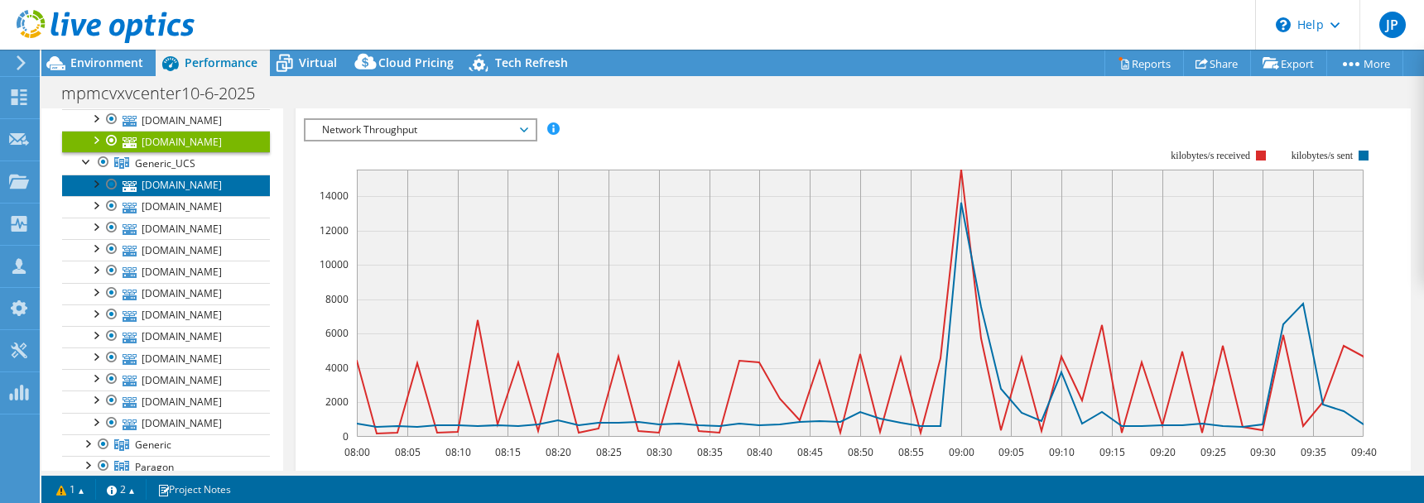
click at [200, 187] on link "[DOMAIN_NAME]" at bounding box center [166, 186] width 208 height 22
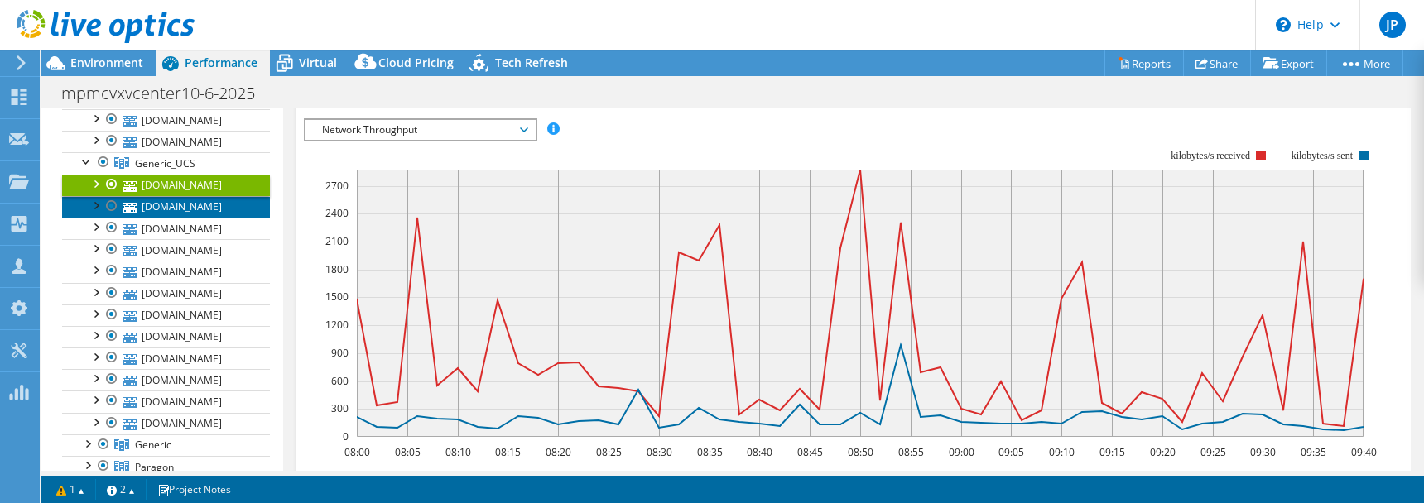
click at [201, 207] on link "[DOMAIN_NAME]" at bounding box center [166, 207] width 208 height 22
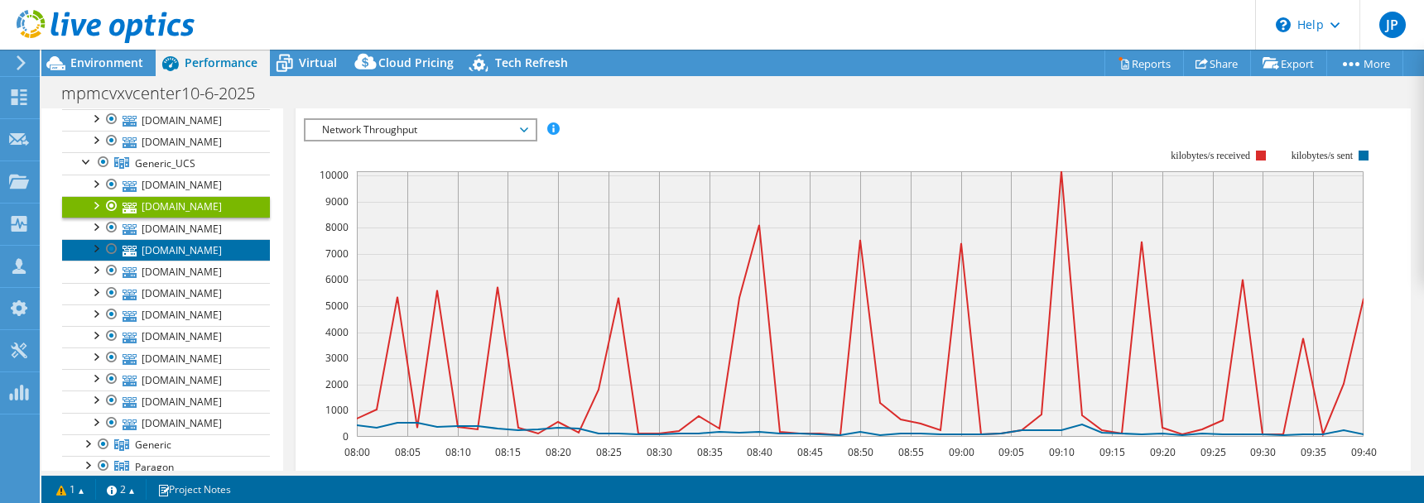
click at [201, 245] on link "[DOMAIN_NAME]" at bounding box center [166, 250] width 208 height 22
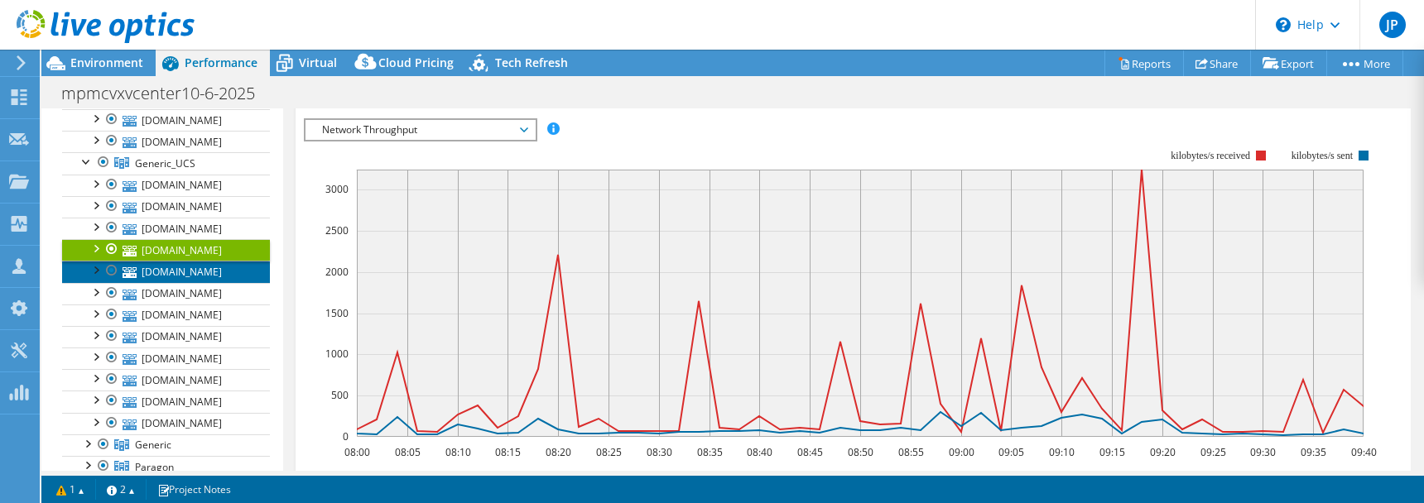
click at [204, 272] on link "[DOMAIN_NAME]" at bounding box center [166, 272] width 208 height 22
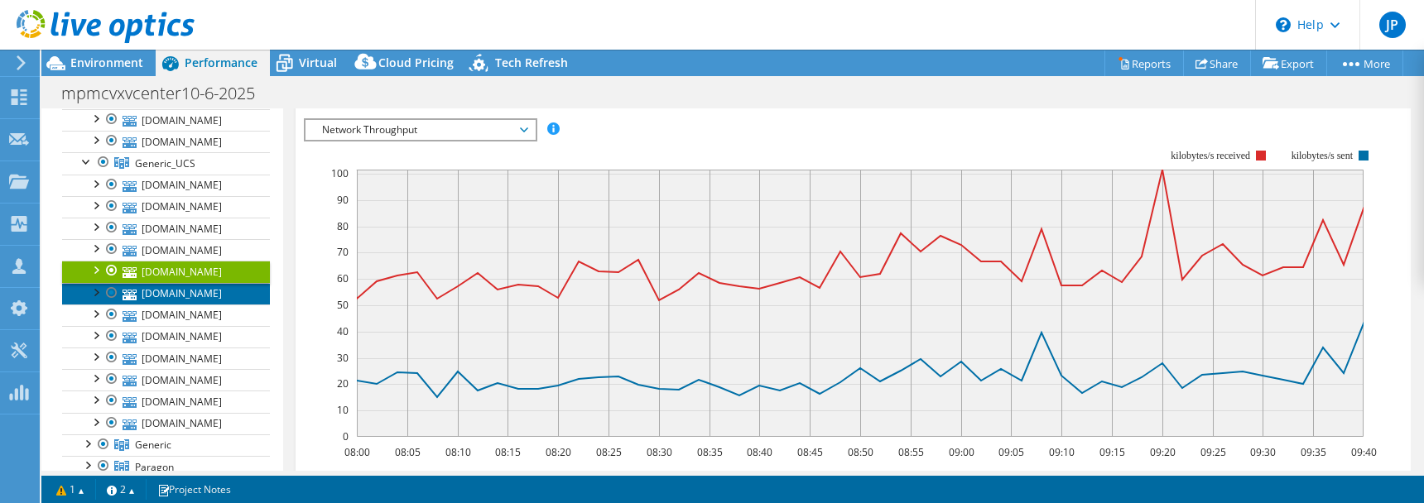
click at [204, 295] on link "[DOMAIN_NAME]" at bounding box center [166, 294] width 208 height 22
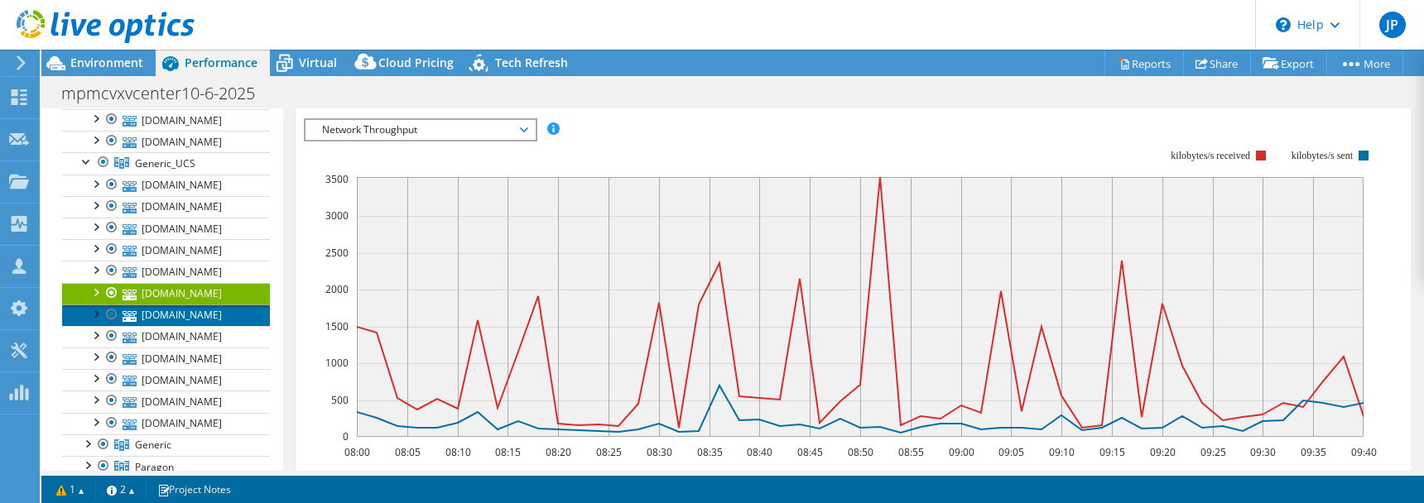
click at [205, 315] on link "[DOMAIN_NAME]" at bounding box center [166, 316] width 208 height 22
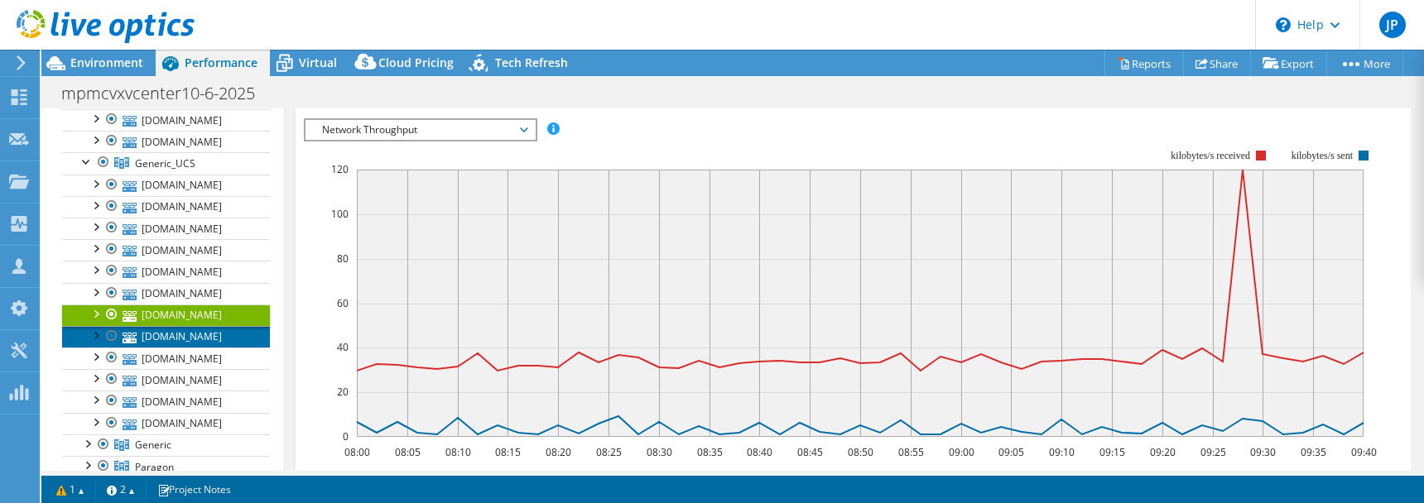
click at [205, 332] on link "[DOMAIN_NAME]" at bounding box center [166, 337] width 208 height 22
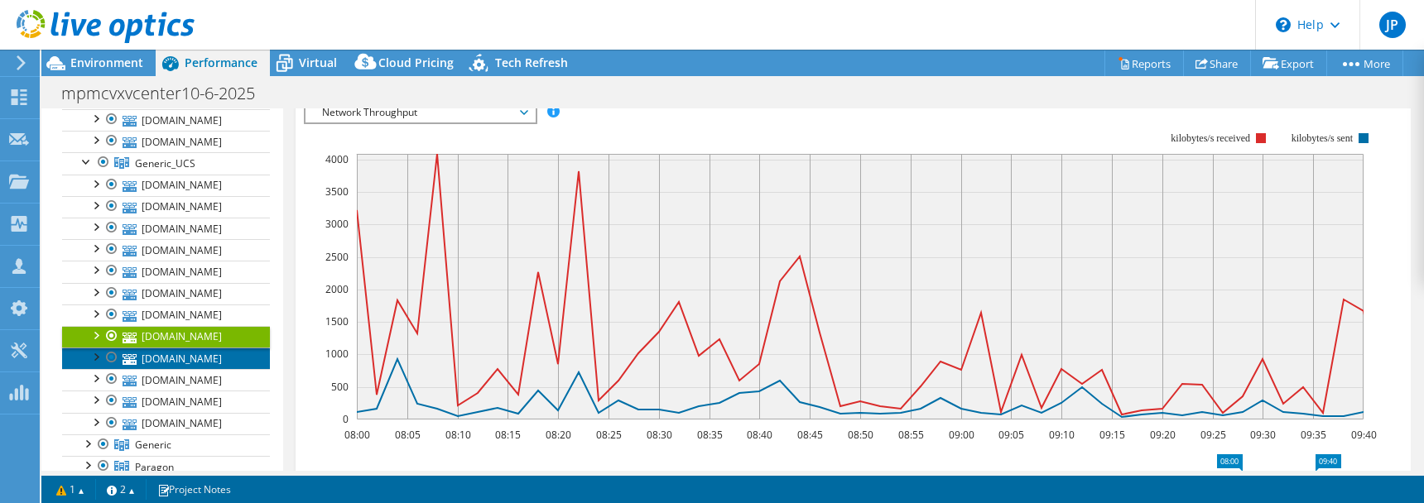
click at [204, 354] on link "[DOMAIN_NAME]" at bounding box center [166, 359] width 208 height 22
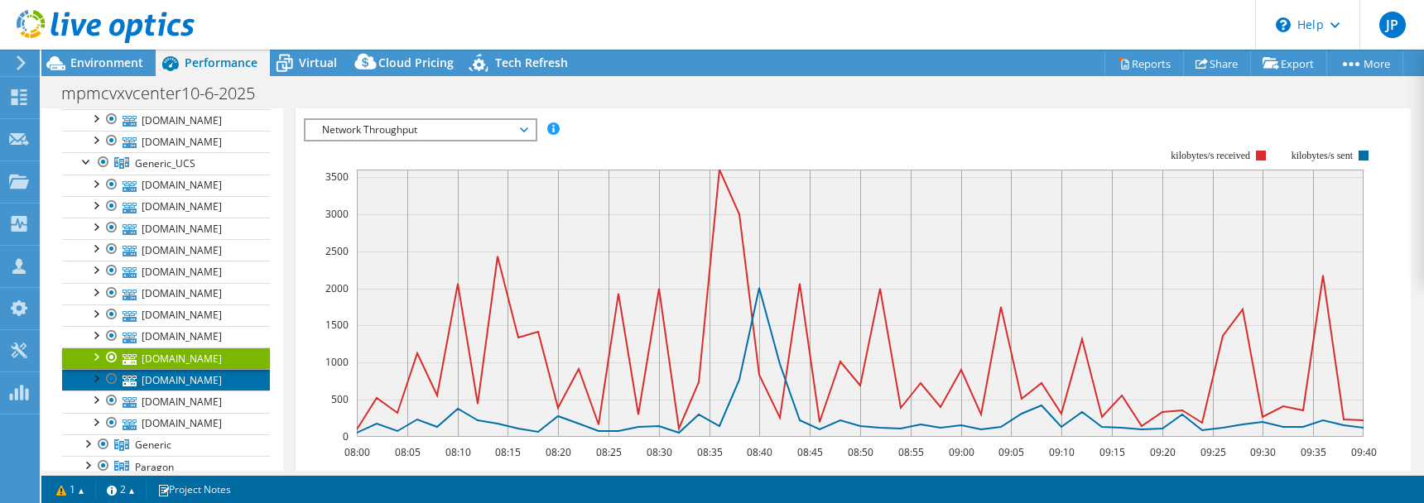
click at [201, 379] on link "[DOMAIN_NAME]" at bounding box center [166, 380] width 208 height 22
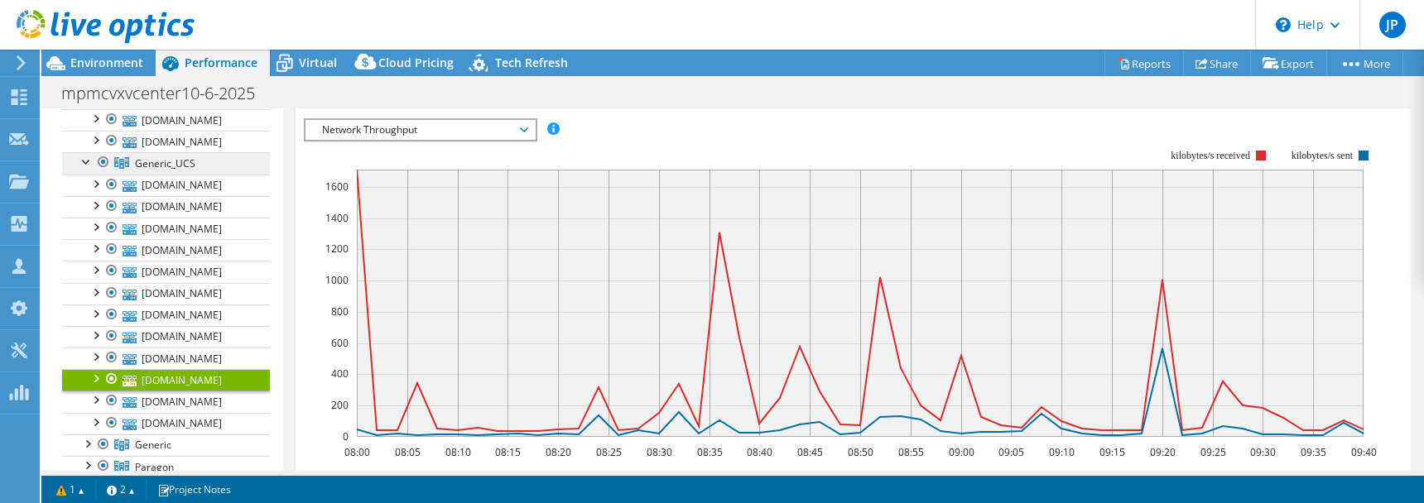
click at [174, 164] on span "Generic_UCS" at bounding box center [165, 164] width 60 height 14
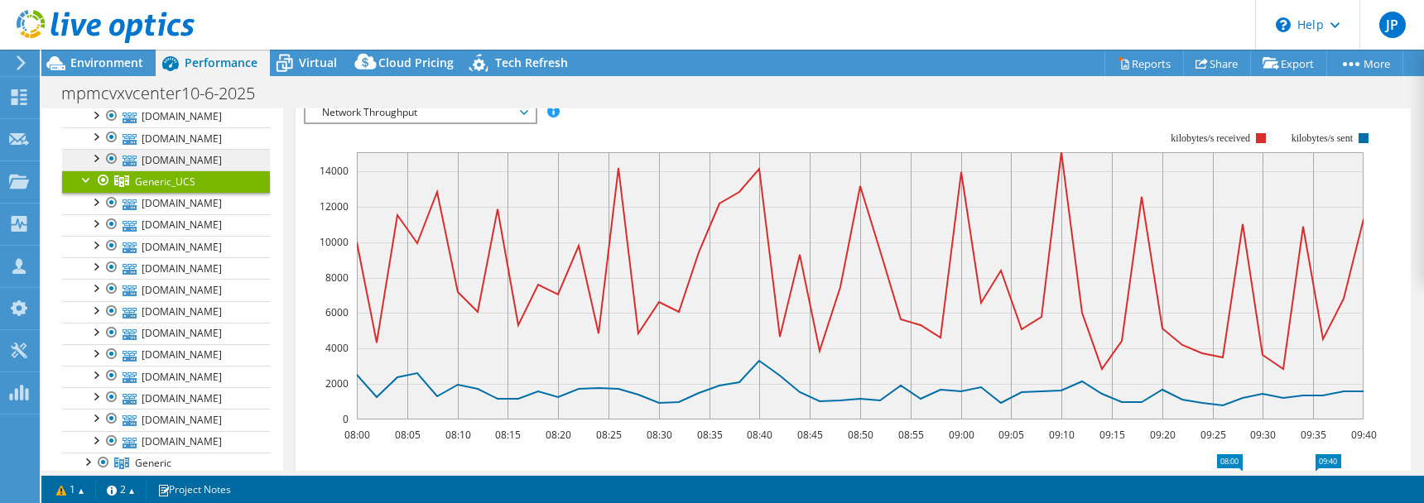
scroll to position [176, 0]
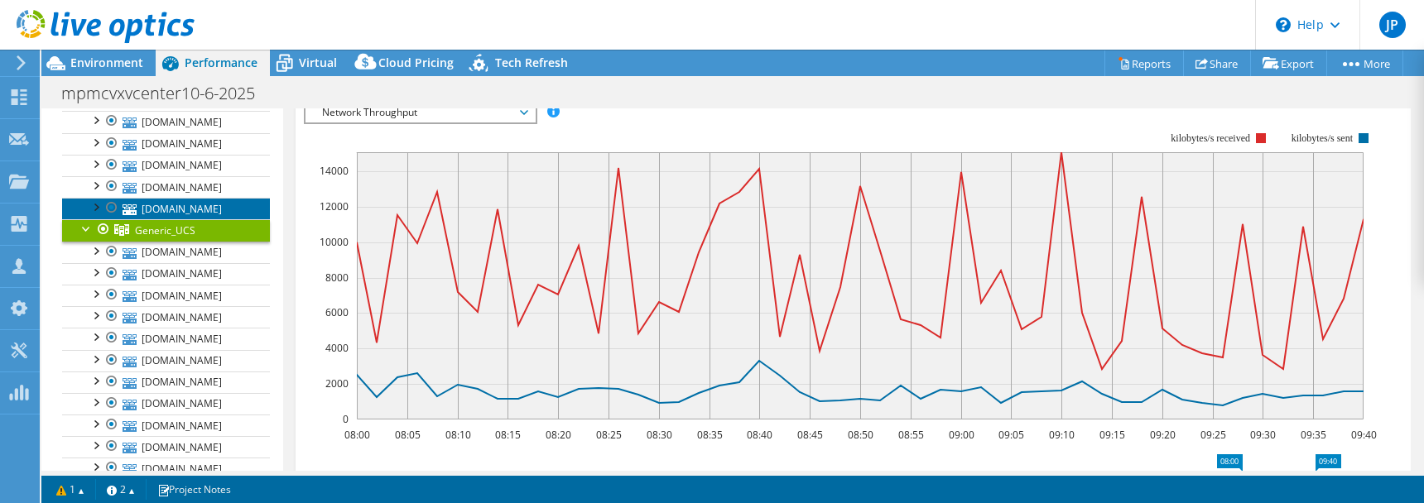
click at [218, 207] on link "[DOMAIN_NAME]" at bounding box center [166, 209] width 208 height 22
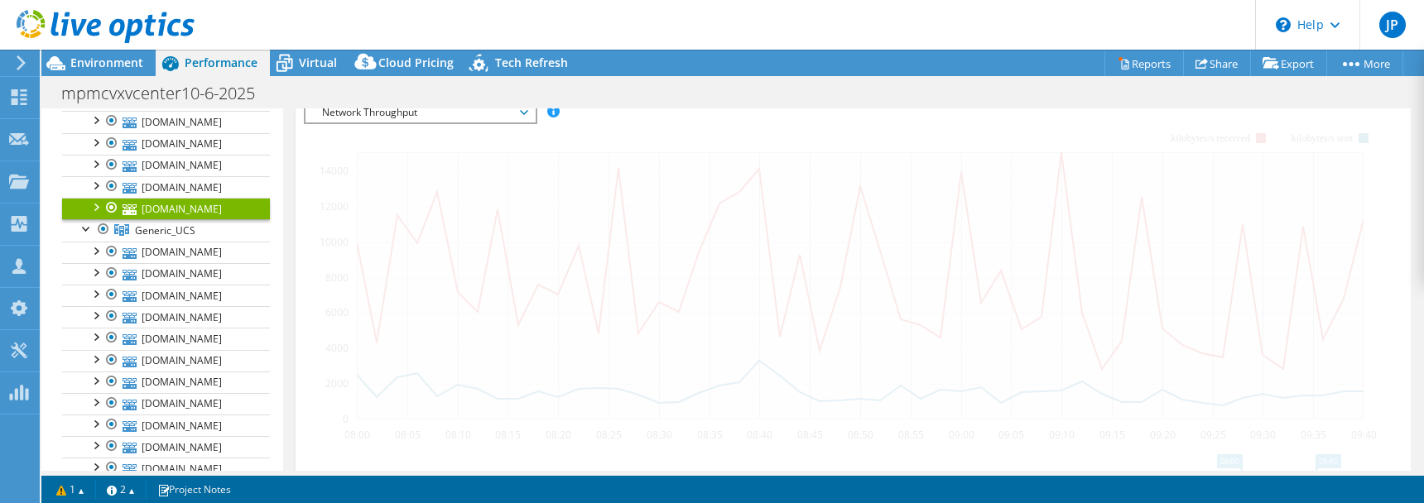
scroll to position [302, 0]
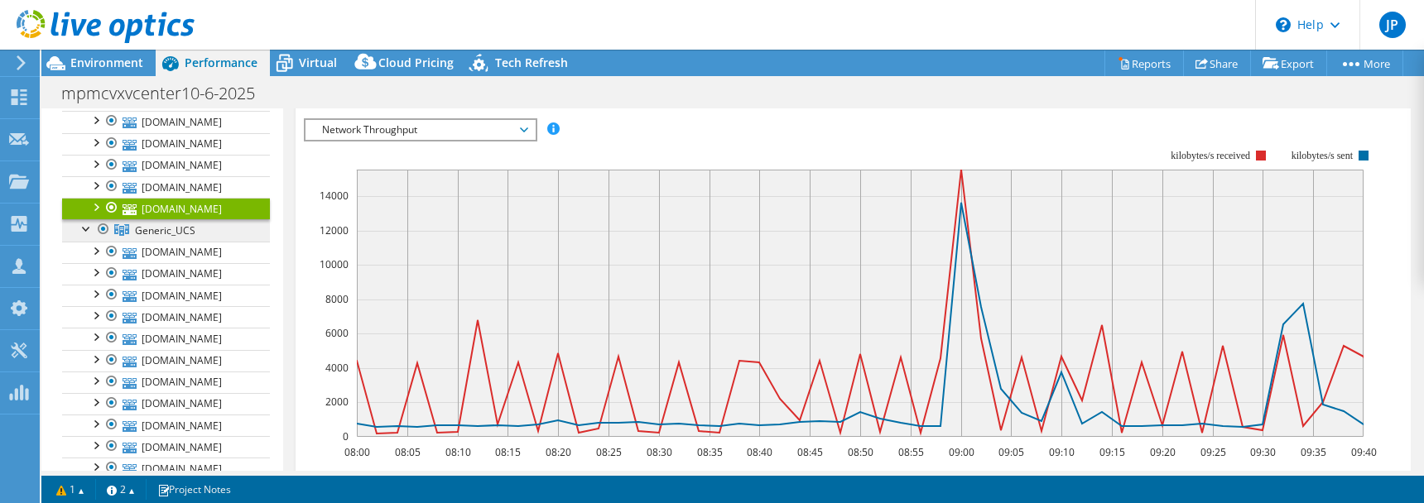
click at [176, 235] on span "Generic_UCS" at bounding box center [165, 231] width 60 height 14
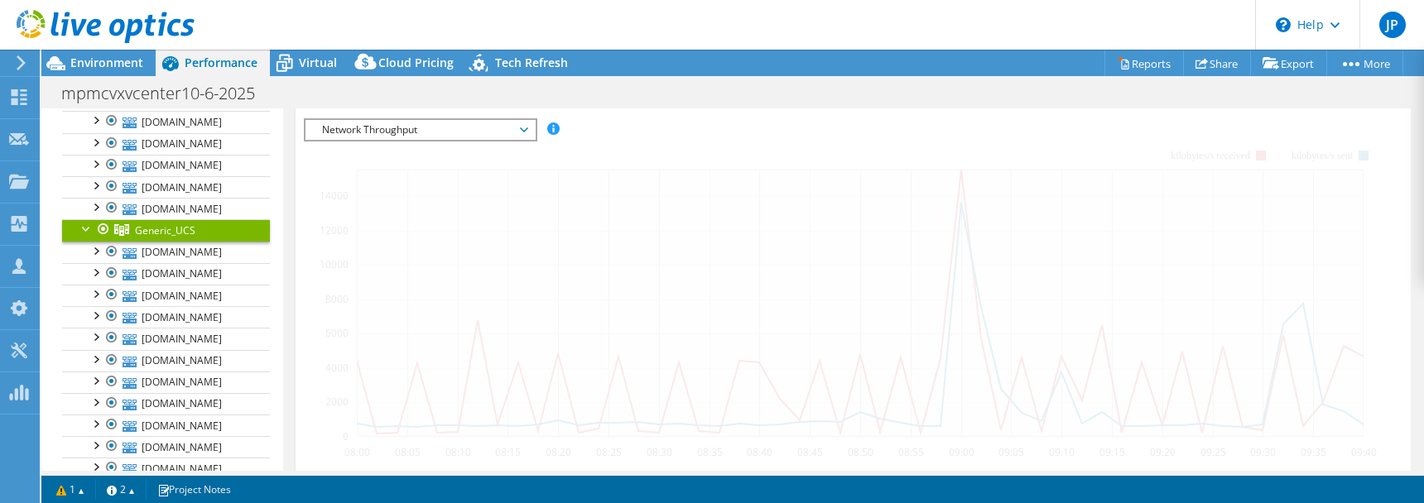
scroll to position [291, 0]
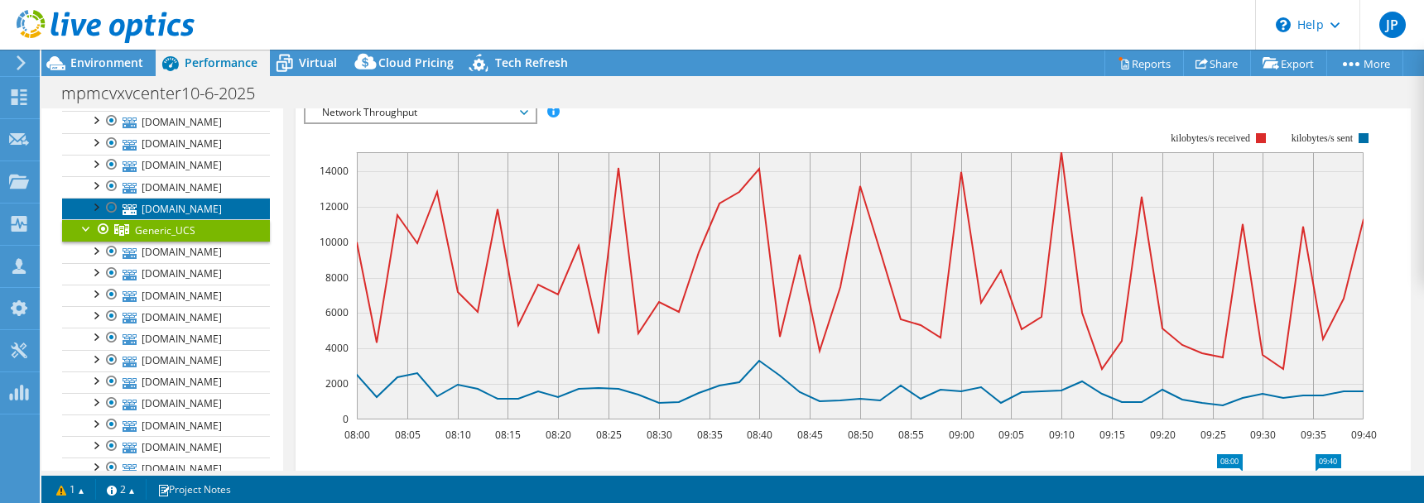
click at [198, 213] on link "[DOMAIN_NAME]" at bounding box center [166, 209] width 208 height 22
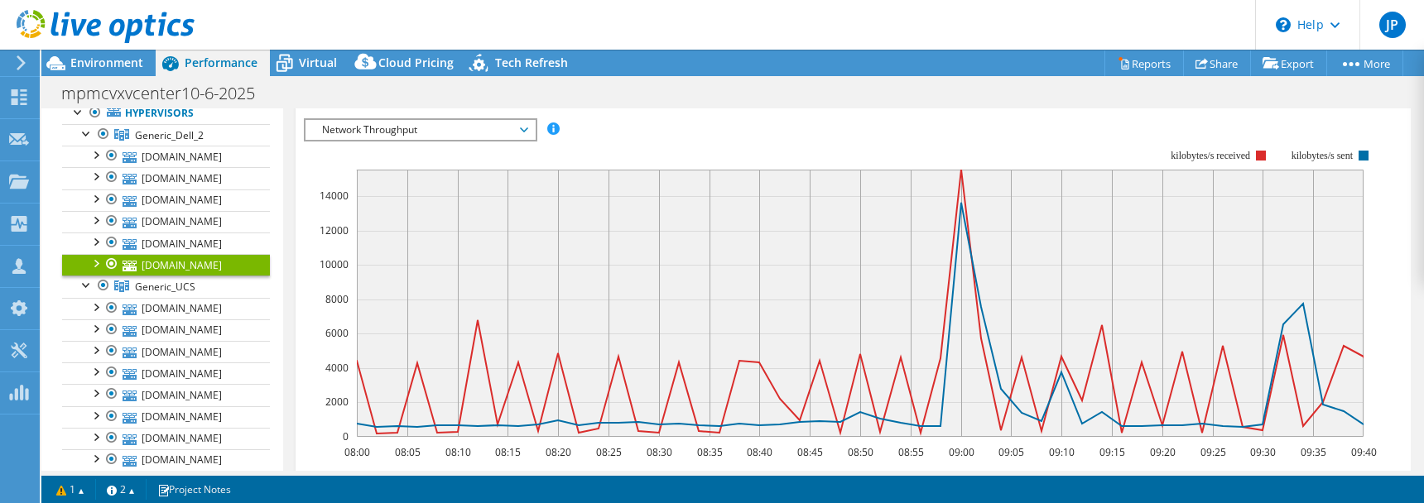
scroll to position [93, 0]
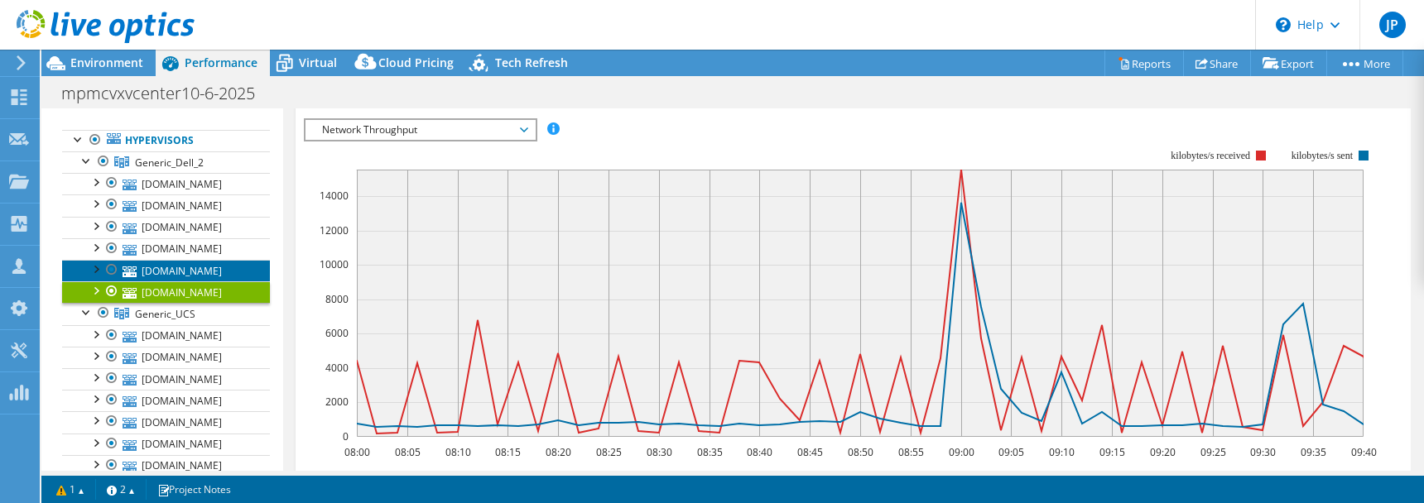
click at [229, 264] on link "[DOMAIN_NAME]" at bounding box center [166, 271] width 208 height 22
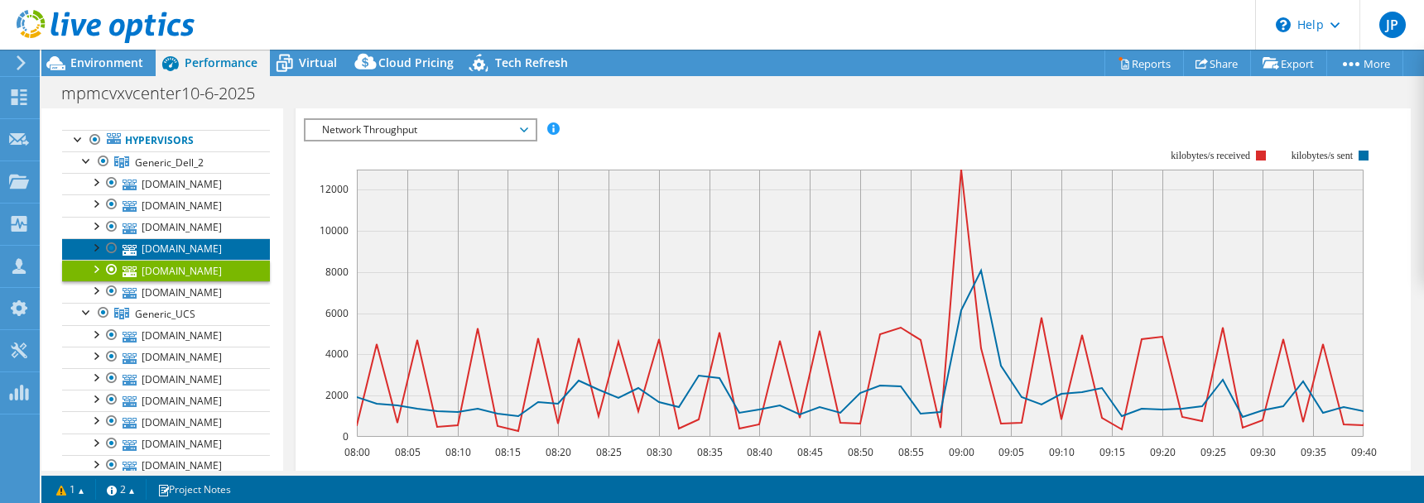
click at [231, 249] on link "[DOMAIN_NAME]" at bounding box center [166, 249] width 208 height 22
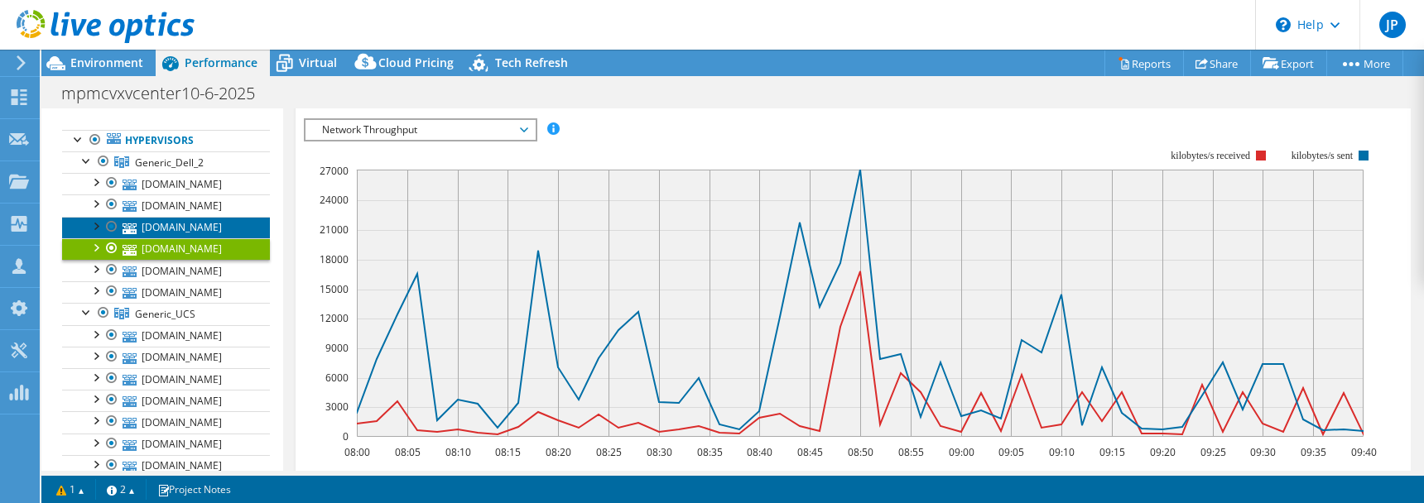
click at [228, 227] on link "[DOMAIN_NAME]" at bounding box center [166, 228] width 208 height 22
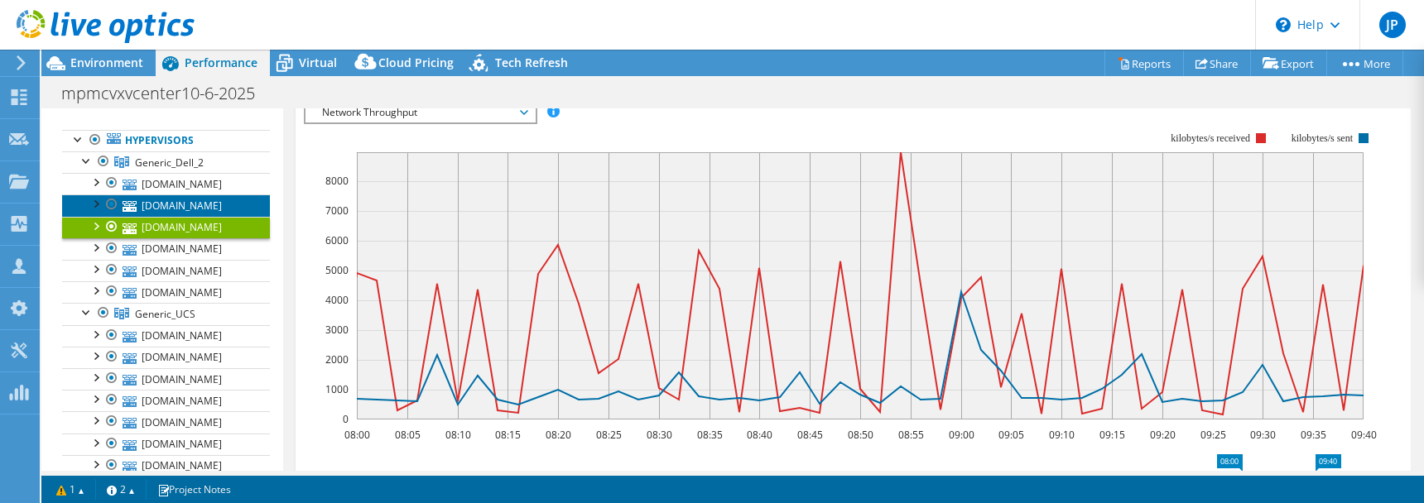
click at [224, 206] on link "[DOMAIN_NAME]" at bounding box center [166, 206] width 208 height 22
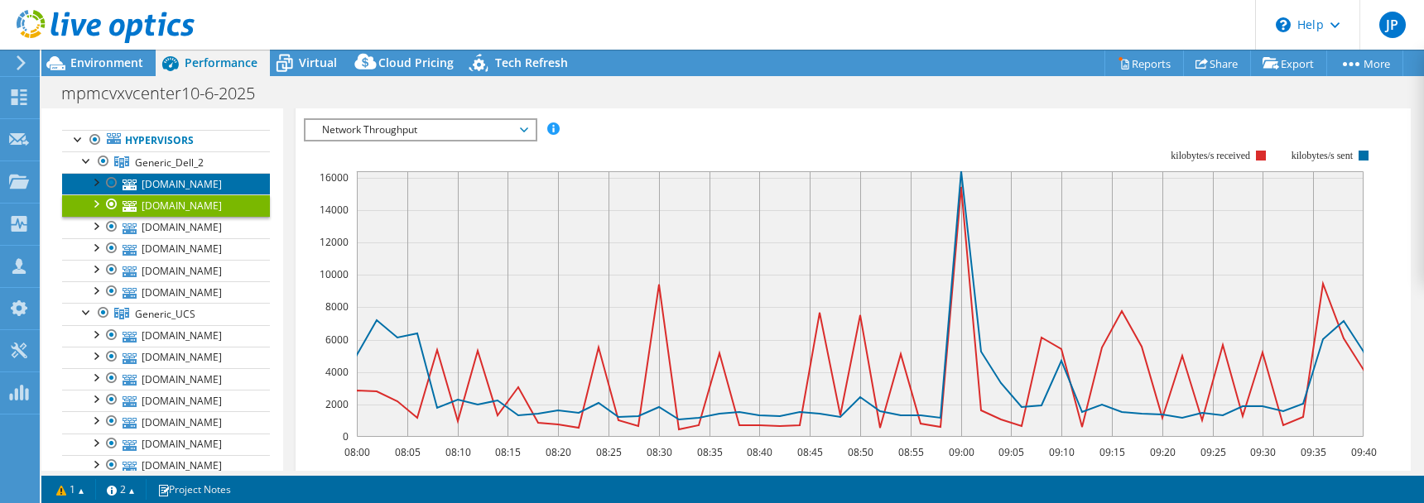
click at [217, 185] on link "[DOMAIN_NAME]" at bounding box center [166, 184] width 208 height 22
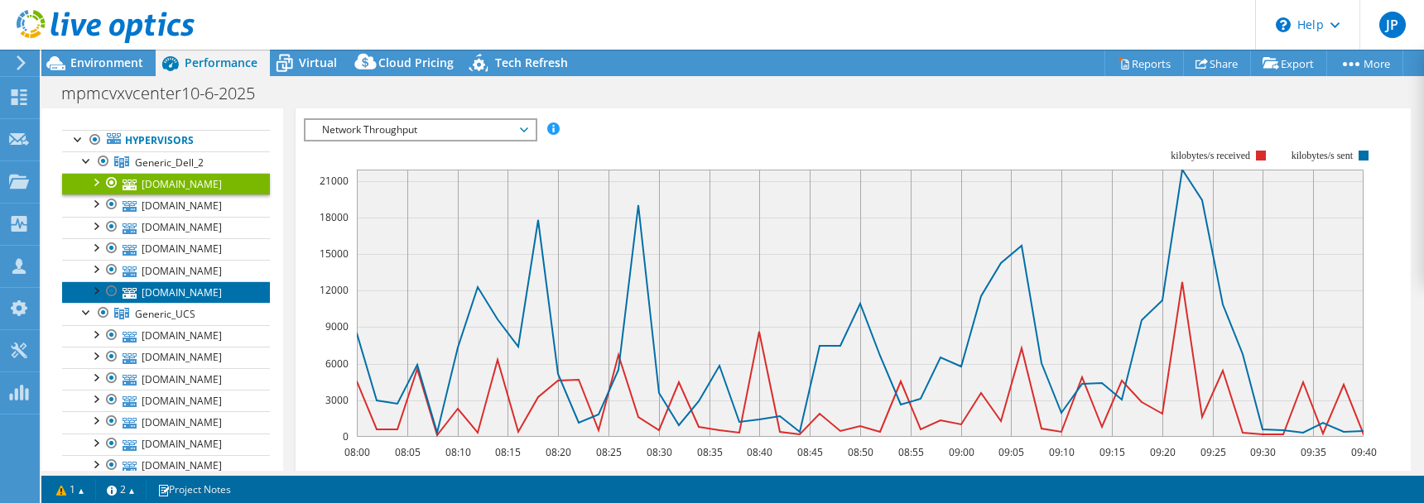
click at [219, 293] on link "[DOMAIN_NAME]" at bounding box center [166, 293] width 208 height 22
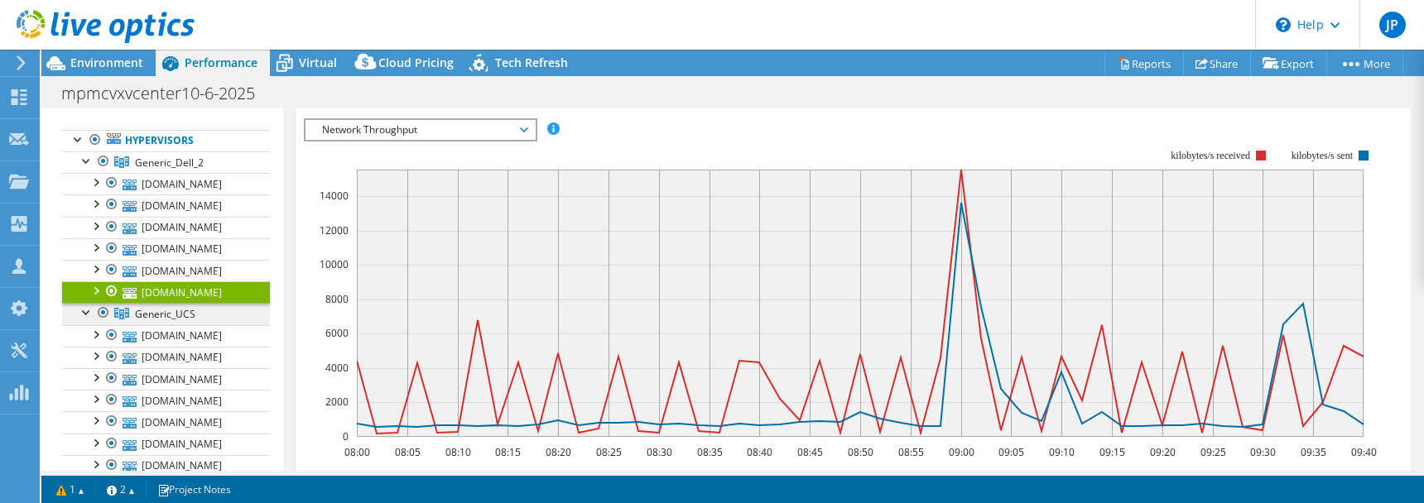
click at [200, 311] on link "Generic_UCS" at bounding box center [166, 314] width 208 height 22
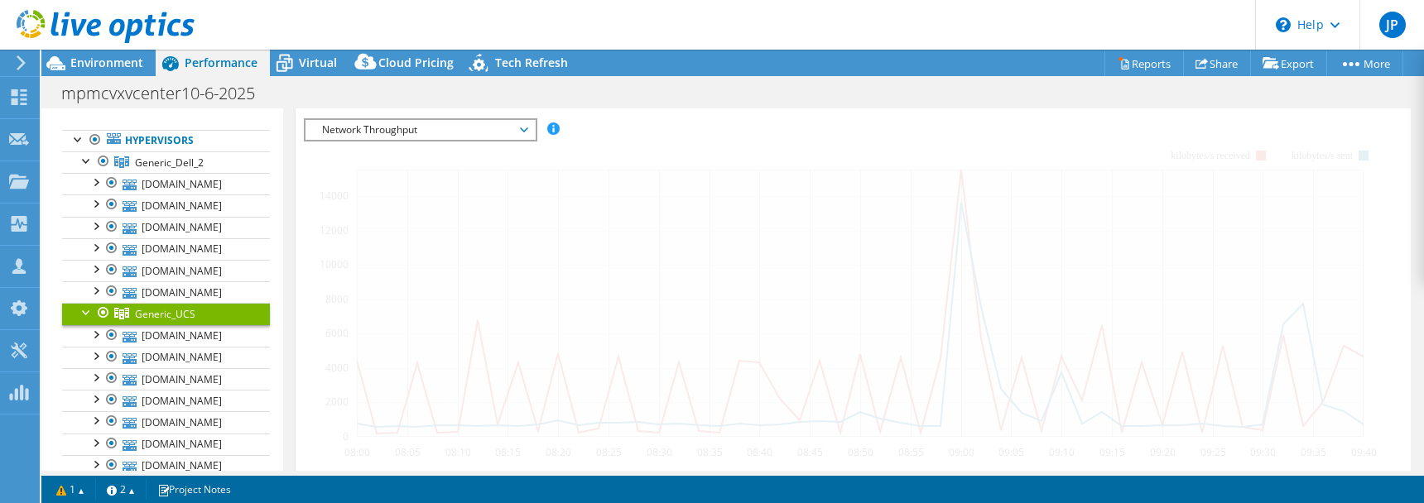
scroll to position [291, 0]
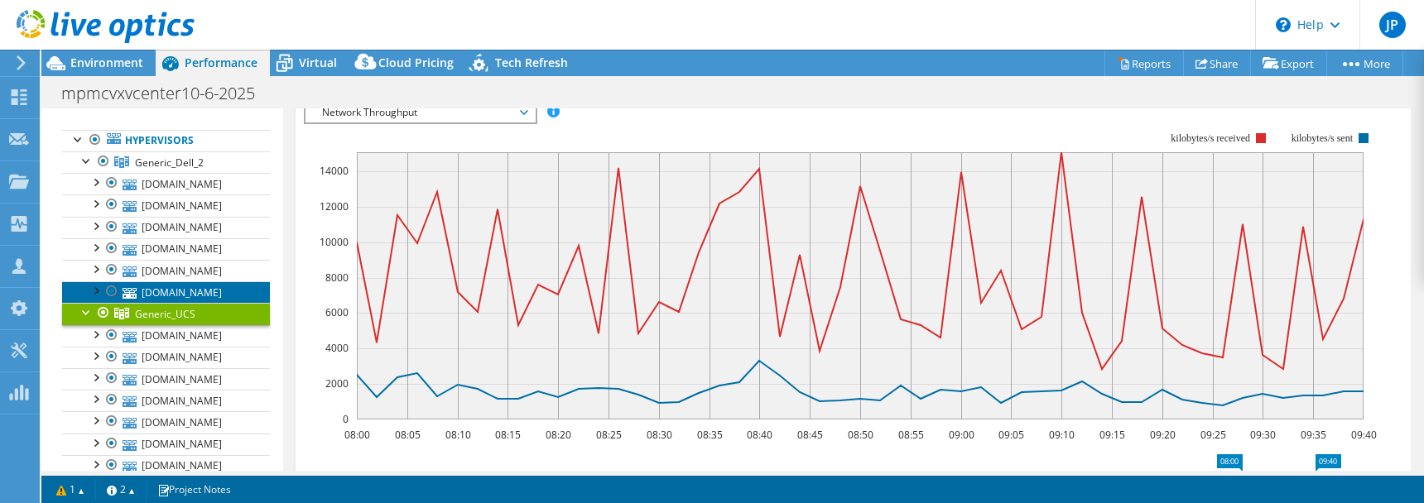
click at [210, 282] on link "[DOMAIN_NAME]" at bounding box center [166, 293] width 208 height 22
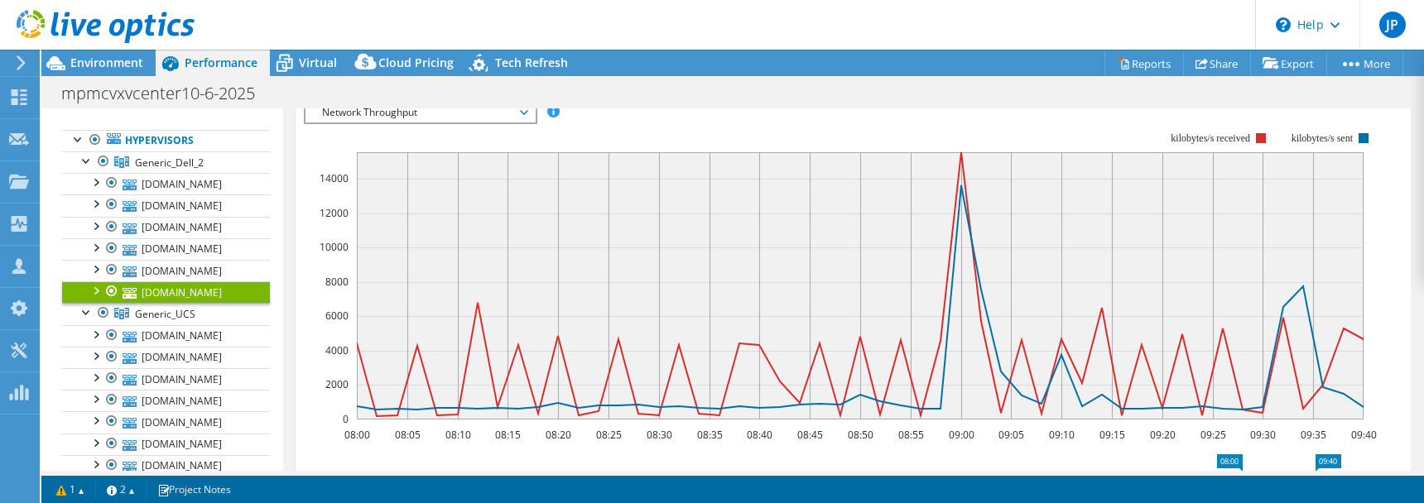
scroll to position [302, 0]
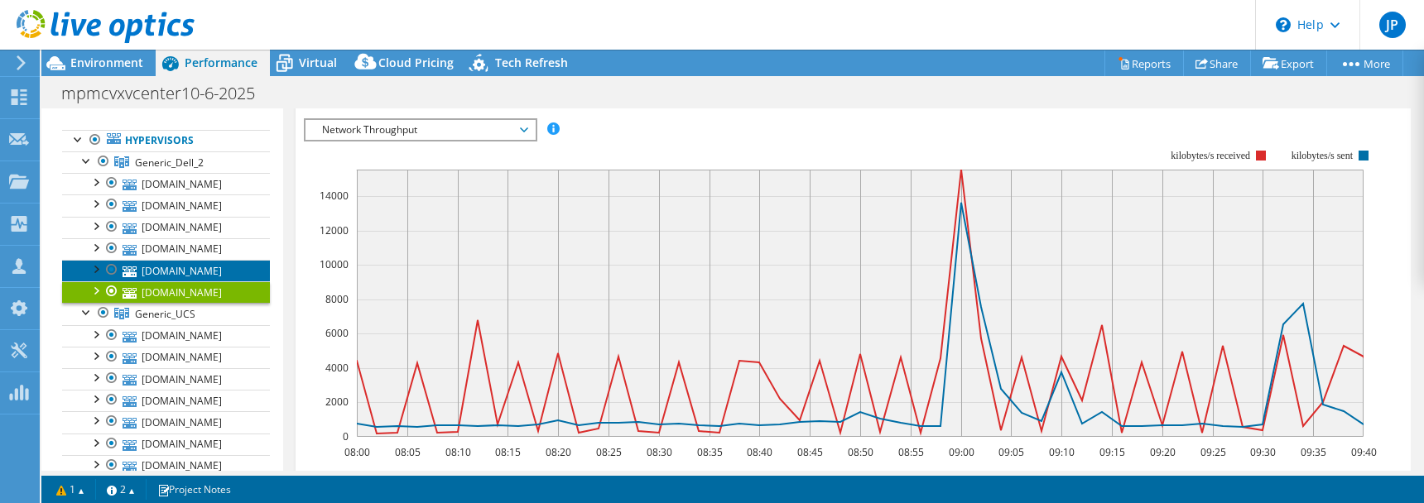
click at [213, 275] on link "[DOMAIN_NAME]" at bounding box center [166, 271] width 208 height 22
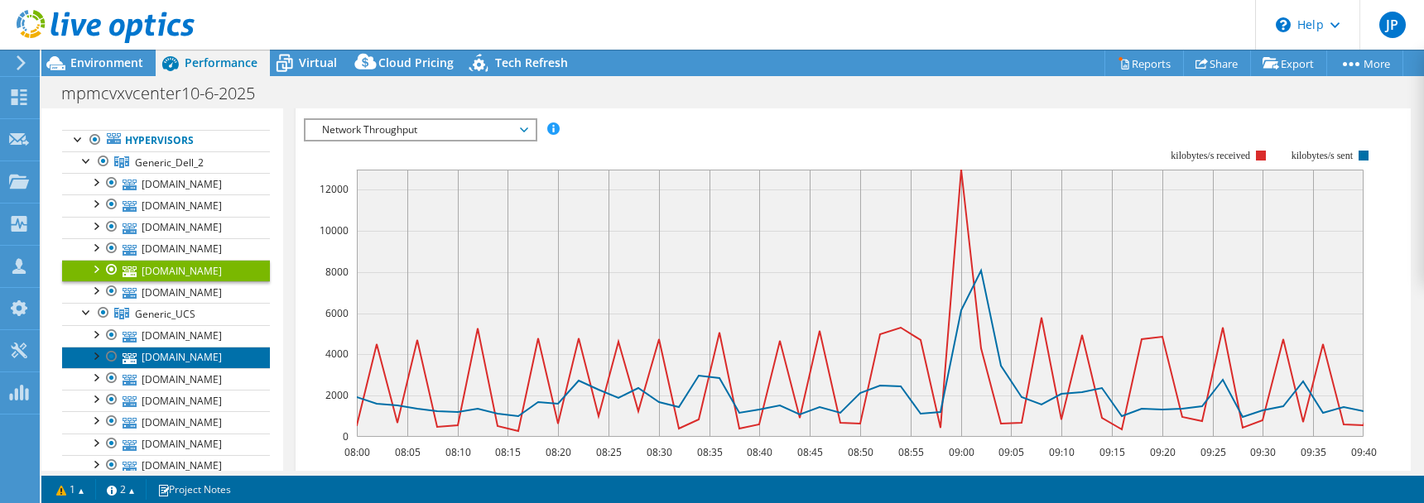
click at [195, 359] on link "[DOMAIN_NAME]" at bounding box center [166, 358] width 208 height 22
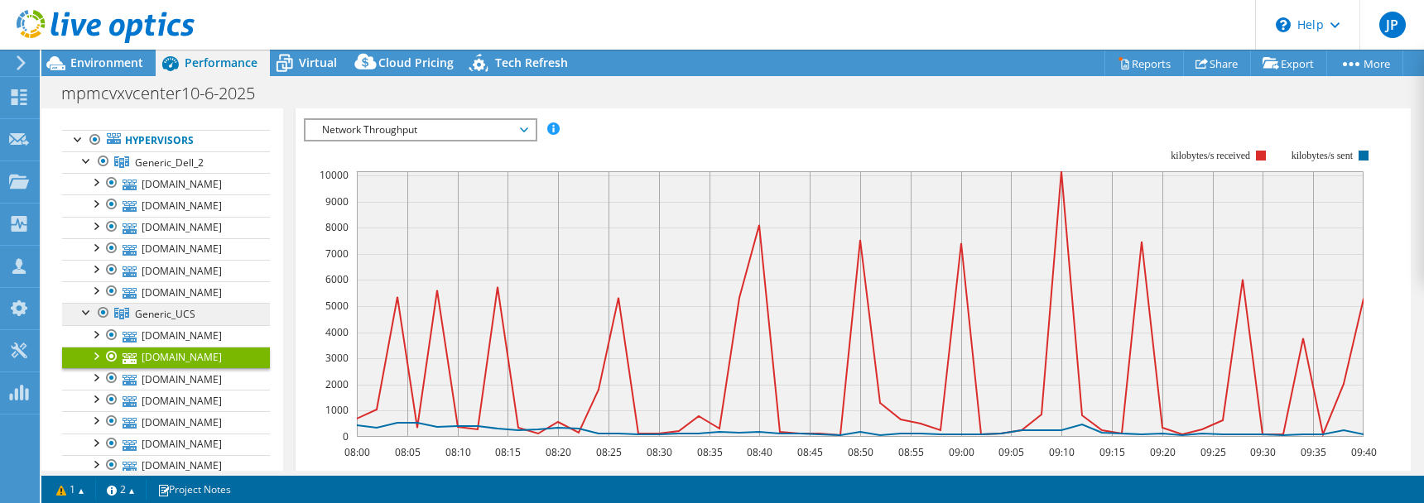
click at [176, 315] on span "Generic_UCS" at bounding box center [165, 314] width 60 height 14
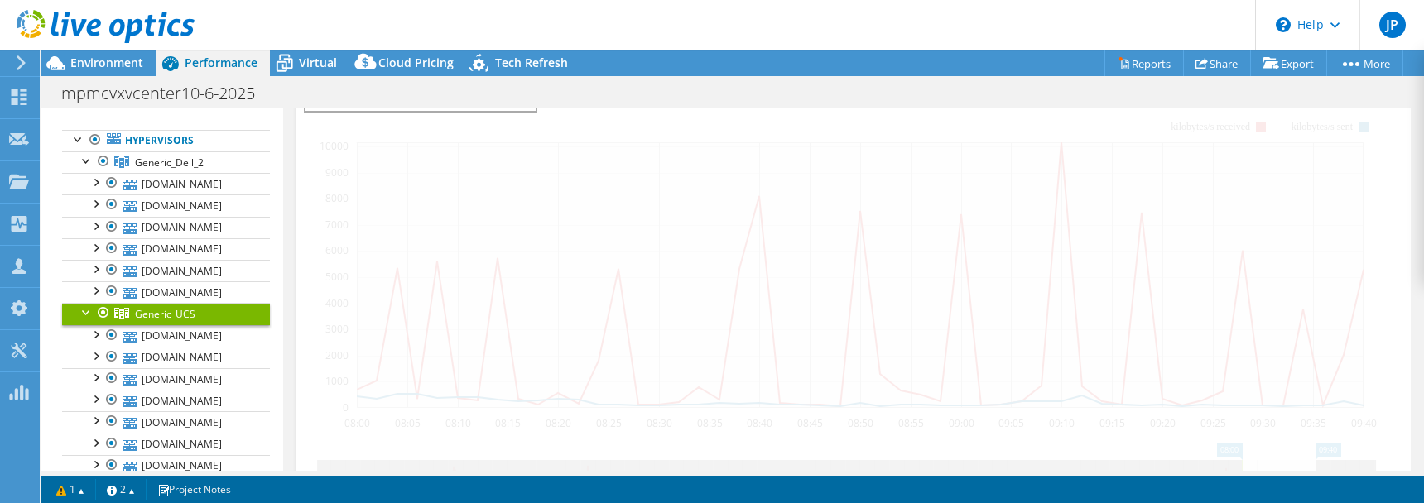
scroll to position [291, 0]
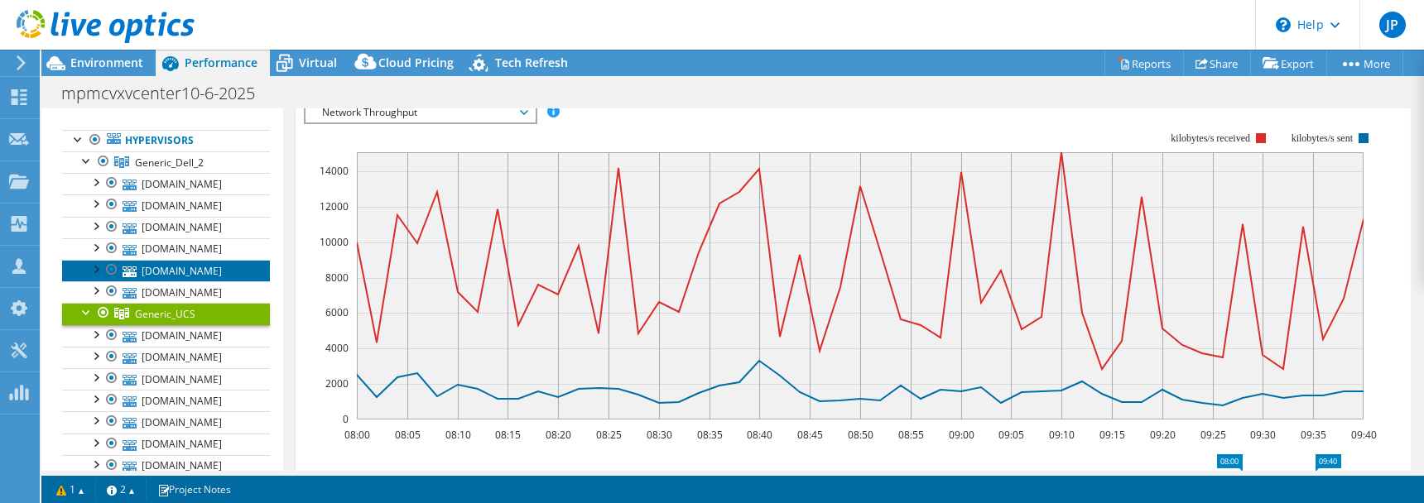
click at [190, 266] on link "[DOMAIN_NAME]" at bounding box center [166, 271] width 208 height 22
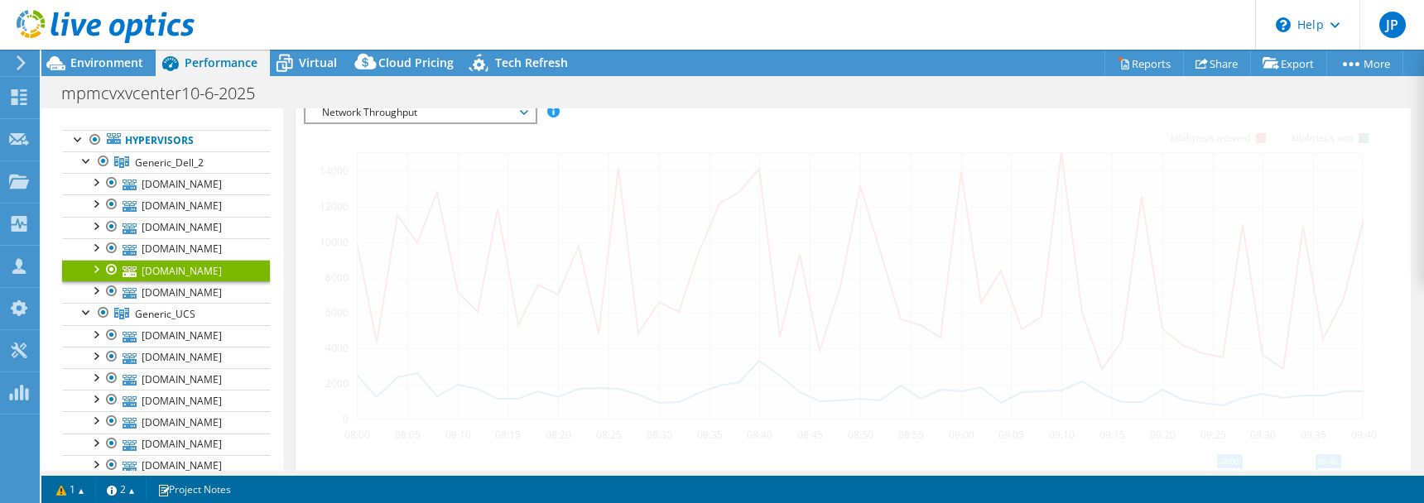
scroll to position [302, 0]
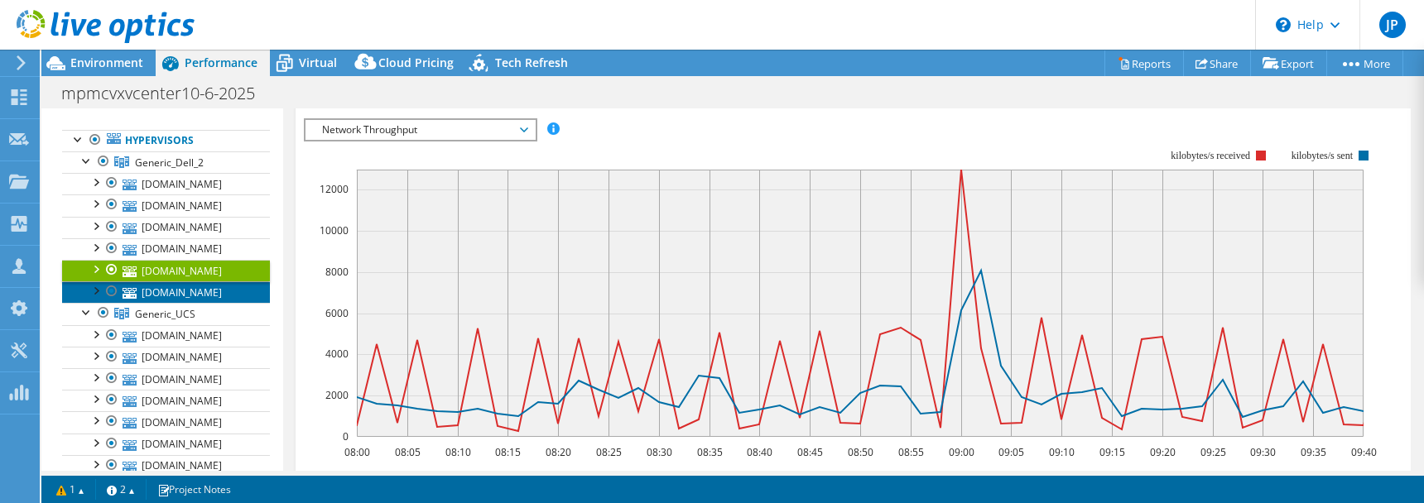
click at [185, 291] on link "[DOMAIN_NAME]" at bounding box center [166, 293] width 208 height 22
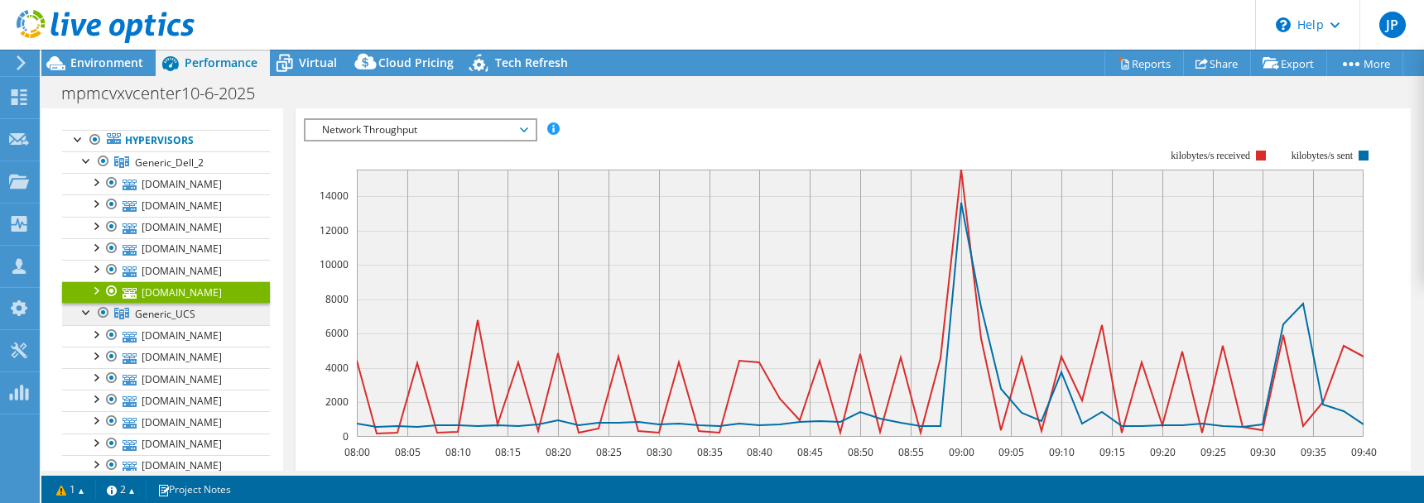
click at [184, 311] on span "Generic_UCS" at bounding box center [165, 314] width 60 height 14
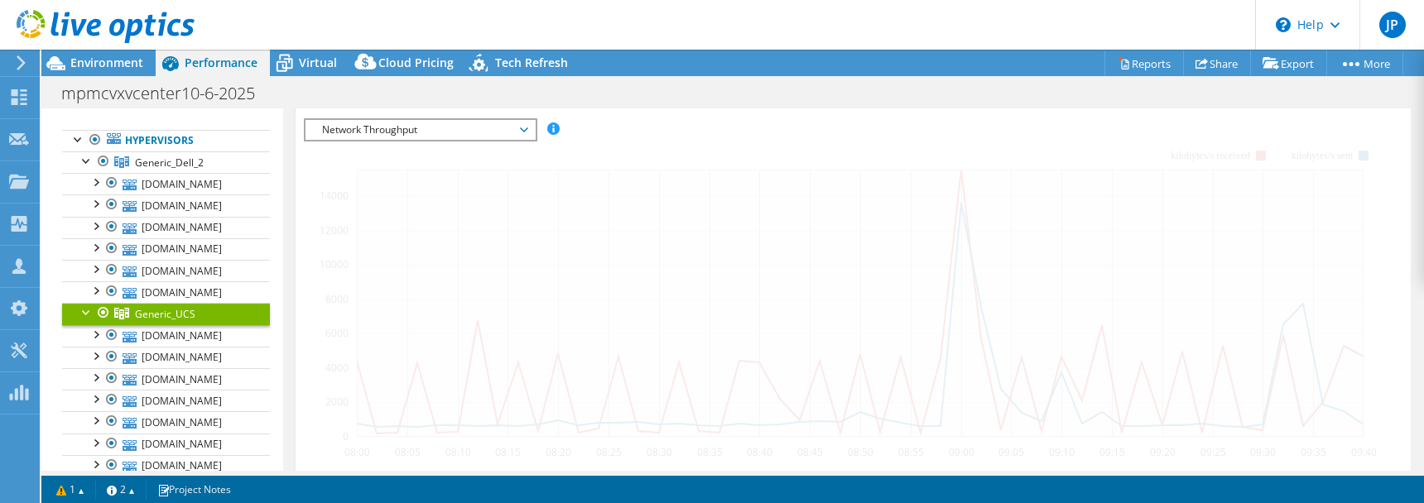
scroll to position [291, 0]
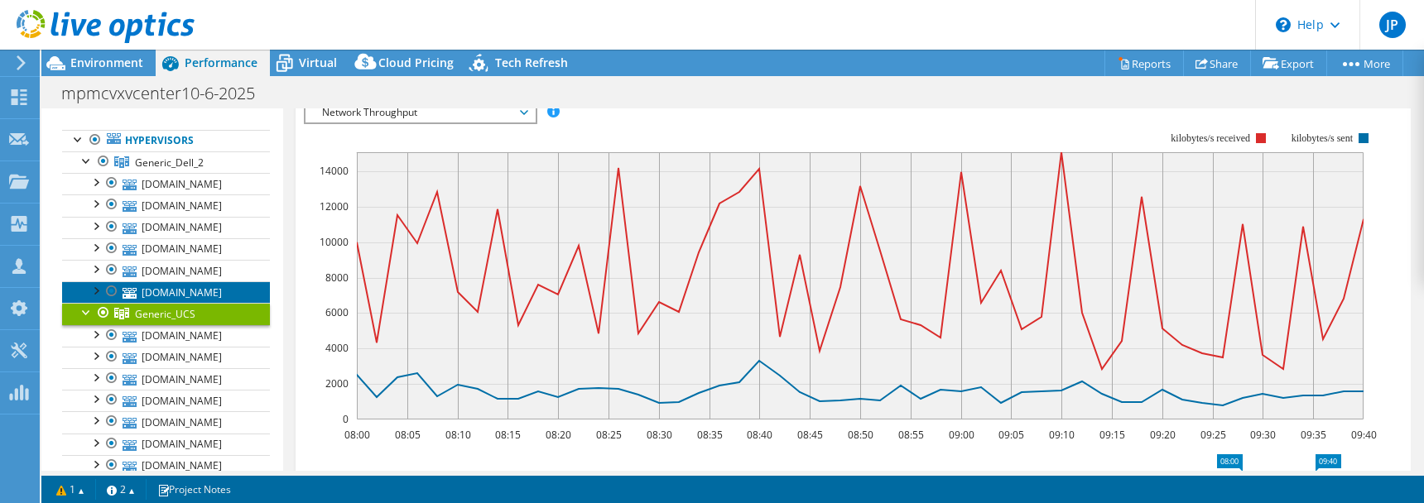
click at [187, 287] on link "[DOMAIN_NAME]" at bounding box center [166, 293] width 208 height 22
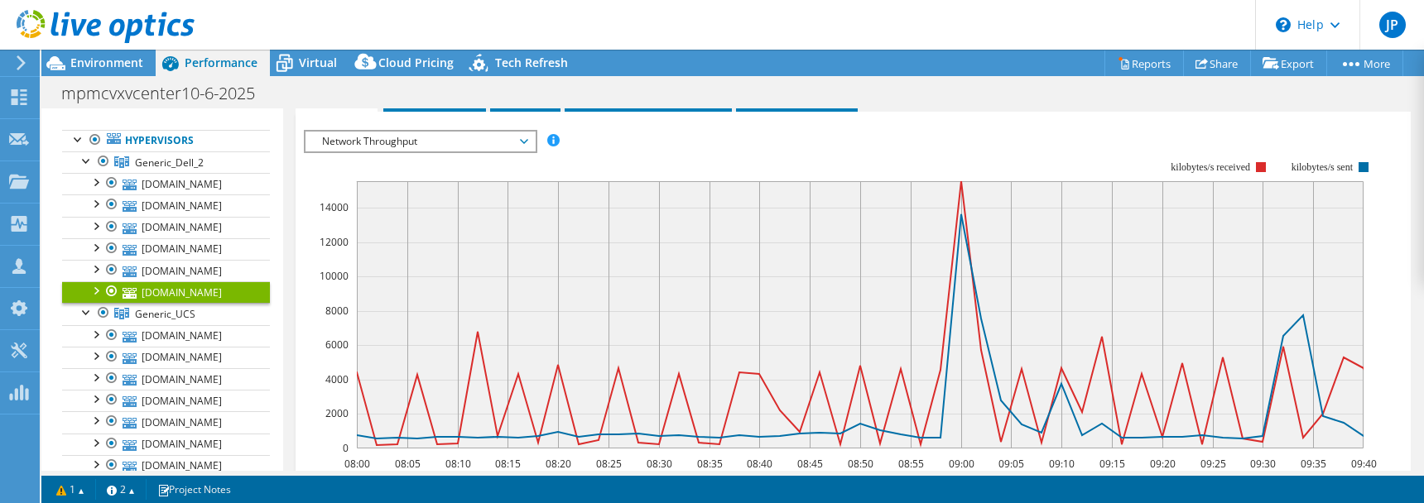
scroll to position [302, 0]
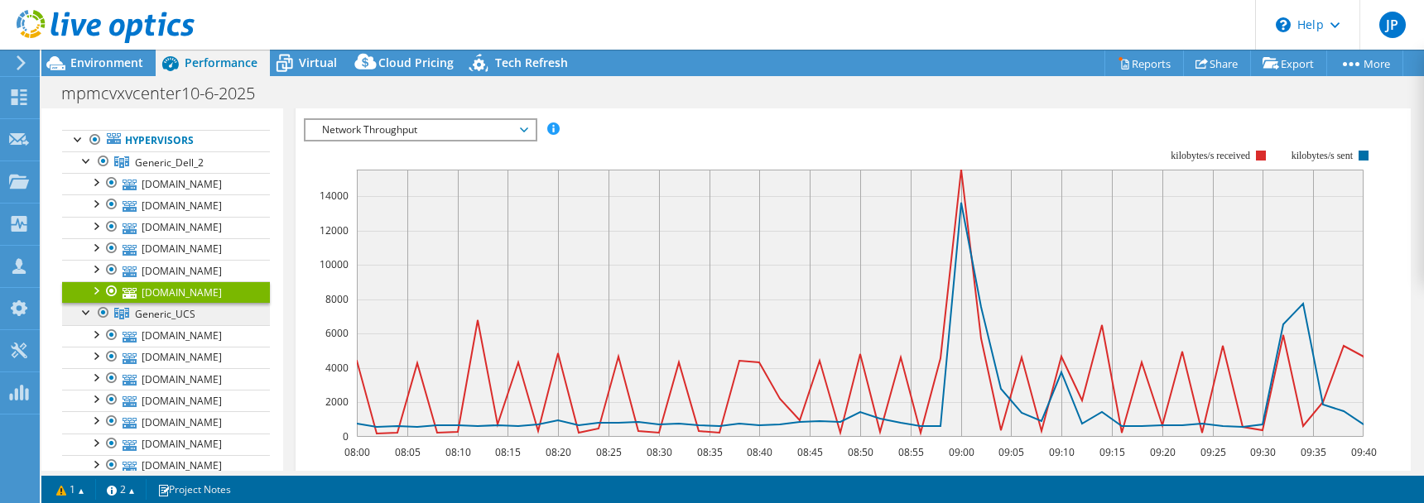
click at [203, 313] on link "Generic_UCS" at bounding box center [166, 314] width 208 height 22
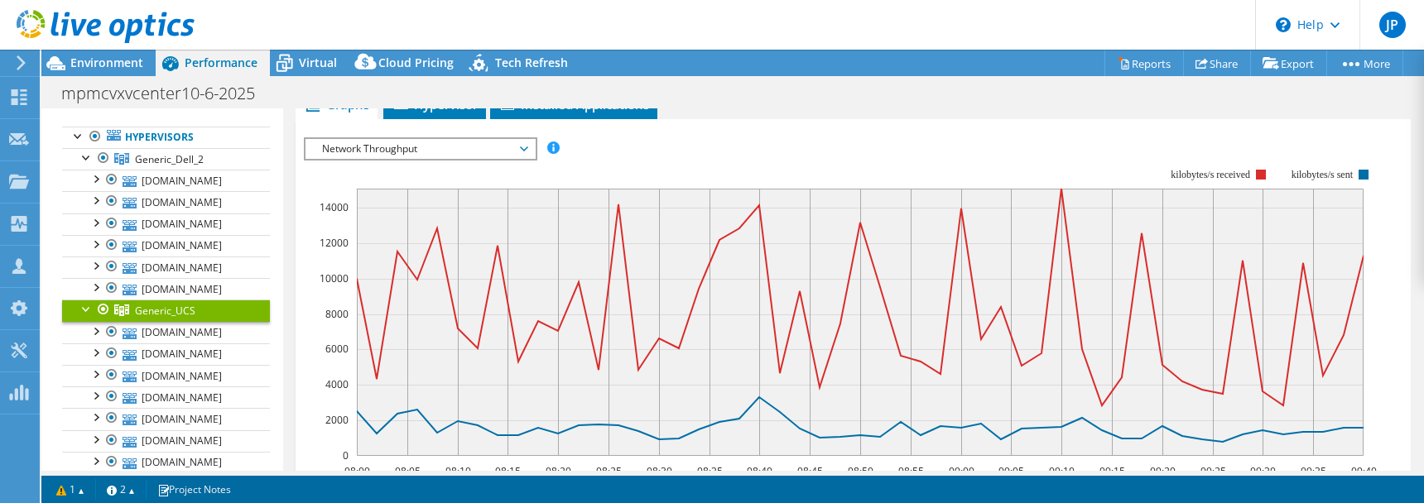
scroll to position [256, 0]
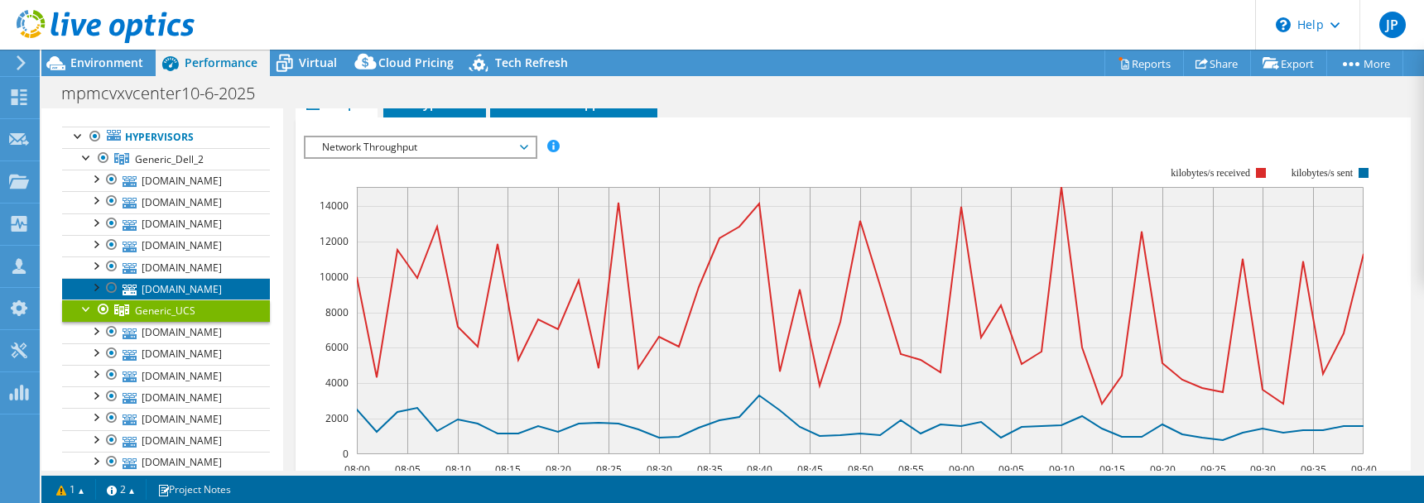
click at [190, 287] on link "[DOMAIN_NAME]" at bounding box center [166, 289] width 208 height 22
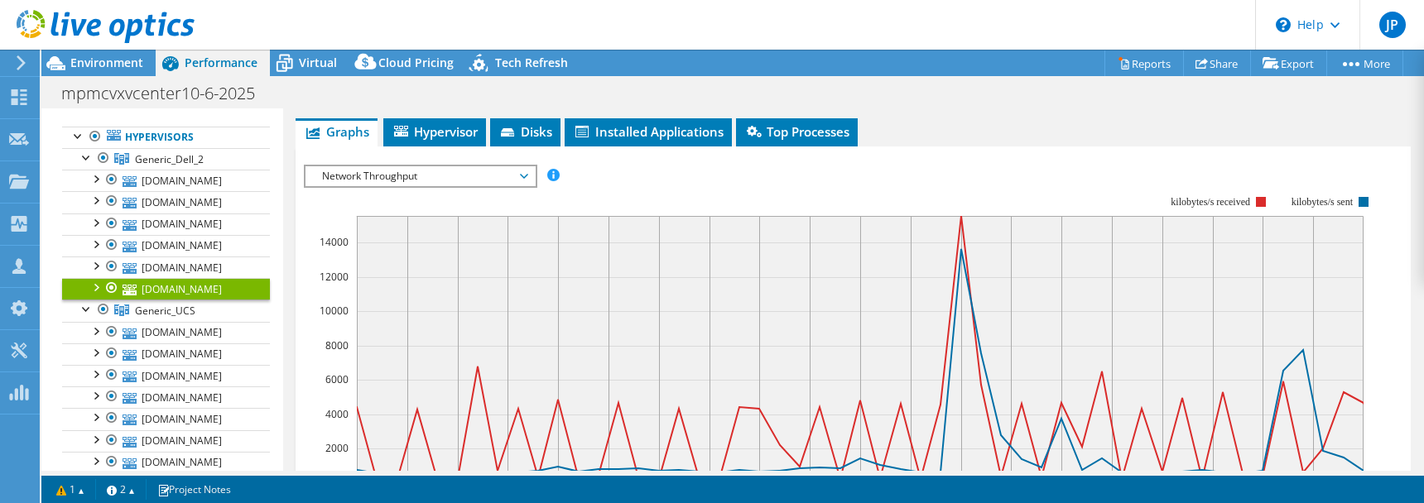
scroll to position [267, 0]
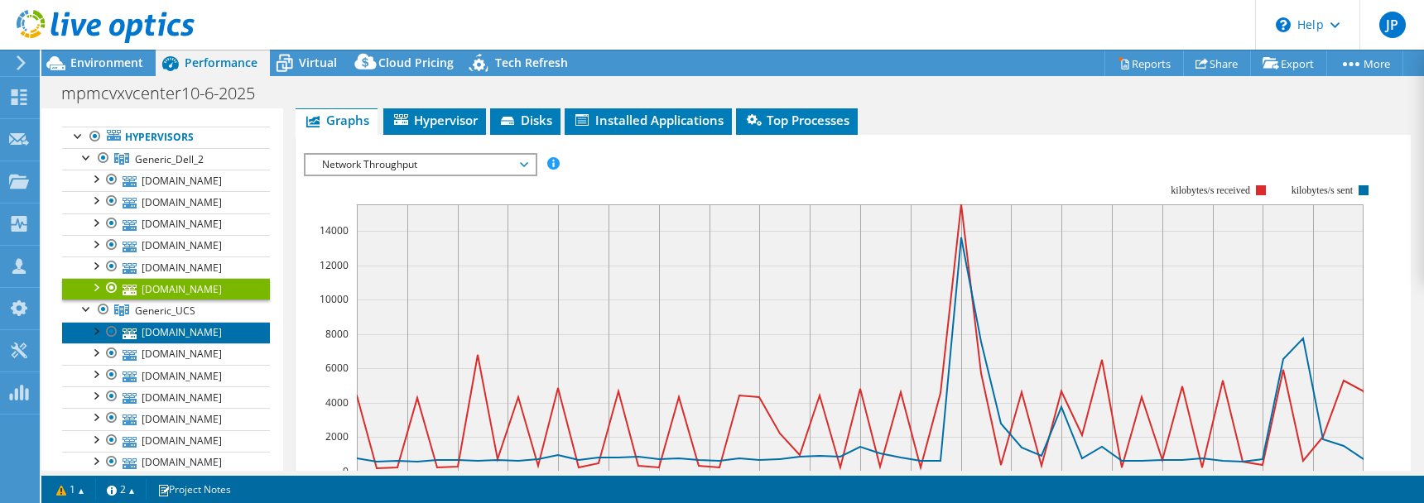
click at [178, 335] on link "[DOMAIN_NAME]" at bounding box center [166, 333] width 208 height 22
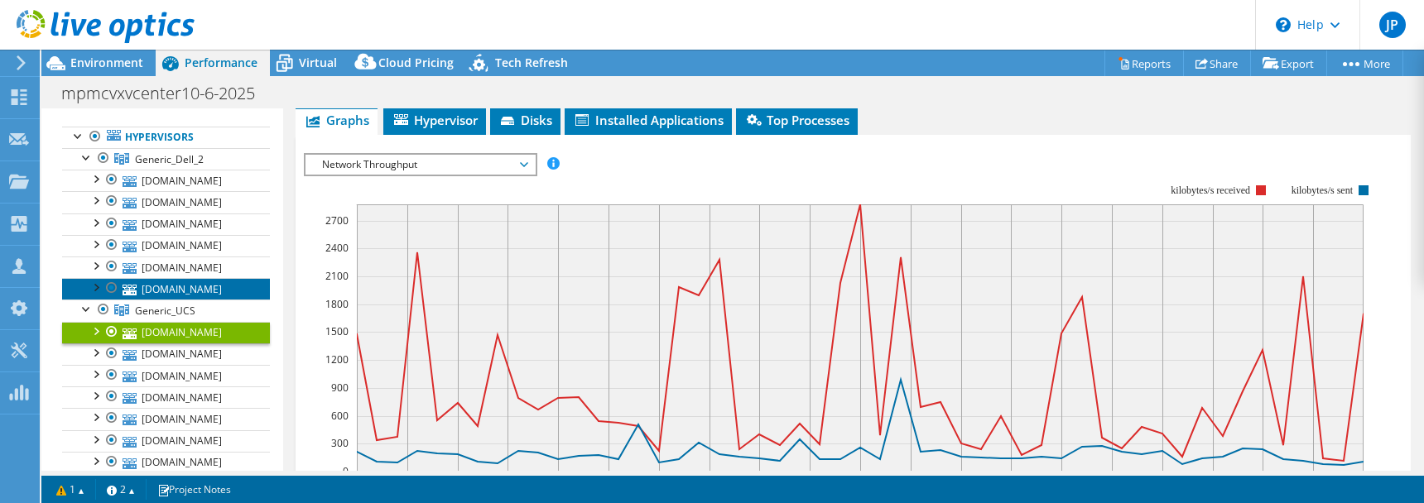
click at [190, 285] on link "[DOMAIN_NAME]" at bounding box center [166, 289] width 208 height 22
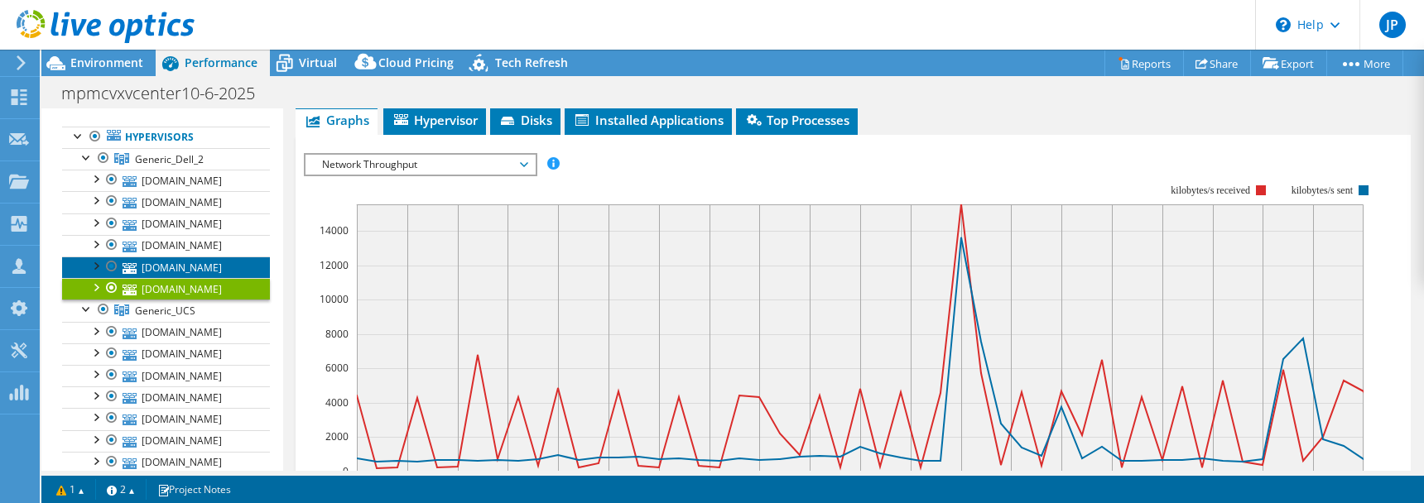
click at [195, 265] on link "[DOMAIN_NAME]" at bounding box center [166, 268] width 208 height 22
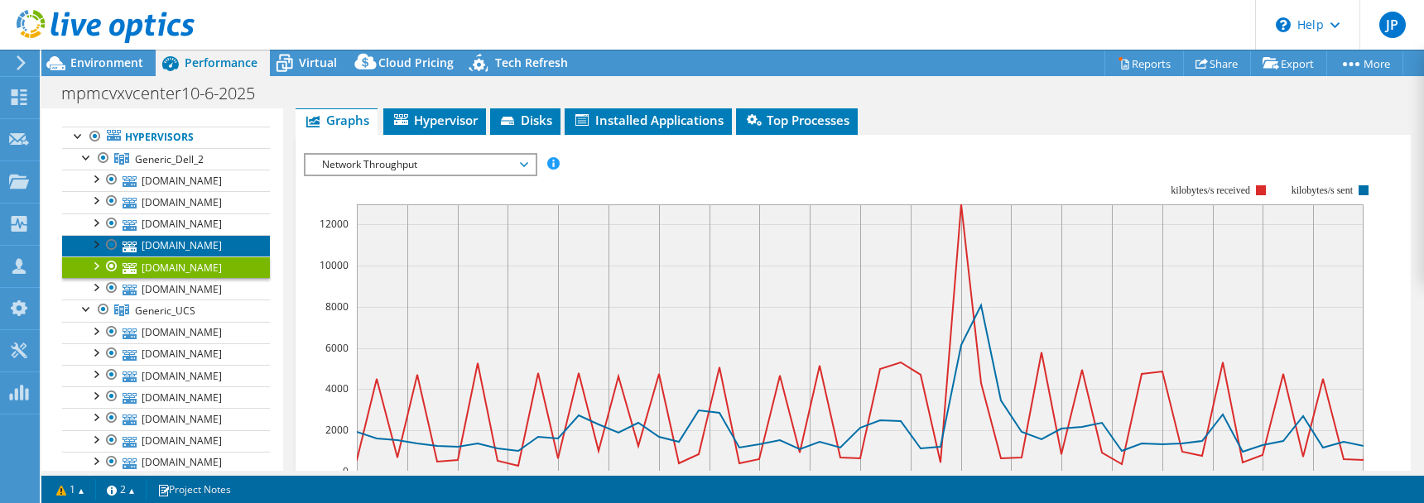
click at [190, 243] on link "[DOMAIN_NAME]" at bounding box center [166, 246] width 208 height 22
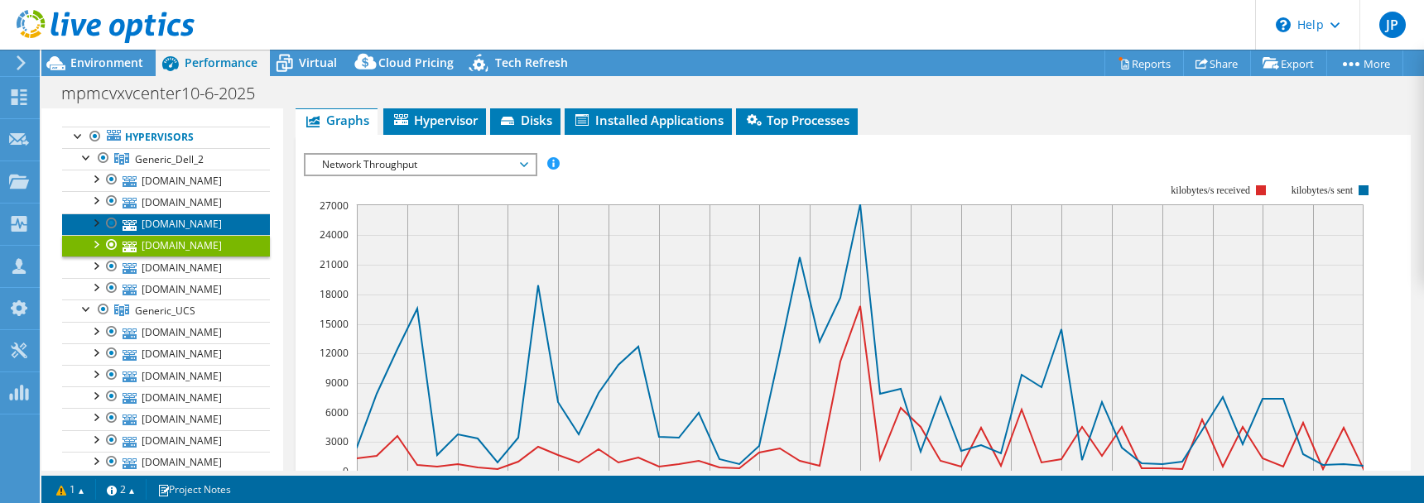
click at [181, 217] on link "[DOMAIN_NAME]" at bounding box center [166, 225] width 208 height 22
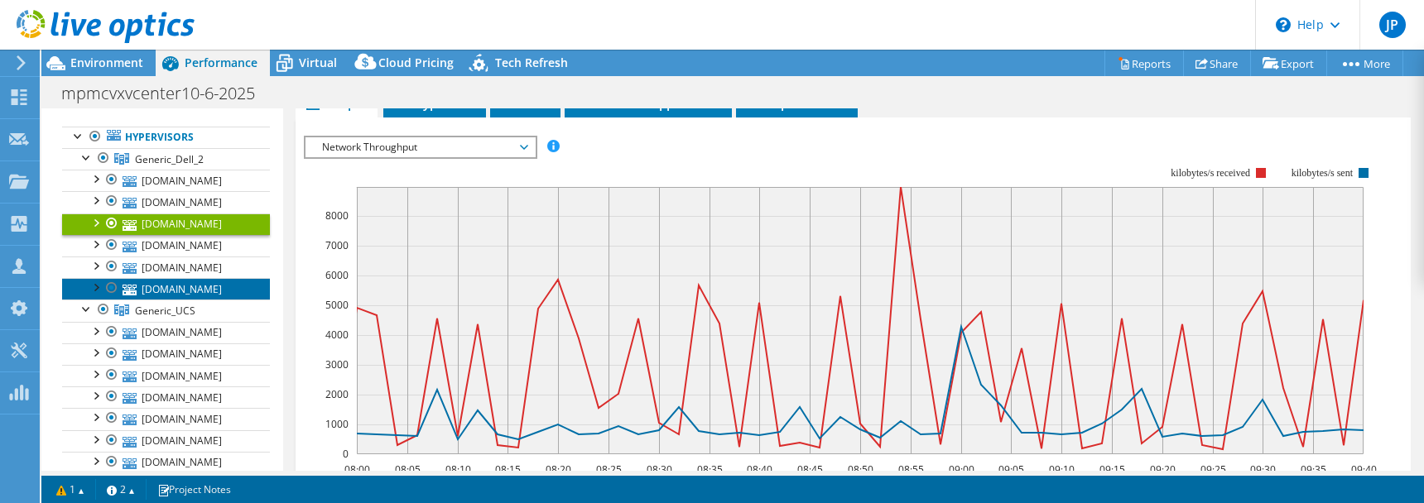
click at [181, 291] on link "[DOMAIN_NAME]" at bounding box center [166, 289] width 208 height 22
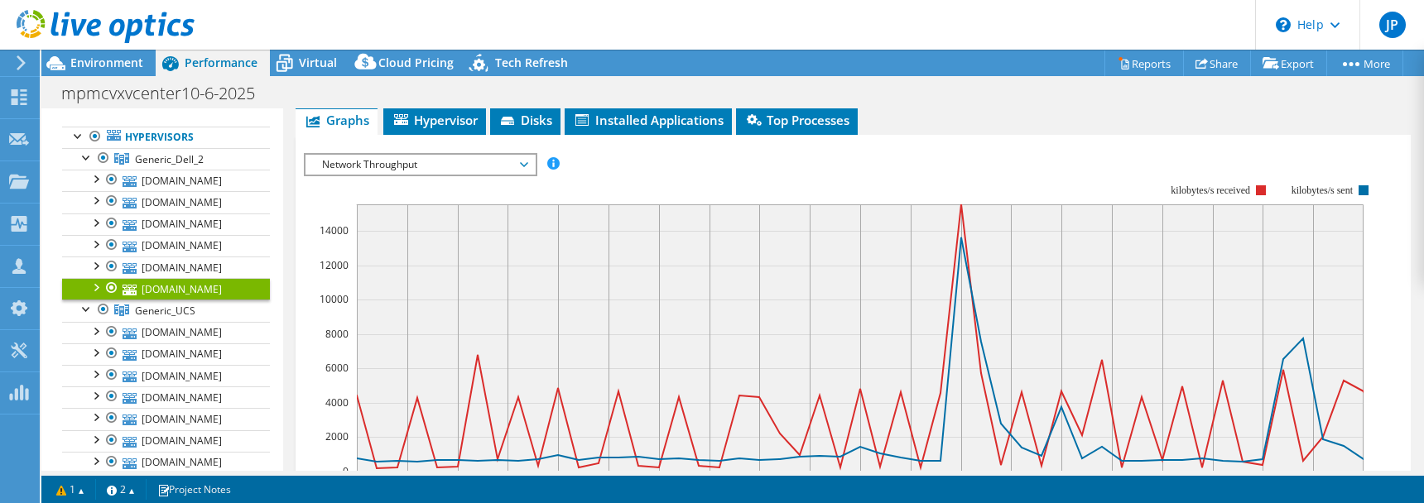
click at [431, 155] on span "Network Throughput" at bounding box center [420, 165] width 213 height 20
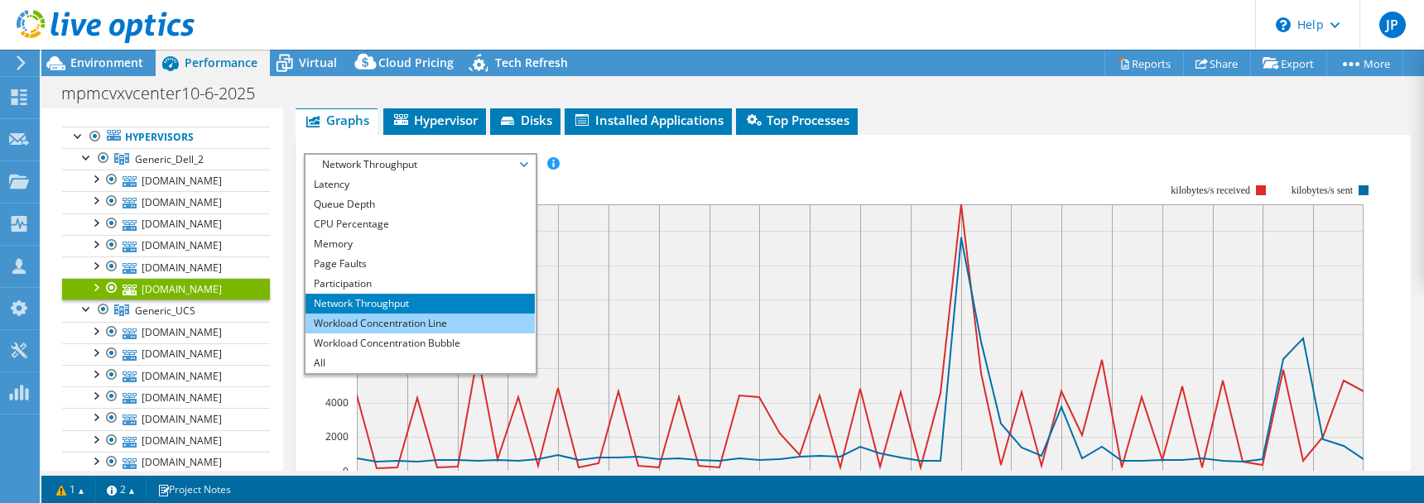
click at [405, 314] on li "Workload Concentration Line" at bounding box center [420, 324] width 229 height 20
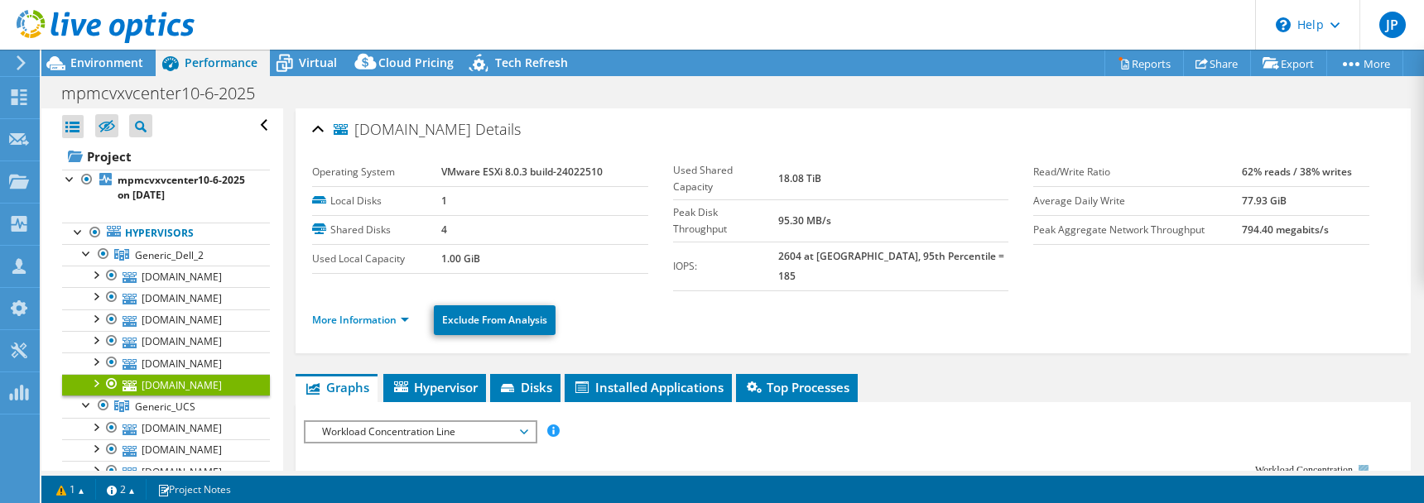
select select "USD"
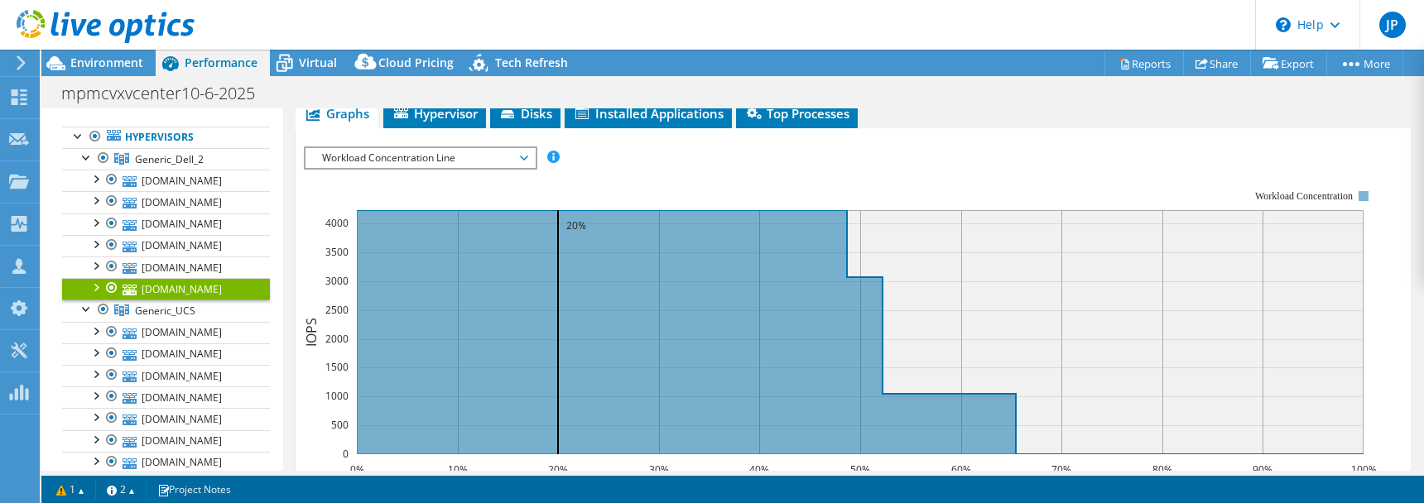
scroll to position [273, 0]
click at [518, 149] on span "Workload Concentration Line" at bounding box center [420, 159] width 213 height 20
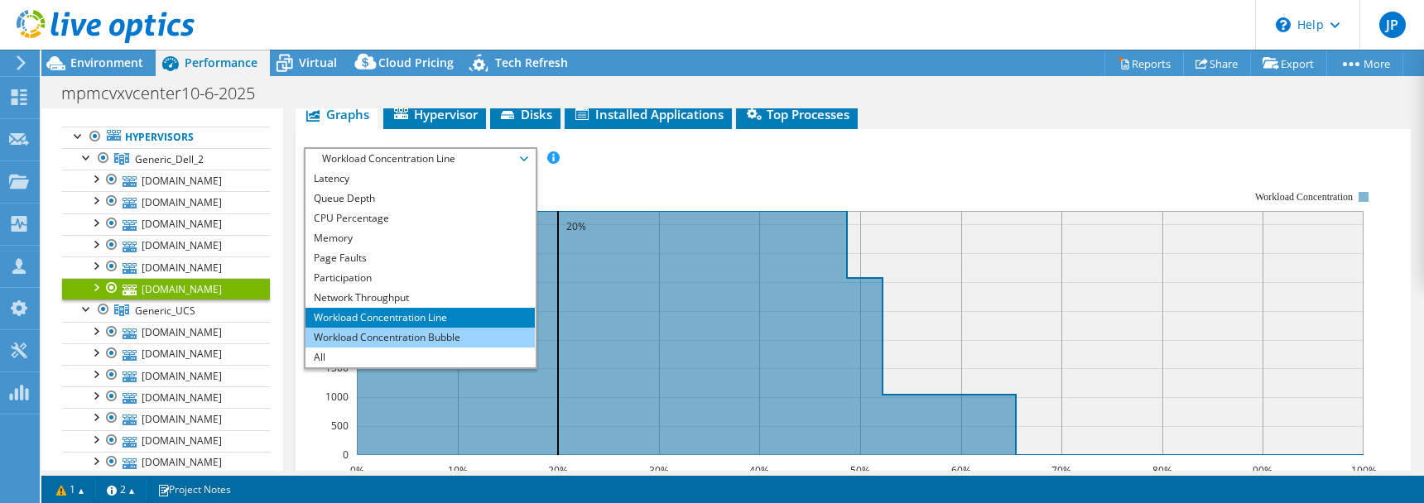
click at [449, 328] on li "Workload Concentration Bubble" at bounding box center [420, 338] width 229 height 20
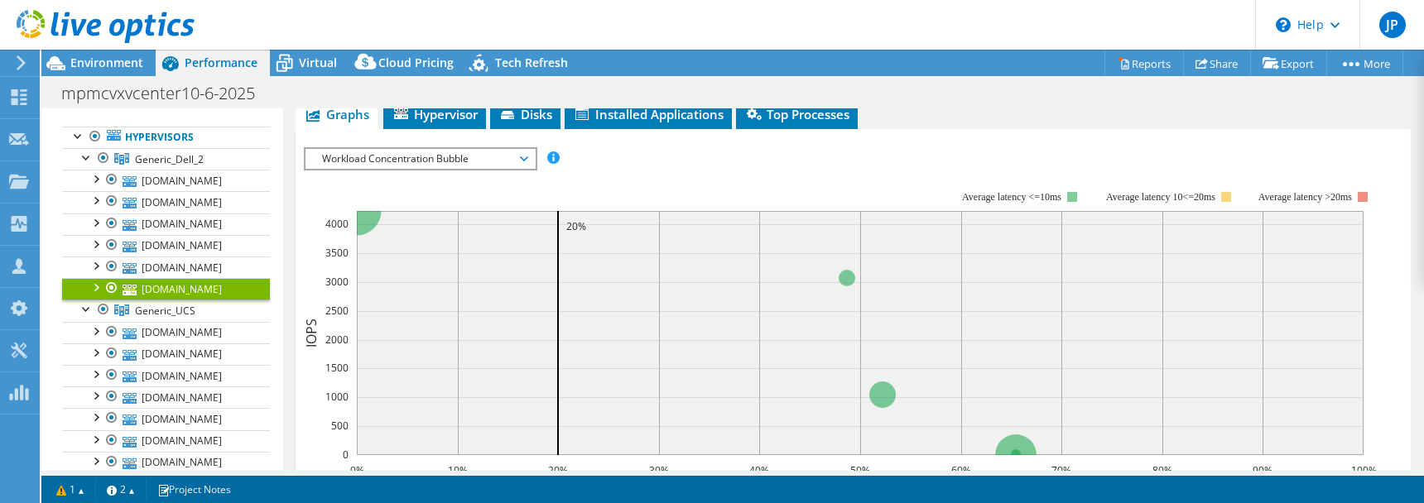
click at [527, 157] on icon at bounding box center [524, 159] width 8 height 5
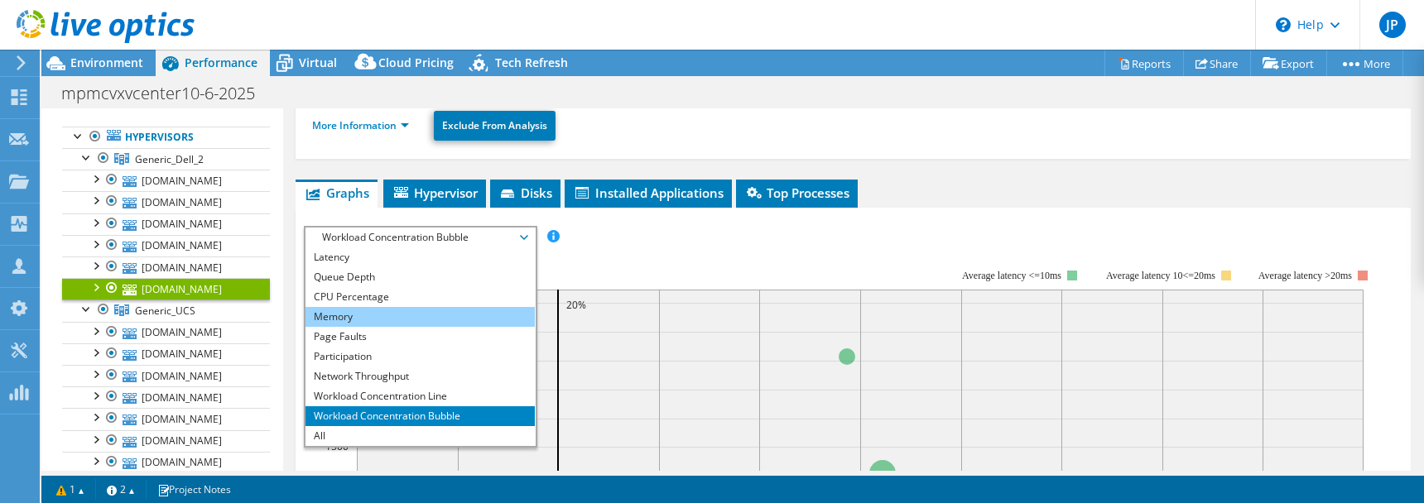
scroll to position [185, 0]
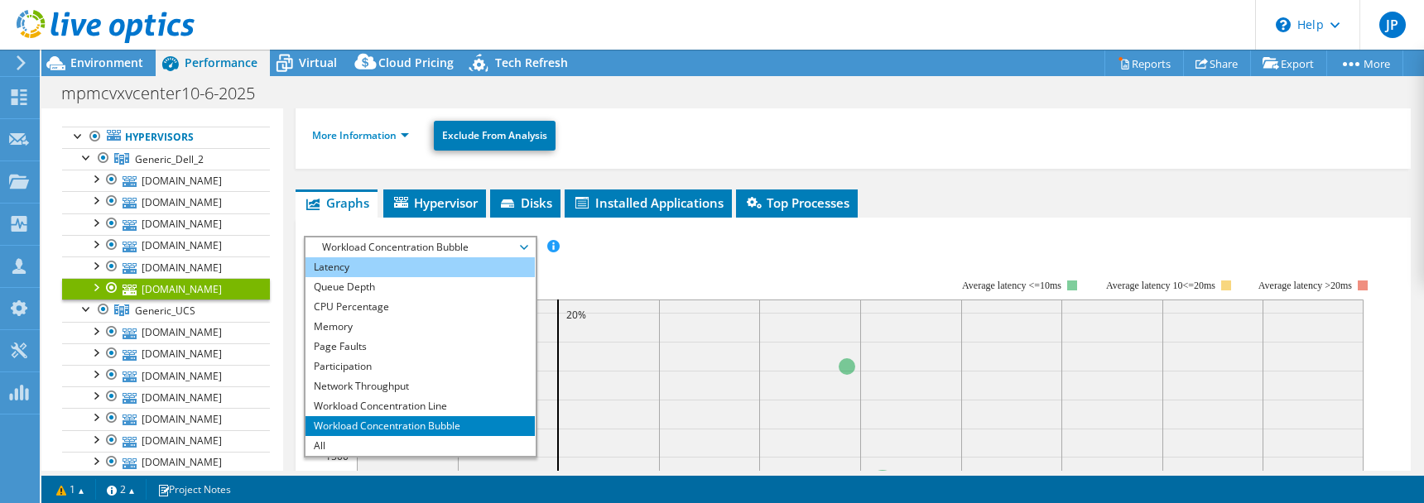
click at [407, 258] on li "Latency" at bounding box center [420, 268] width 229 height 20
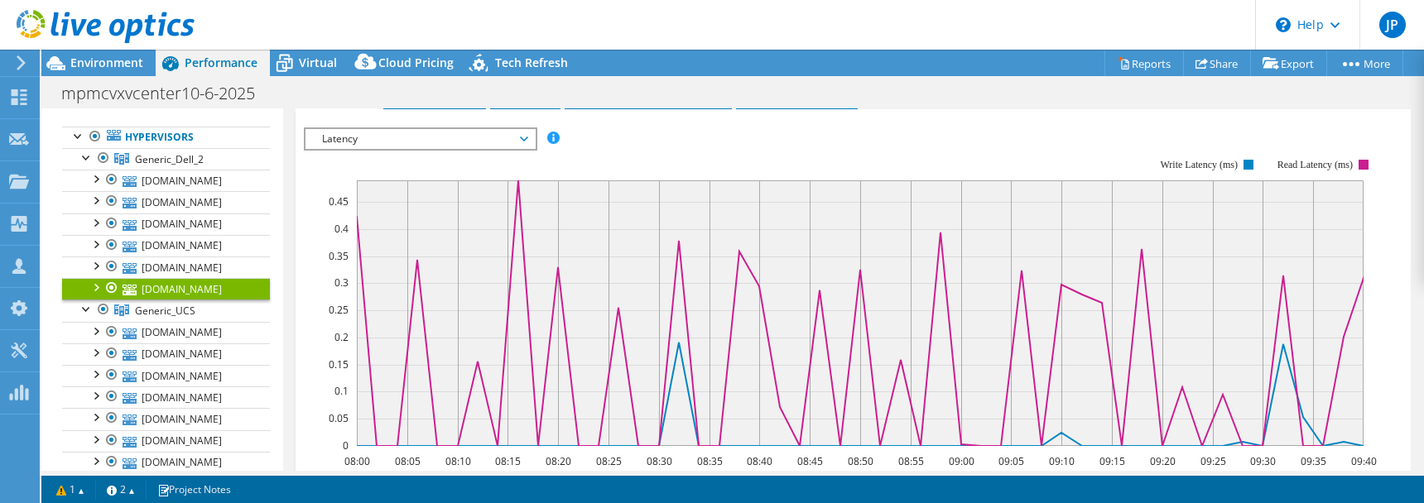
scroll to position [293, 0]
click at [85, 156] on div at bounding box center [87, 156] width 17 height 17
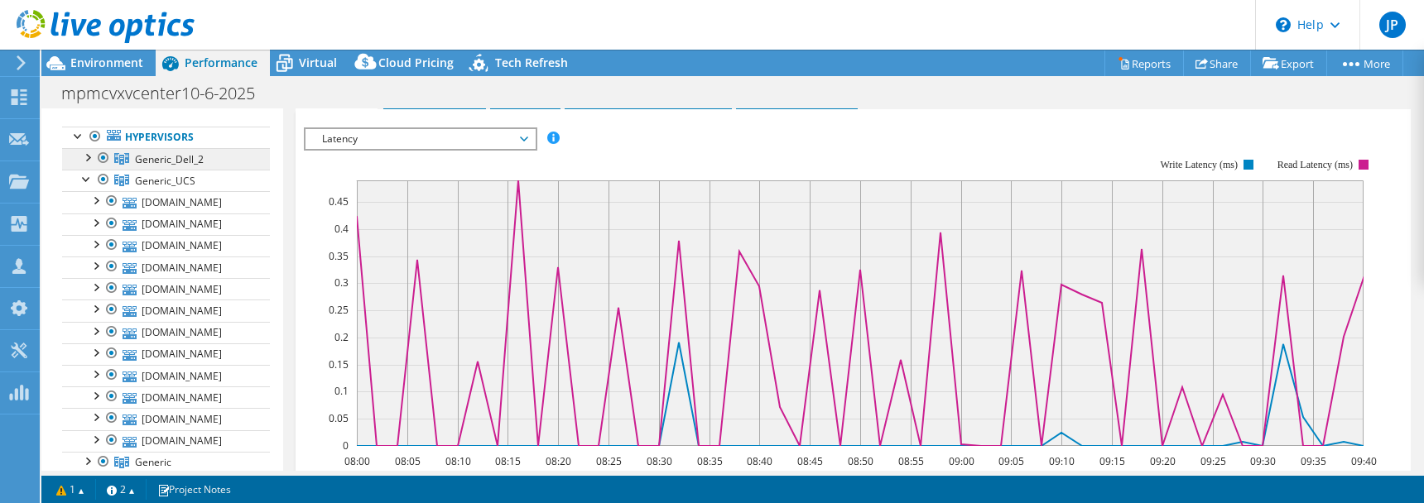
click at [158, 157] on span "Generic_Dell_2" at bounding box center [169, 159] width 69 height 14
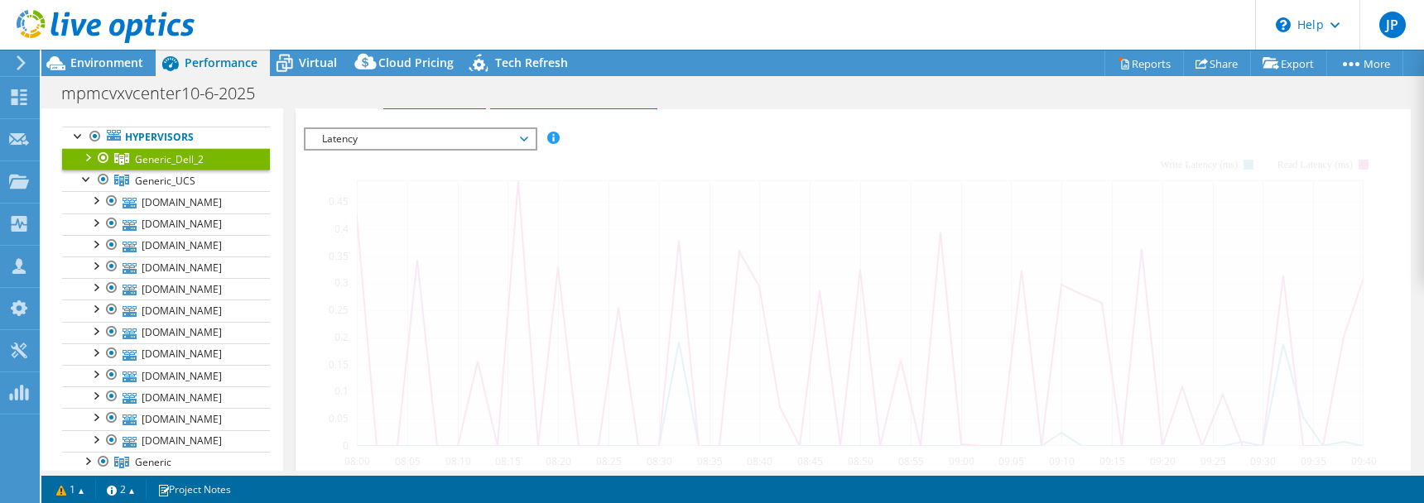
scroll to position [282, 0]
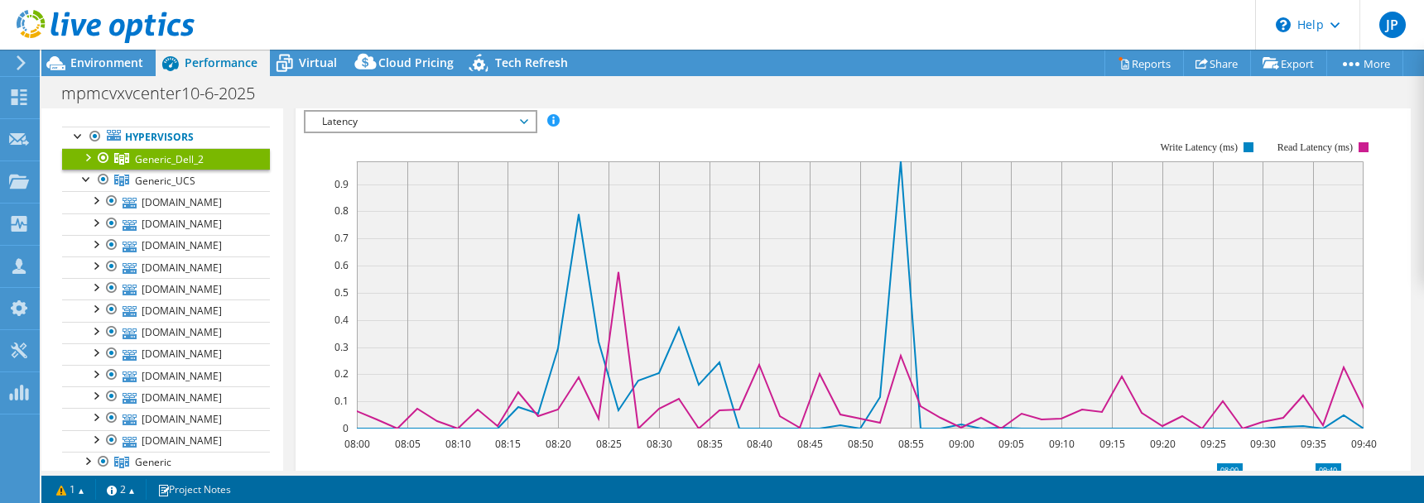
click at [524, 121] on span "Latency" at bounding box center [420, 122] width 213 height 20
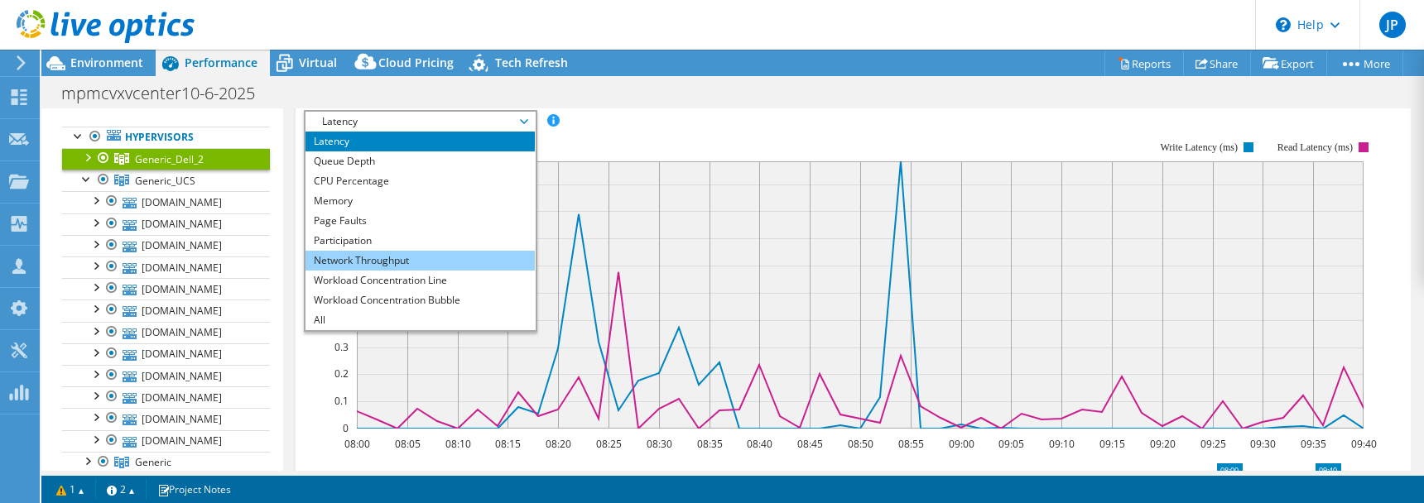
click at [446, 253] on li "Network Throughput" at bounding box center [420, 261] width 229 height 20
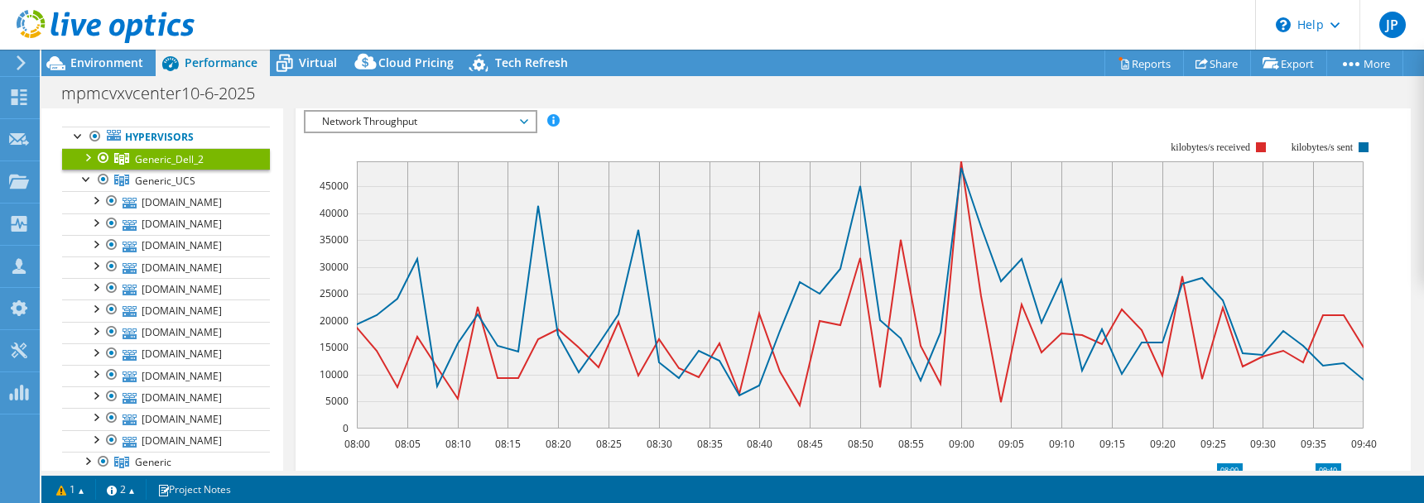
click at [323, 183] on text "45000" at bounding box center [334, 186] width 29 height 14
click at [85, 179] on div at bounding box center [87, 178] width 17 height 17
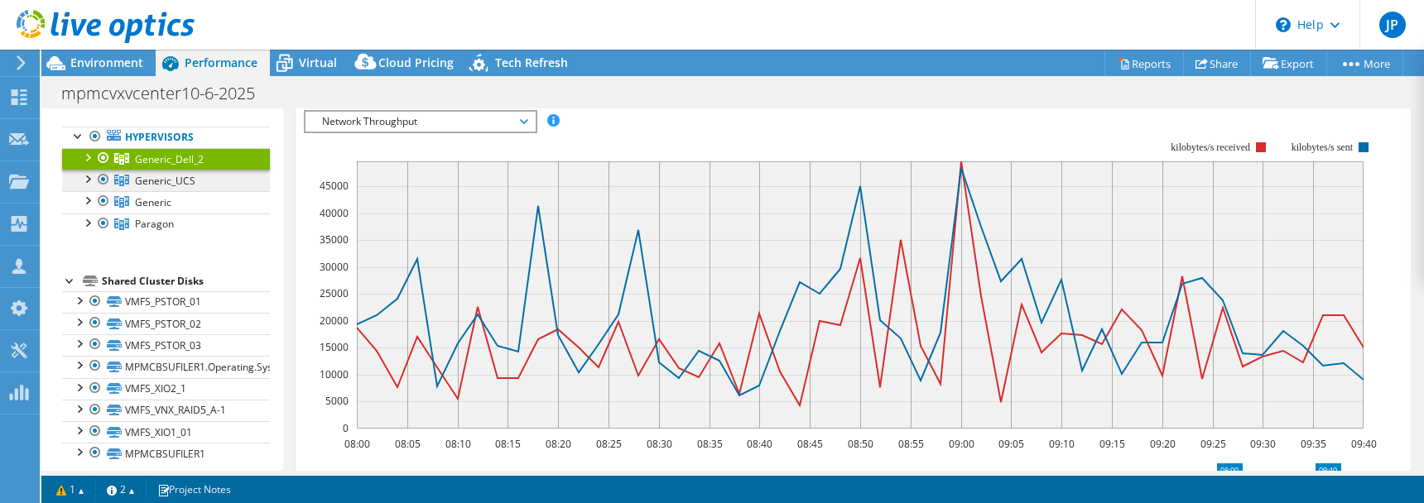
click at [166, 180] on span "Generic_UCS" at bounding box center [165, 181] width 60 height 14
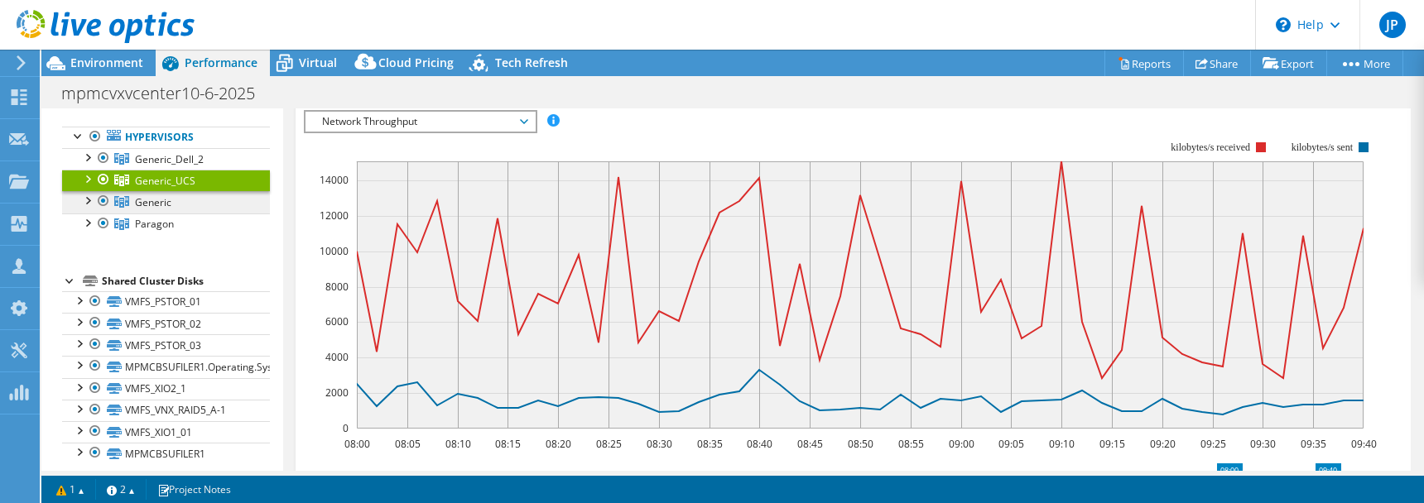
click at [127, 203] on icon at bounding box center [121, 202] width 15 height 12
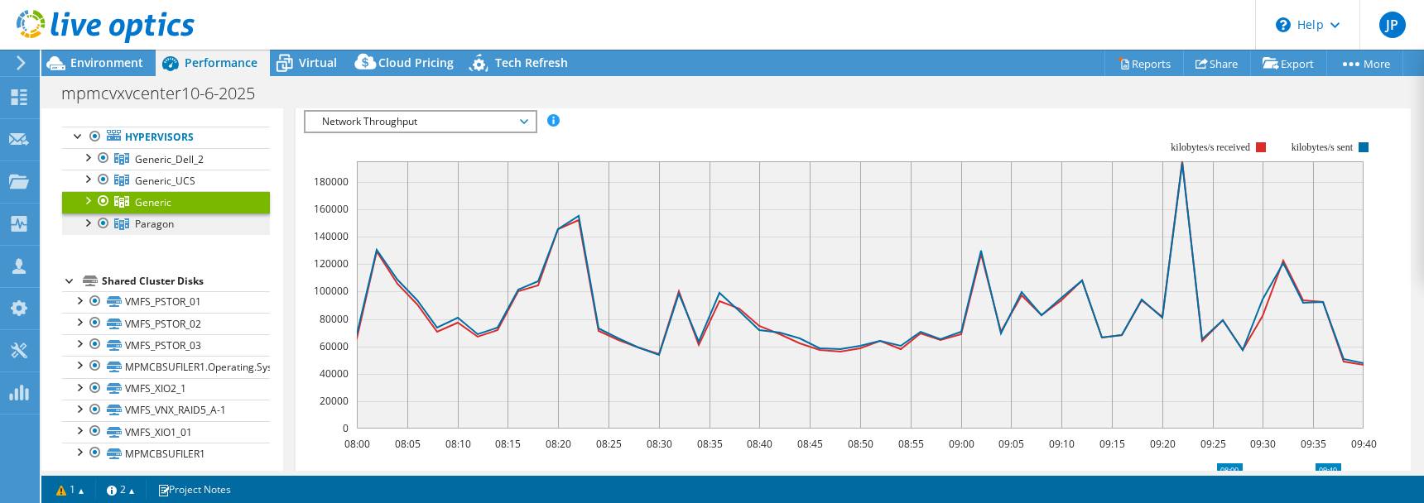
click at [190, 226] on link "Paragon" at bounding box center [166, 225] width 208 height 22
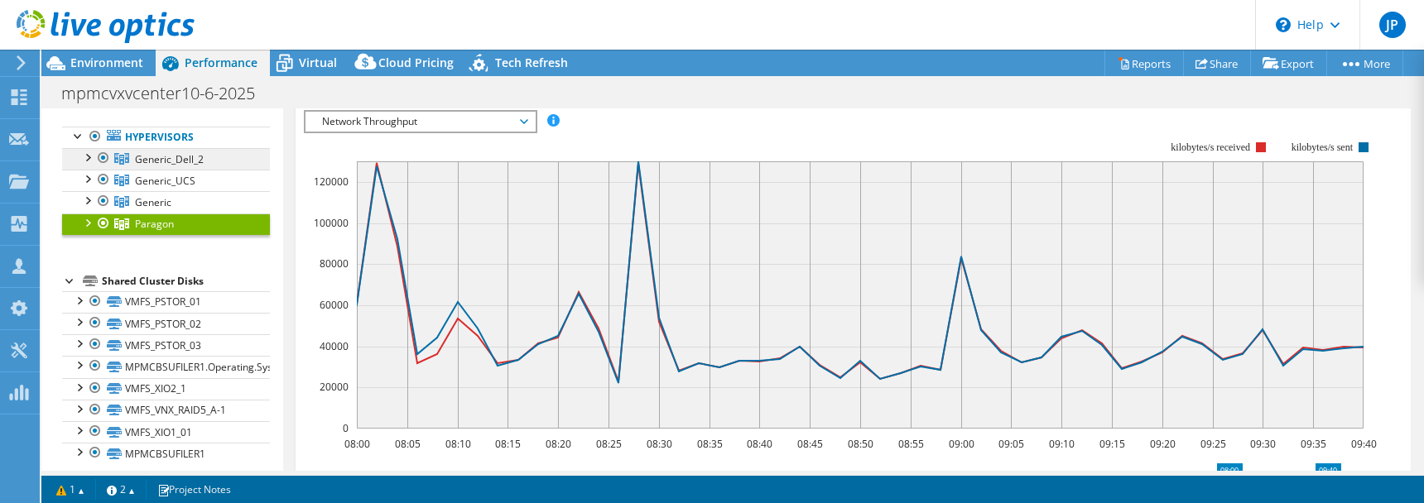
click at [176, 161] on span "Generic_Dell_2" at bounding box center [169, 159] width 69 height 14
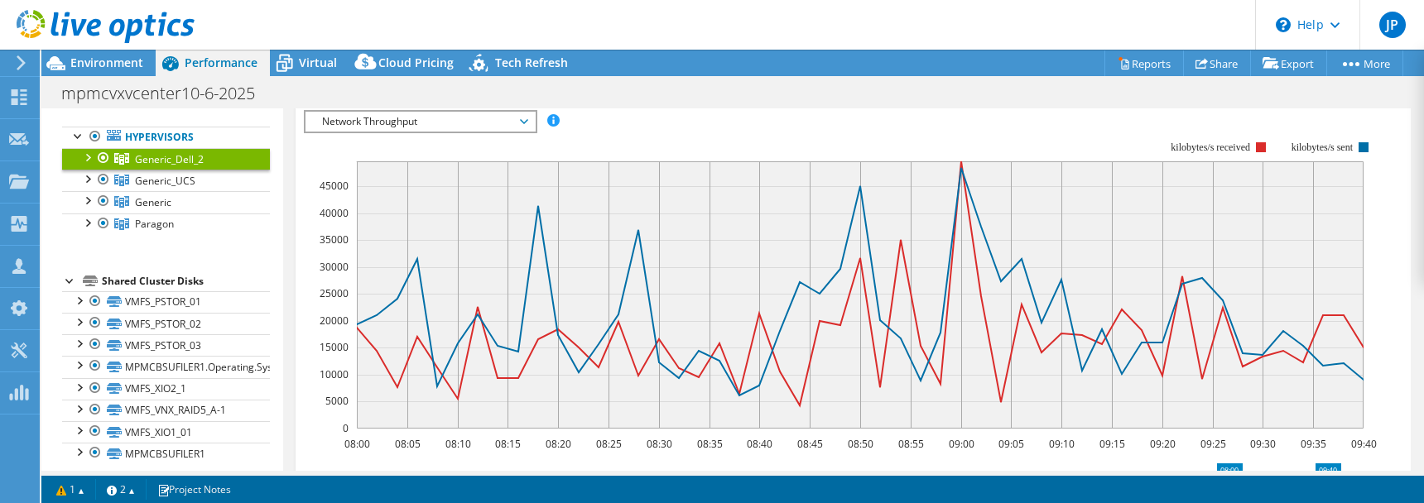
click at [89, 159] on div at bounding box center [87, 156] width 17 height 17
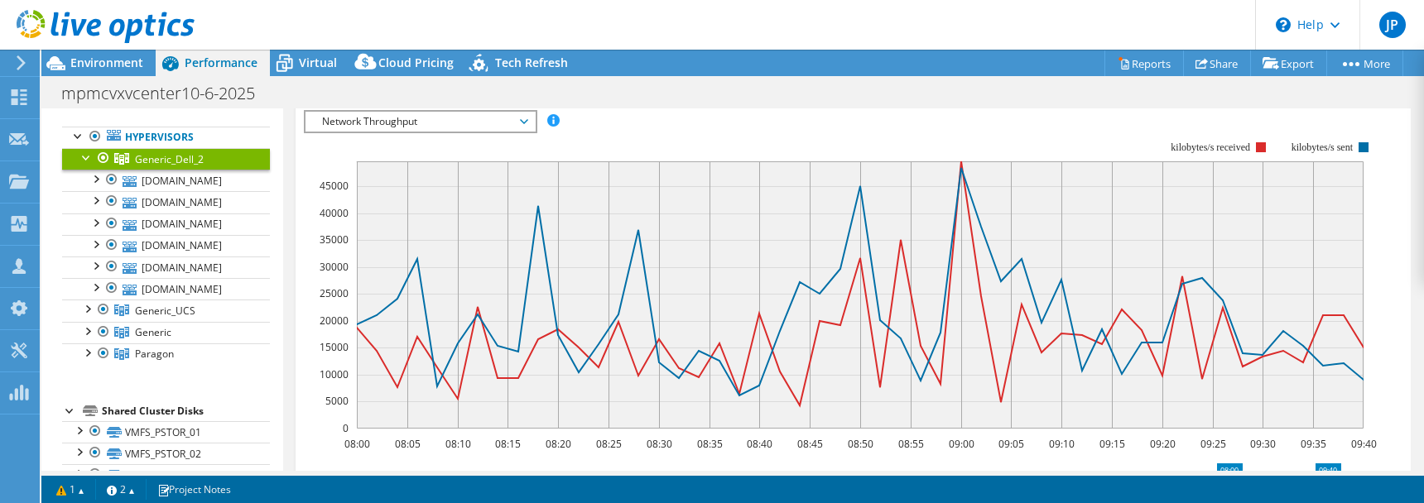
click at [426, 120] on span "Network Throughput" at bounding box center [420, 122] width 213 height 20
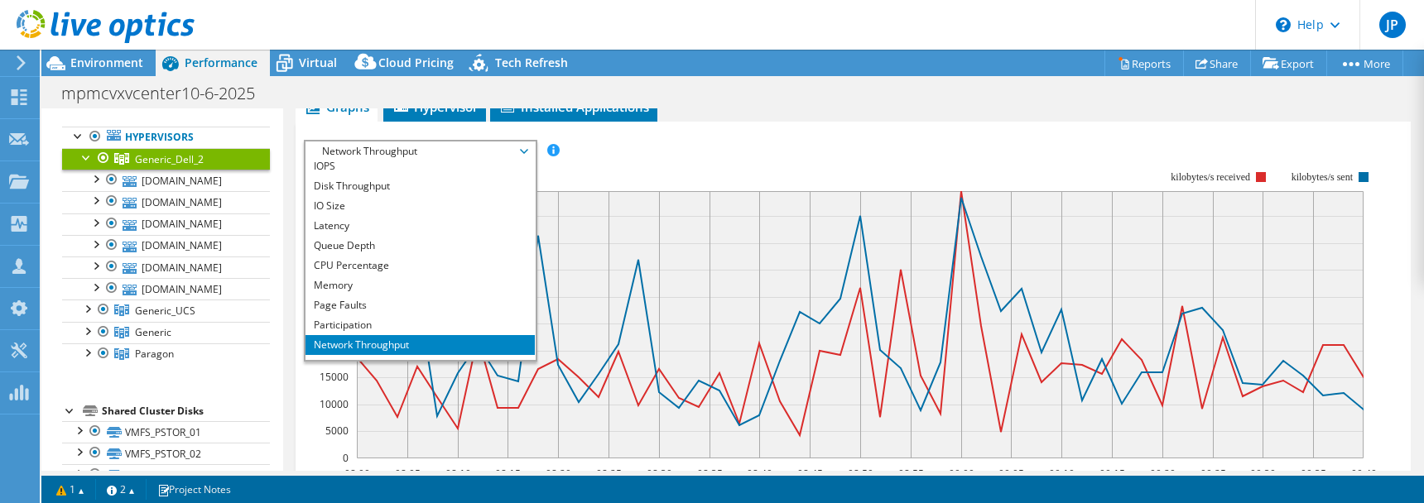
scroll to position [0, 0]
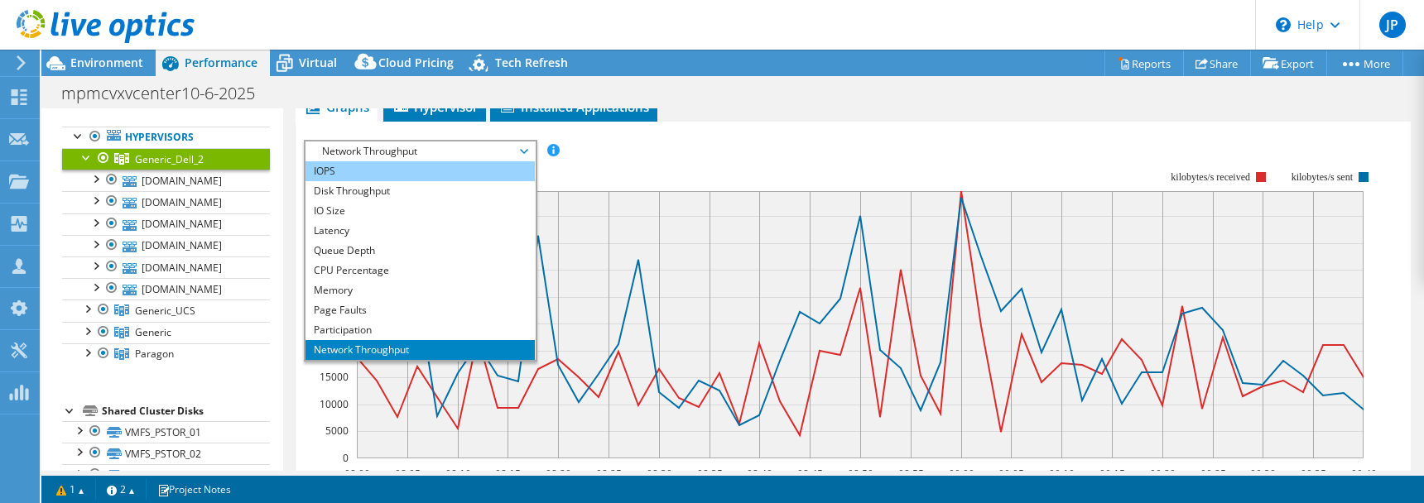
click at [436, 170] on li "IOPS" at bounding box center [420, 171] width 229 height 20
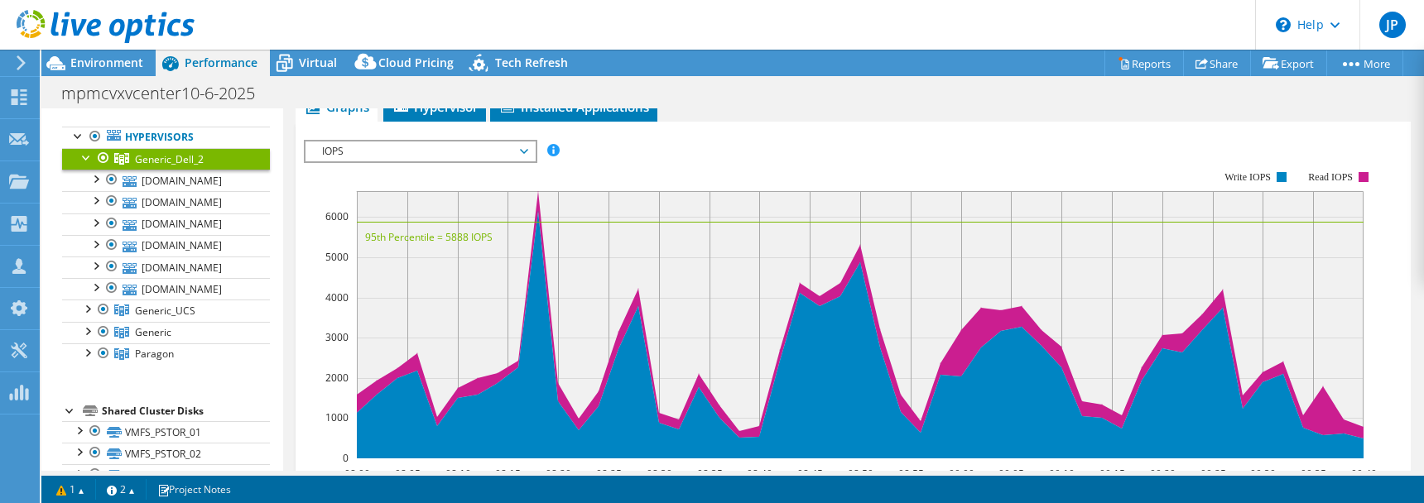
click at [524, 147] on span "IOPS" at bounding box center [420, 152] width 213 height 20
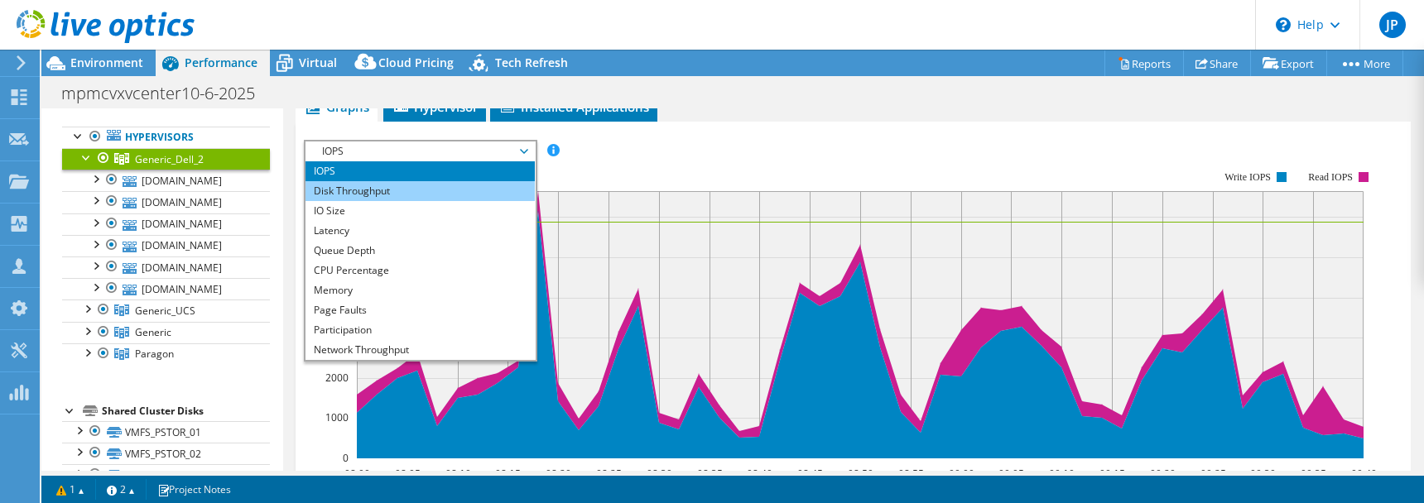
click at [401, 185] on li "Disk Throughput" at bounding box center [420, 191] width 229 height 20
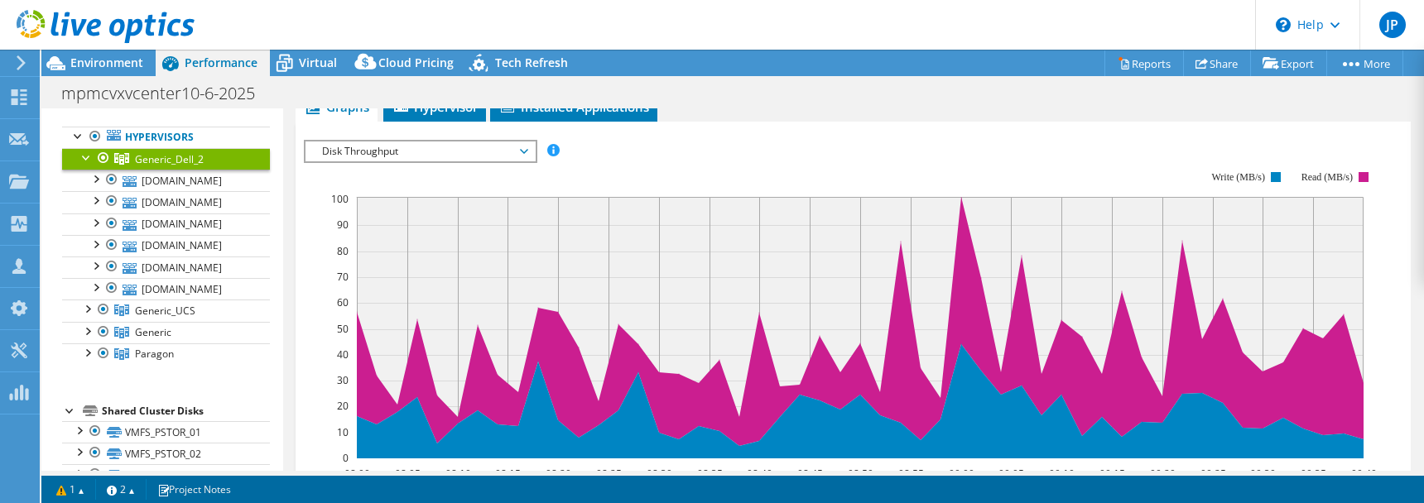
click at [417, 154] on span "Disk Throughput" at bounding box center [420, 152] width 213 height 20
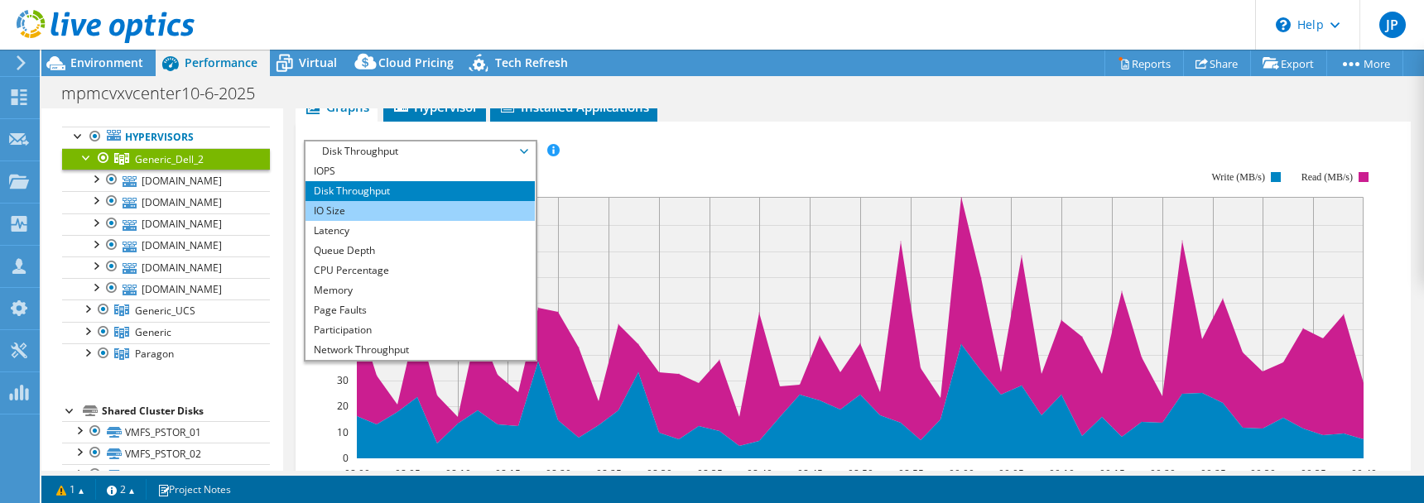
click at [384, 210] on li "IO Size" at bounding box center [420, 211] width 229 height 20
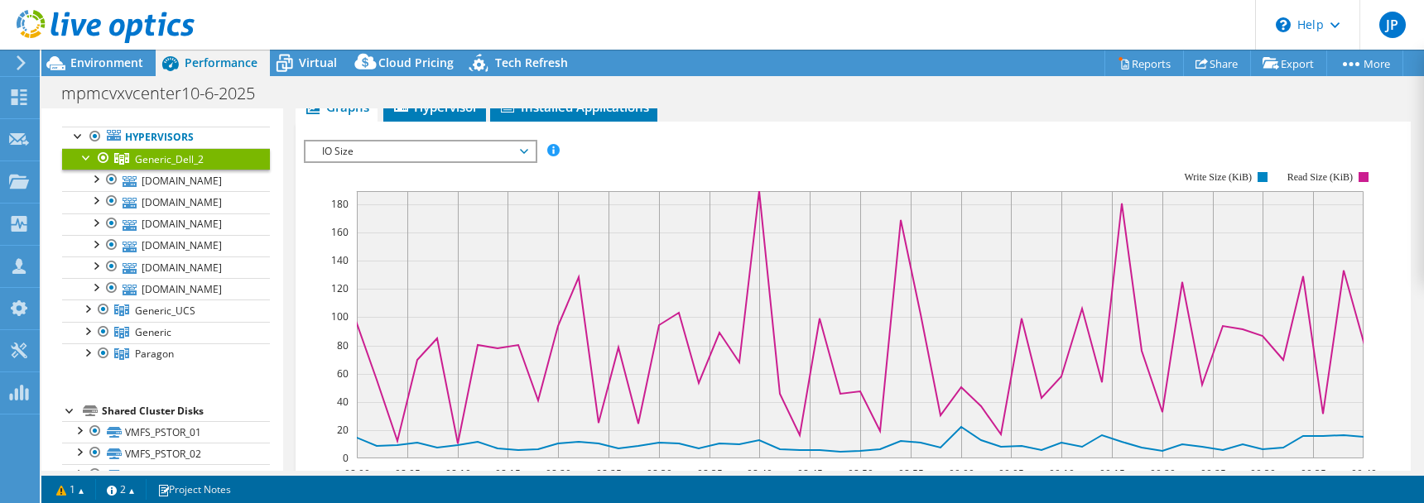
click at [412, 147] on span "IO Size" at bounding box center [420, 152] width 213 height 20
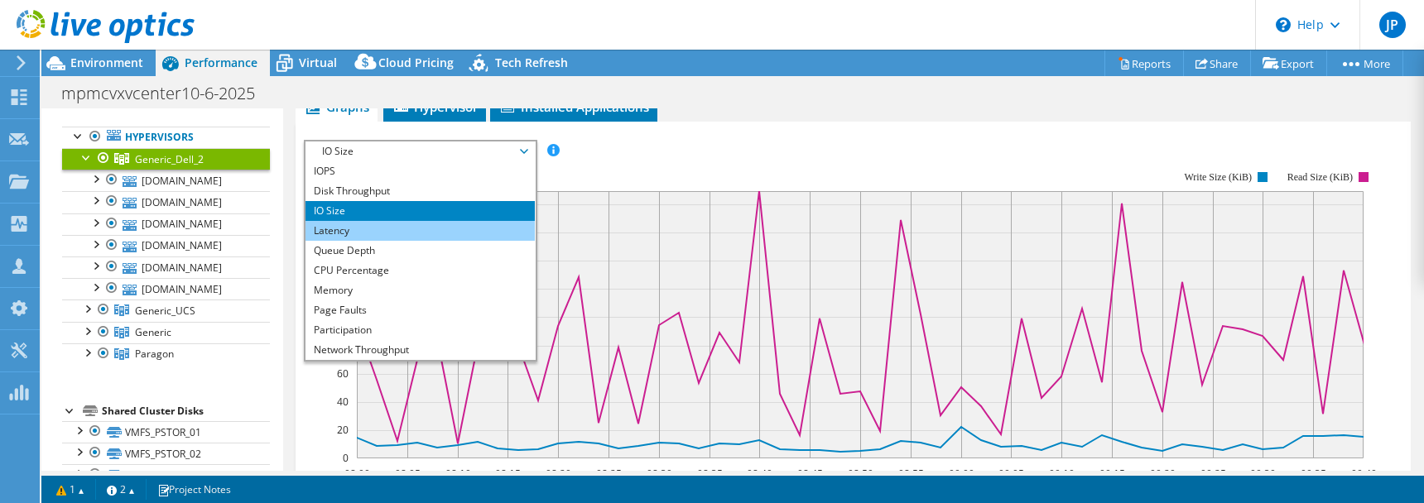
click at [367, 228] on li "Latency" at bounding box center [420, 231] width 229 height 20
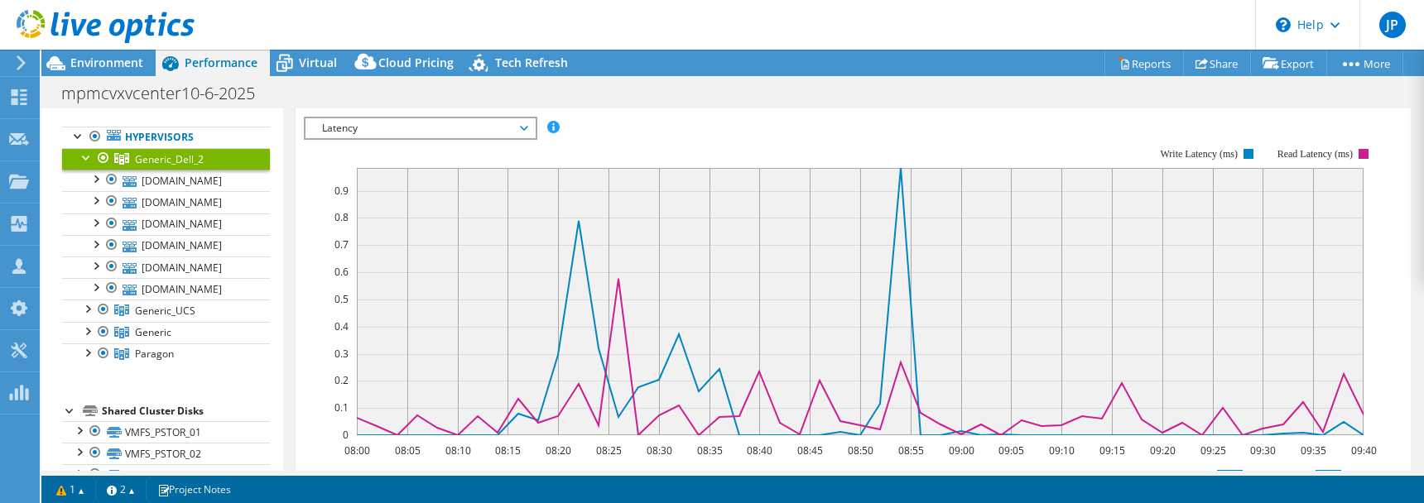
scroll to position [280, 0]
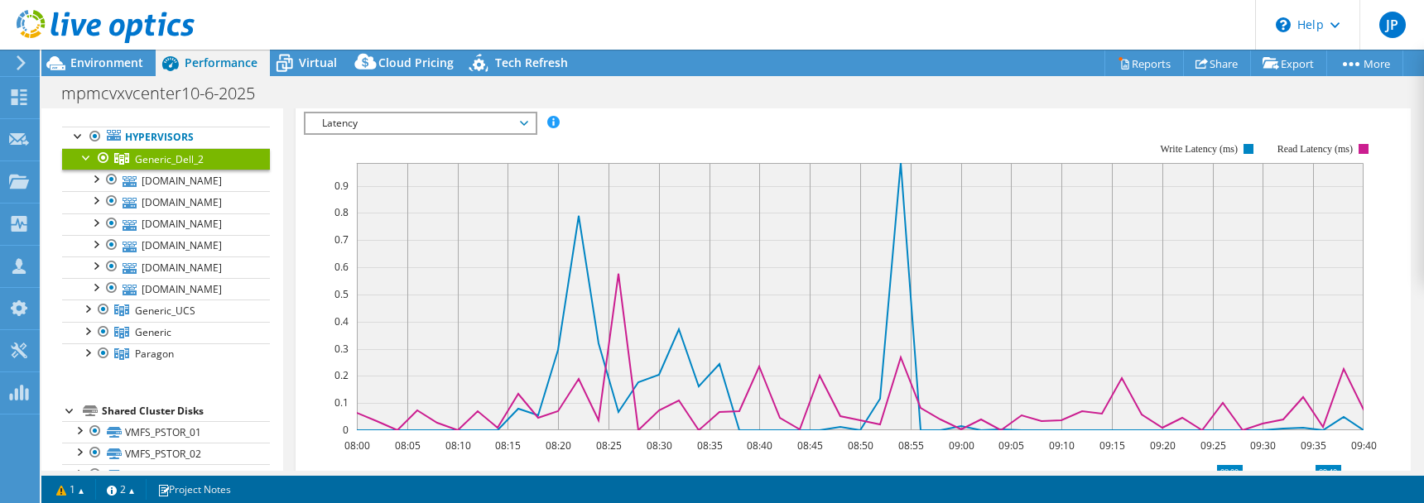
click at [527, 122] on icon at bounding box center [524, 123] width 8 height 5
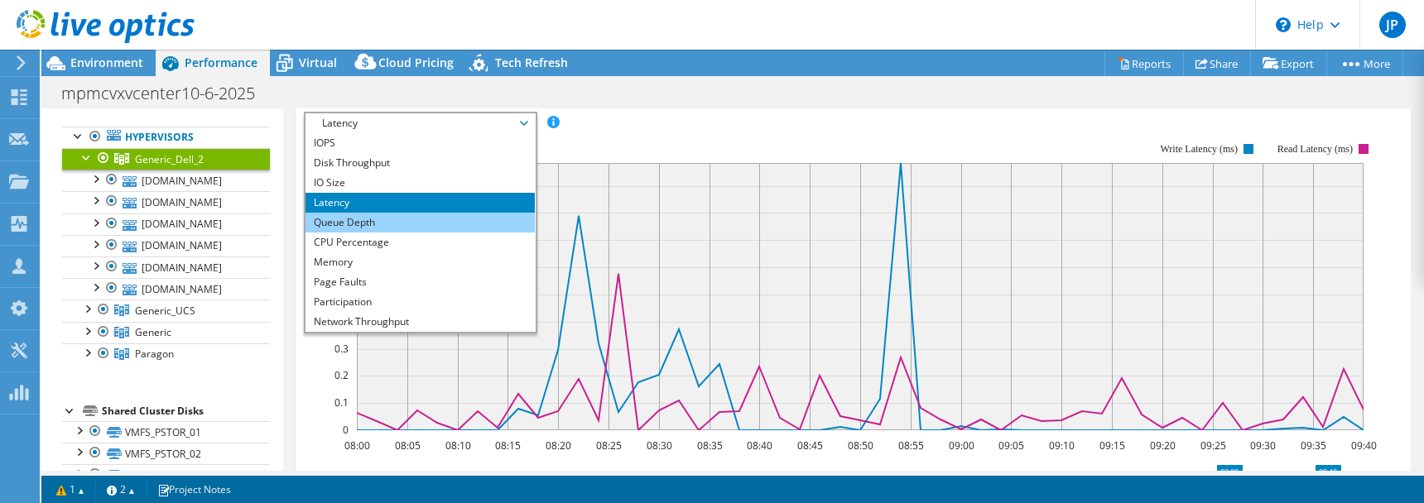
click at [429, 215] on li "Queue Depth" at bounding box center [420, 223] width 229 height 20
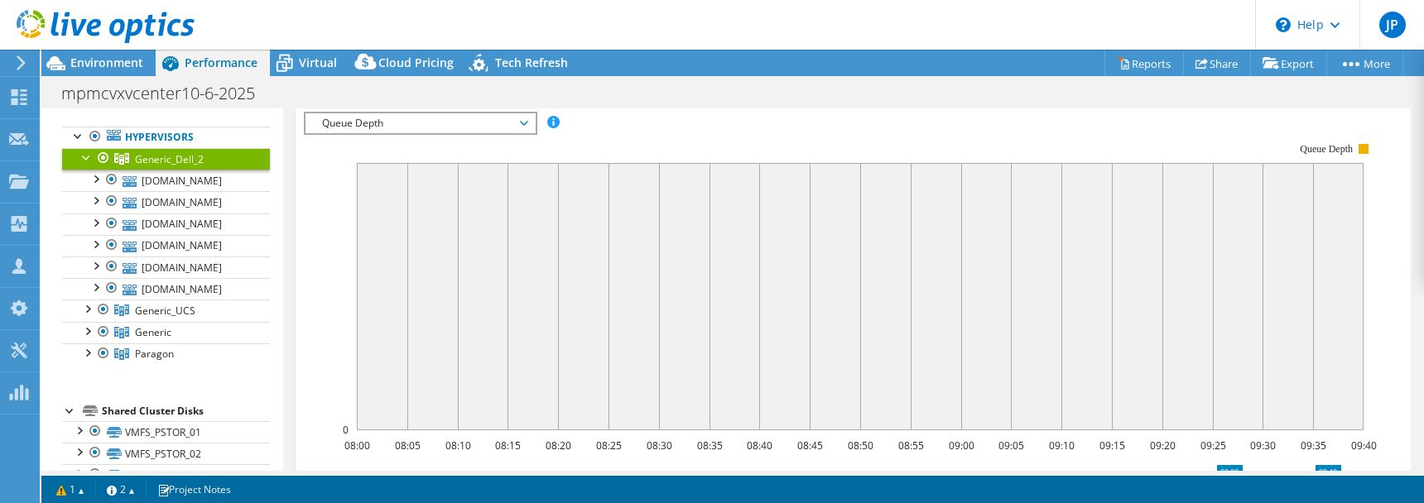
click at [527, 117] on span "Queue Depth" at bounding box center [420, 123] width 229 height 20
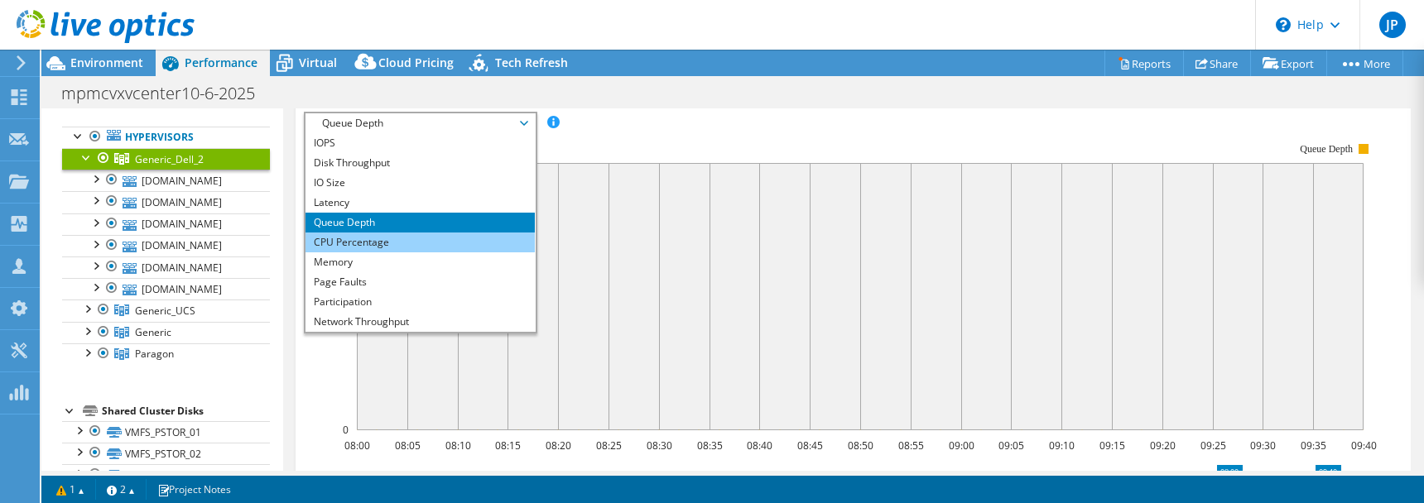
click at [389, 236] on li "CPU Percentage" at bounding box center [420, 243] width 229 height 20
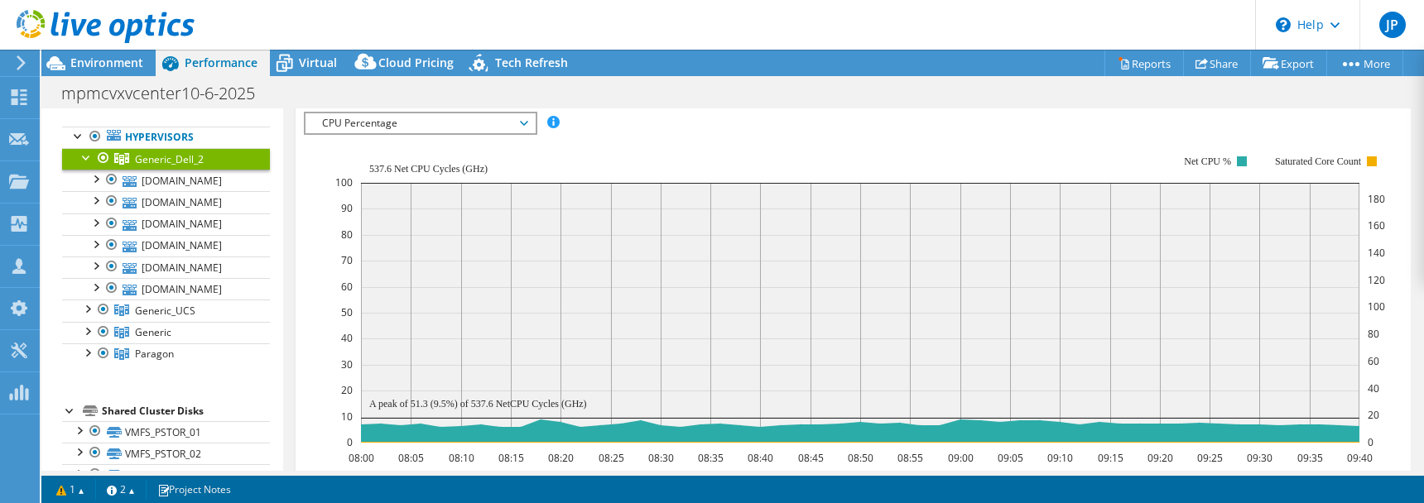
click at [529, 120] on span "CPU Percentage" at bounding box center [420, 123] width 229 height 20
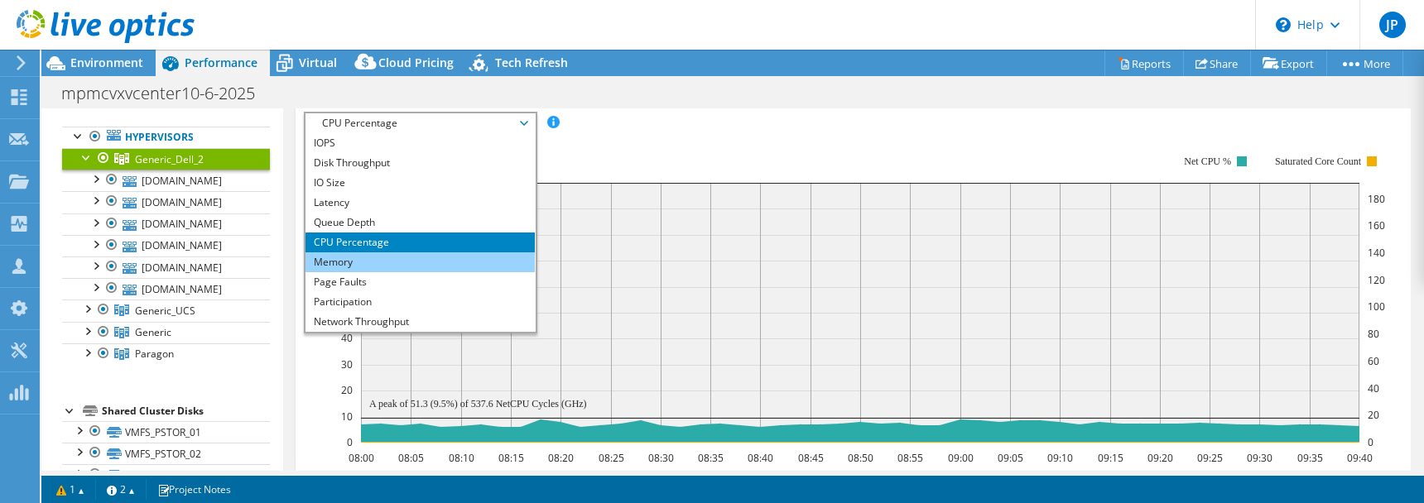
click at [393, 261] on li "Memory" at bounding box center [420, 263] width 229 height 20
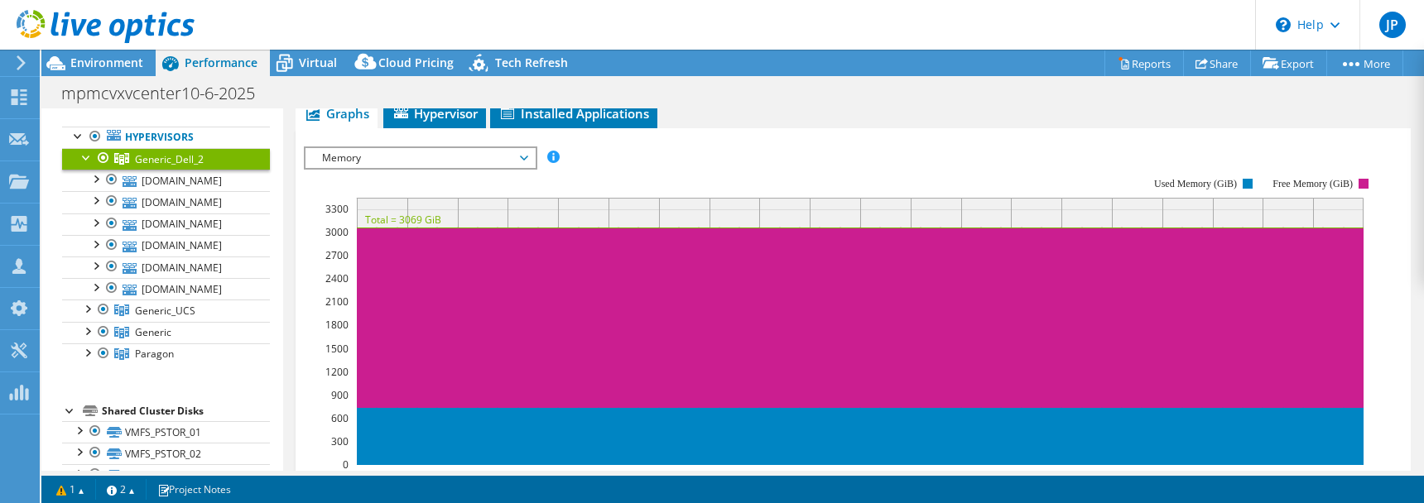
scroll to position [237, 0]
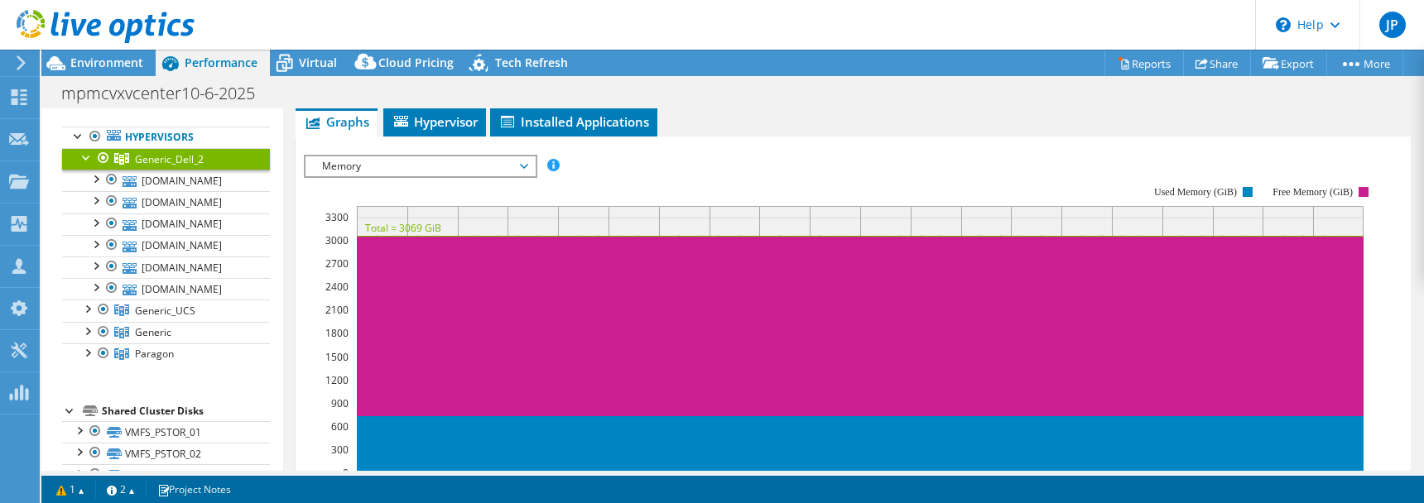
click at [523, 161] on span "Memory" at bounding box center [420, 167] width 213 height 20
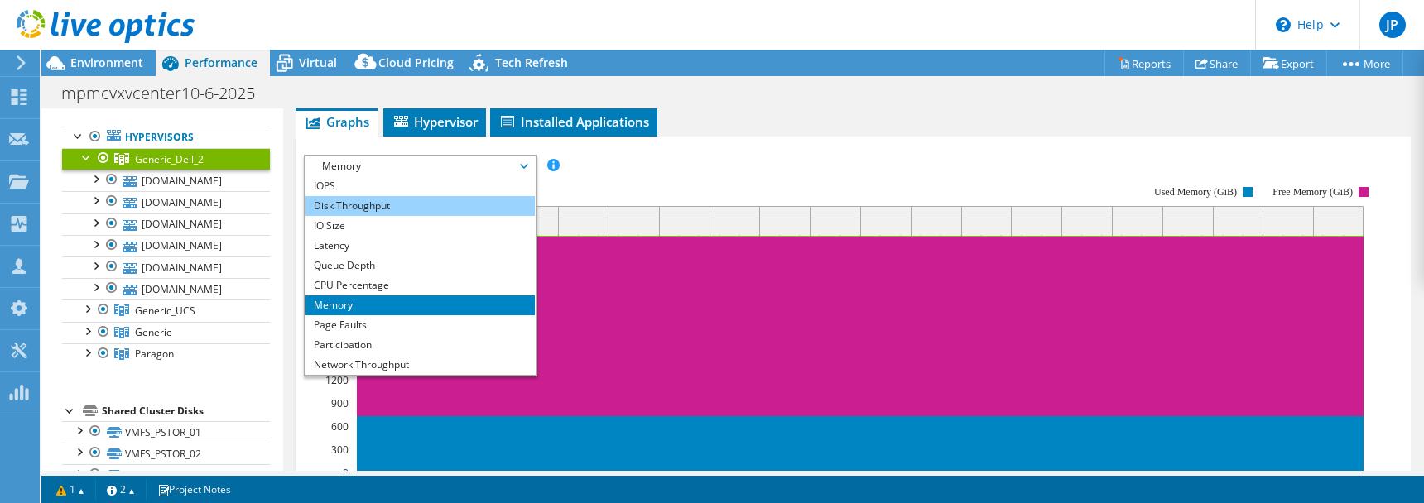
scroll to position [26, 0]
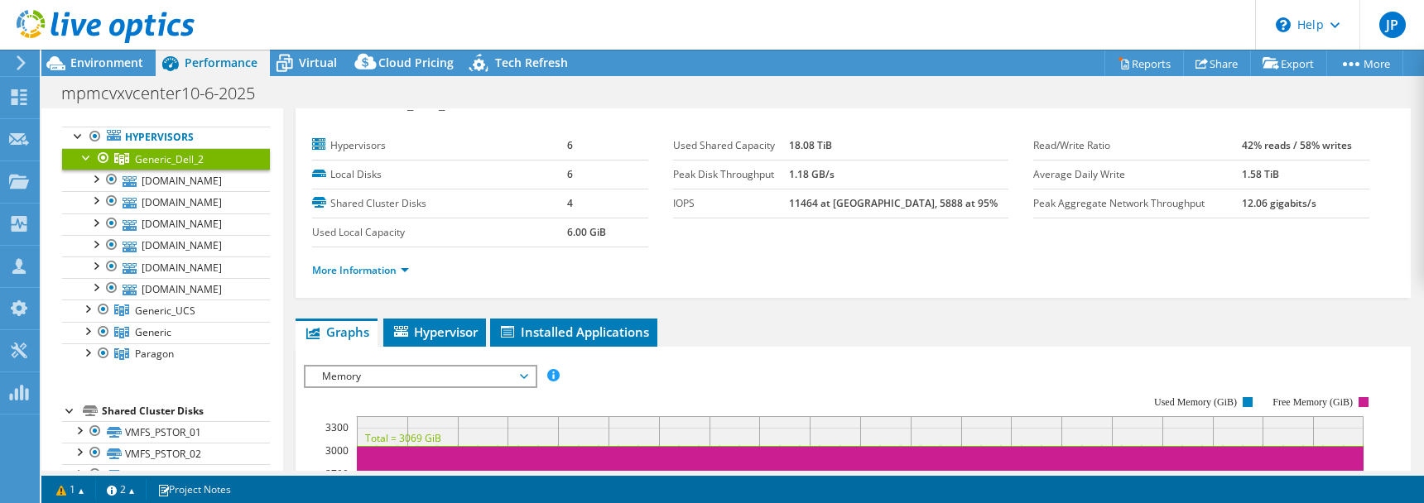
click at [86, 159] on div at bounding box center [87, 156] width 17 height 17
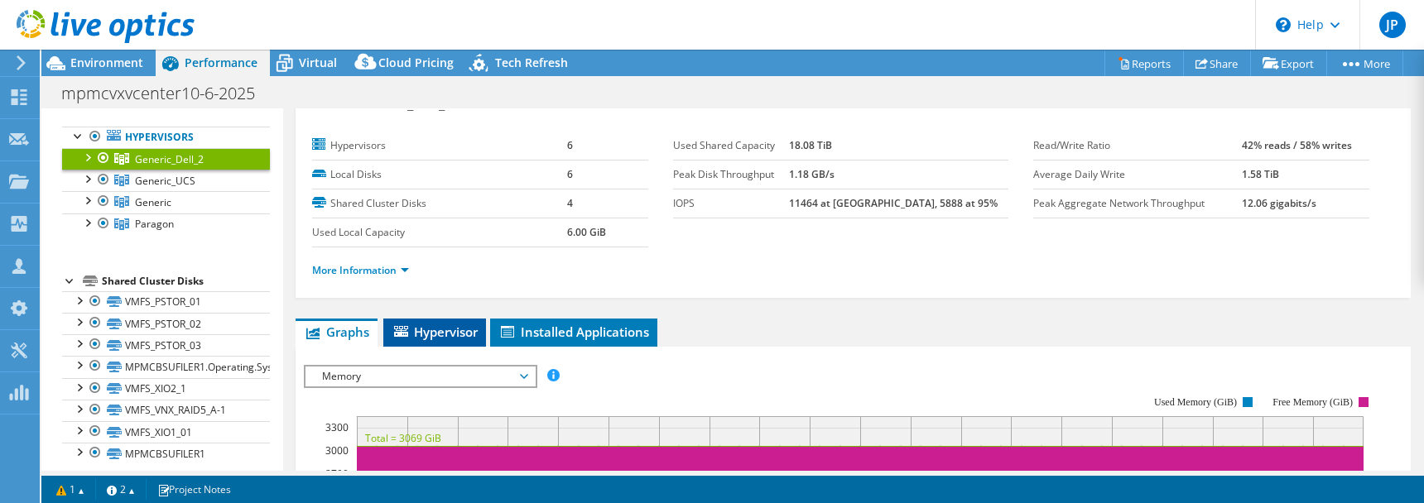
click at [470, 337] on span "Hypervisor" at bounding box center [435, 332] width 86 height 17
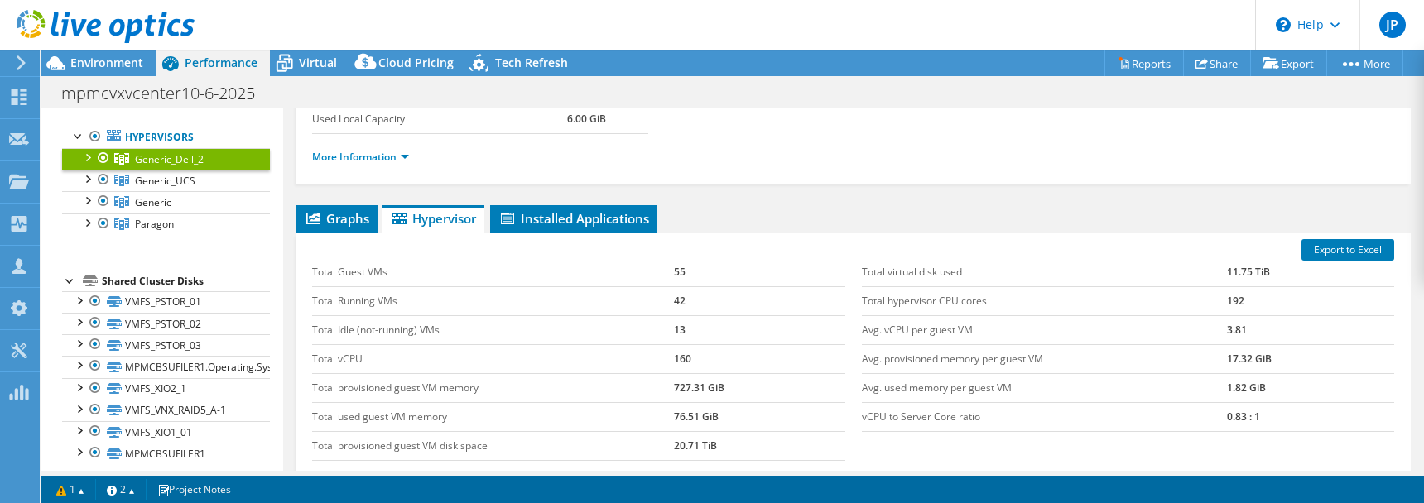
scroll to position [253, 0]
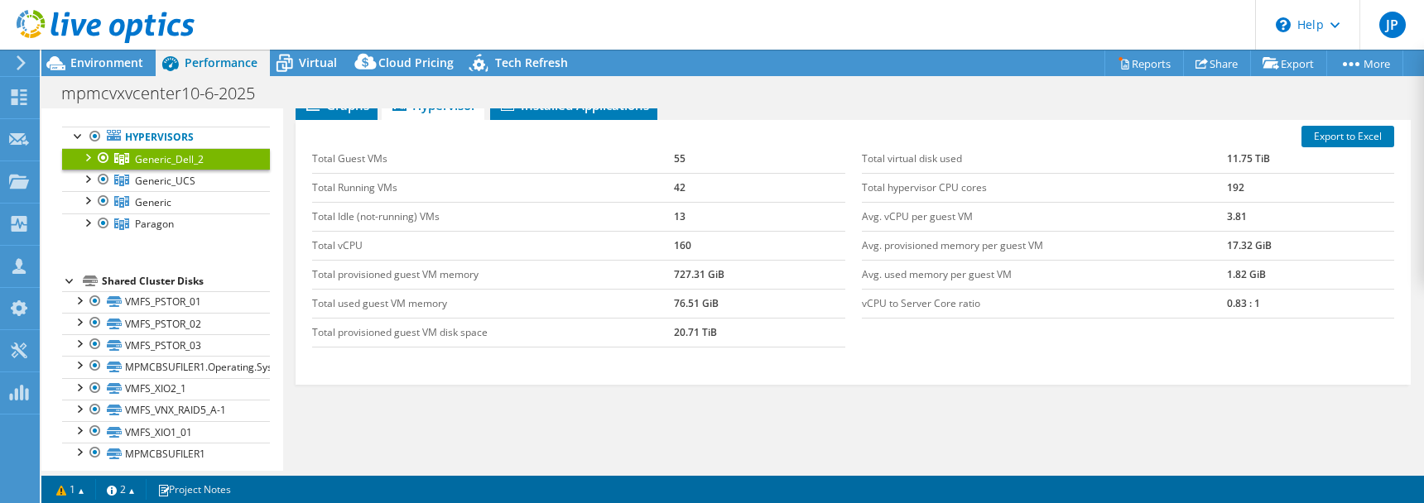
click at [793, 116] on ul "Graphs Servers Inventory Hypervisor Disks Cluster Disks Installed Applications" at bounding box center [853, 106] width 1115 height 28
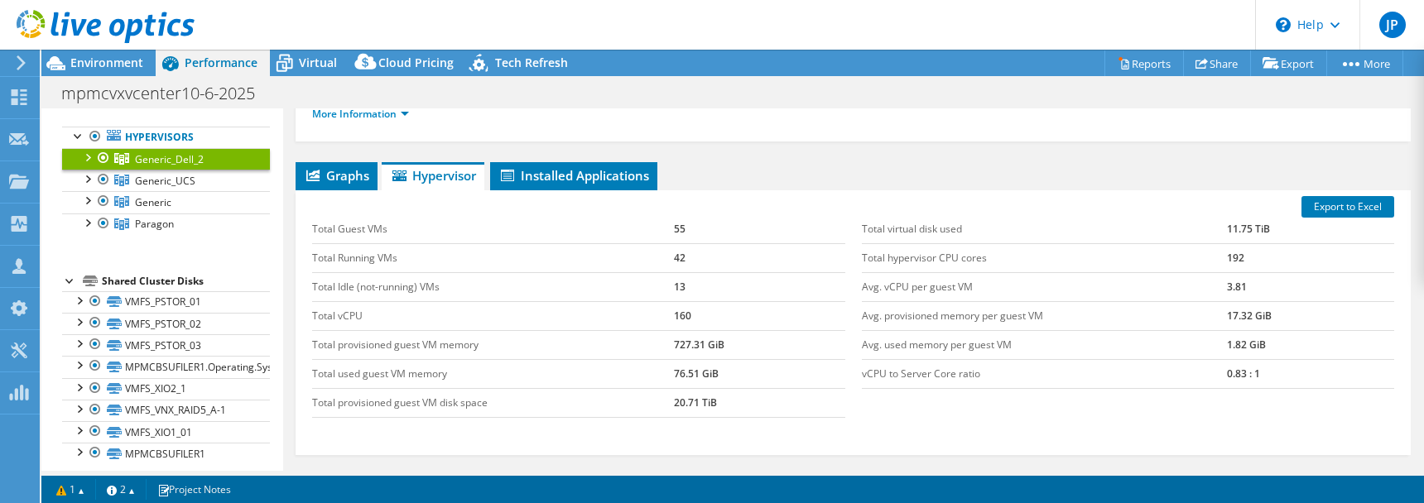
scroll to position [184, 0]
drag, startPoint x: 1236, startPoint y: 375, endPoint x: 1212, endPoint y: 376, distance: 23.2
click at [1212, 376] on tr "vCPU to Server Core ratio 0.83 : 1" at bounding box center [1128, 373] width 532 height 29
click at [1227, 374] on td "0.83 : 1" at bounding box center [1310, 373] width 167 height 29
drag, startPoint x: 1226, startPoint y: 373, endPoint x: 1237, endPoint y: 373, distance: 10.8
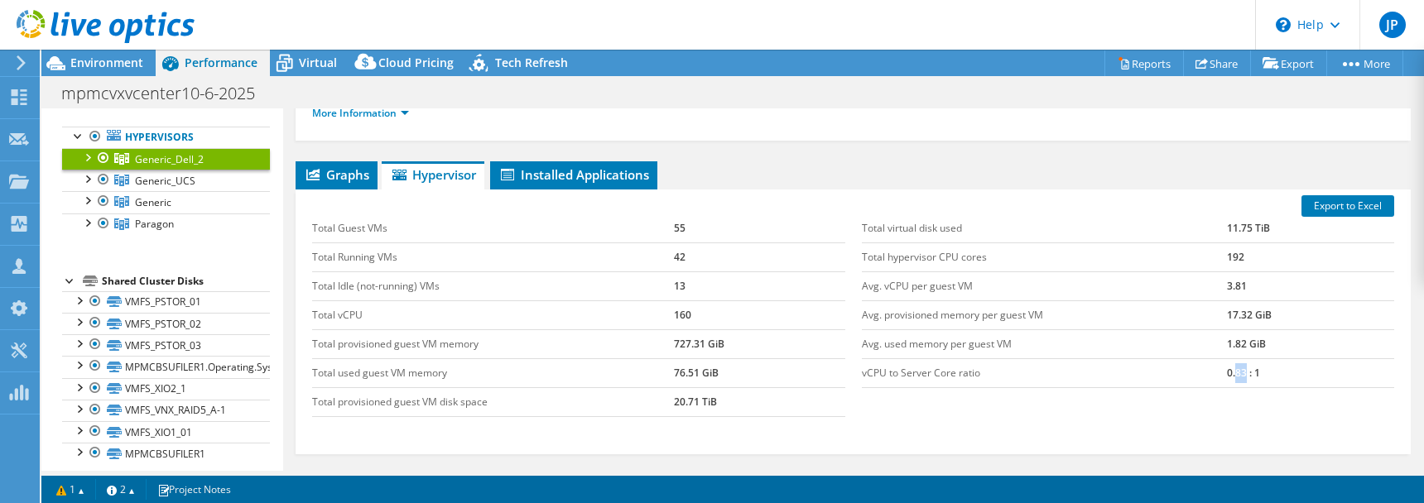
click at [1237, 373] on td "0.83 : 1" at bounding box center [1310, 373] width 167 height 29
click at [1255, 377] on td "0.83 : 1" at bounding box center [1310, 373] width 167 height 29
drag, startPoint x: 1255, startPoint y: 369, endPoint x: 1214, endPoint y: 372, distance: 40.7
click at [1214, 372] on tr "vCPU to Server Core ratio 0.83 : 1" at bounding box center [1128, 373] width 532 height 29
click at [1209, 380] on td "vCPU to Server Core ratio" at bounding box center [1045, 373] width 366 height 29
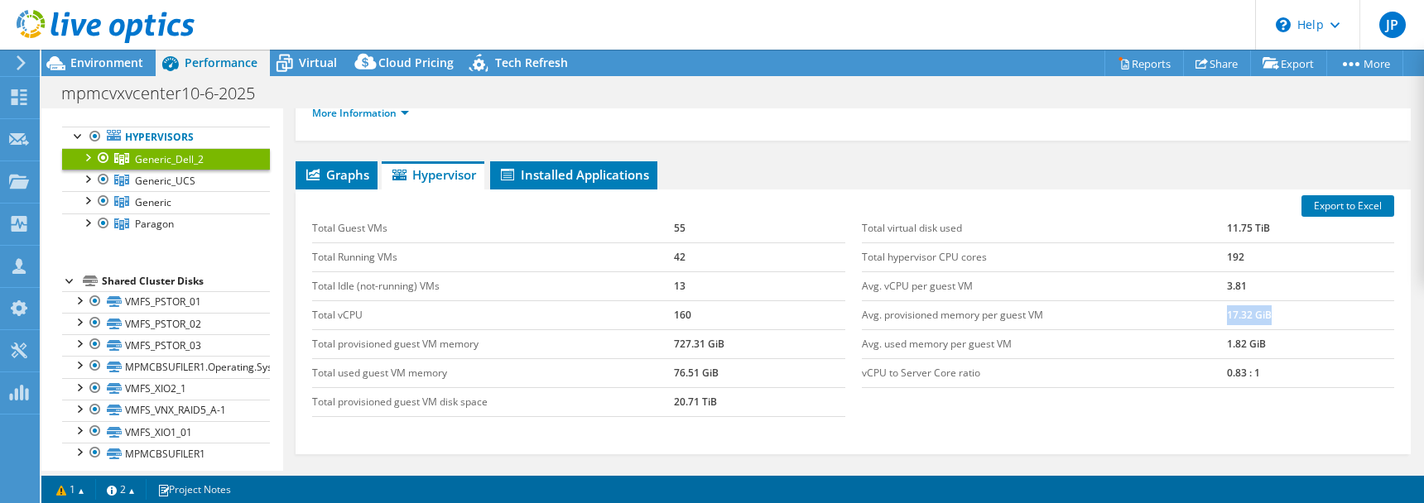
drag, startPoint x: 1273, startPoint y: 315, endPoint x: 1216, endPoint y: 318, distance: 56.4
click at [1216, 318] on tr "Avg. provisioned memory per guest VM 17.32 GiB" at bounding box center [1128, 315] width 532 height 29
click at [1270, 350] on td "1.82 GiB" at bounding box center [1310, 344] width 167 height 29
drag, startPoint x: 1267, startPoint y: 310, endPoint x: 1202, endPoint y: 319, distance: 66.1
click at [1202, 319] on tr "Avg. provisioned memory per guest VM 17.32 GiB" at bounding box center [1128, 315] width 532 height 29
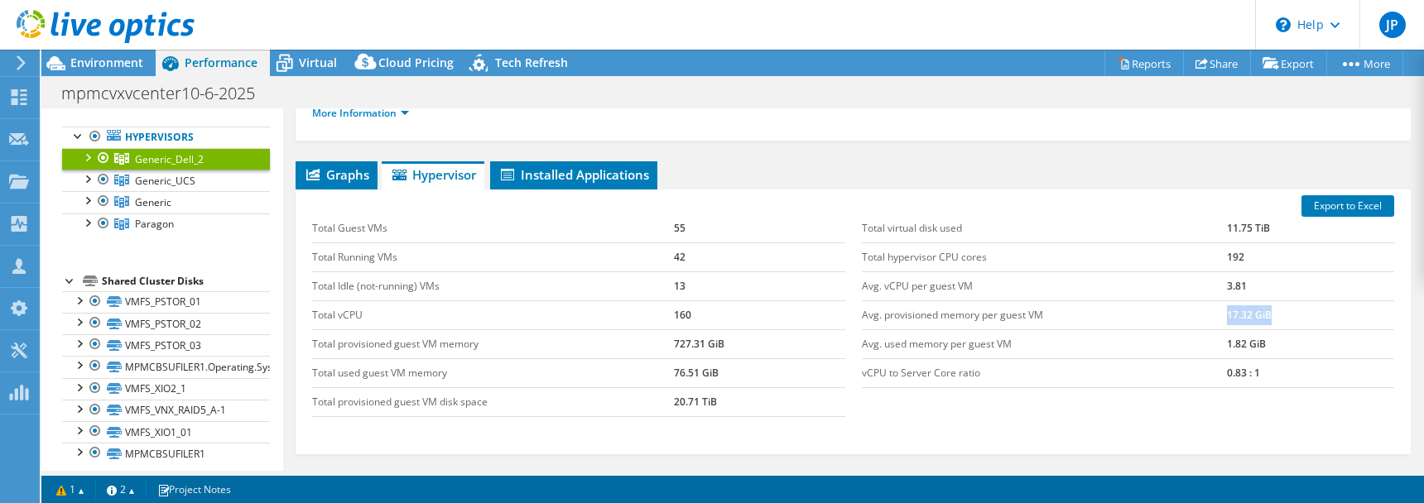
click at [1200, 327] on td "Avg. provisioned memory per guest VM" at bounding box center [1045, 315] width 366 height 29
drag, startPoint x: 742, startPoint y: 344, endPoint x: 668, endPoint y: 344, distance: 73.7
click at [668, 344] on tr "Total provisioned guest VM memory 727.31 GiB" at bounding box center [578, 344] width 532 height 29
drag, startPoint x: 1265, startPoint y: 343, endPoint x: 1215, endPoint y: 344, distance: 50.5
click at [1215, 344] on tr "Avg. used memory per guest VM 1.82 GiB" at bounding box center [1128, 344] width 532 height 29
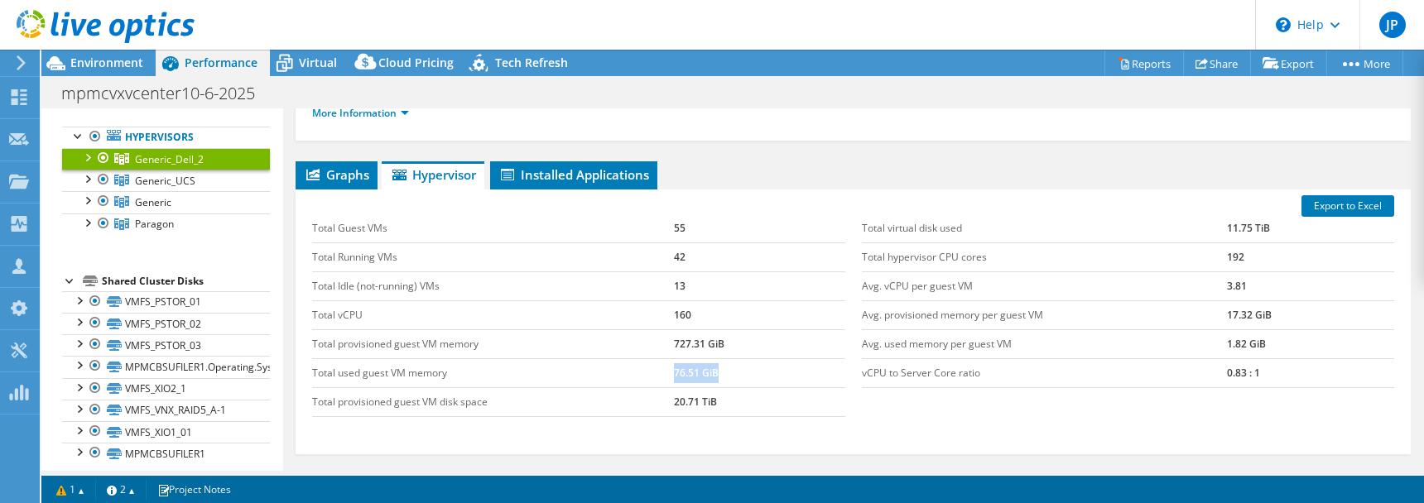
drag, startPoint x: 744, startPoint y: 370, endPoint x: 659, endPoint y: 376, distance: 85.5
click at [659, 376] on tr "Total used guest VM memory 76.51 GiB" at bounding box center [578, 373] width 532 height 29
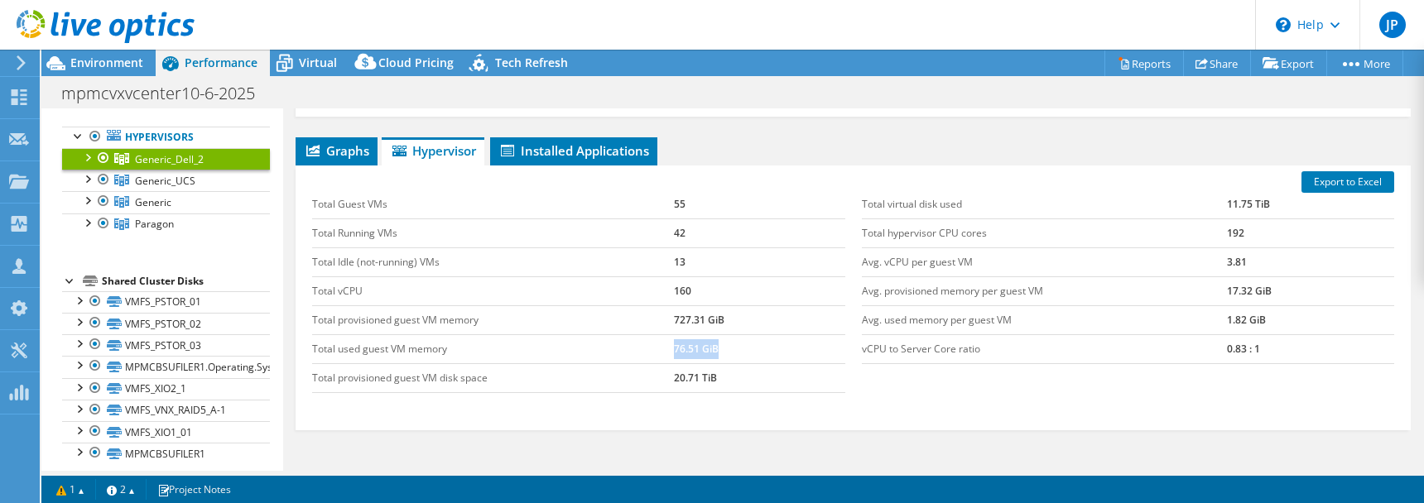
scroll to position [183, 0]
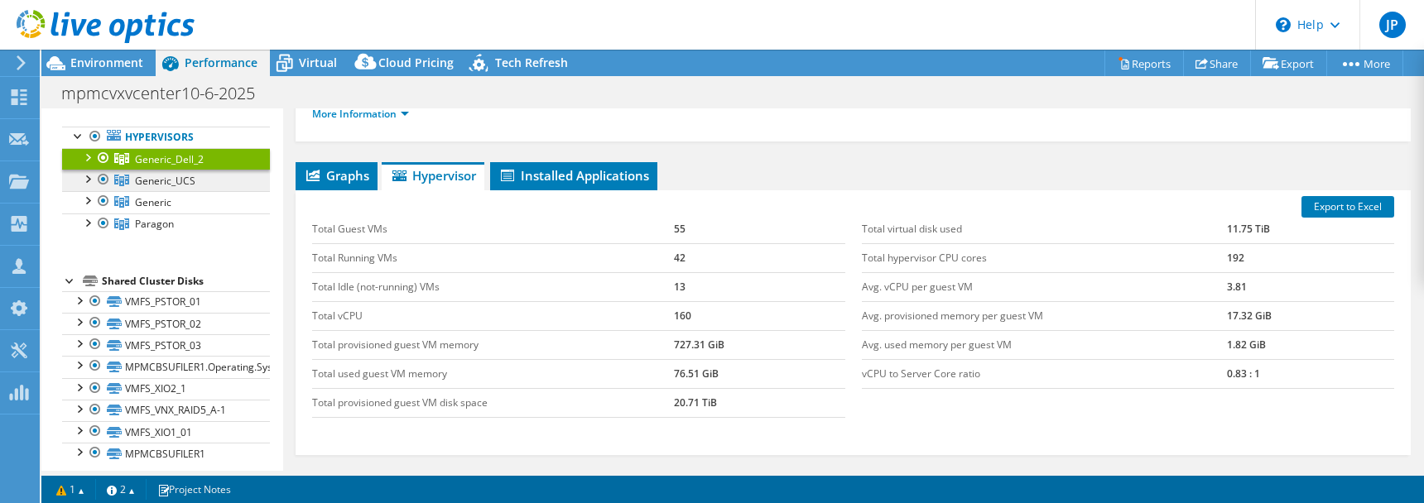
click at [189, 175] on span "Generic_UCS" at bounding box center [165, 181] width 60 height 14
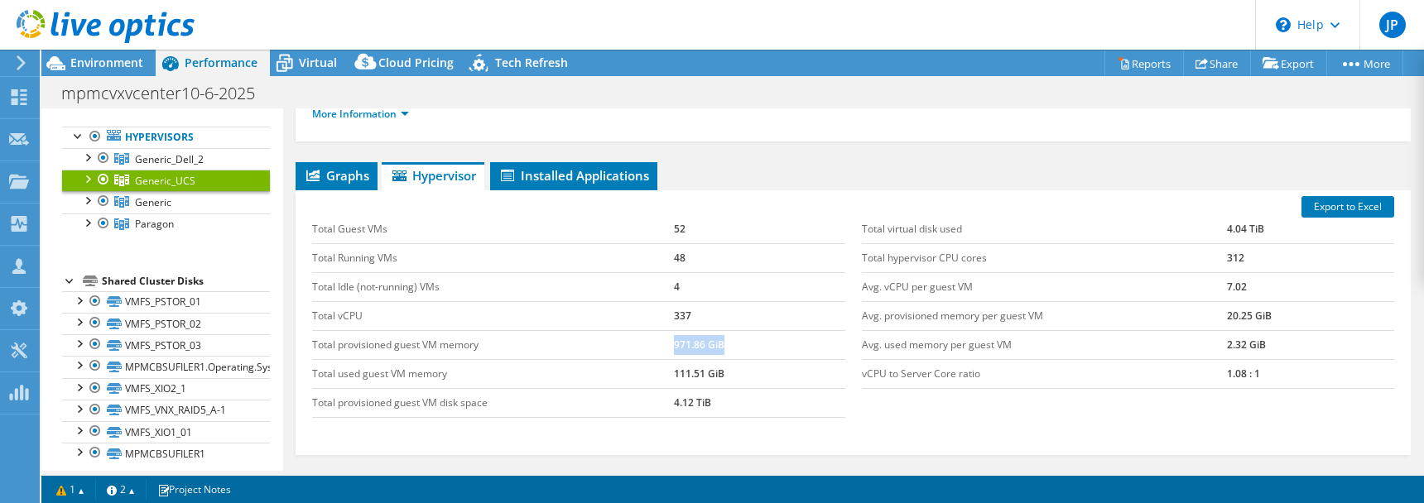
drag, startPoint x: 713, startPoint y: 347, endPoint x: 671, endPoint y: 346, distance: 42.2
click at [674, 346] on td "971.86 GiB" at bounding box center [759, 344] width 171 height 29
click at [1242, 367] on td "1.08 : 1" at bounding box center [1310, 373] width 167 height 29
drag, startPoint x: 1252, startPoint y: 371, endPoint x: 1214, endPoint y: 374, distance: 38.2
click at [1214, 374] on tr "vCPU to Server Core ratio 1.08 : 1" at bounding box center [1128, 373] width 532 height 29
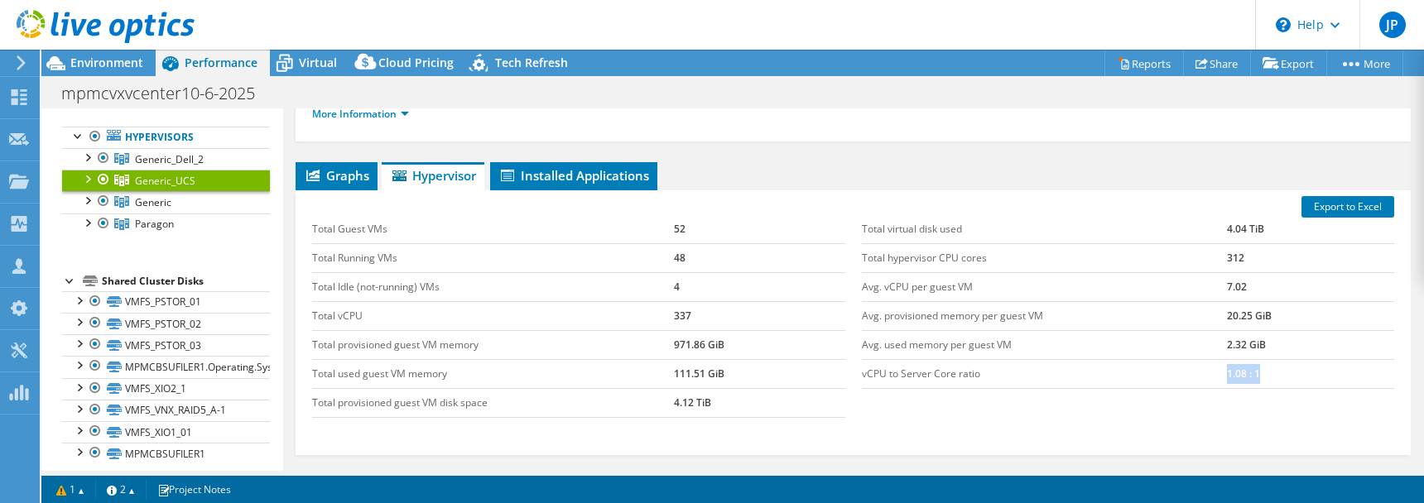
click at [1182, 380] on td "vCPU to Server Core ratio" at bounding box center [1045, 373] width 366 height 29
click at [21, 61] on icon at bounding box center [21, 62] width 12 height 15
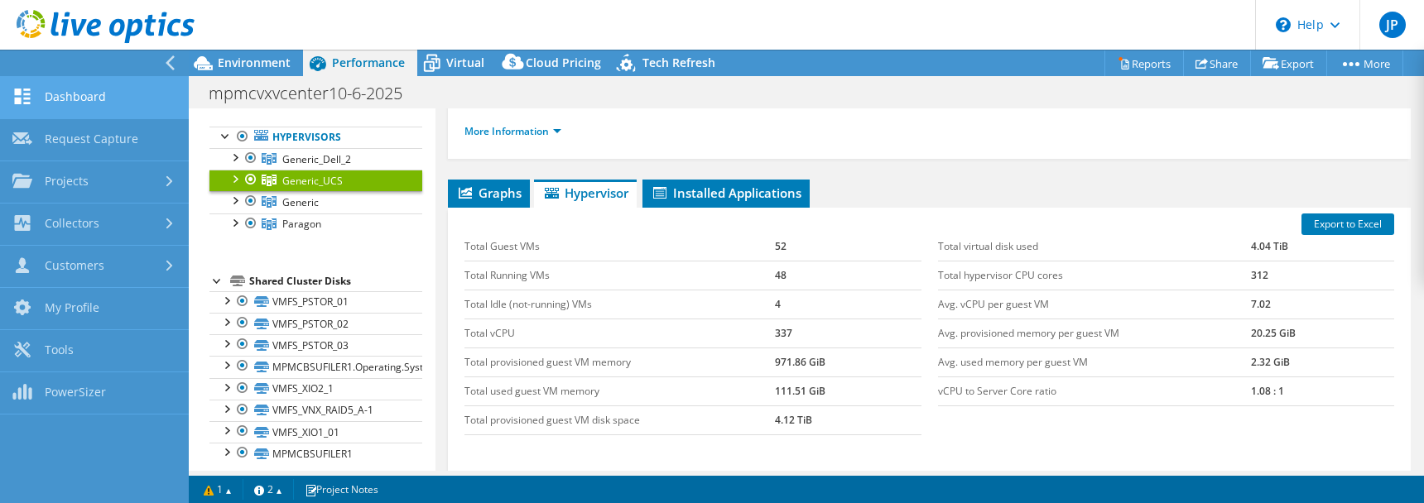
click at [94, 102] on link "Dashboard" at bounding box center [94, 98] width 189 height 42
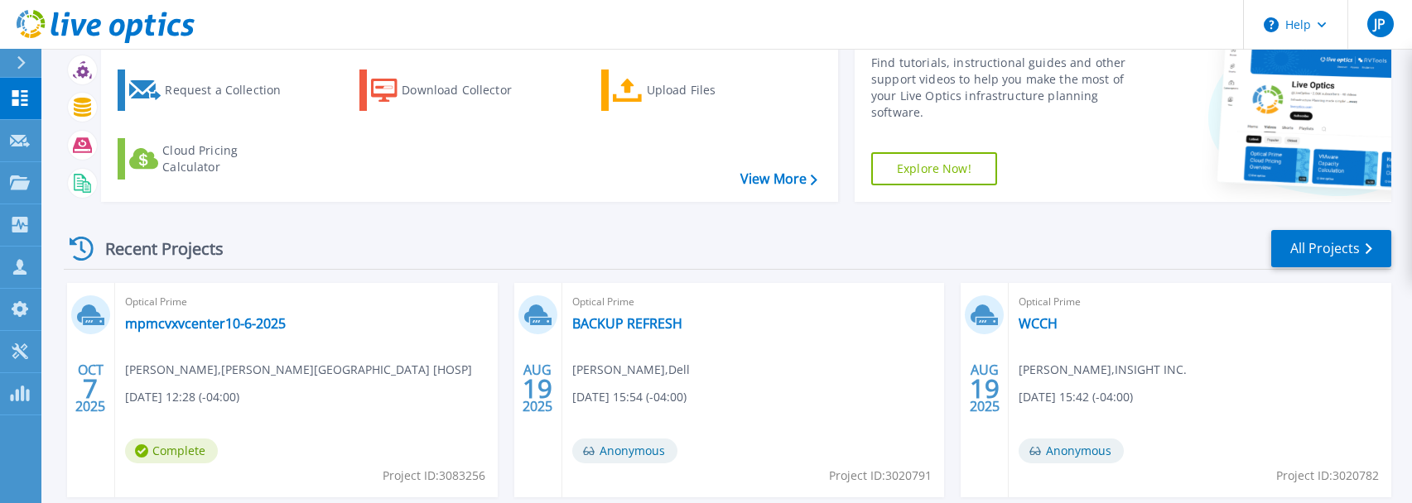
scroll to position [79, 0]
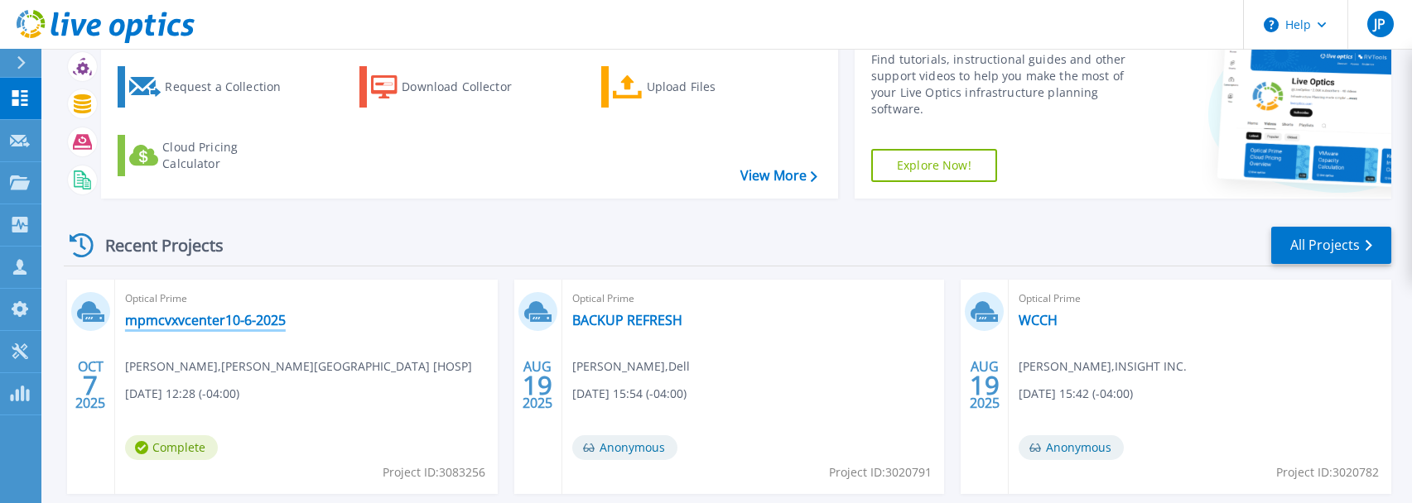
click at [207, 321] on link "mpmcvxvcenter10-6-2025" at bounding box center [205, 320] width 161 height 17
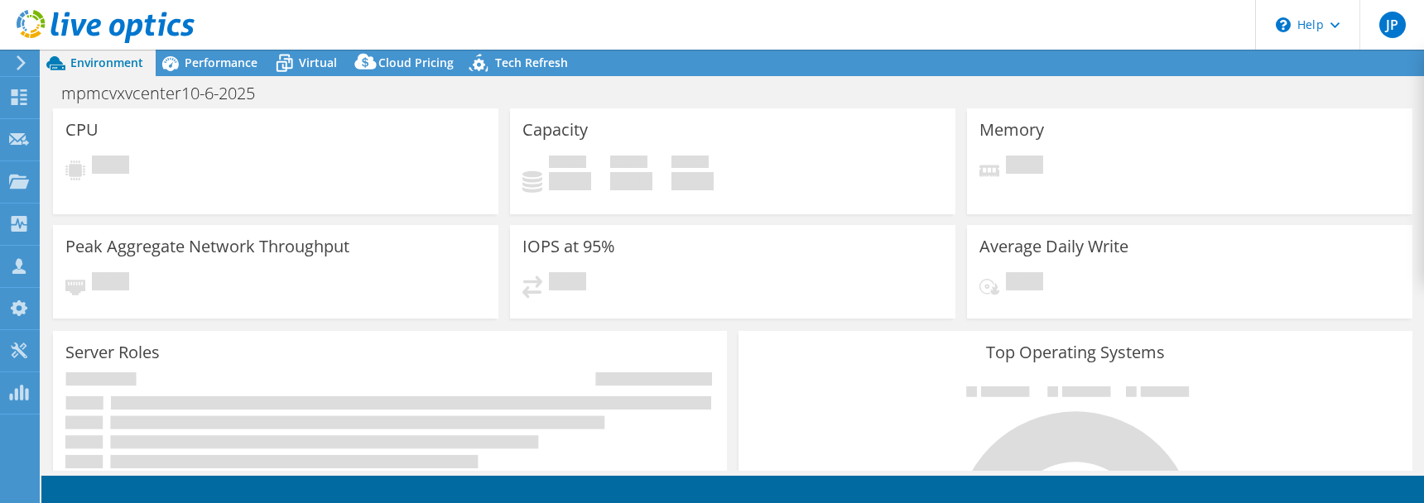
select select "USD"
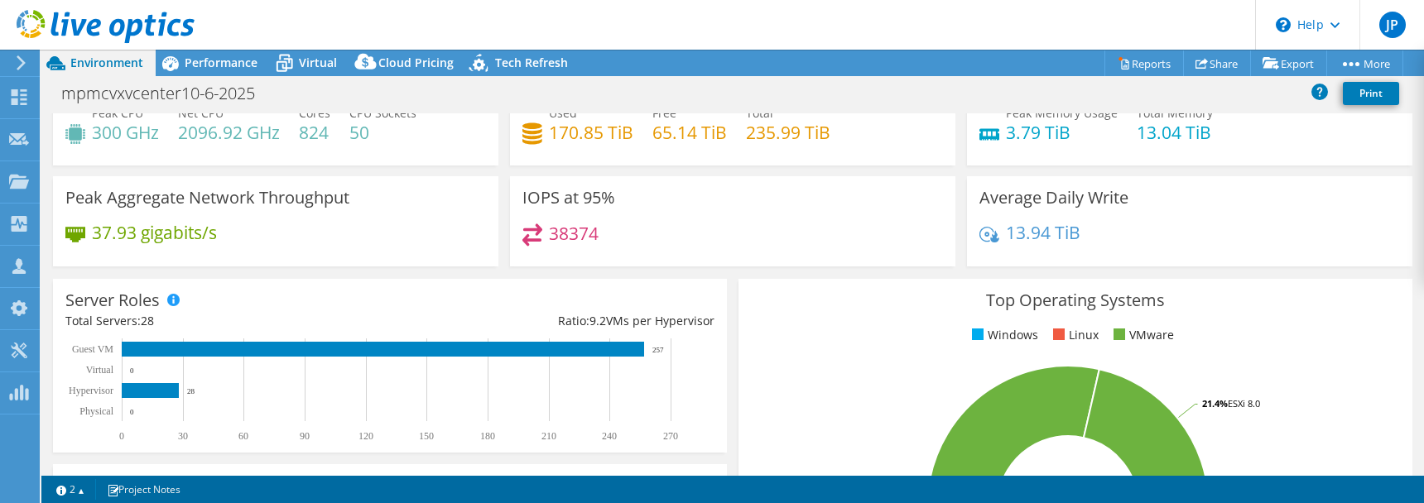
scroll to position [64, 0]
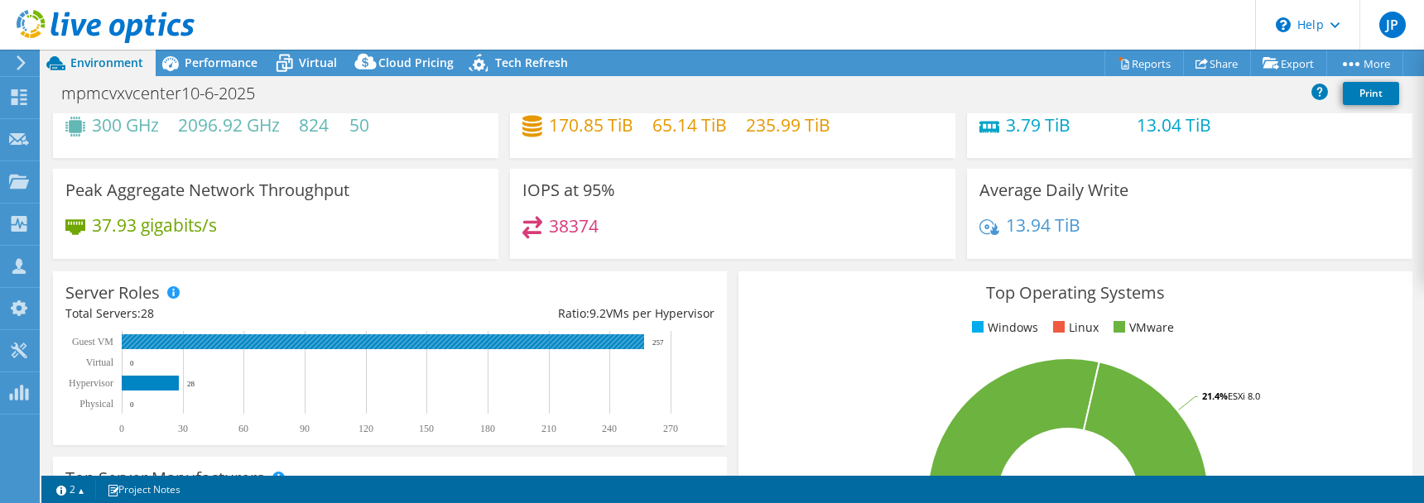
drag, startPoint x: 679, startPoint y: 339, endPoint x: 611, endPoint y: 341, distance: 67.9
click at [611, 341] on icon "0 30 60 90 120 150 180 210 240 270 Physical Hypervisor Virtual Guest VM 0 28 0 …" at bounding box center [382, 383] width 634 height 104
click at [157, 342] on rect at bounding box center [383, 342] width 523 height 15
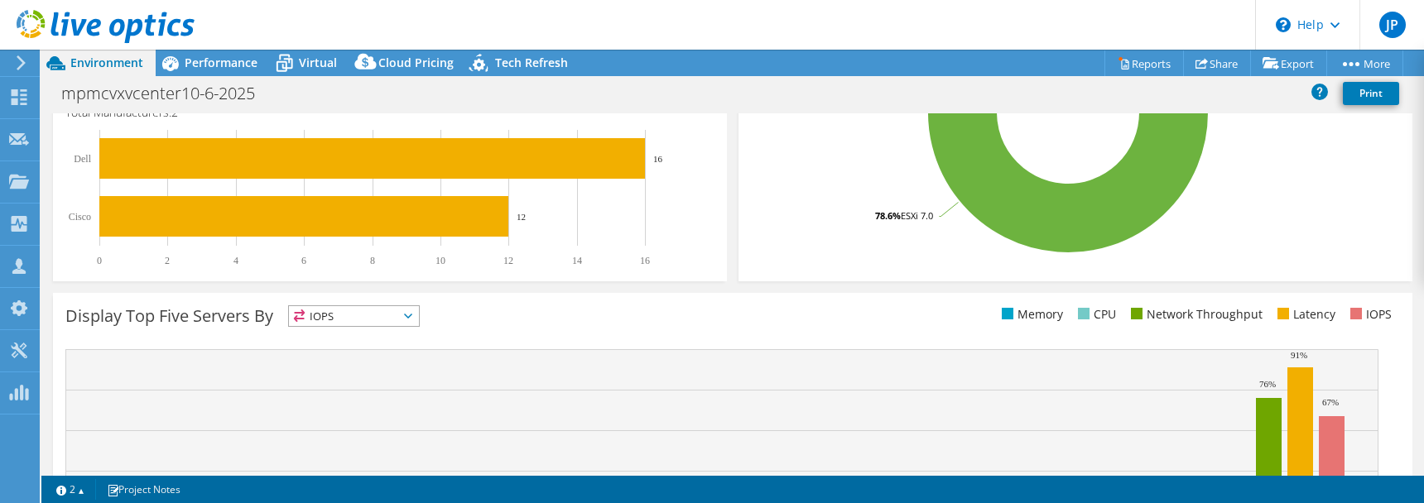
scroll to position [601, 0]
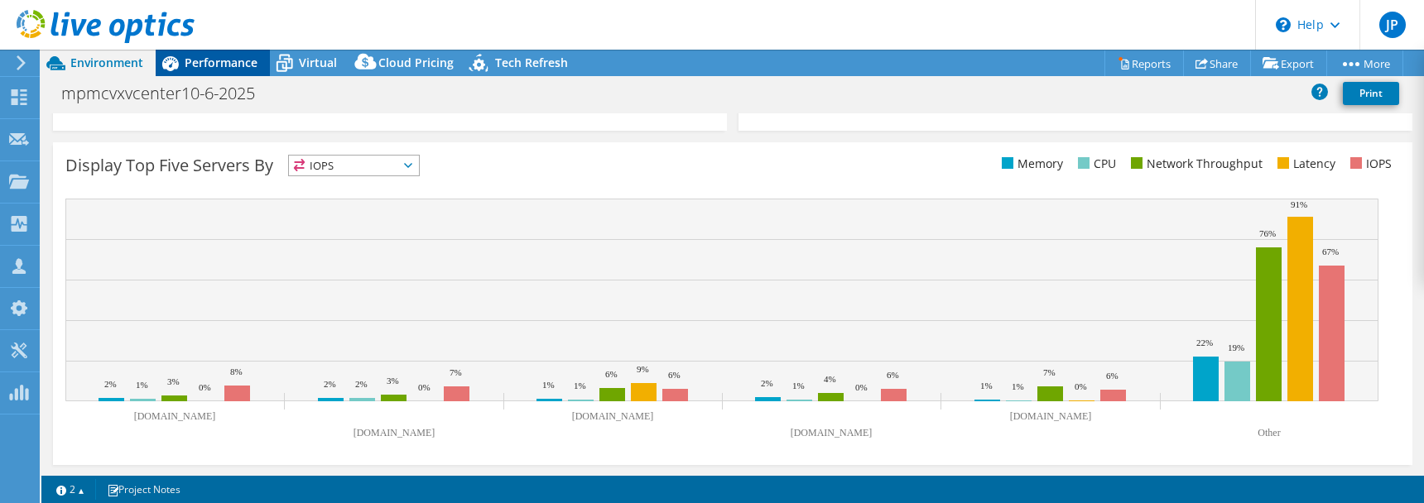
click at [218, 58] on span "Performance" at bounding box center [221, 63] width 73 height 16
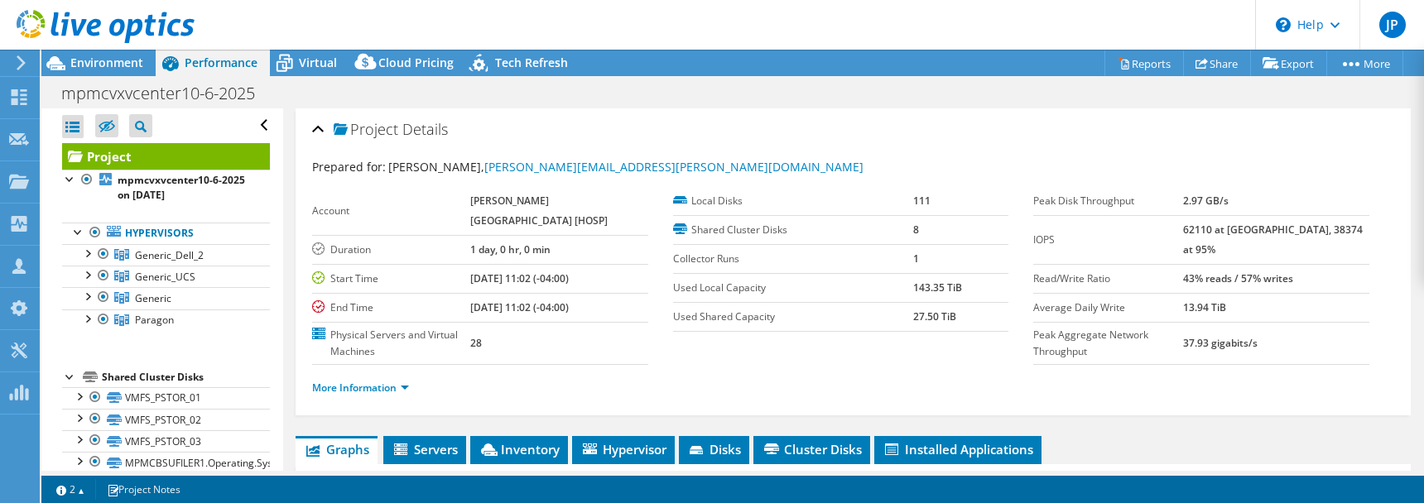
scroll to position [0, 0]
click at [146, 294] on span "Generic" at bounding box center [153, 298] width 36 height 14
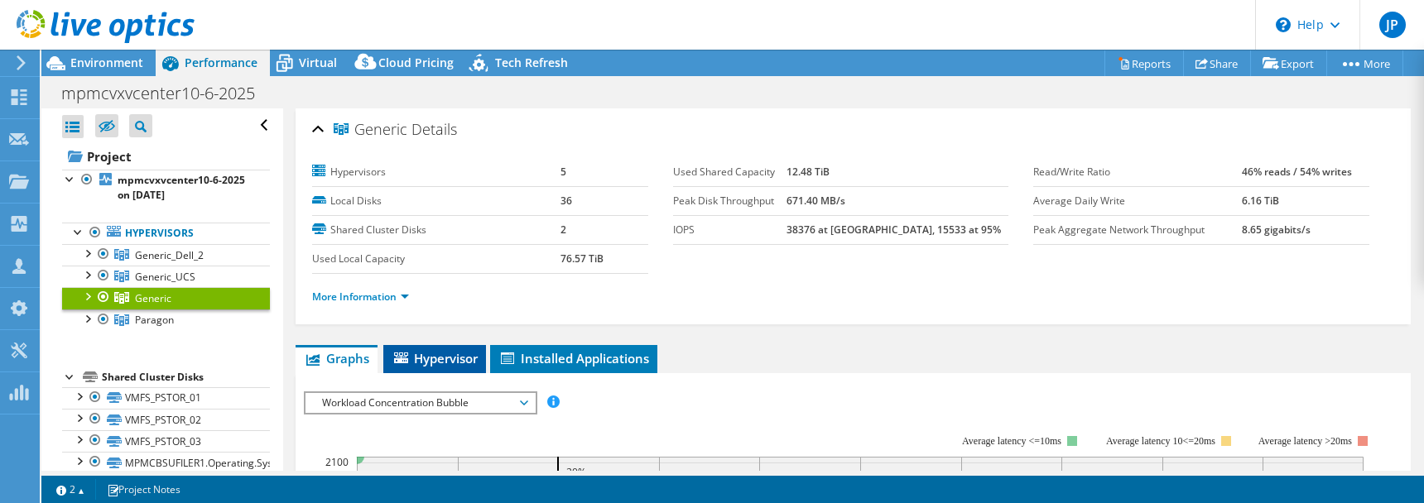
click at [436, 350] on span "Hypervisor" at bounding box center [435, 358] width 86 height 17
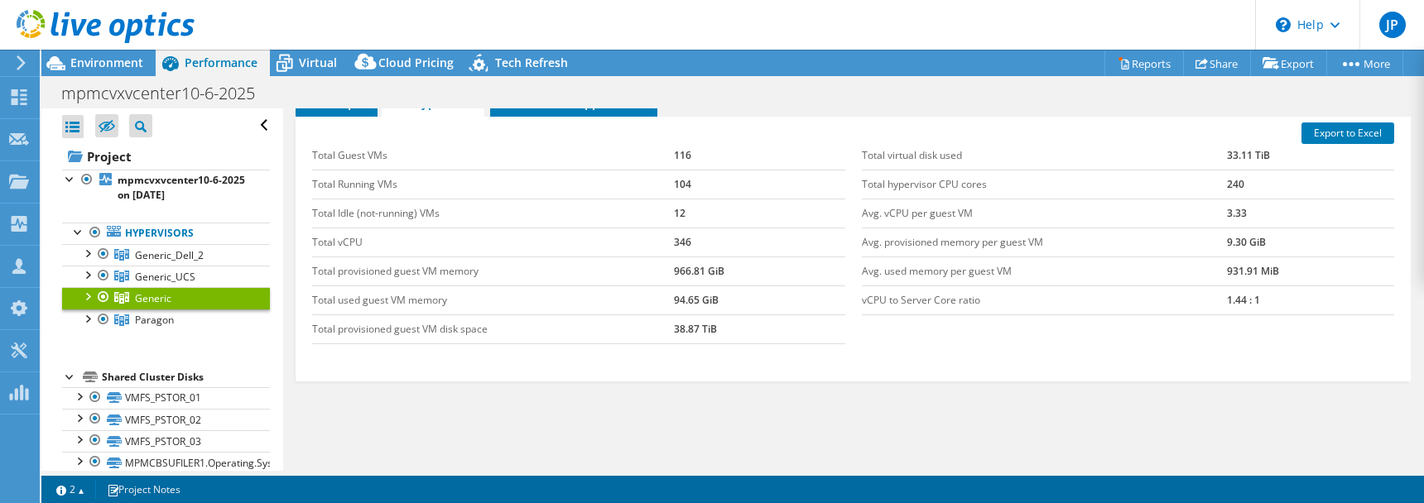
scroll to position [253, 0]
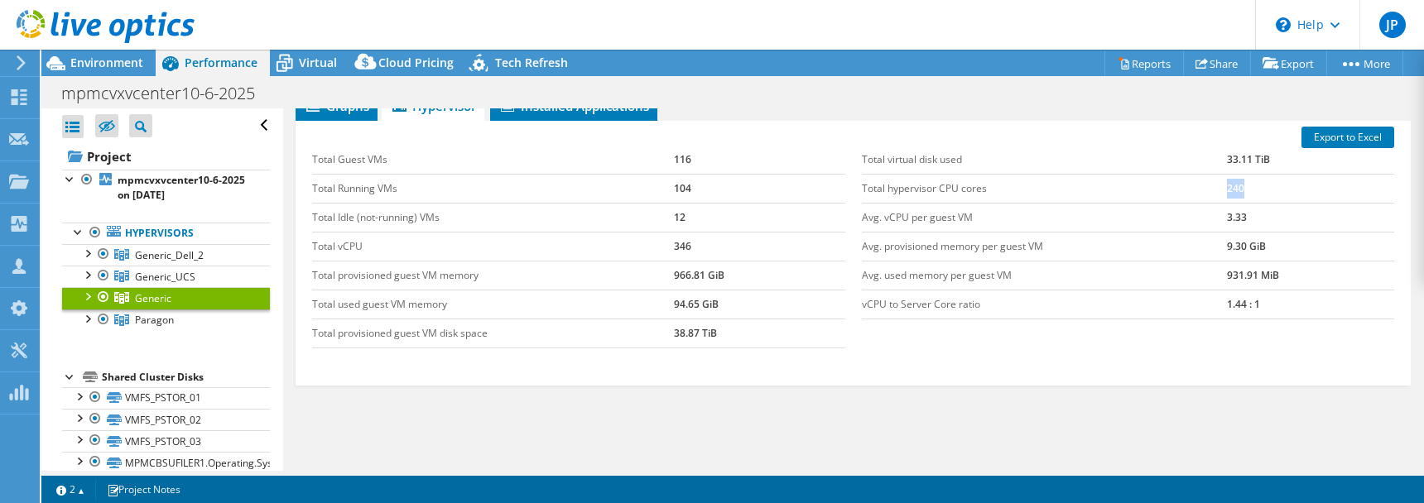
drag, startPoint x: 1243, startPoint y: 185, endPoint x: 1209, endPoint y: 191, distance: 34.6
click at [1209, 191] on tr "Total hypervisor CPU cores 240" at bounding box center [1128, 188] width 532 height 29
click at [168, 274] on span "Generic_UCS" at bounding box center [165, 277] width 60 height 14
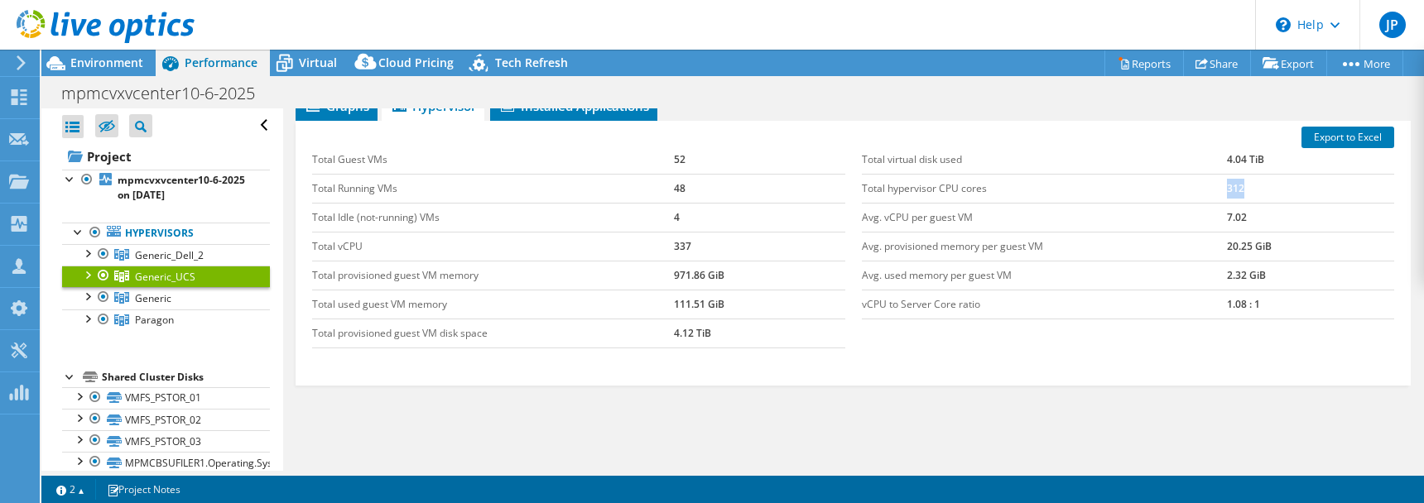
drag, startPoint x: 1239, startPoint y: 191, endPoint x: 1191, endPoint y: 194, distance: 48.1
click at [1191, 194] on tr "Total hypervisor CPU cores 312" at bounding box center [1128, 188] width 532 height 29
click at [615, 276] on tr "Total provisioned guest VM memory 971.86 GiB" at bounding box center [578, 275] width 532 height 29
click at [708, 277] on td "971.86 GiB" at bounding box center [759, 275] width 171 height 29
drag, startPoint x: 737, startPoint y: 272, endPoint x: 648, endPoint y: 275, distance: 89.5
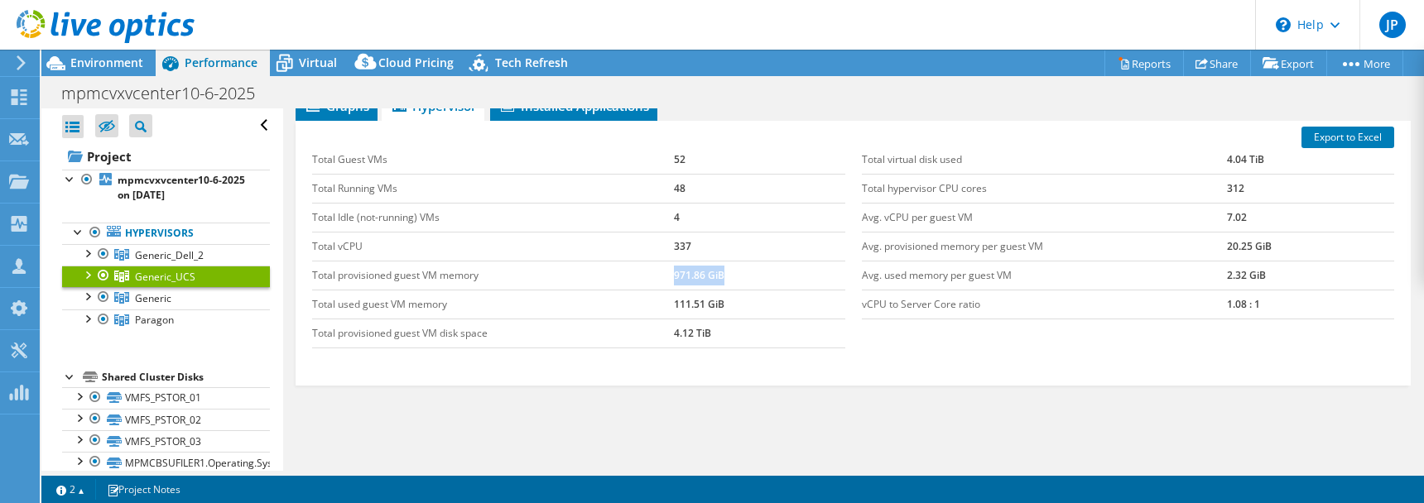
click at [648, 275] on tr "Total provisioned guest VM memory 971.86 GiB" at bounding box center [578, 275] width 532 height 29
click at [201, 257] on span "Generic_Dell_2" at bounding box center [169, 255] width 69 height 14
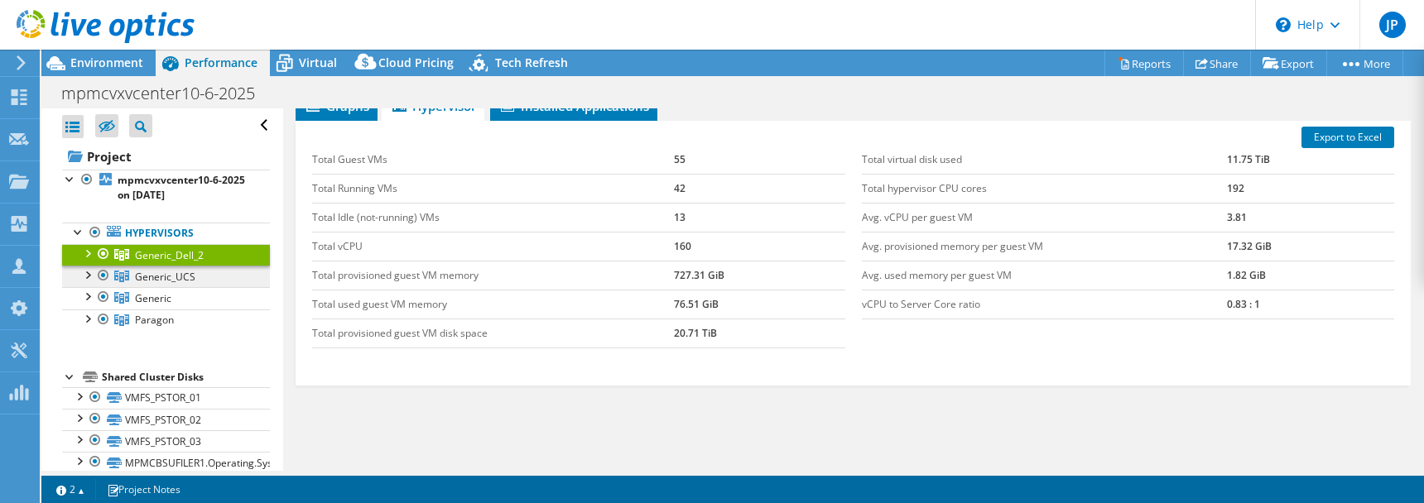
click at [190, 279] on span "Generic_UCS" at bounding box center [165, 277] width 60 height 14
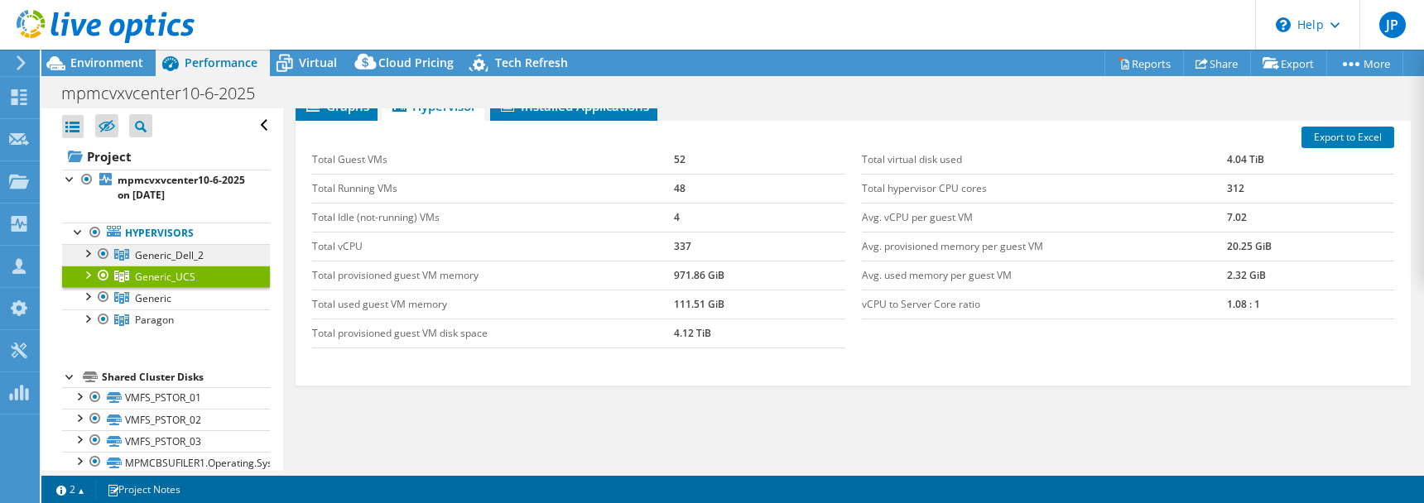
click at [193, 258] on span "Generic_Dell_2" at bounding box center [169, 255] width 69 height 14
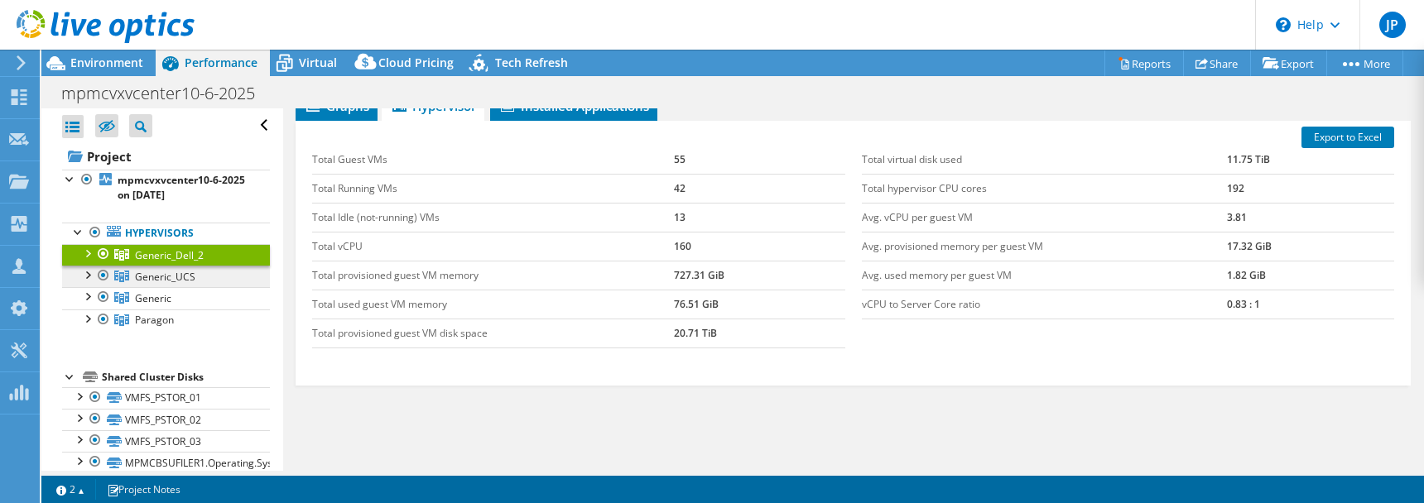
click at [190, 272] on span "Generic_UCS" at bounding box center [165, 277] width 60 height 14
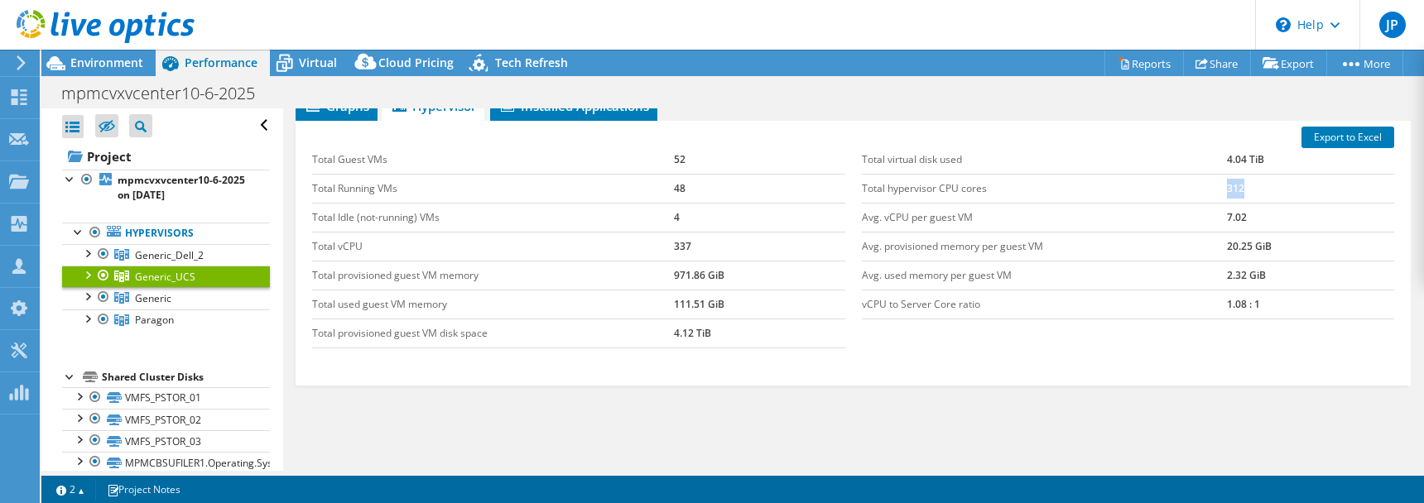
drag, startPoint x: 1240, startPoint y: 185, endPoint x: 1216, endPoint y: 187, distance: 23.3
click at [1216, 187] on tr "Total hypervisor CPU cores 312" at bounding box center [1128, 188] width 532 height 29
drag, startPoint x: 698, startPoint y: 243, endPoint x: 667, endPoint y: 243, distance: 31.5
click at [667, 243] on tr "Total vCPU 337" at bounding box center [578, 246] width 532 height 29
click at [696, 246] on td "337" at bounding box center [759, 246] width 171 height 29
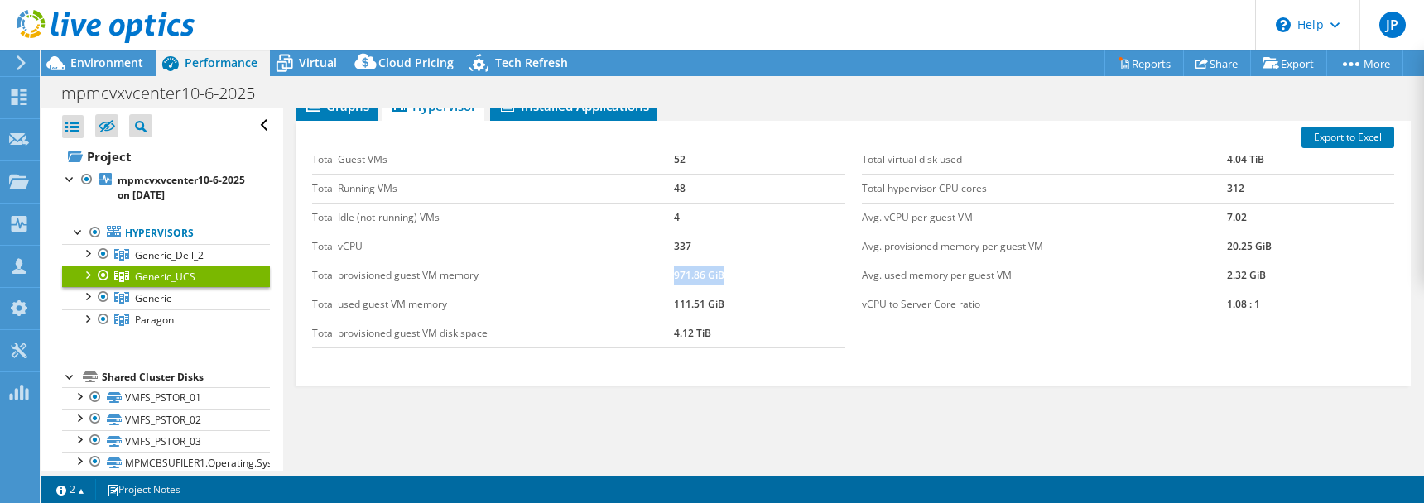
drag, startPoint x: 729, startPoint y: 274, endPoint x: 665, endPoint y: 281, distance: 64.1
click at [665, 281] on tr "Total provisioned guest VM memory 971.86 GiB" at bounding box center [578, 275] width 532 height 29
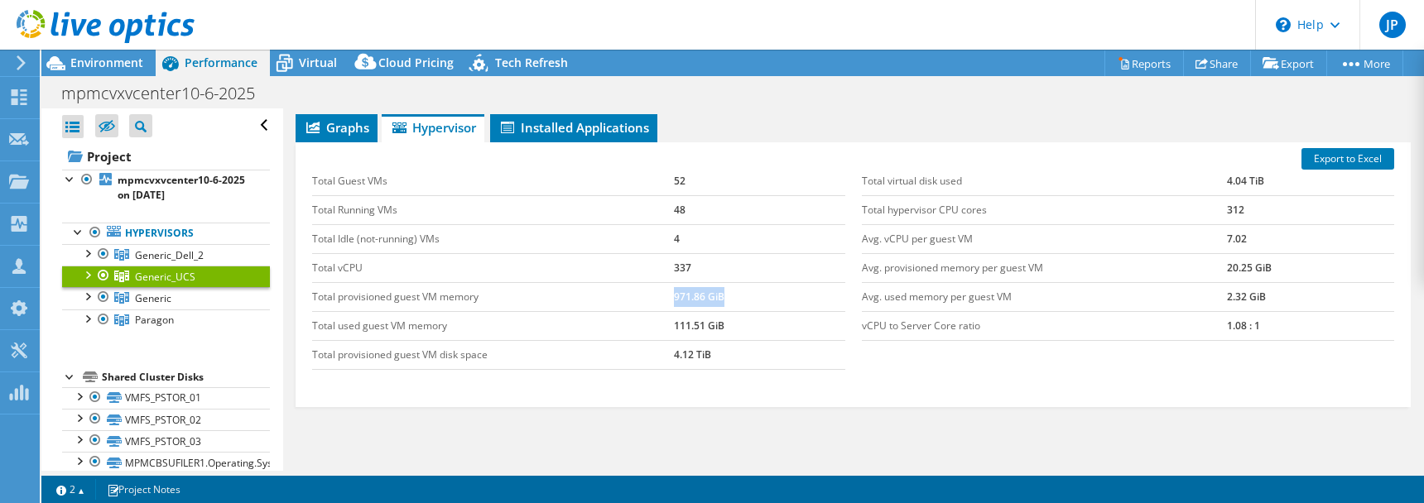
scroll to position [230, 0]
drag, startPoint x: 686, startPoint y: 205, endPoint x: 669, endPoint y: 207, distance: 16.6
click at [669, 207] on tr "Total Running VMs 48" at bounding box center [578, 210] width 532 height 29
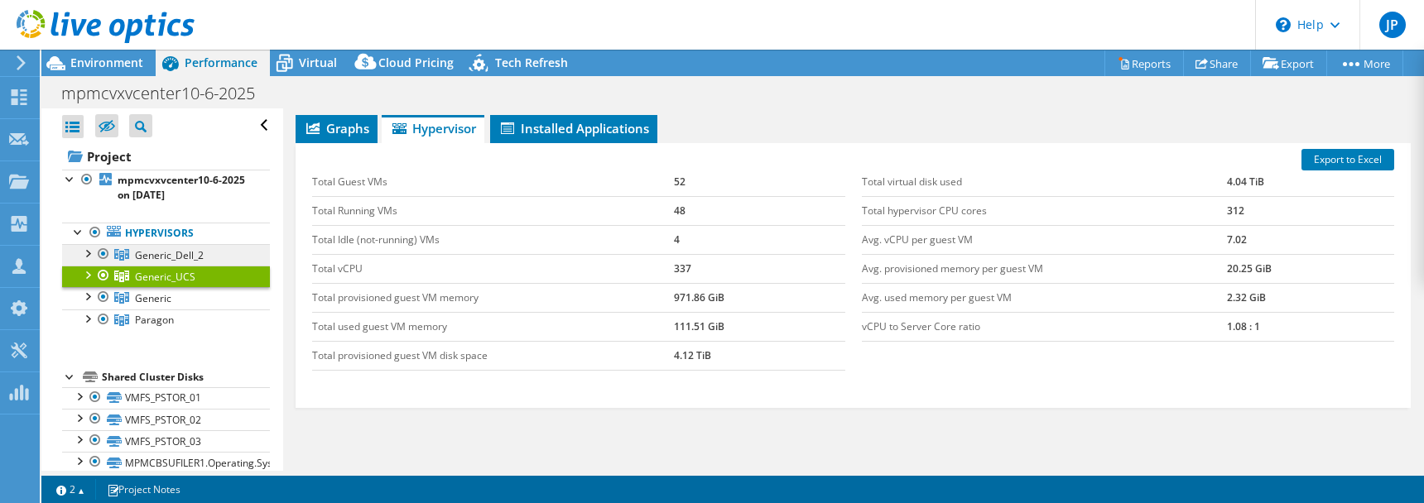
click at [142, 251] on span "Generic_Dell_2" at bounding box center [169, 255] width 69 height 14
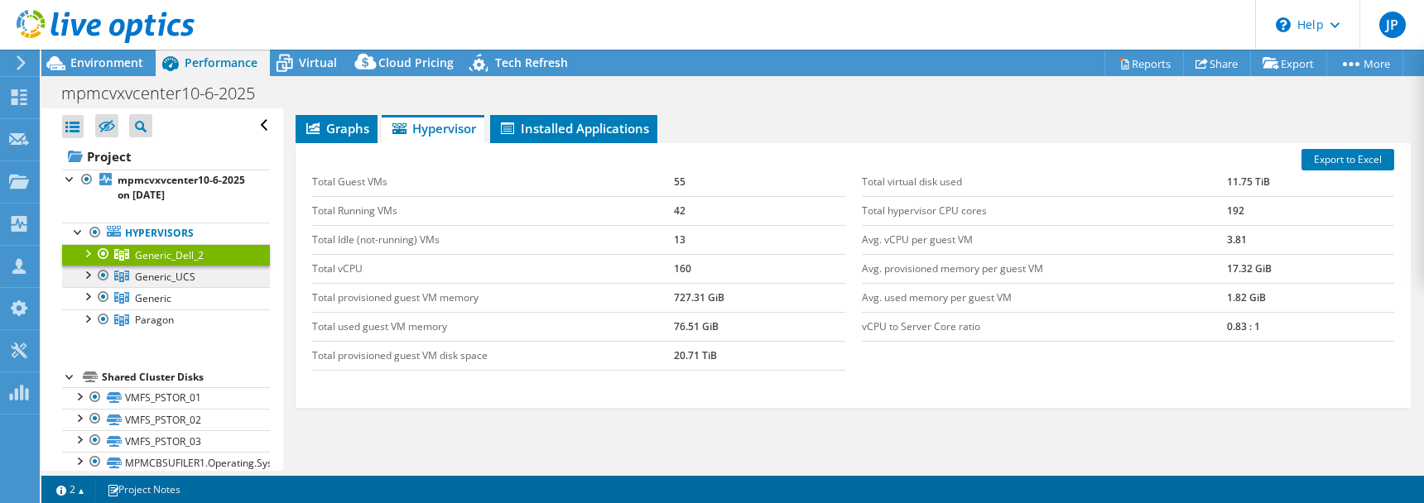
click at [174, 273] on span "Generic_UCS" at bounding box center [165, 277] width 60 height 14
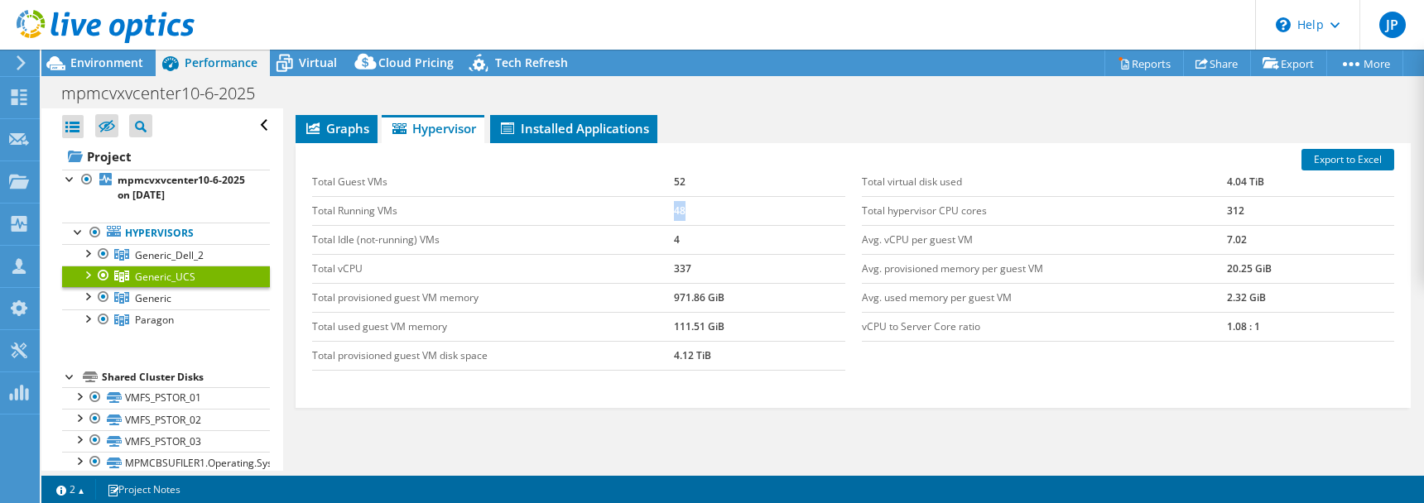
drag, startPoint x: 694, startPoint y: 210, endPoint x: 670, endPoint y: 210, distance: 24.0
click at [674, 210] on td "48" at bounding box center [759, 210] width 171 height 29
click at [200, 260] on span "Generic_Dell_2" at bounding box center [169, 255] width 69 height 14
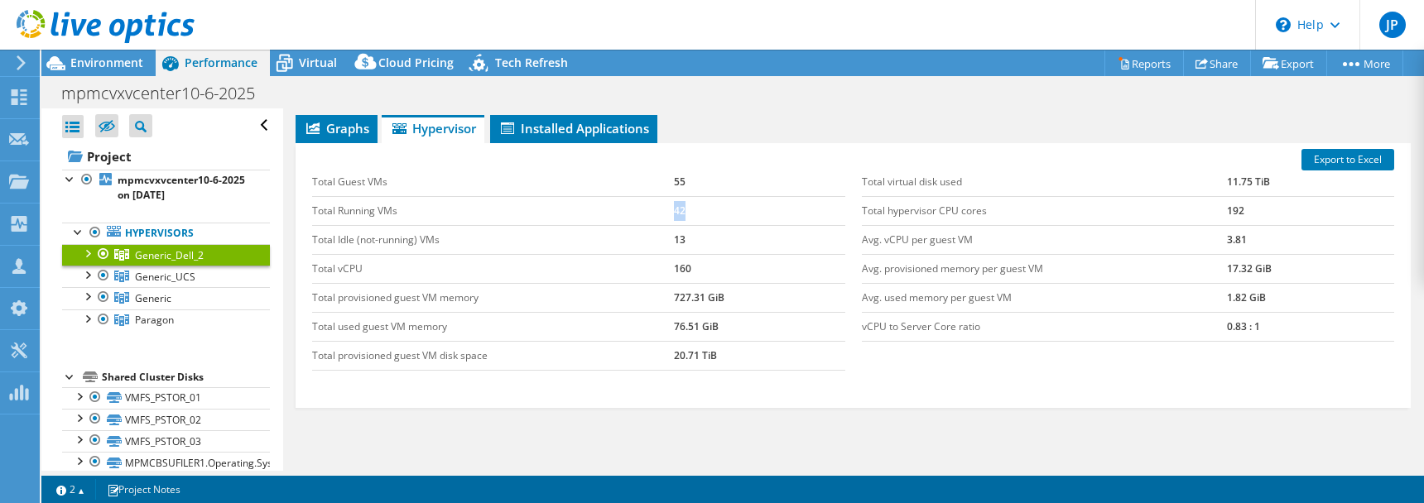
drag, startPoint x: 684, startPoint y: 210, endPoint x: 671, endPoint y: 212, distance: 13.5
click at [674, 212] on td "42" at bounding box center [759, 210] width 171 height 29
click at [189, 277] on span "Generic_UCS" at bounding box center [165, 277] width 60 height 14
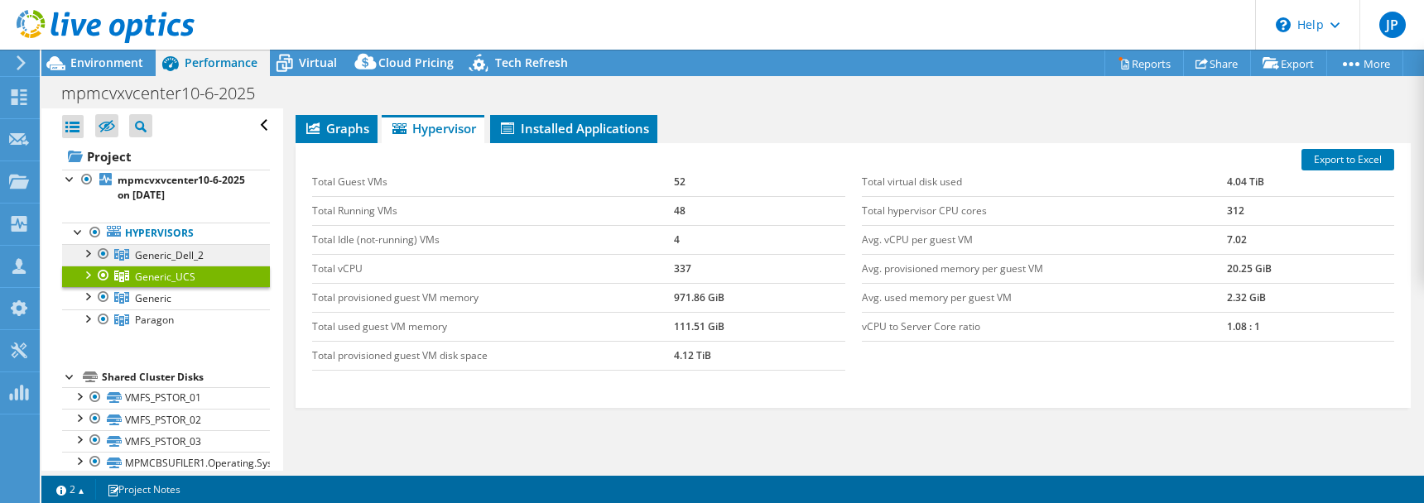
click at [185, 258] on span "Generic_Dell_2" at bounding box center [169, 255] width 69 height 14
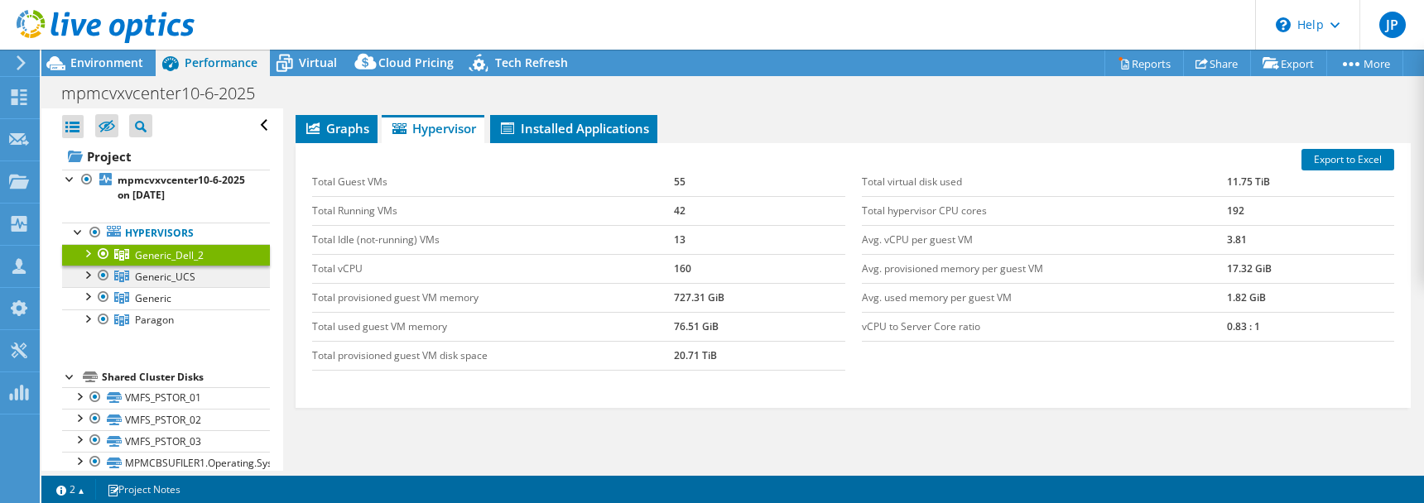
click at [185, 277] on span "Generic_UCS" at bounding box center [165, 277] width 60 height 14
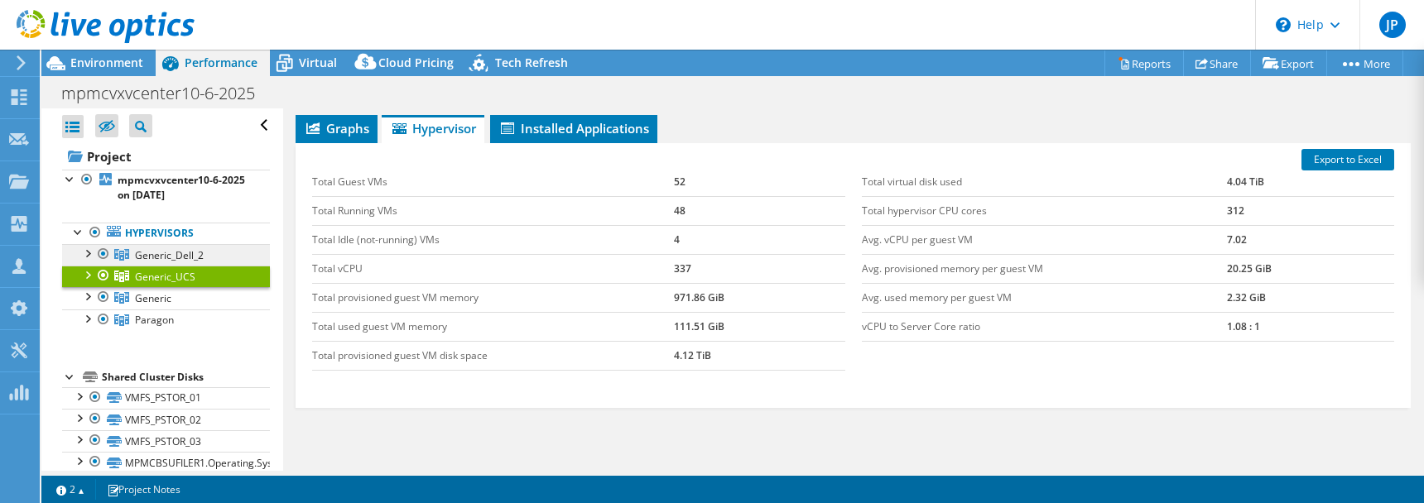
click at [190, 254] on span "Generic_Dell_2" at bounding box center [169, 255] width 69 height 14
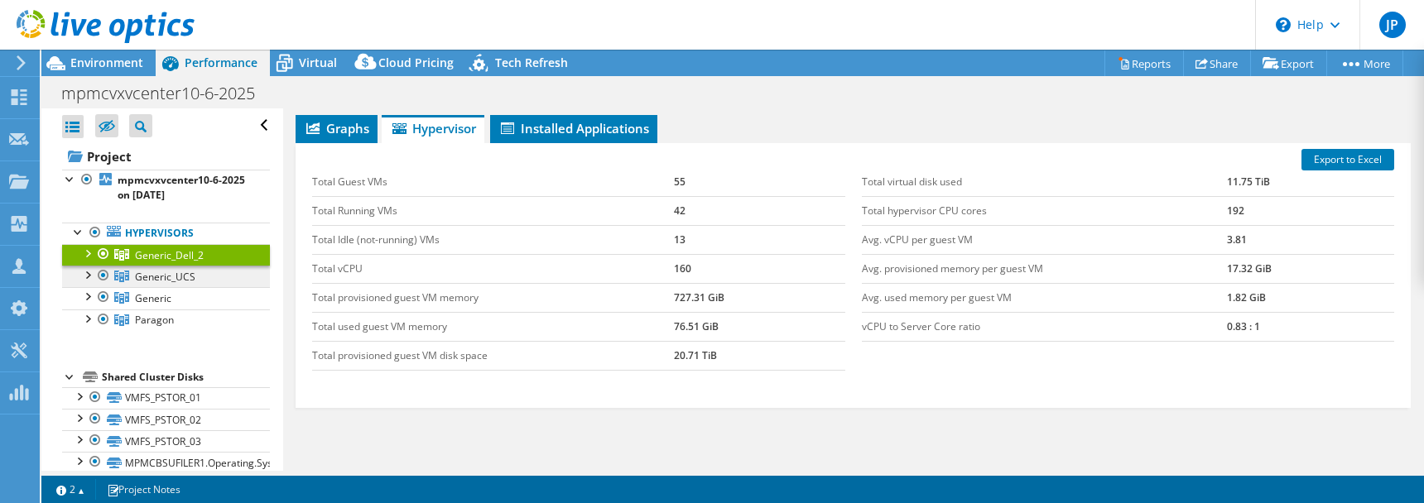
click at [183, 277] on span "Generic_UCS" at bounding box center [165, 277] width 60 height 14
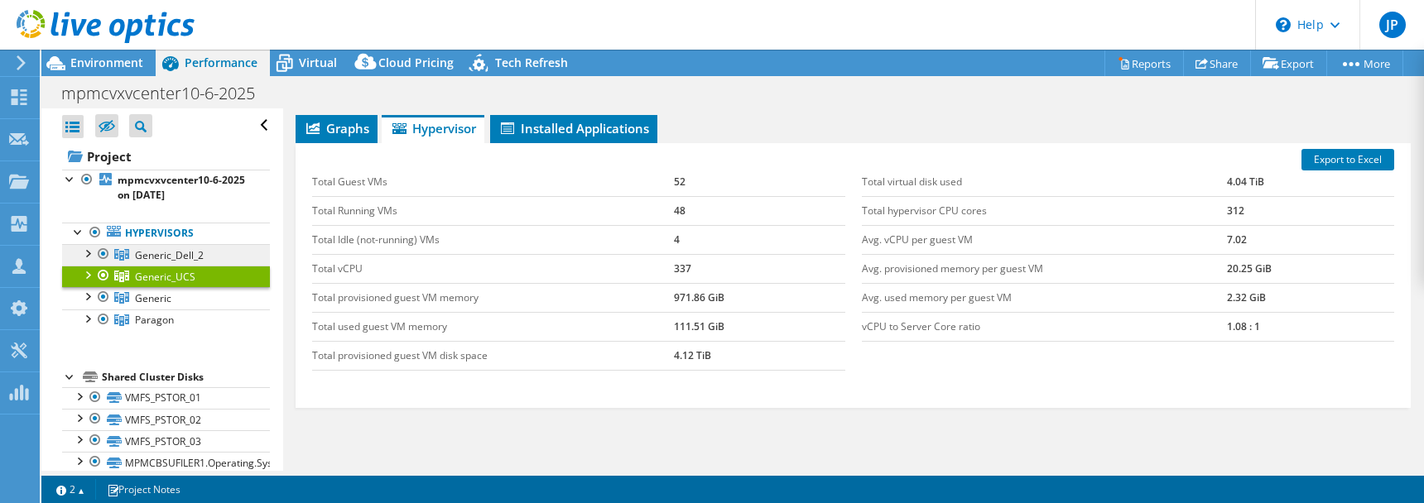
click at [192, 256] on span "Generic_Dell_2" at bounding box center [169, 255] width 69 height 14
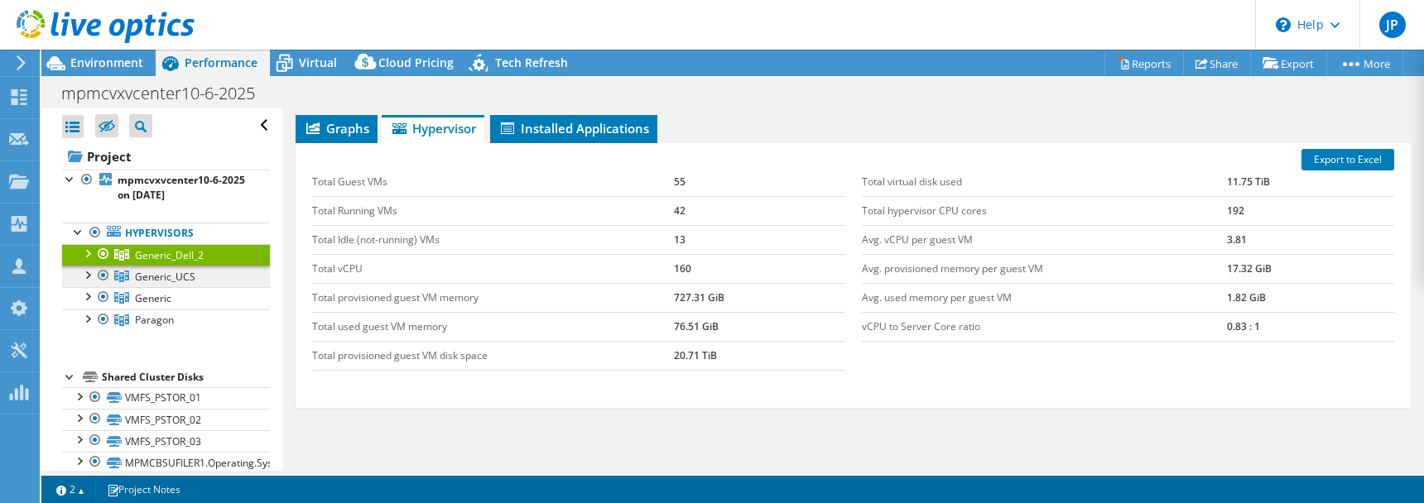
click at [185, 277] on span "Generic_UCS" at bounding box center [165, 277] width 60 height 14
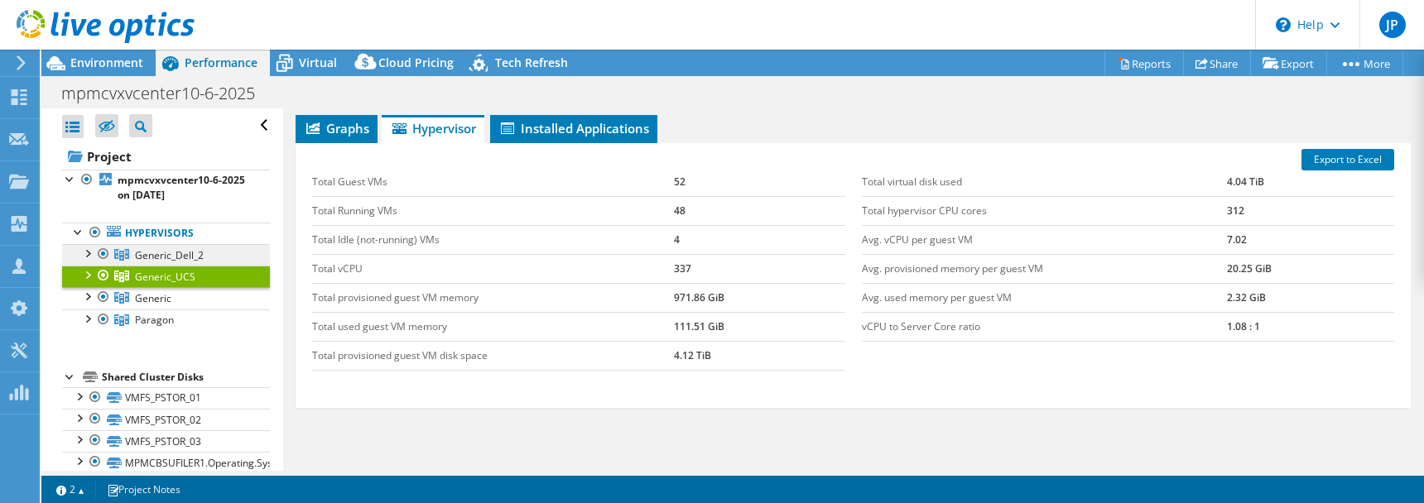
click at [186, 252] on span "Generic_Dell_2" at bounding box center [169, 255] width 69 height 14
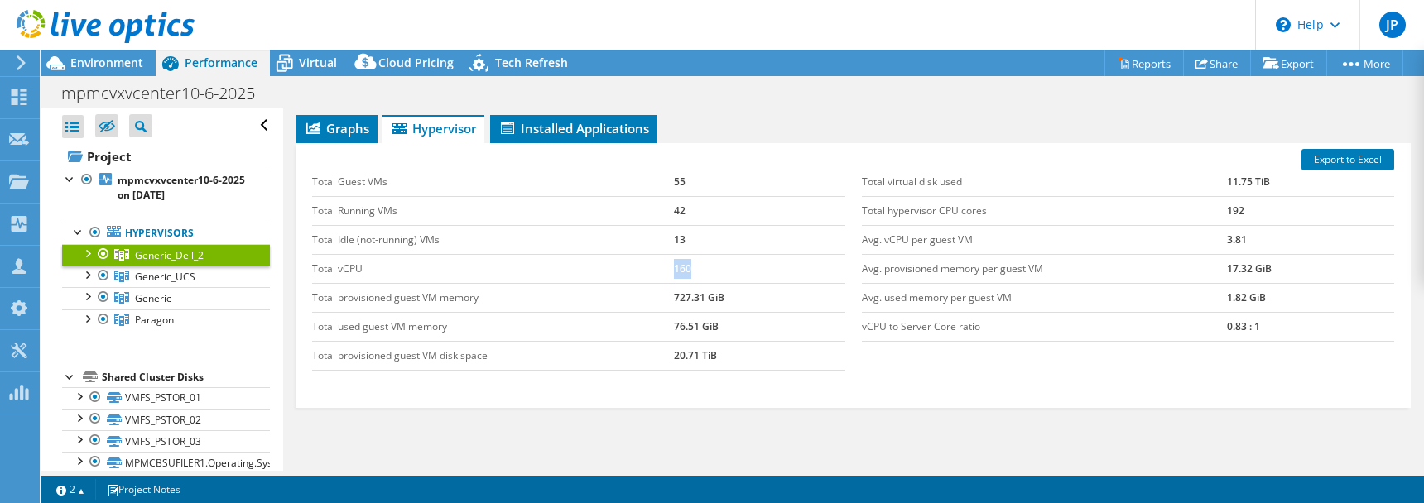
drag, startPoint x: 690, startPoint y: 264, endPoint x: 663, endPoint y: 267, distance: 26.6
click at [663, 267] on tr "Total vCPU 160" at bounding box center [578, 268] width 532 height 29
click at [188, 276] on span "Generic_UCS" at bounding box center [165, 277] width 60 height 14
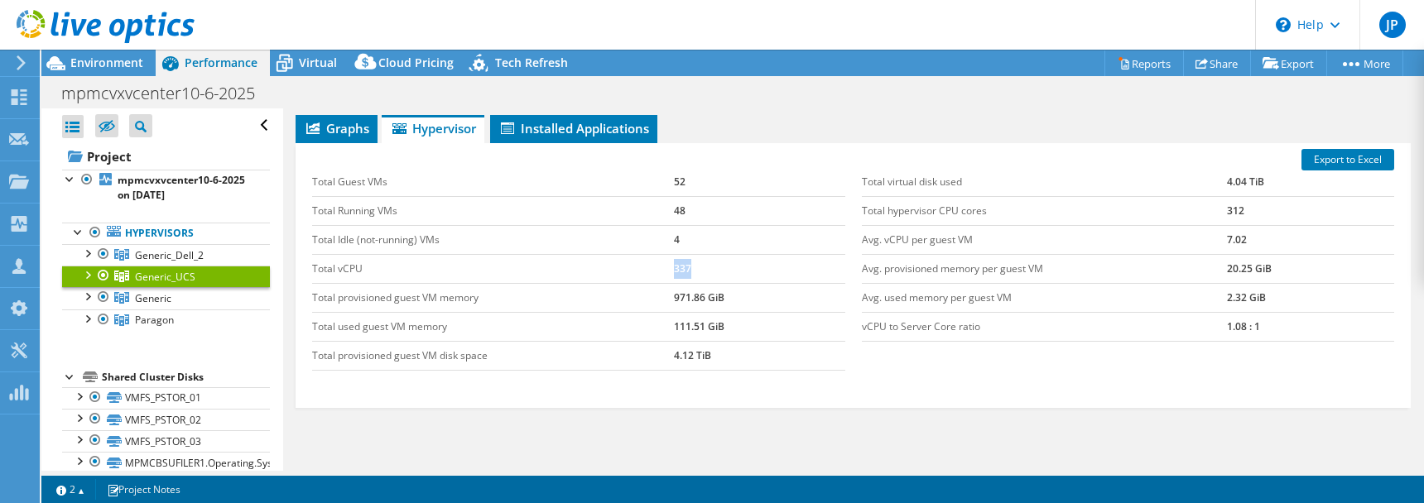
click at [648, 269] on tr "Total vCPU 337" at bounding box center [578, 268] width 532 height 29
click at [161, 257] on span "Generic_Dell_2" at bounding box center [169, 255] width 69 height 14
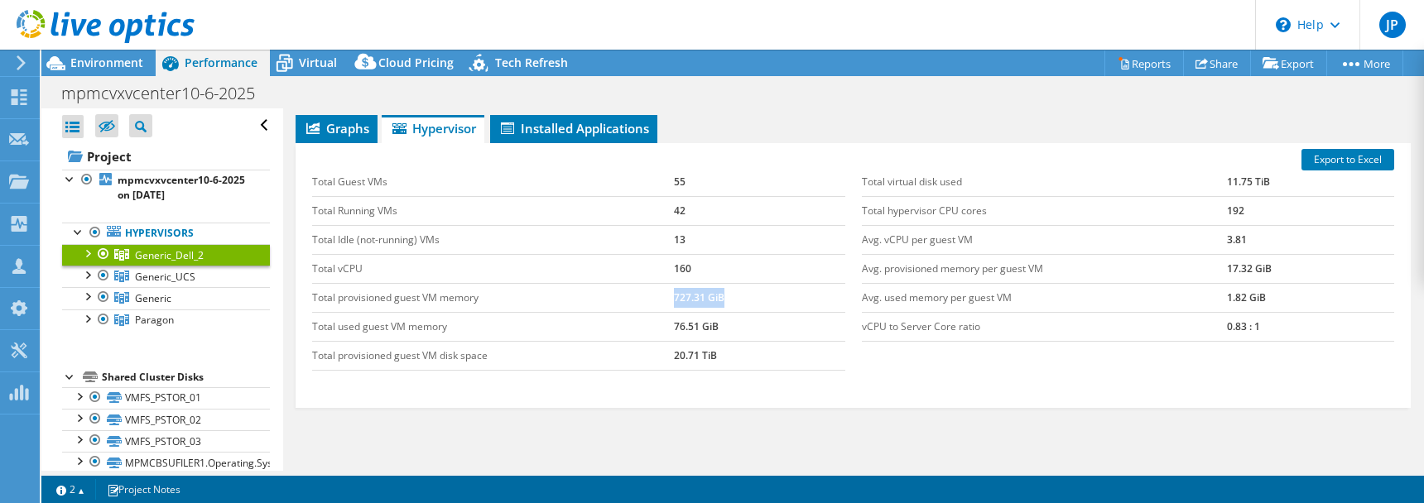
drag, startPoint x: 725, startPoint y: 294, endPoint x: 671, endPoint y: 301, distance: 54.2
click at [674, 301] on td "727.31 GiB" at bounding box center [759, 297] width 171 height 29
click at [189, 272] on span "Generic_UCS" at bounding box center [165, 277] width 60 height 14
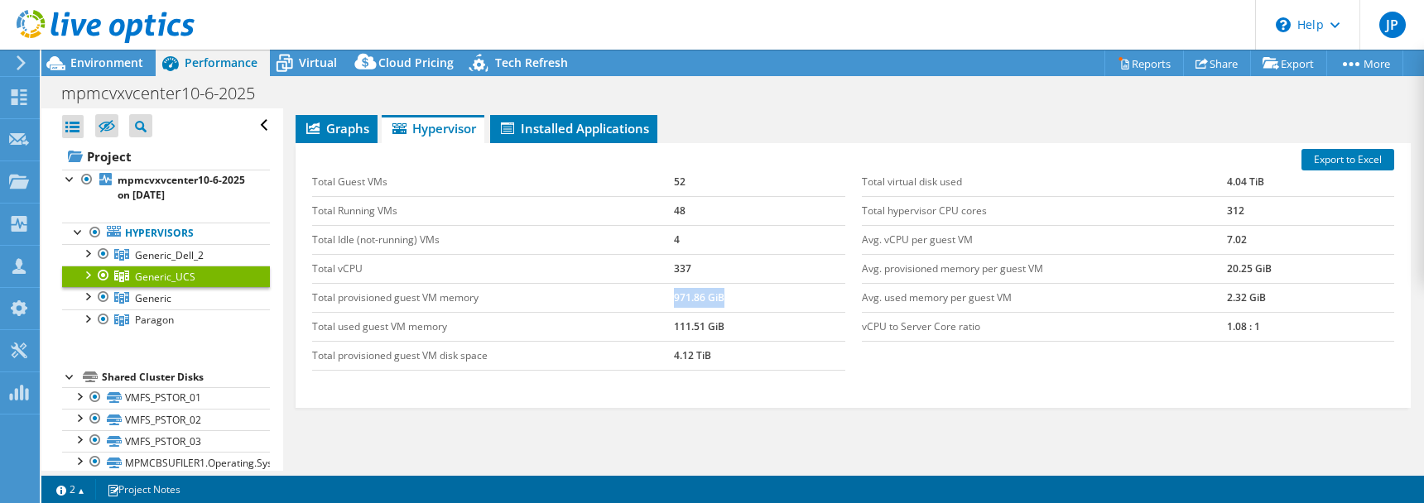
drag, startPoint x: 735, startPoint y: 299, endPoint x: 650, endPoint y: 302, distance: 85.4
click at [650, 302] on tr "Total provisioned guest VM memory 971.86 GiB" at bounding box center [578, 297] width 532 height 29
drag, startPoint x: 681, startPoint y: 183, endPoint x: 667, endPoint y: 181, distance: 13.4
click at [667, 181] on tr "Total Guest VMs 52" at bounding box center [578, 182] width 532 height 29
click at [201, 253] on span "Generic_Dell_2" at bounding box center [169, 255] width 69 height 14
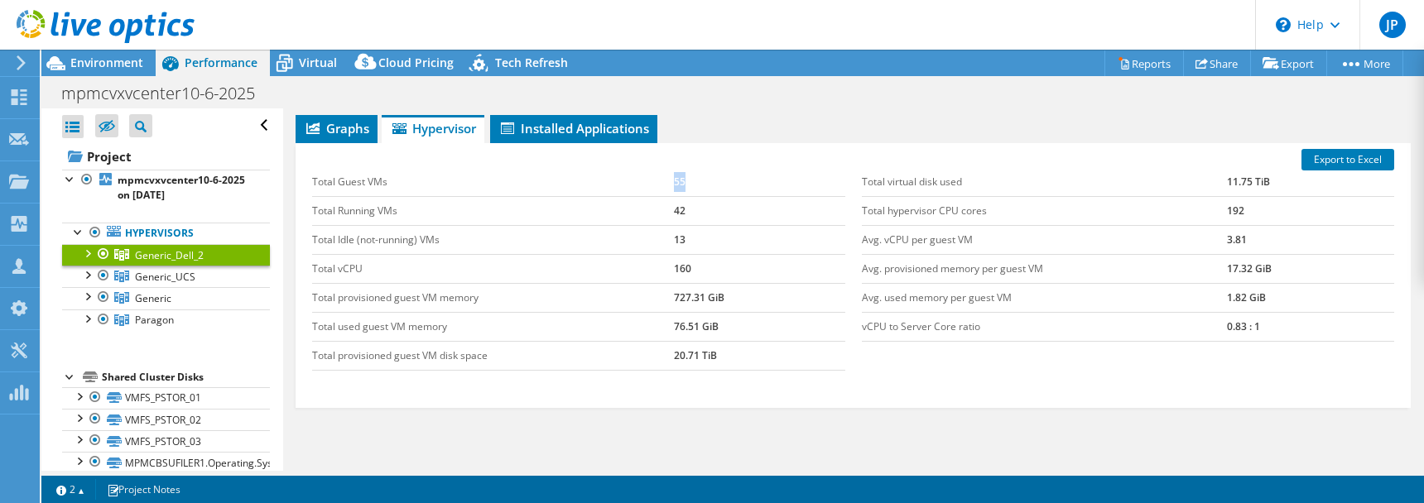
drag, startPoint x: 684, startPoint y: 180, endPoint x: 667, endPoint y: 183, distance: 16.9
click at [668, 183] on tr "Total Guest VMs 55" at bounding box center [578, 182] width 532 height 29
click at [147, 269] on link "Generic_UCS" at bounding box center [166, 277] width 208 height 22
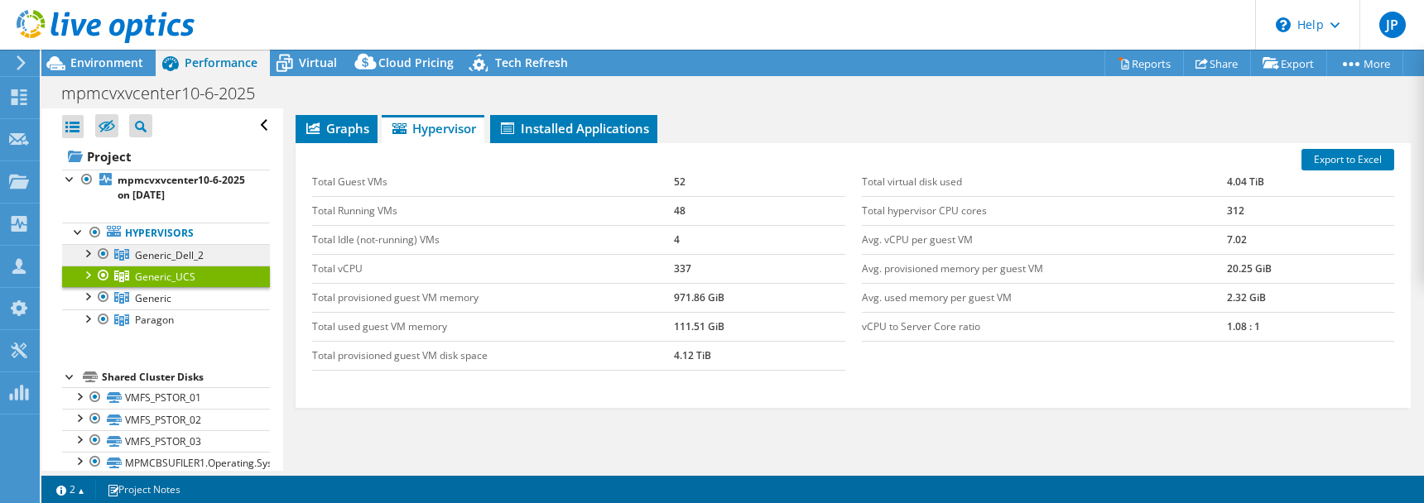
click at [151, 255] on span "Generic_Dell_2" at bounding box center [169, 255] width 69 height 14
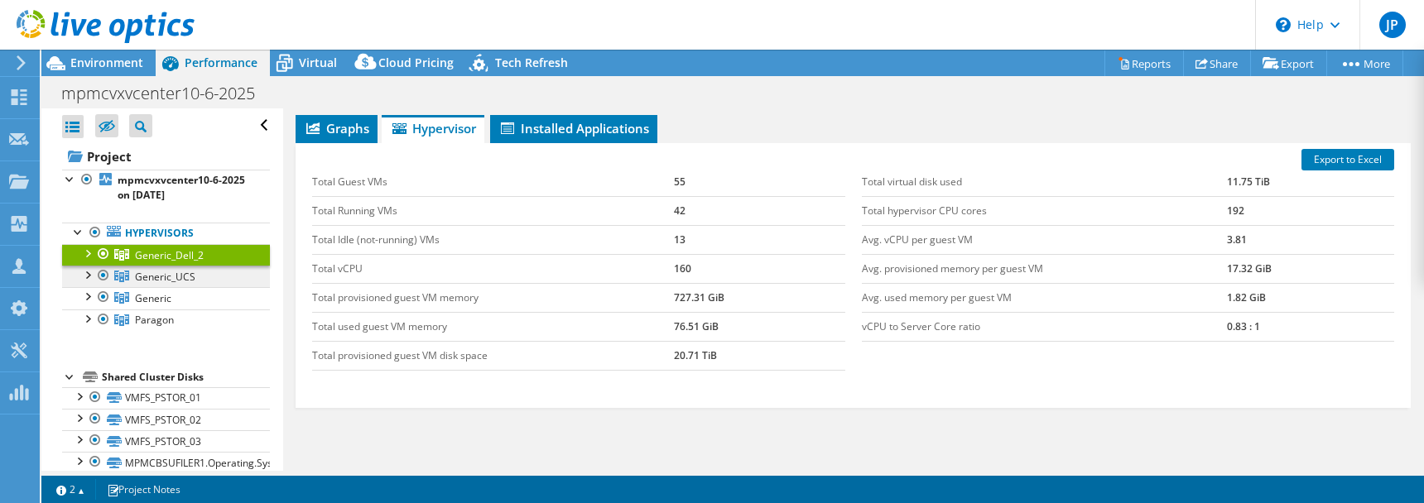
click at [143, 280] on span "Generic_UCS" at bounding box center [165, 277] width 60 height 14
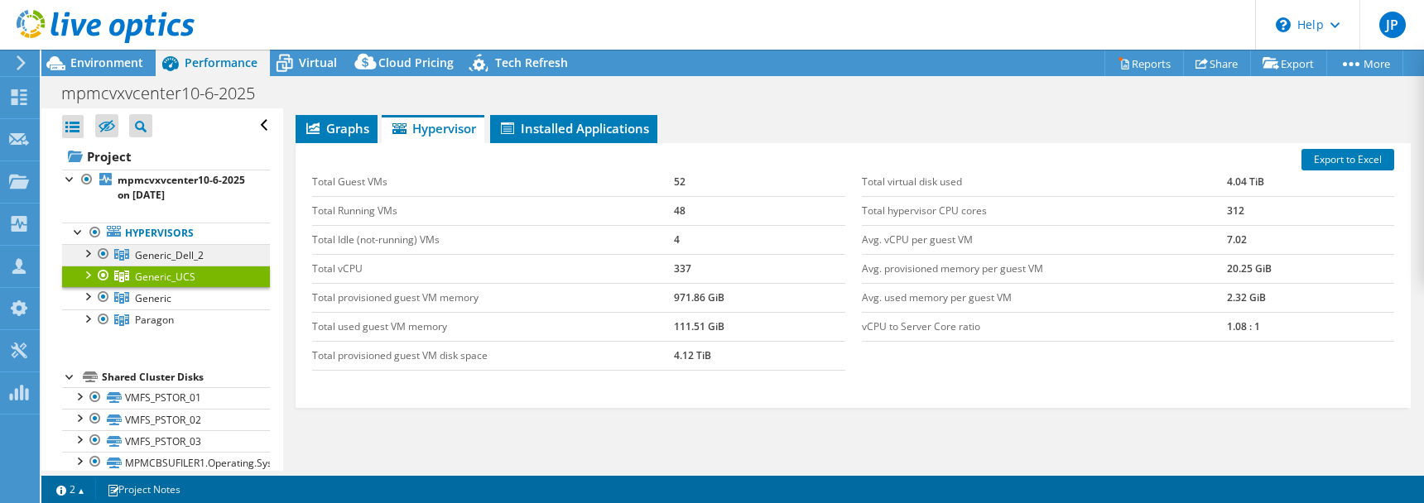
click at [149, 263] on link "Generic_Dell_2" at bounding box center [166, 255] width 208 height 22
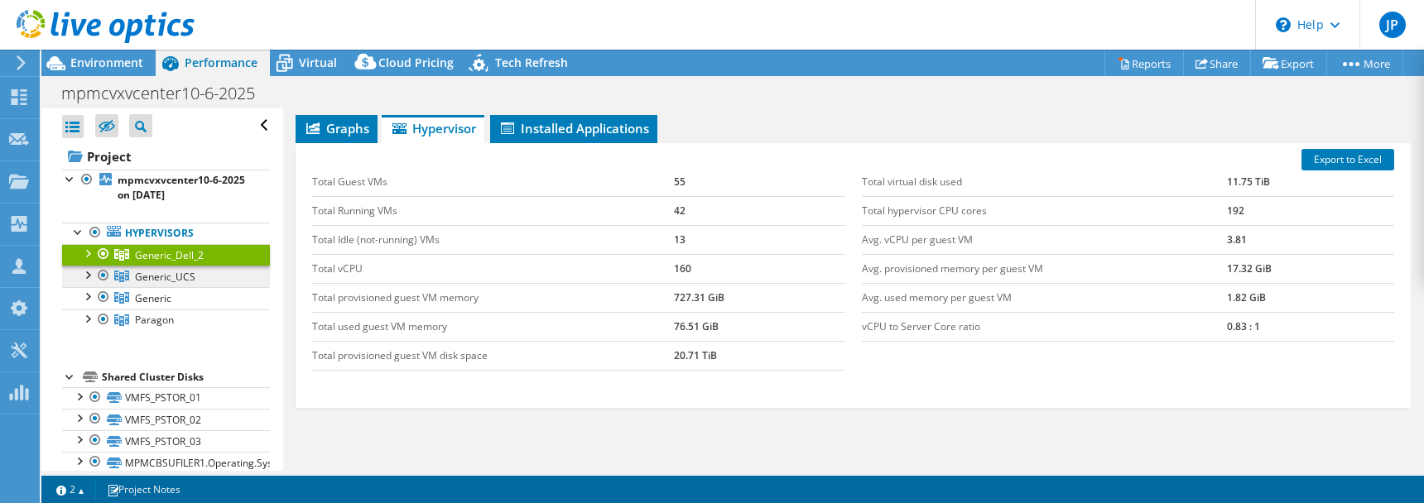
click at [193, 272] on span "Generic_UCS" at bounding box center [165, 277] width 60 height 14
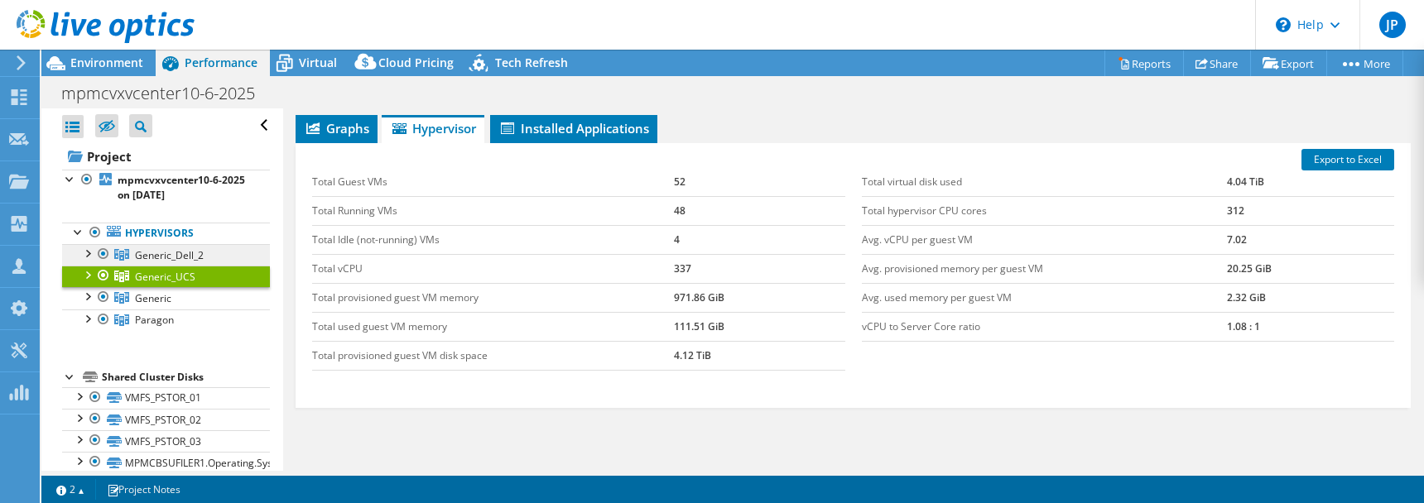
click at [196, 255] on span "Generic_Dell_2" at bounding box center [169, 255] width 69 height 14
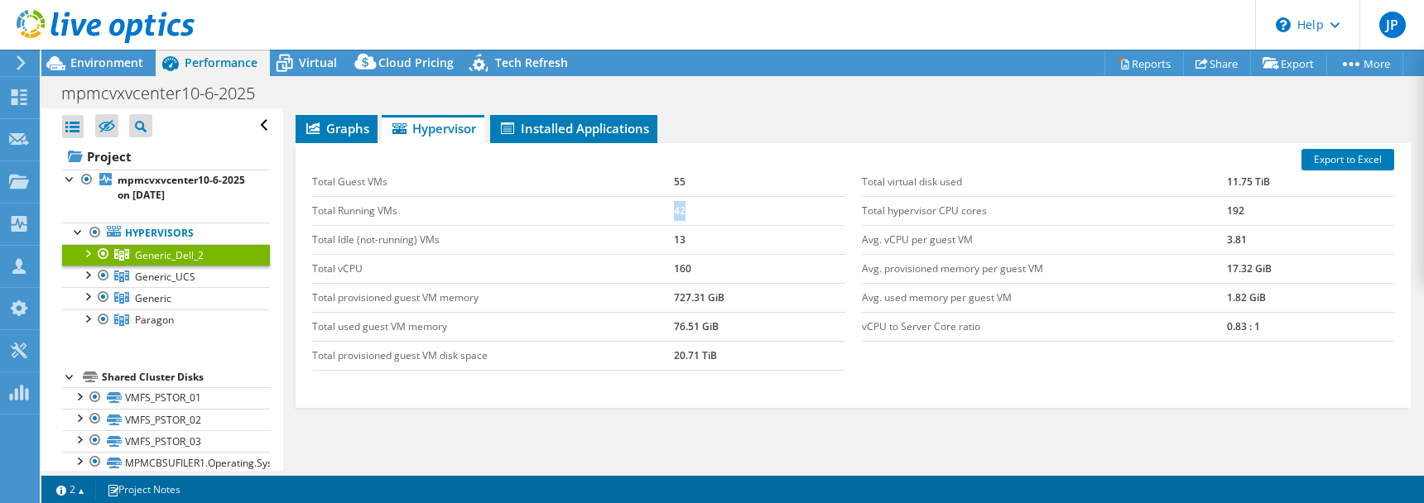
drag, startPoint x: 678, startPoint y: 207, endPoint x: 671, endPoint y: 199, distance: 11.1
click at [662, 207] on tr "Total Running VMs 42" at bounding box center [578, 210] width 532 height 29
drag, startPoint x: 680, startPoint y: 179, endPoint x: 657, endPoint y: 181, distance: 23.3
click at [657, 181] on tr "Total Guest VMs 55" at bounding box center [578, 182] width 532 height 29
click at [185, 277] on span "Generic_UCS" at bounding box center [165, 277] width 60 height 14
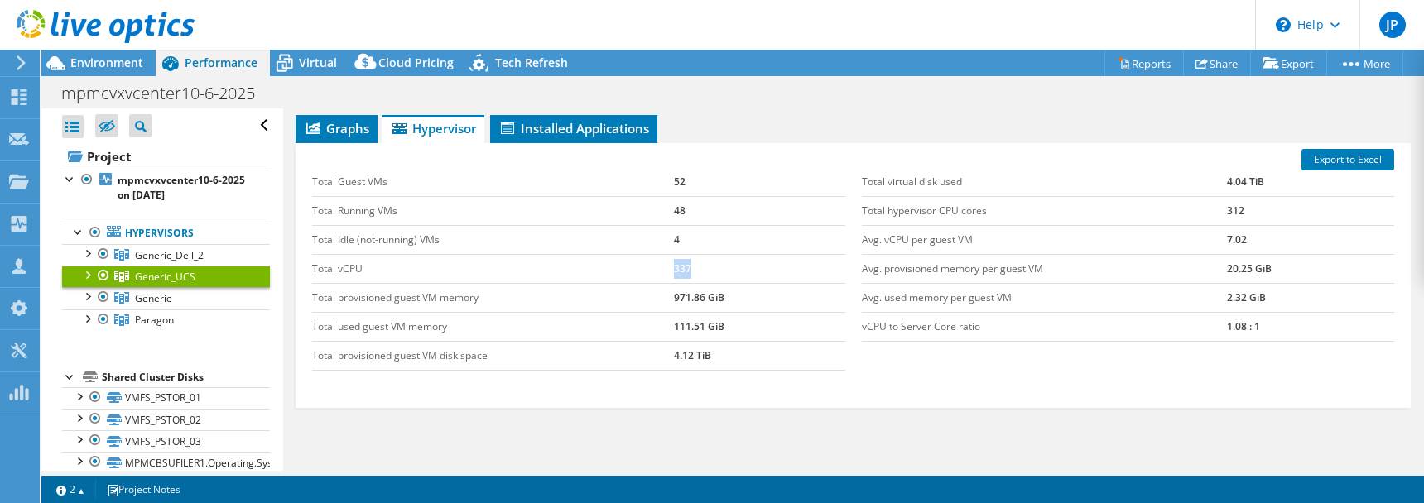
drag, startPoint x: 693, startPoint y: 267, endPoint x: 652, endPoint y: 272, distance: 41.7
click at [660, 270] on tr "Total vCPU 337" at bounding box center [578, 268] width 532 height 29
click at [222, 258] on link "Generic_Dell_2" at bounding box center [166, 255] width 208 height 22
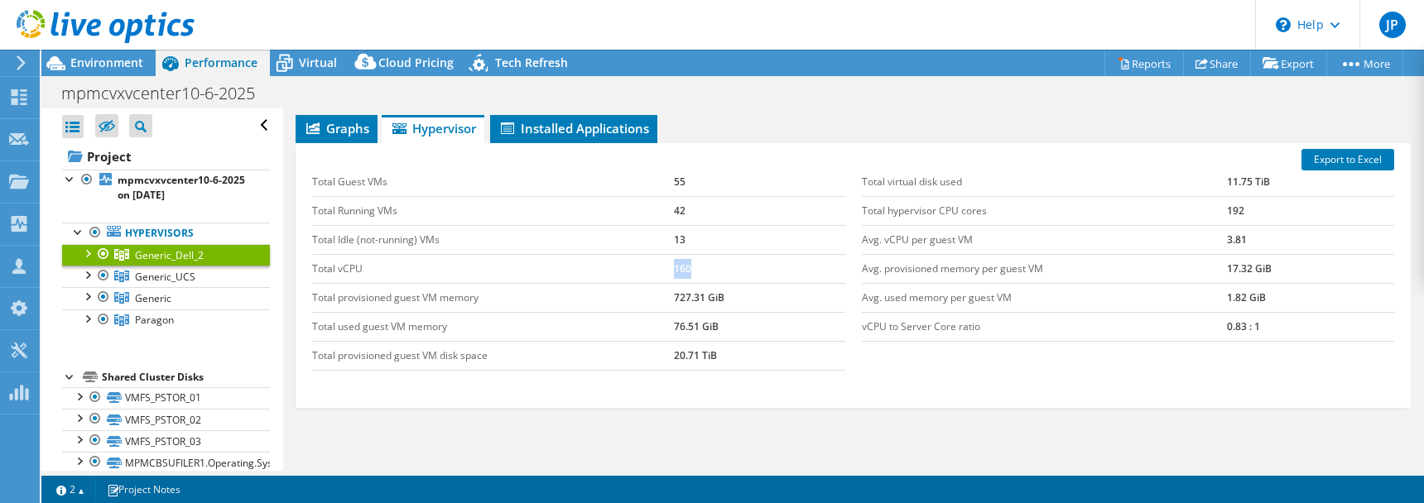
drag, startPoint x: 682, startPoint y: 264, endPoint x: 642, endPoint y: 267, distance: 40.7
click at [642, 267] on tr "Total vCPU 160" at bounding box center [578, 268] width 532 height 29
click at [205, 278] on link "Generic_UCS" at bounding box center [166, 277] width 208 height 22
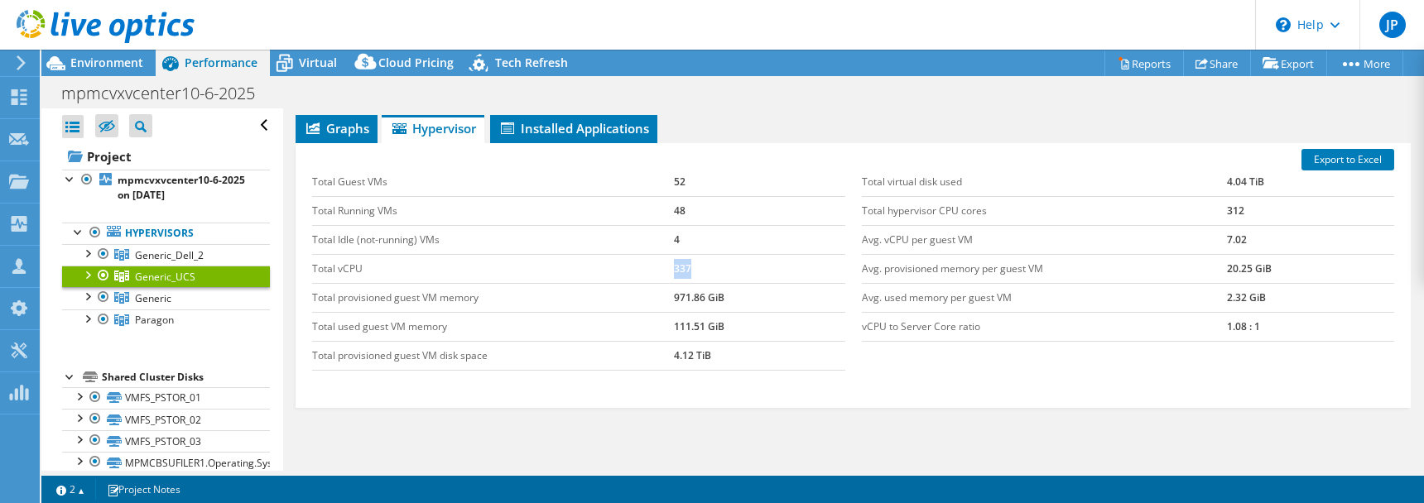
drag, startPoint x: 697, startPoint y: 265, endPoint x: 654, endPoint y: 269, distance: 43.3
click at [655, 268] on tr "Total vCPU 337" at bounding box center [578, 268] width 532 height 29
click at [213, 259] on link "Generic_Dell_2" at bounding box center [166, 255] width 208 height 22
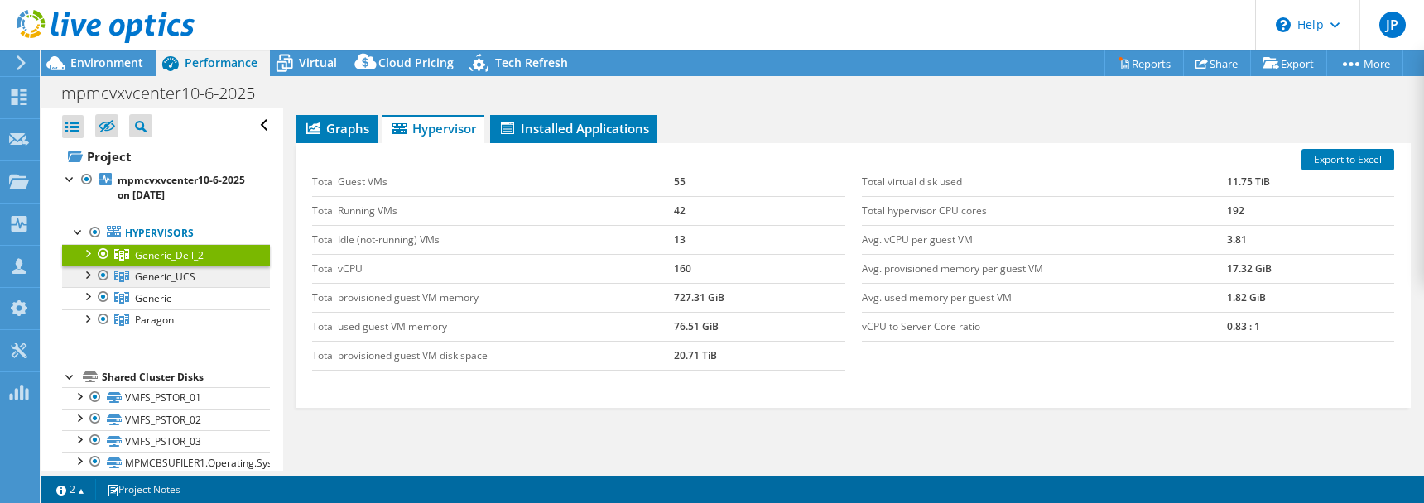
click at [205, 274] on link "Generic_UCS" at bounding box center [166, 277] width 208 height 22
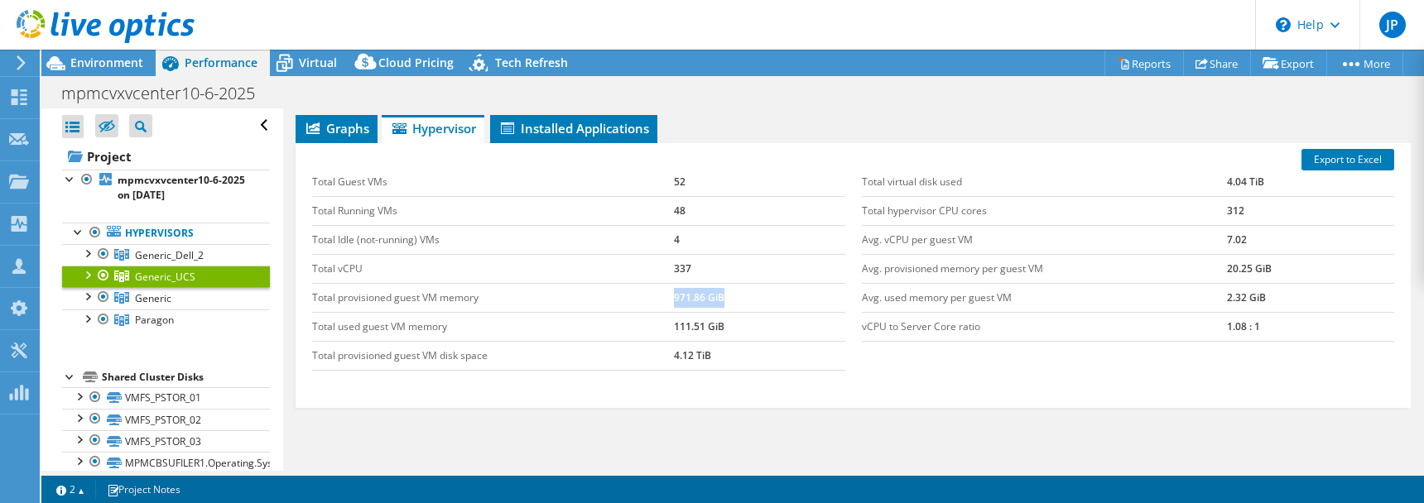
drag, startPoint x: 726, startPoint y: 290, endPoint x: 647, endPoint y: 291, distance: 79.5
click at [653, 291] on tr "Total provisioned guest VM memory 971.86 GiB" at bounding box center [578, 297] width 532 height 29
click at [203, 261] on link "Generic_Dell_2" at bounding box center [166, 255] width 208 height 22
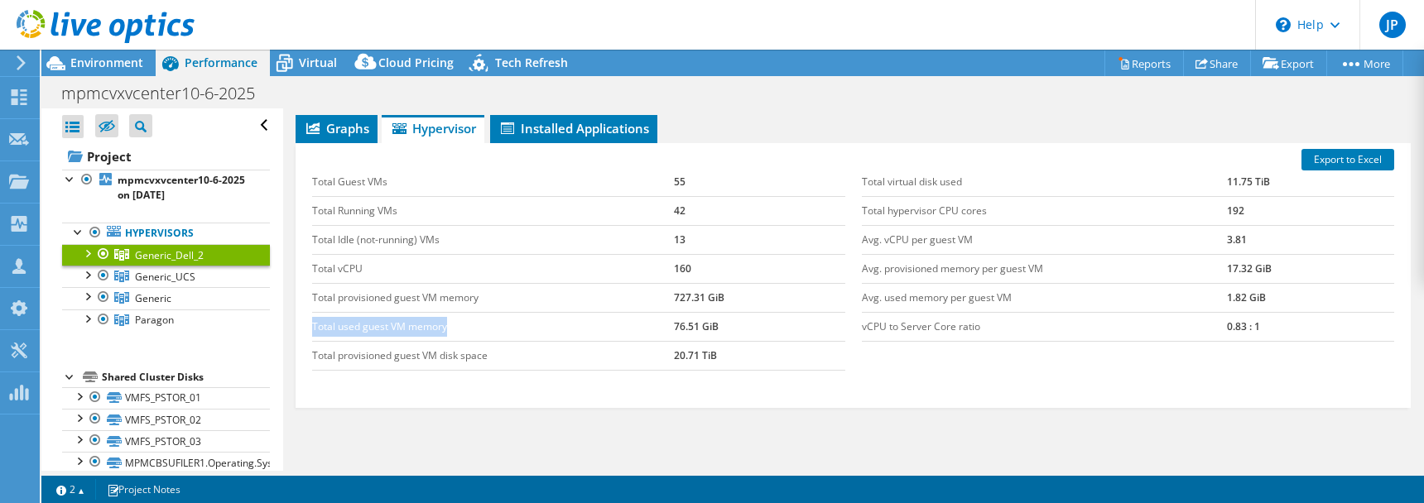
drag, startPoint x: 703, startPoint y: 304, endPoint x: 598, endPoint y: 320, distance: 106.5
click at [603, 321] on tbody "Total Guest VMs 55 Total Running VMs 42 Total Idle (not-running) VMs 13 Total v…" at bounding box center [578, 269] width 532 height 203
click at [754, 287] on td "727.31 GiB" at bounding box center [759, 297] width 171 height 29
drag, startPoint x: 743, startPoint y: 292, endPoint x: 650, endPoint y: 287, distance: 92.9
click at [649, 287] on tr "Total provisioned guest VM memory 727.31 GiB" at bounding box center [578, 297] width 532 height 29
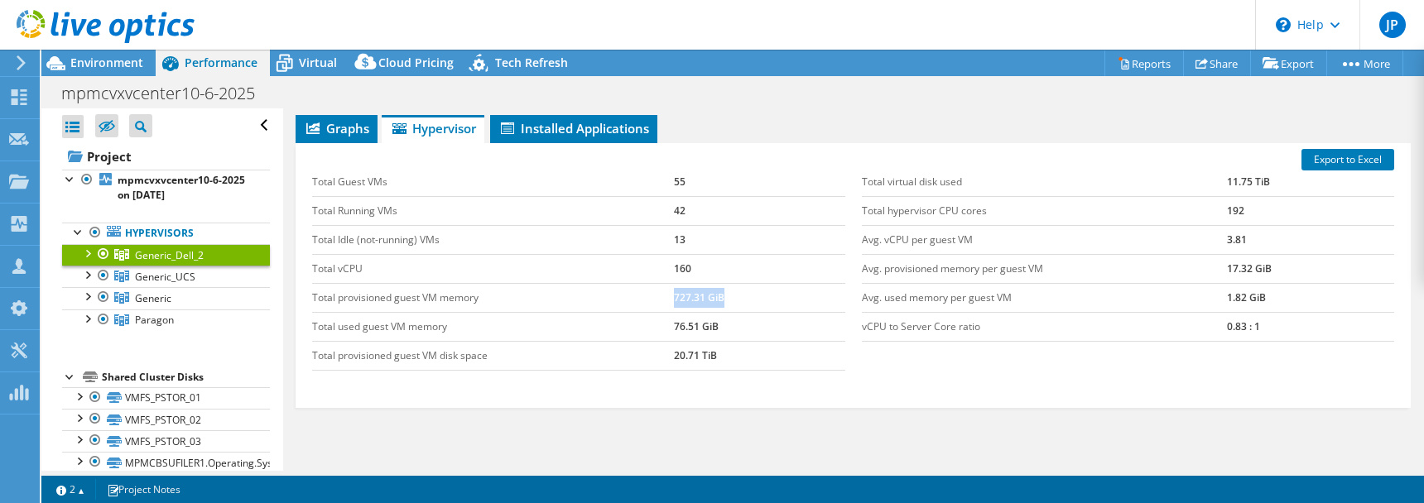
click at [698, 285] on td "727.31 GiB" at bounding box center [759, 297] width 171 height 29
click at [210, 255] on link "Generic_Dell_2" at bounding box center [166, 255] width 208 height 22
click at [1095, 316] on td "vCPU to Server Core ratio" at bounding box center [1045, 326] width 366 height 29
drag, startPoint x: 1204, startPoint y: 322, endPoint x: 1309, endPoint y: 319, distance: 105.2
click at [1309, 319] on tr "vCPU to Server Core ratio 0.83 : 1" at bounding box center [1128, 326] width 532 height 29
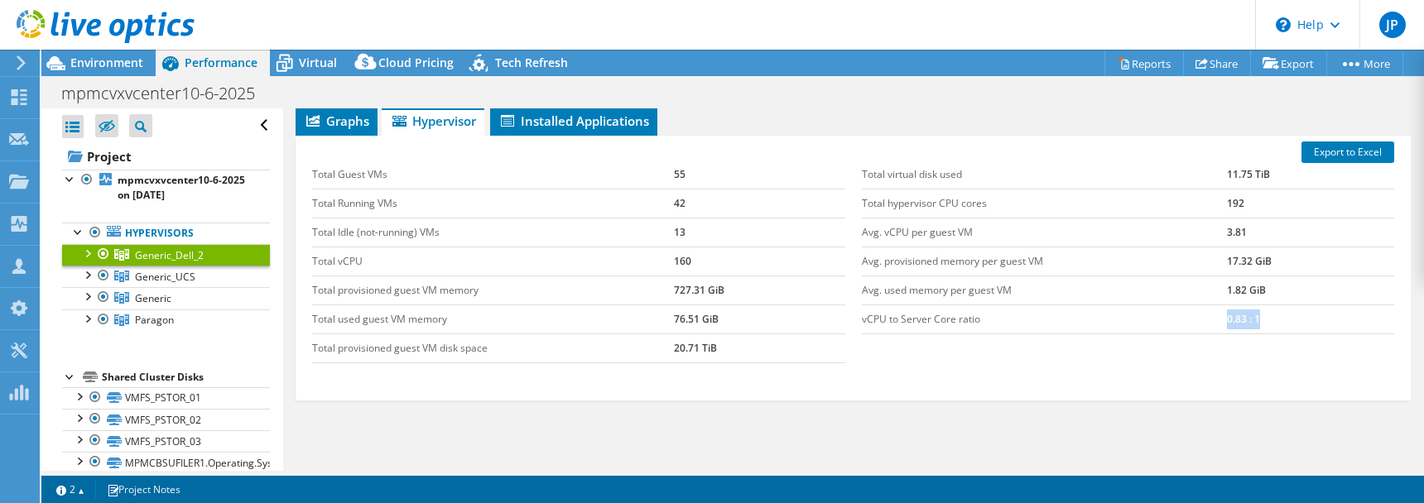
scroll to position [234, 0]
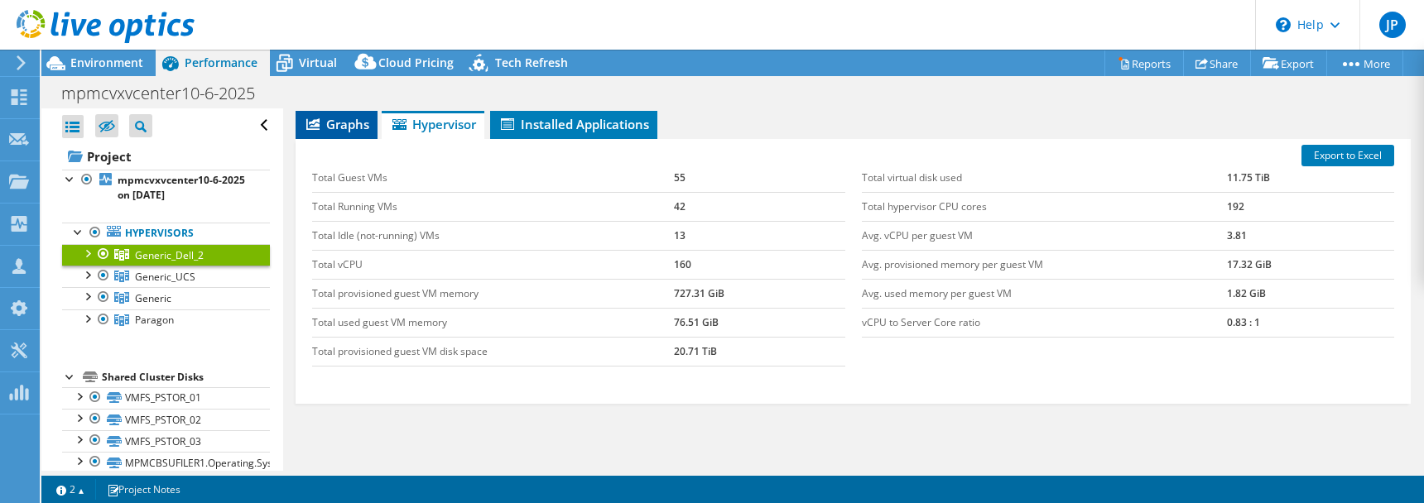
click at [343, 125] on span "Graphs" at bounding box center [336, 124] width 65 height 17
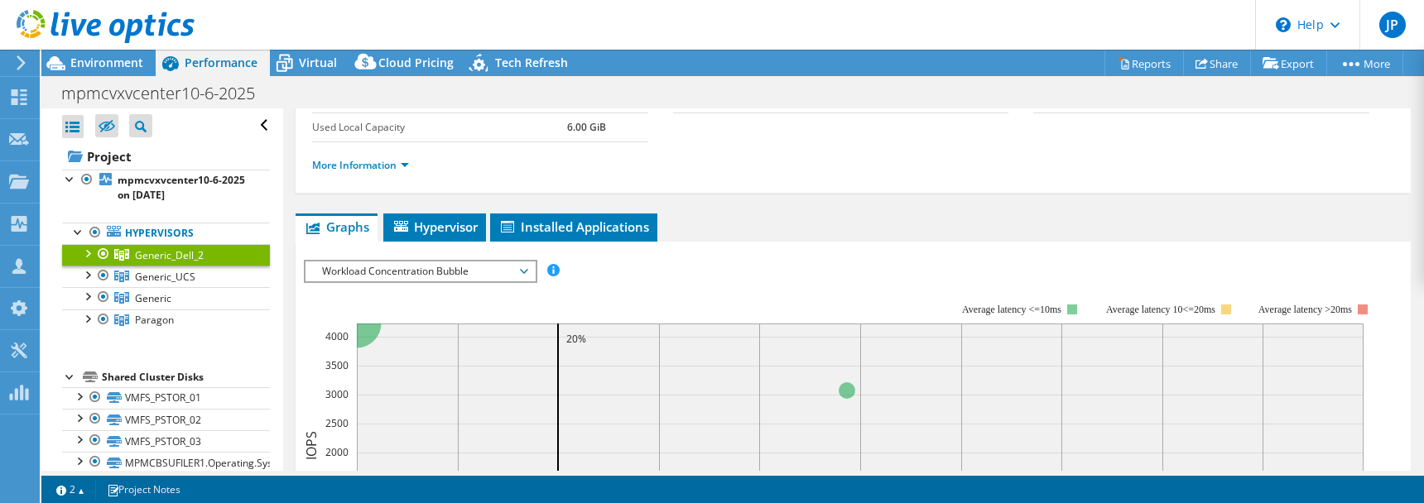
scroll to position [118, 0]
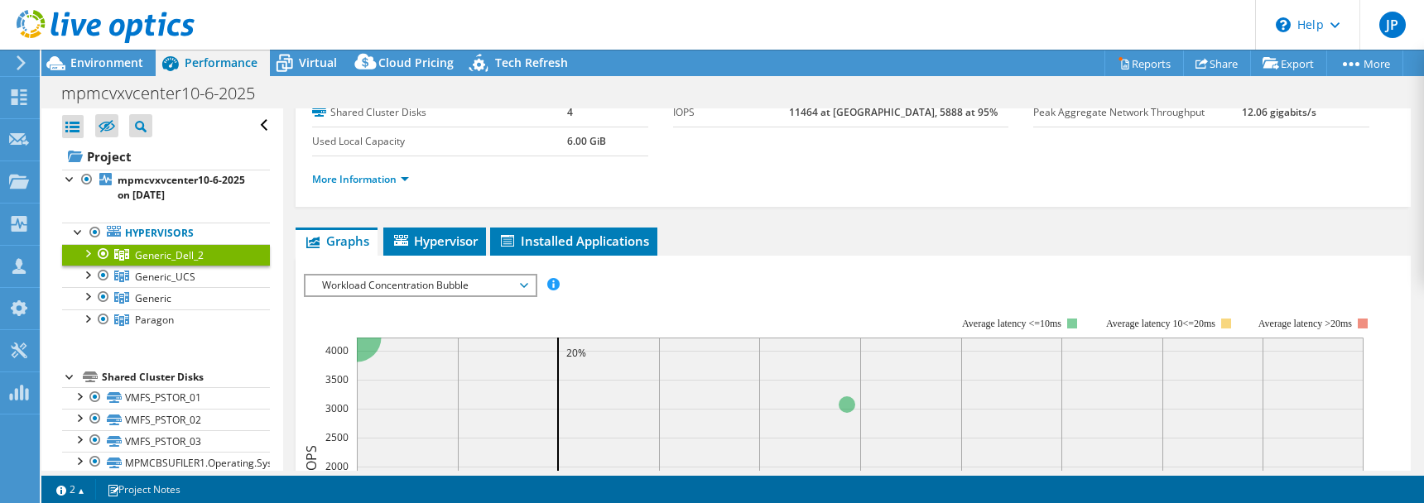
click at [476, 277] on span "Workload Concentration Bubble" at bounding box center [420, 286] width 213 height 20
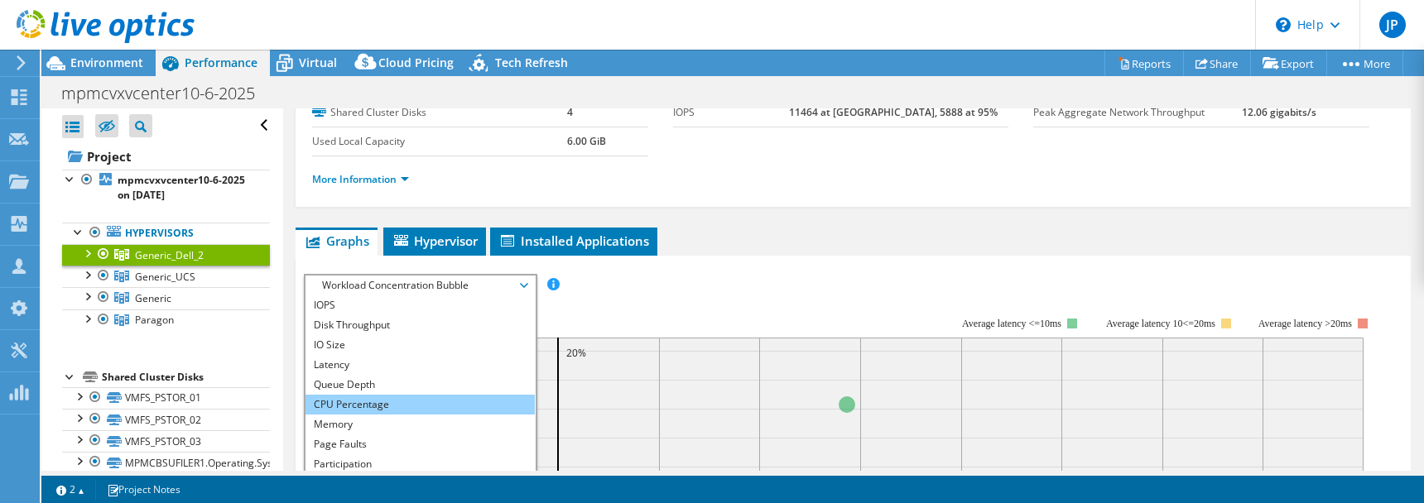
click at [421, 397] on li "CPU Percentage" at bounding box center [420, 405] width 229 height 20
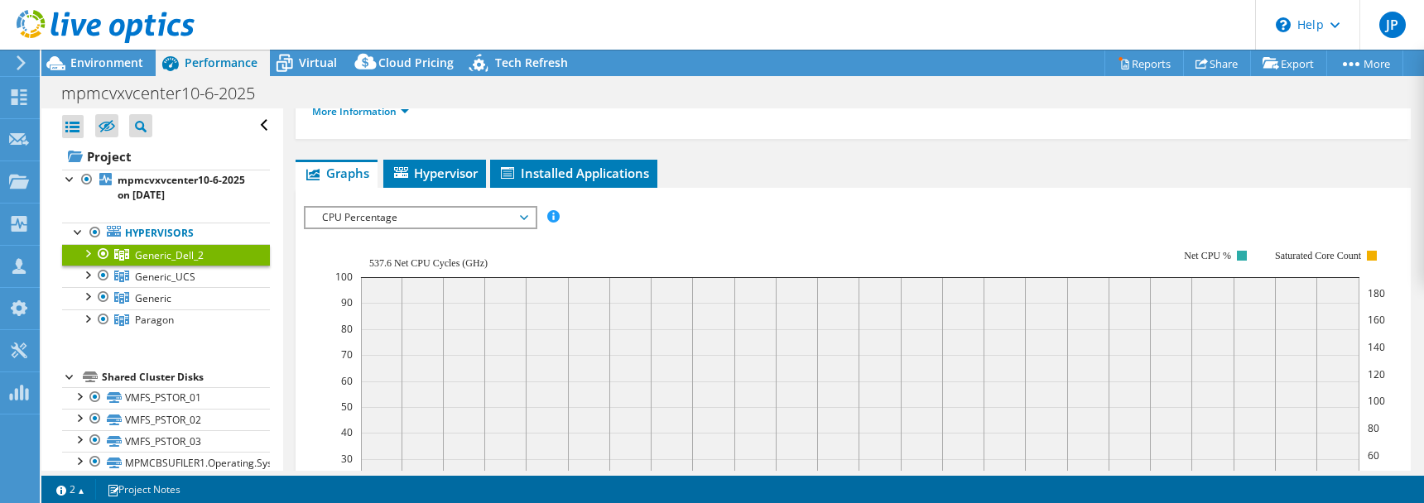
scroll to position [185, 0]
click at [527, 213] on span "CPU Percentage" at bounding box center [420, 218] width 213 height 20
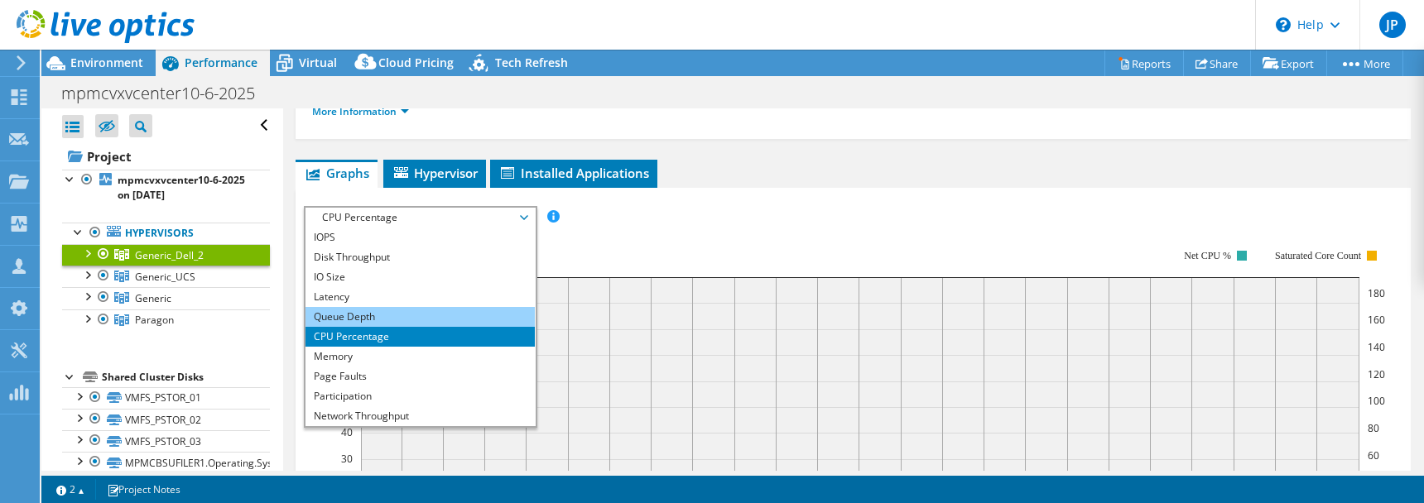
click at [423, 310] on li "Queue Depth" at bounding box center [420, 317] width 229 height 20
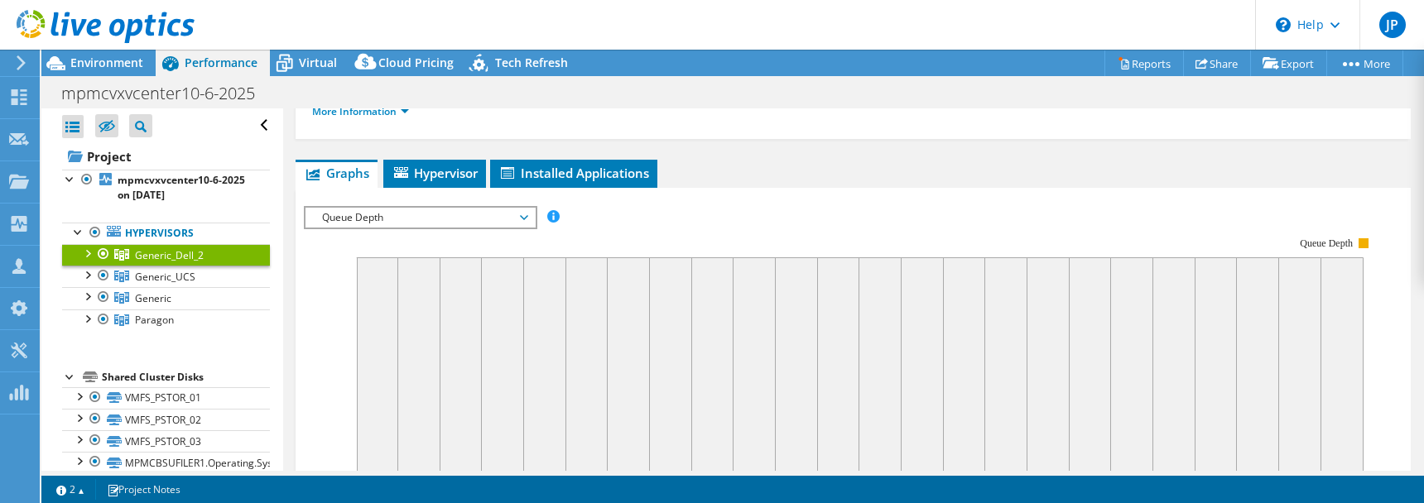
click at [521, 214] on span "Queue Depth" at bounding box center [420, 218] width 213 height 20
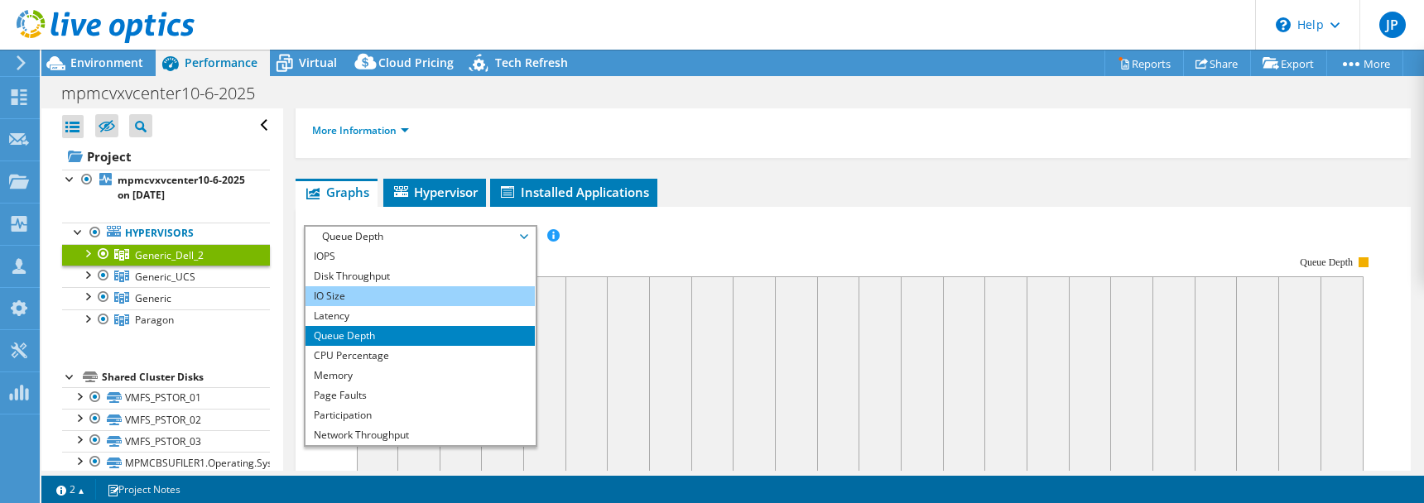
scroll to position [159, 0]
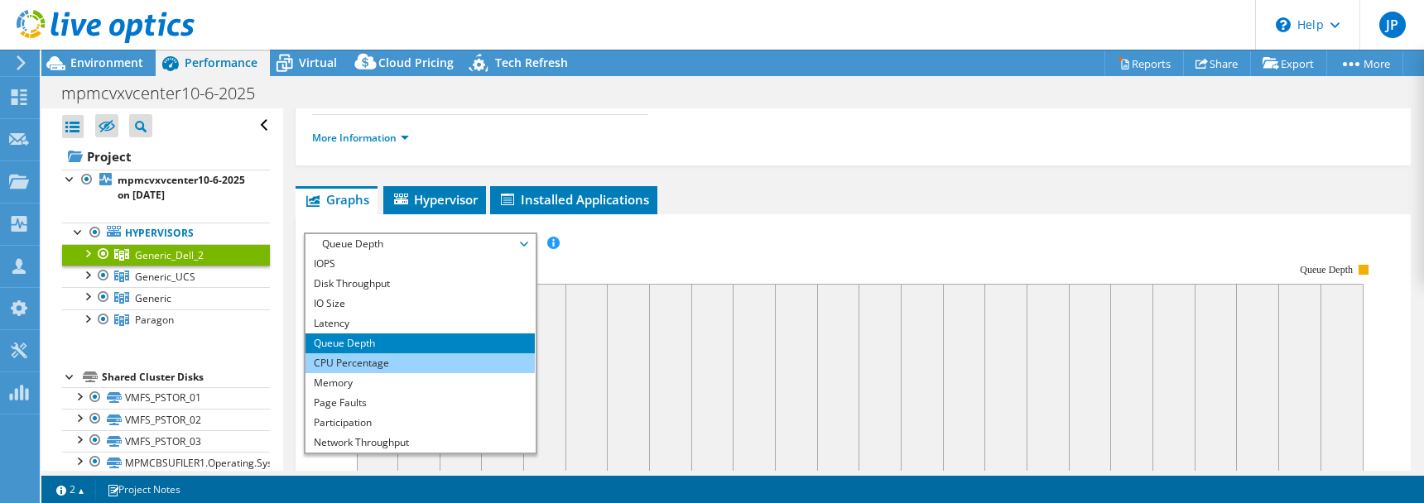
click at [416, 358] on li "CPU Percentage" at bounding box center [420, 364] width 229 height 20
